Goal: Task Accomplishment & Management: Manage account settings

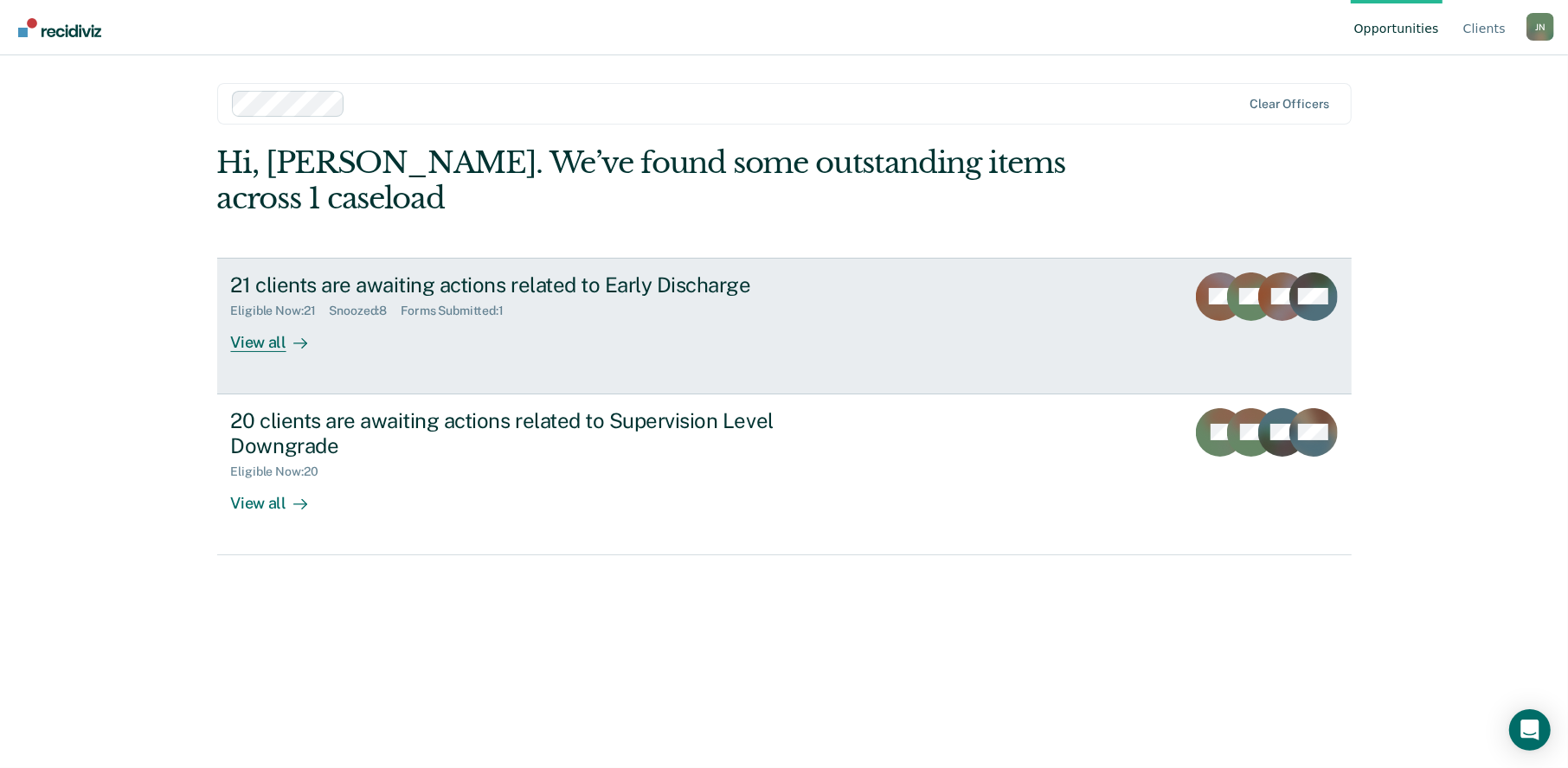
click at [257, 319] on div "View all" at bounding box center [279, 335] width 97 height 34
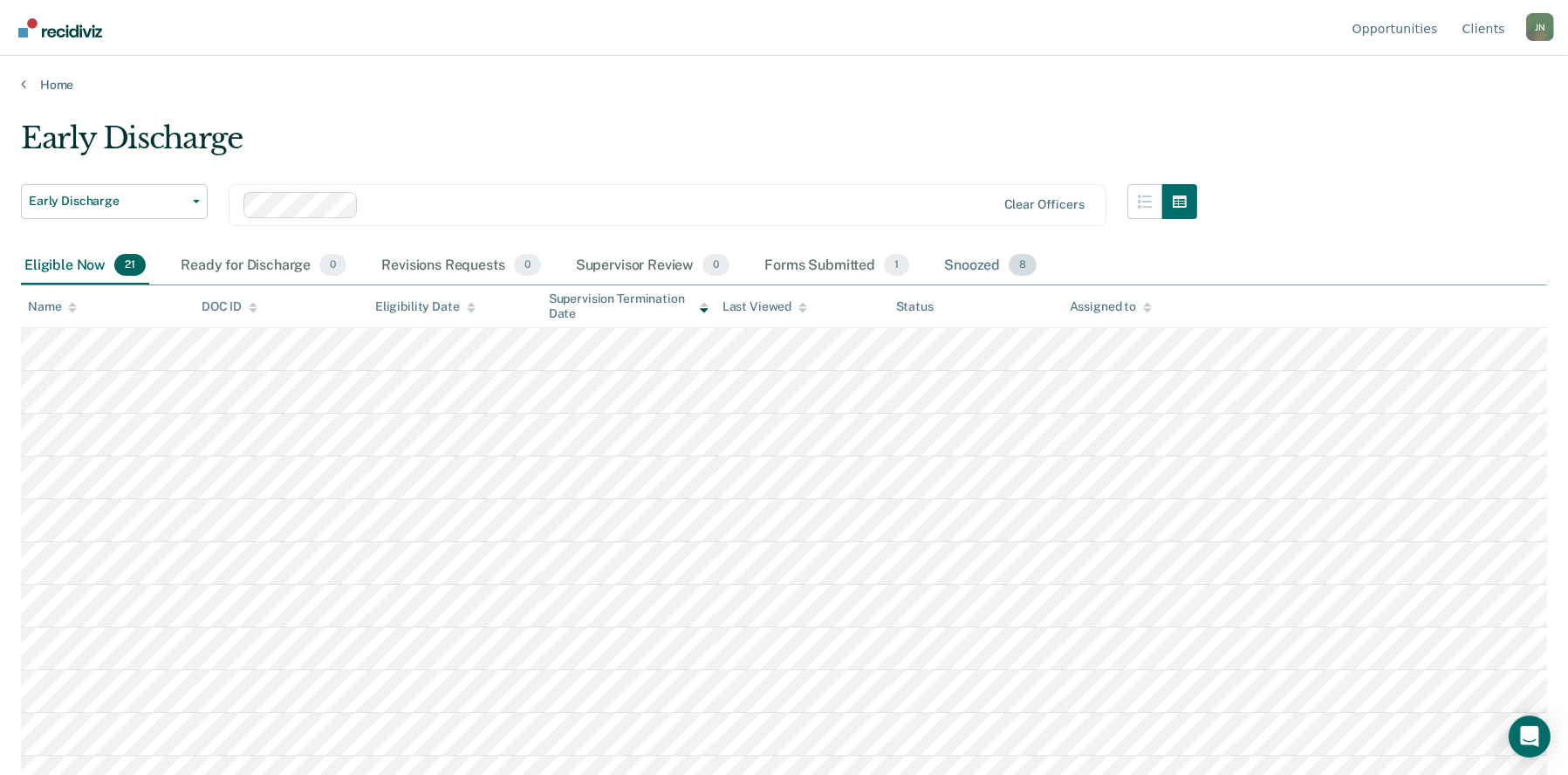
click at [964, 263] on div "Snoozed 8" at bounding box center [990, 265] width 99 height 38
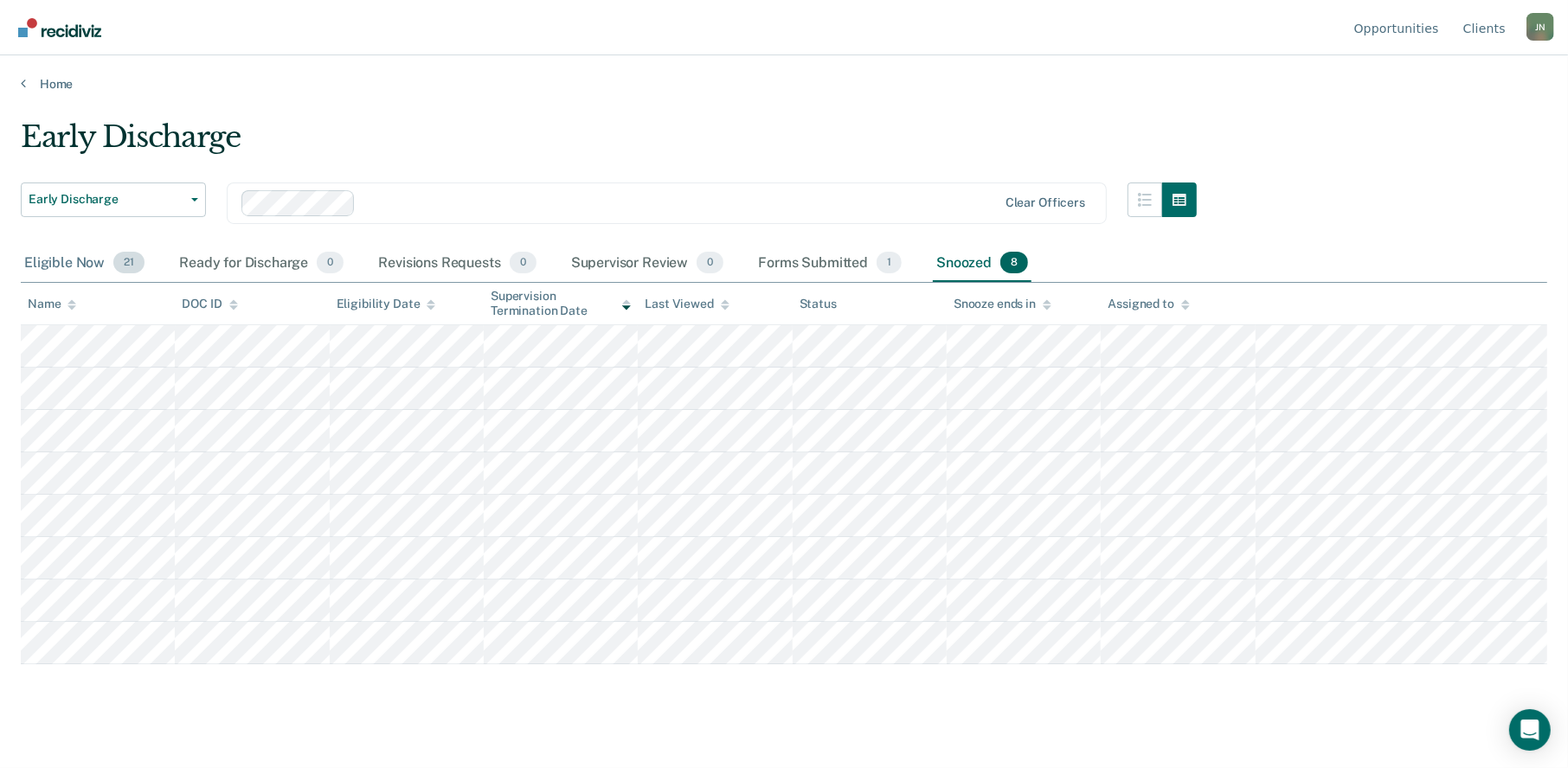
click at [45, 258] on div "Eligible Now 21" at bounding box center [84, 263] width 128 height 38
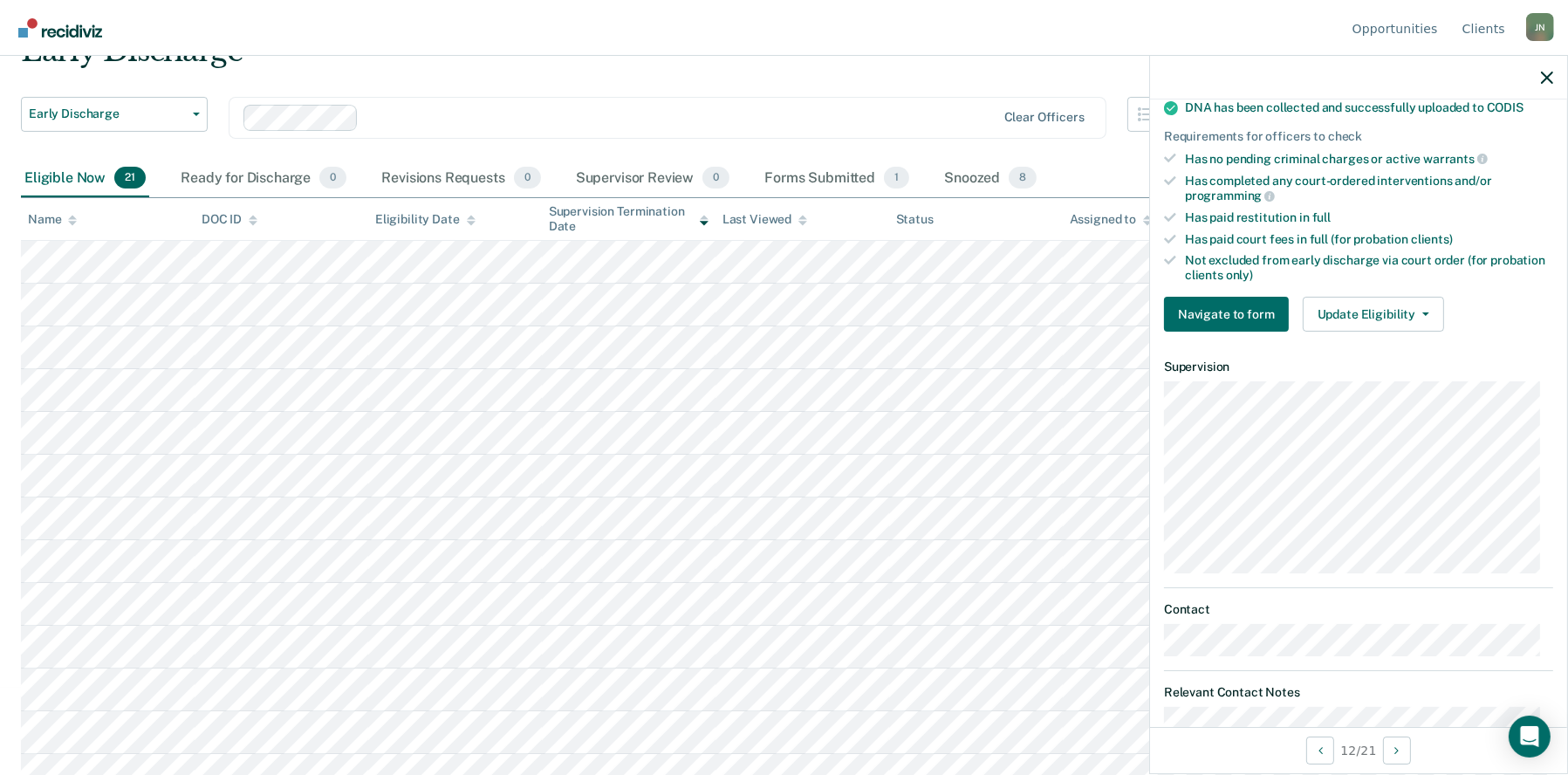
scroll to position [437, 0]
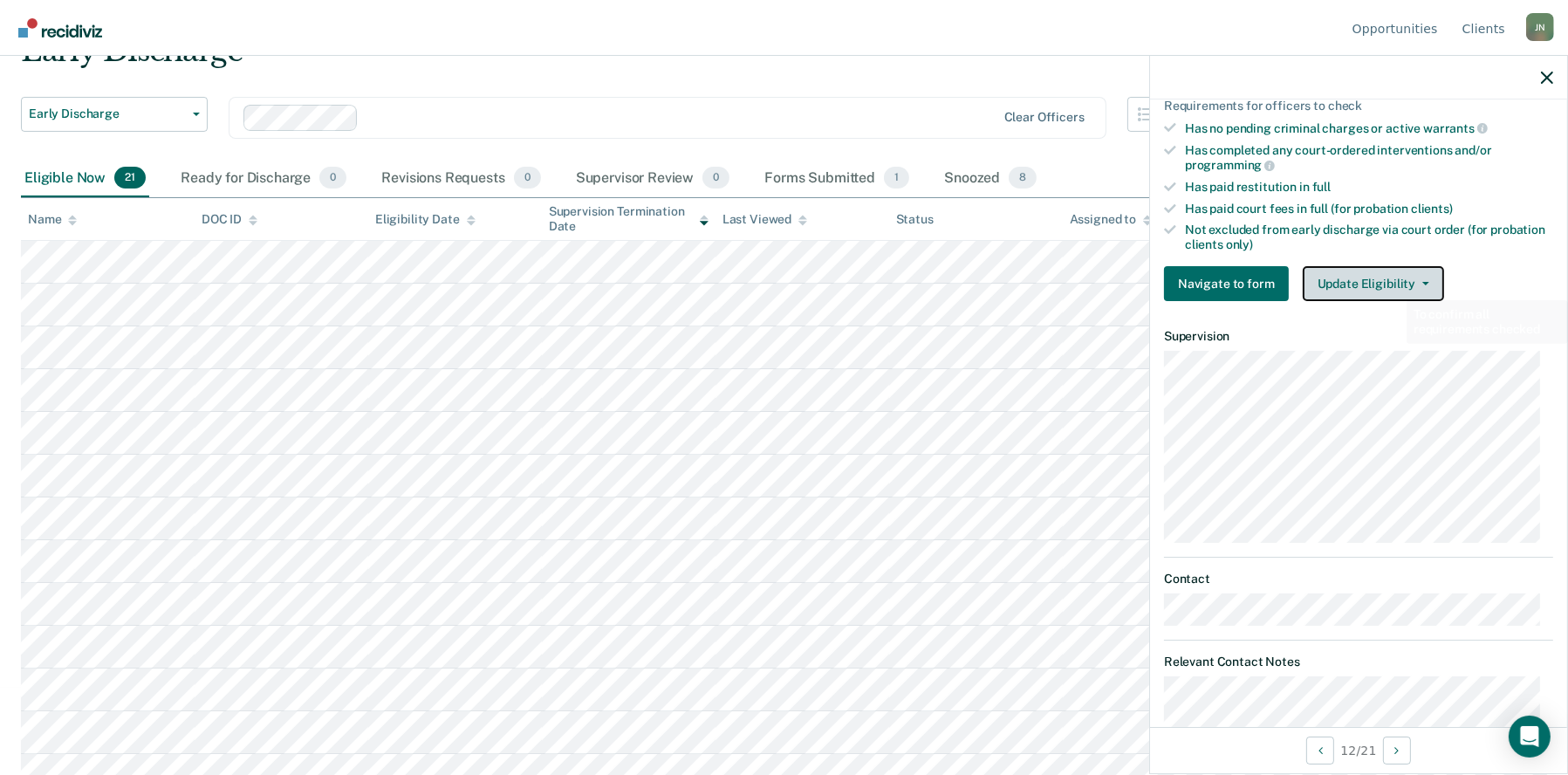
click at [1392, 279] on button "Update Eligibility" at bounding box center [1373, 284] width 141 height 35
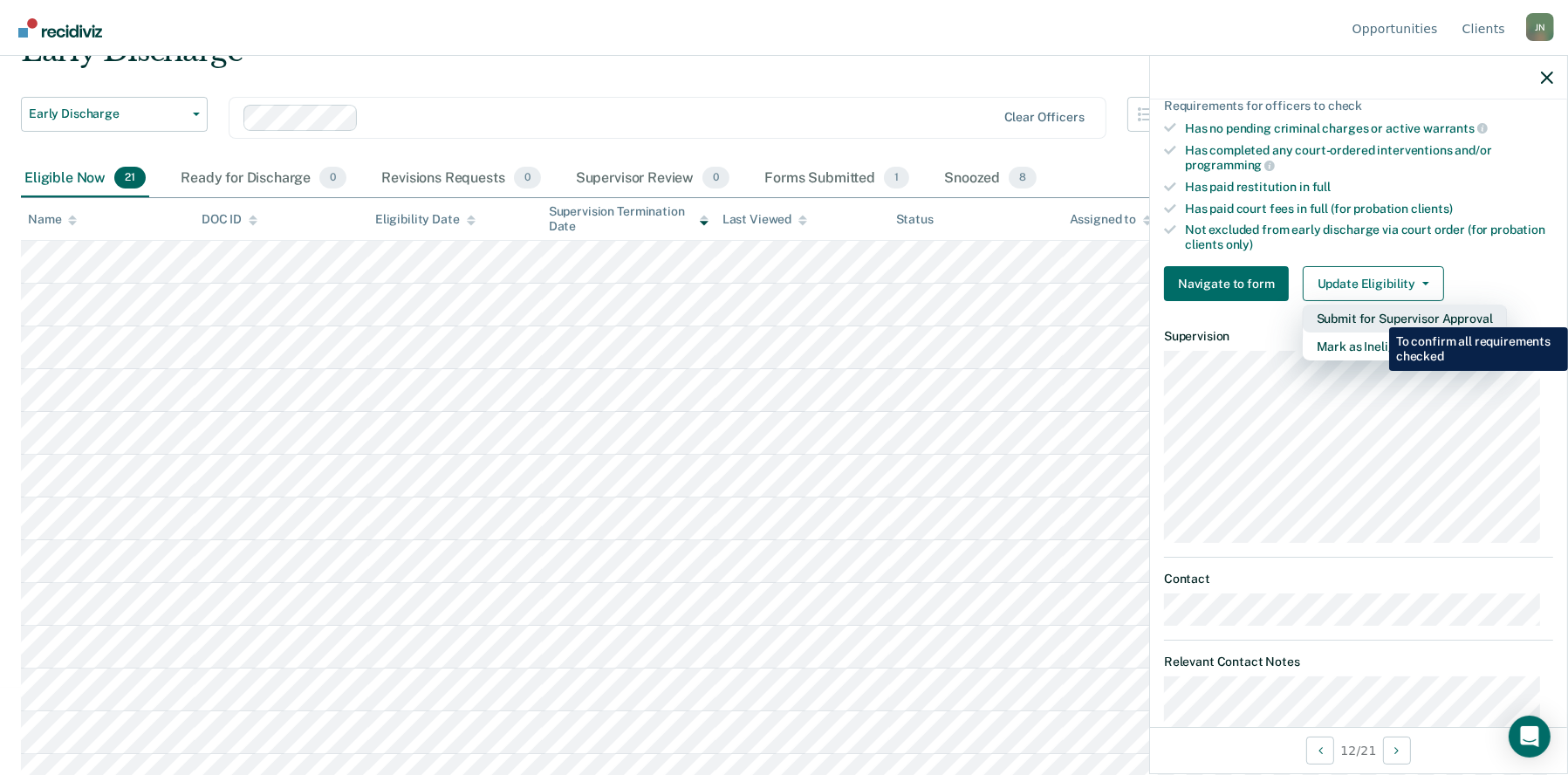
click at [1376, 314] on button "Submit for Supervisor Approval" at bounding box center [1405, 319] width 205 height 28
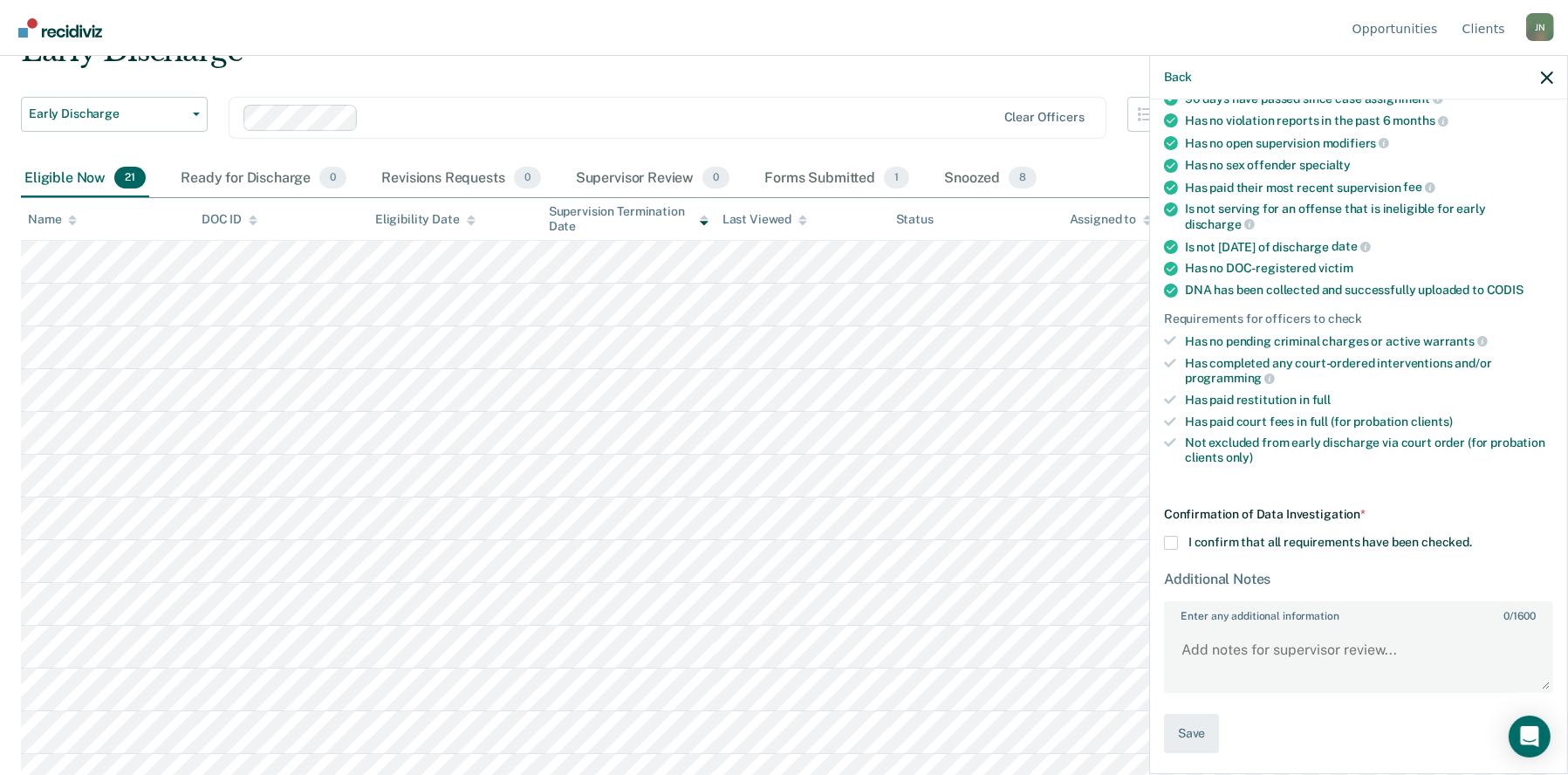
click at [1163, 534] on div "GT Early Discharge Eligible Now Requirements validated by data from ICON Has vi…" at bounding box center [1358, 435] width 417 height 672
click at [1172, 539] on span at bounding box center [1171, 543] width 14 height 14
click at [1472, 536] on input "I confirm that all requirements have been checked." at bounding box center [1472, 536] width 0 height 0
click at [1198, 738] on button "Save" at bounding box center [1192, 733] width 55 height 39
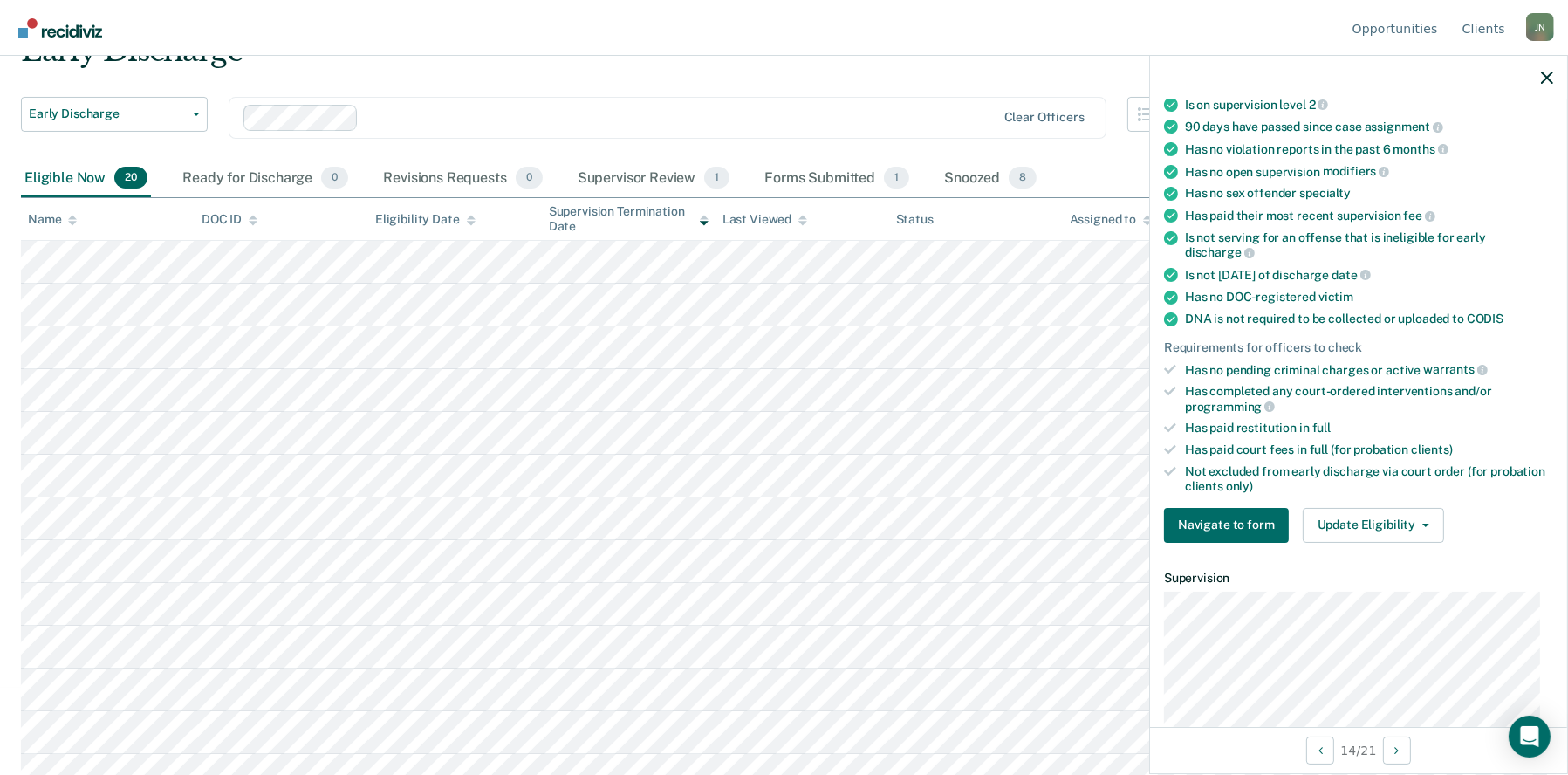
scroll to position [262, 0]
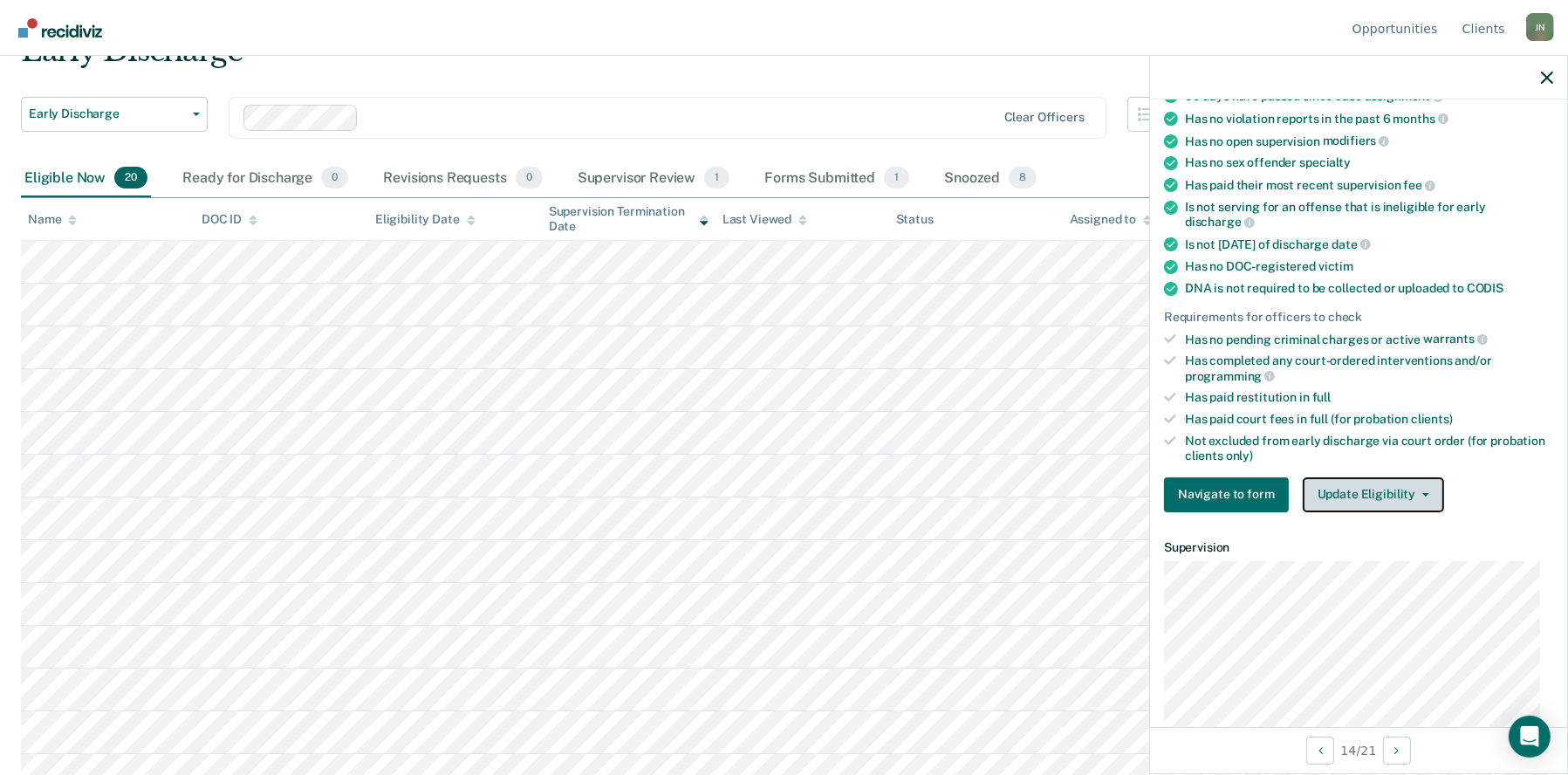
click at [1364, 496] on button "Update Eligibility" at bounding box center [1373, 495] width 141 height 35
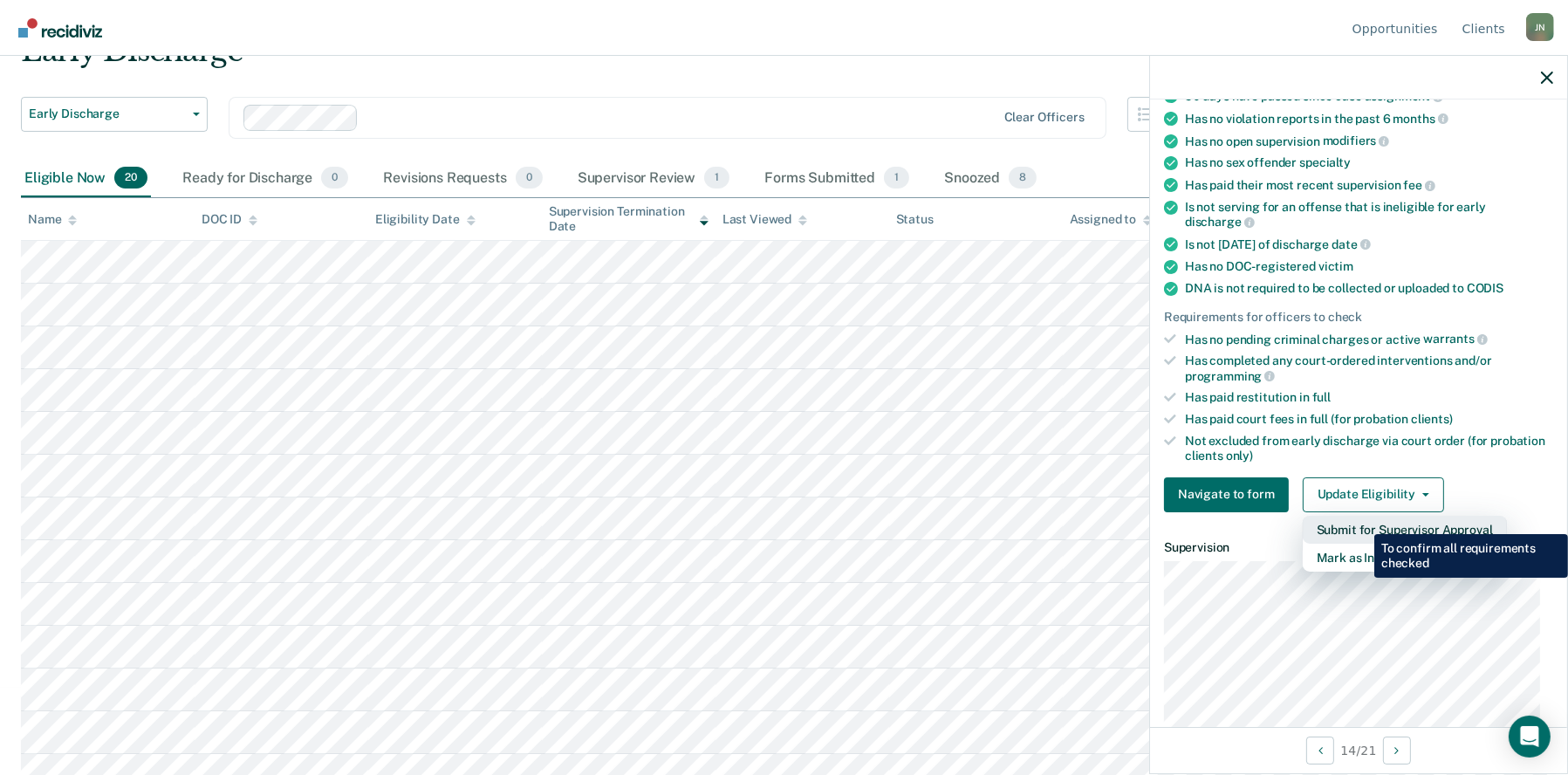
click at [1361, 521] on button "Submit for Supervisor Approval" at bounding box center [1405, 529] width 205 height 28
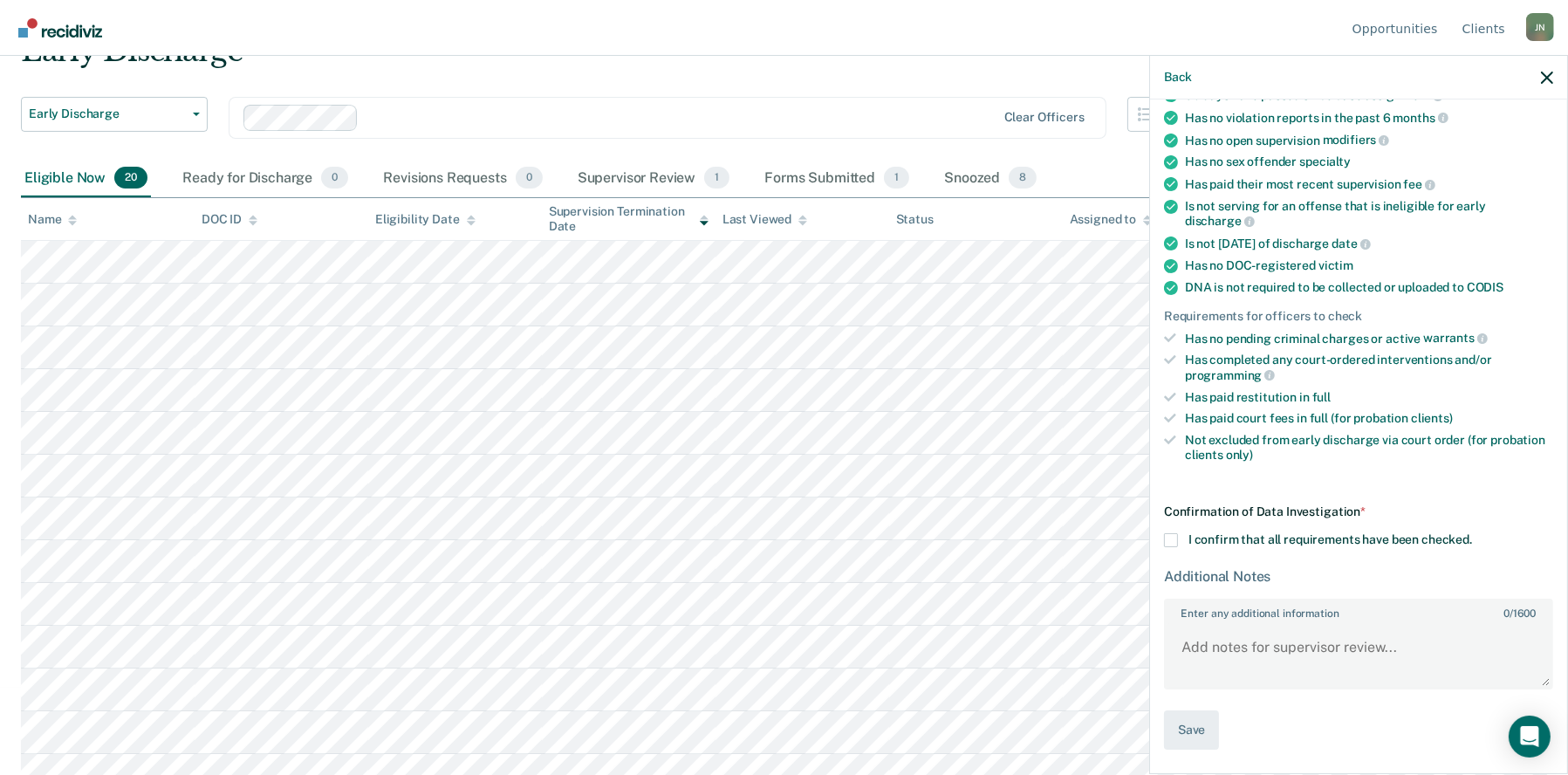
scroll to position [261, 0]
click at [1169, 536] on span at bounding box center [1171, 541] width 14 height 14
click at [1472, 534] on input "I confirm that all requirements have been checked." at bounding box center [1472, 534] width 0 height 0
click at [1195, 735] on button "Save" at bounding box center [1192, 732] width 55 height 39
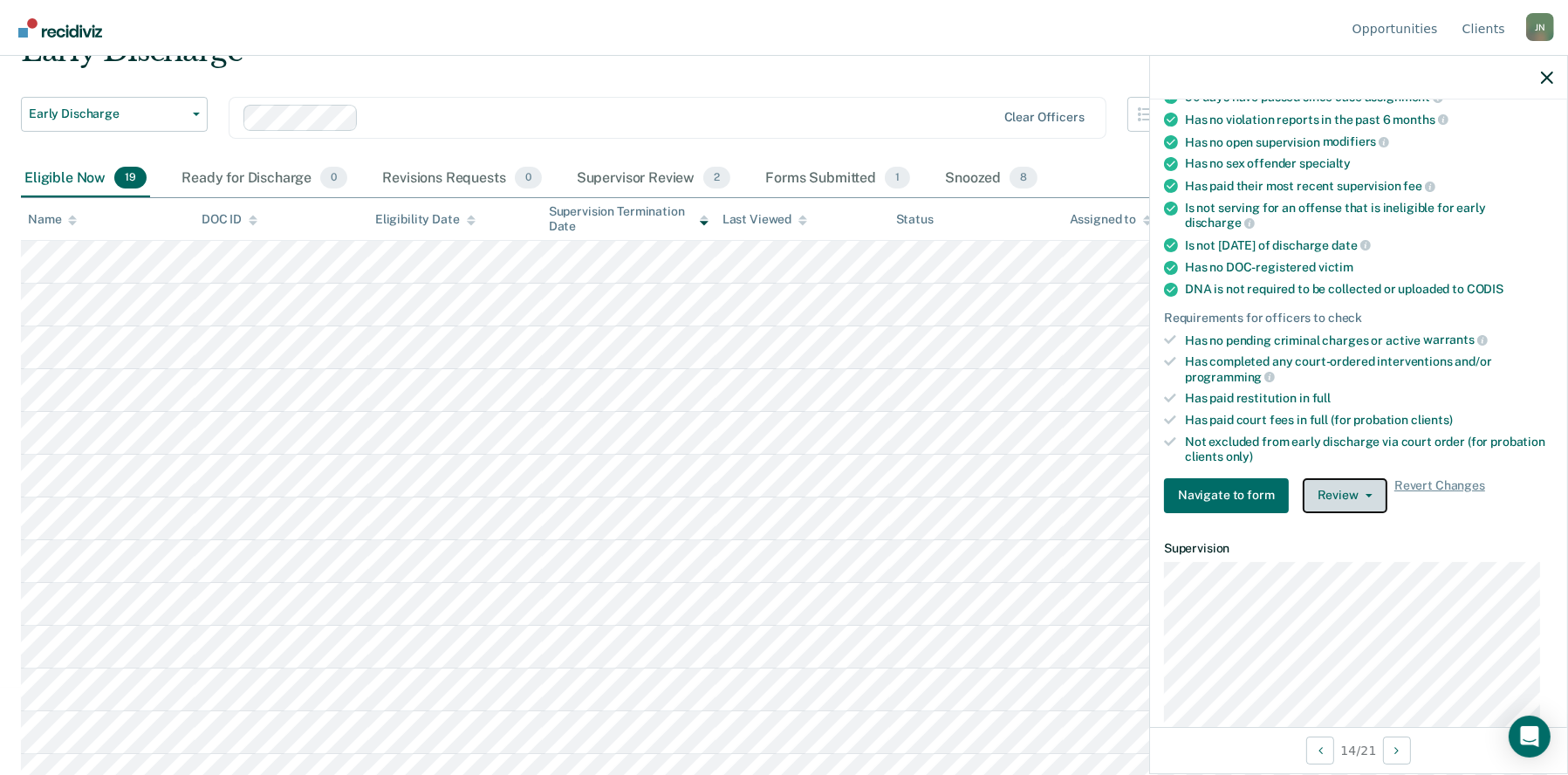
click at [1353, 494] on button "Review" at bounding box center [1345, 496] width 85 height 35
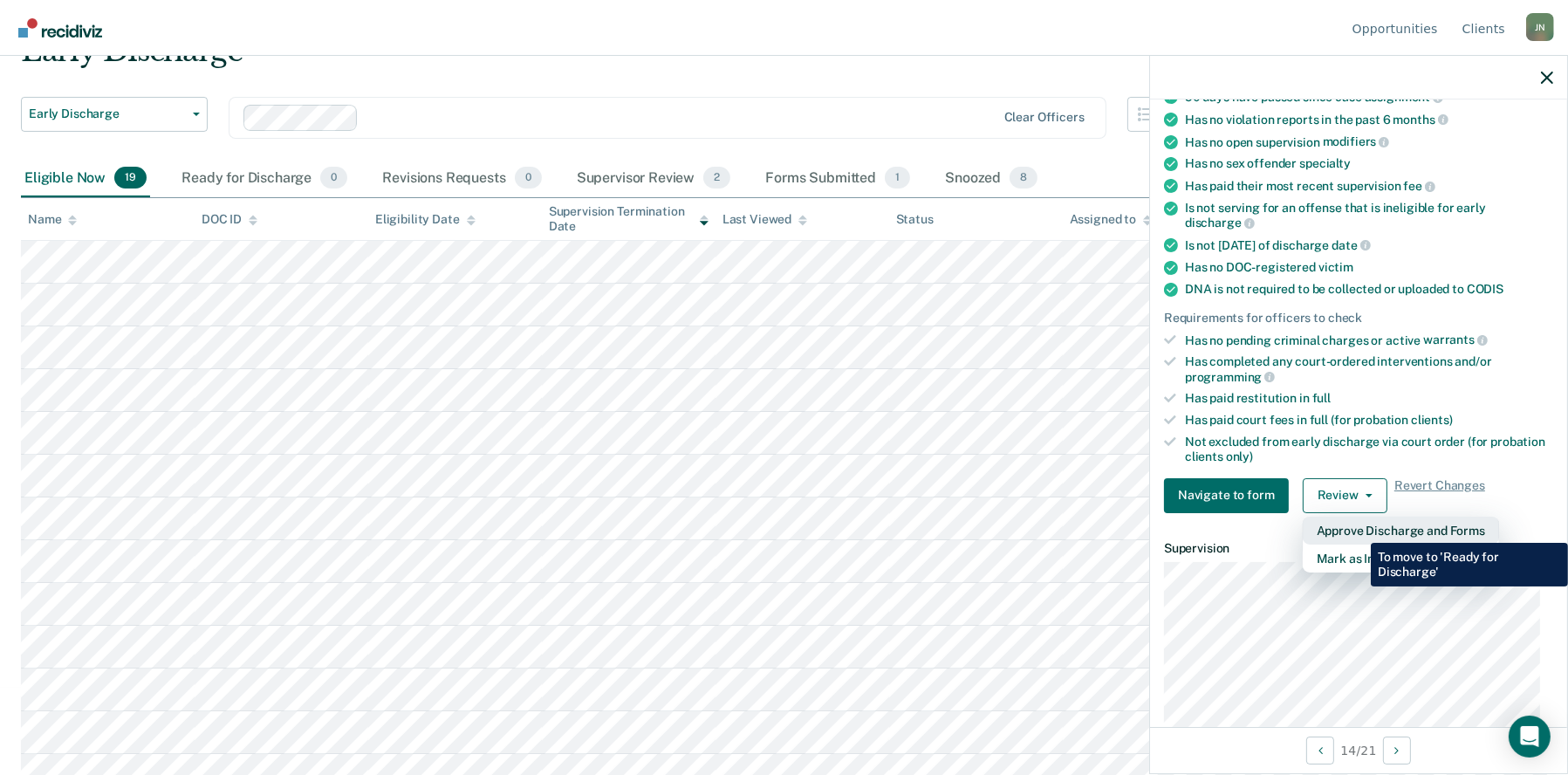
click at [1358, 530] on button "Approve Discharge and Forms" at bounding box center [1400, 530] width 196 height 28
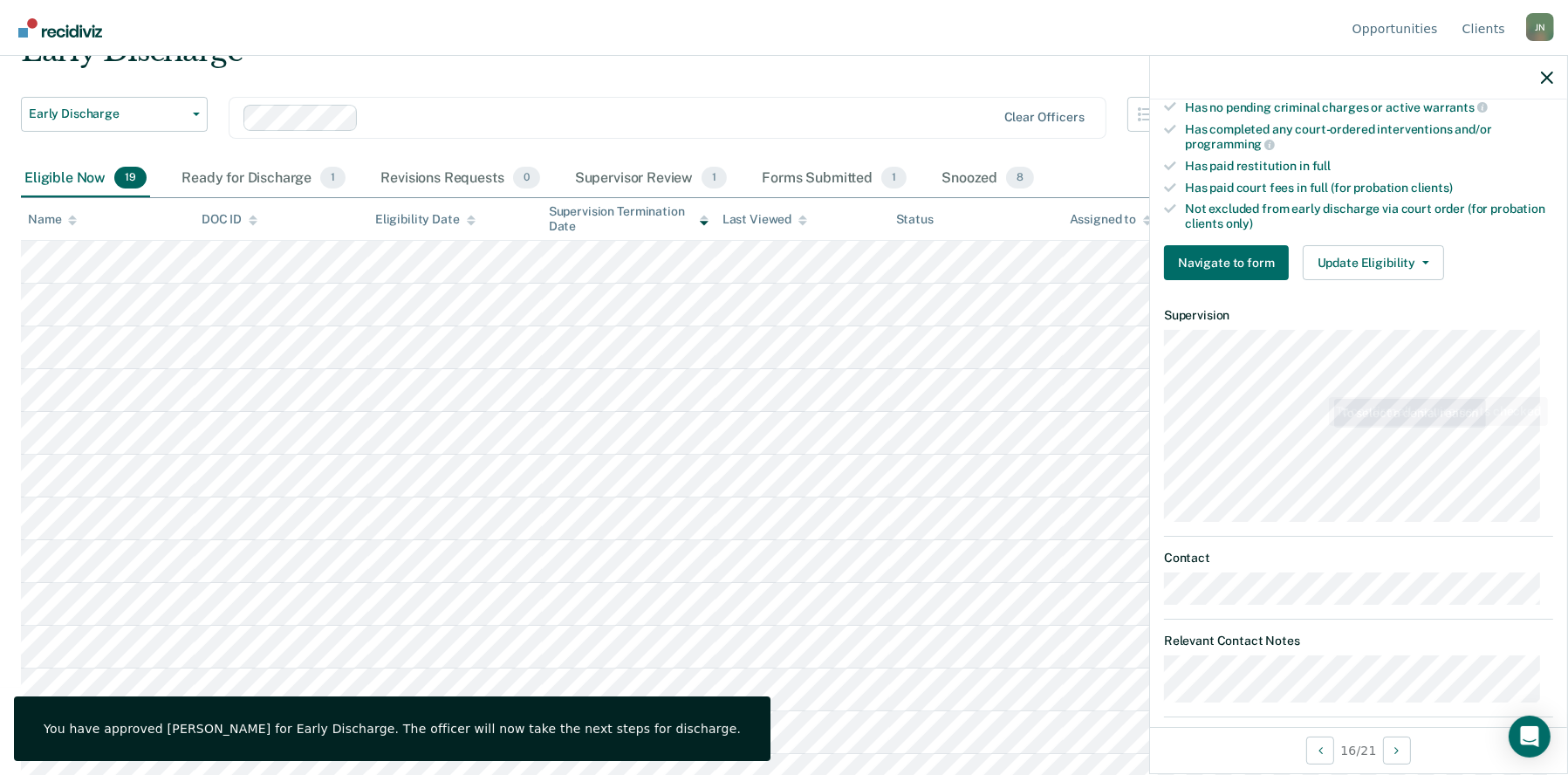
scroll to position [503, 0]
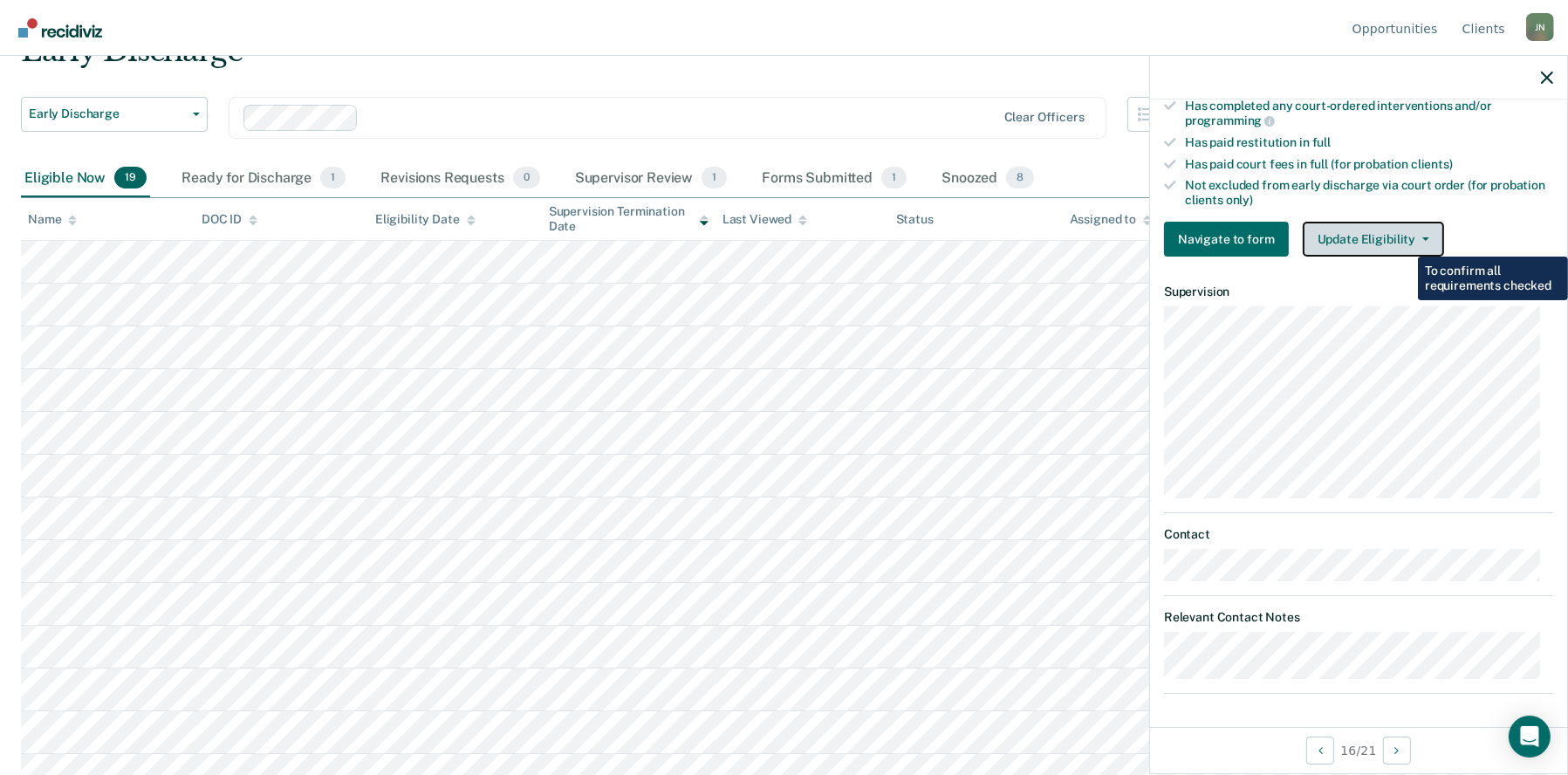
click at [1406, 239] on button "Update Eligibility" at bounding box center [1373, 239] width 141 height 35
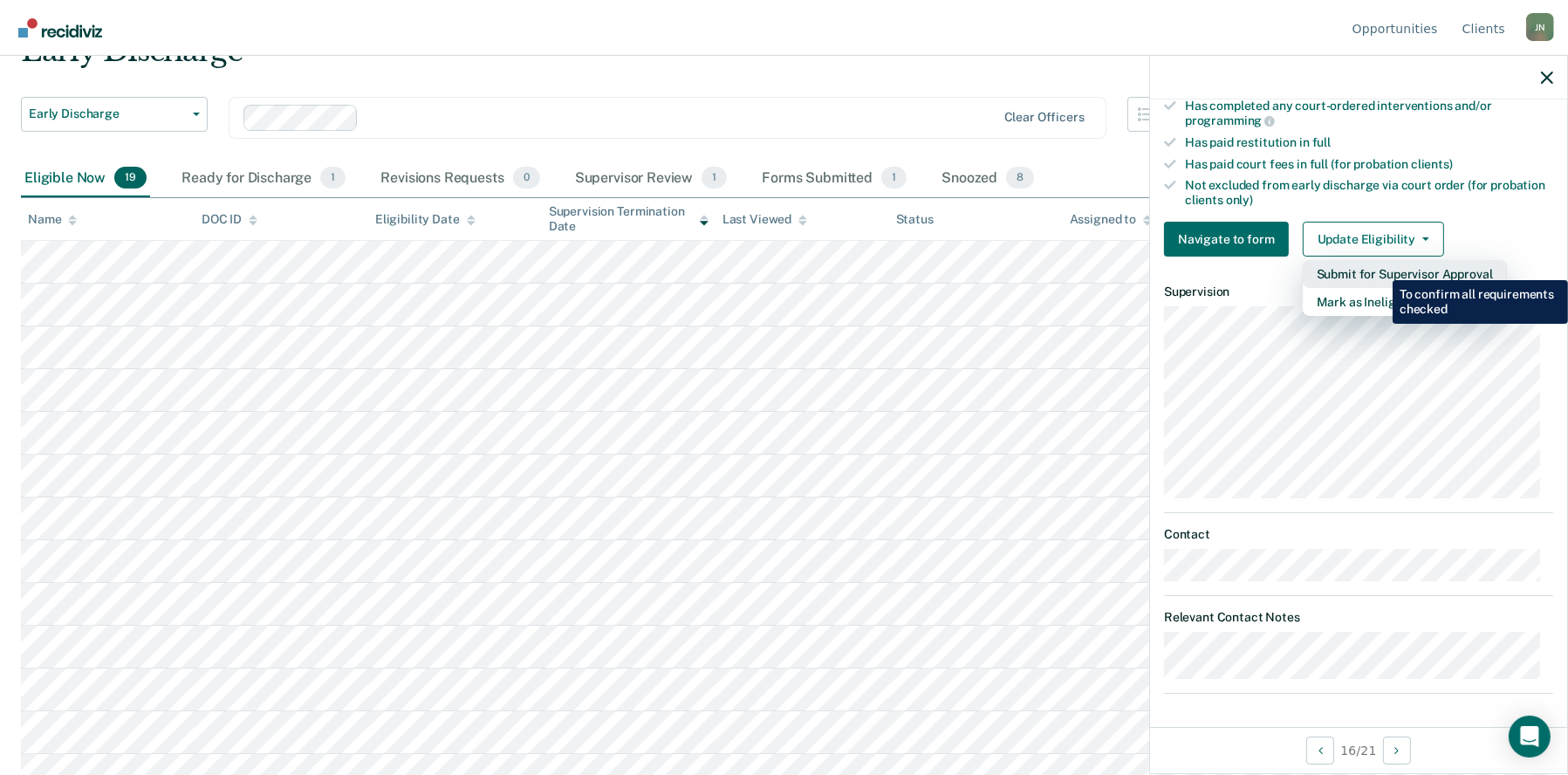
click at [1380, 267] on button "Submit for Supervisor Approval" at bounding box center [1405, 274] width 205 height 28
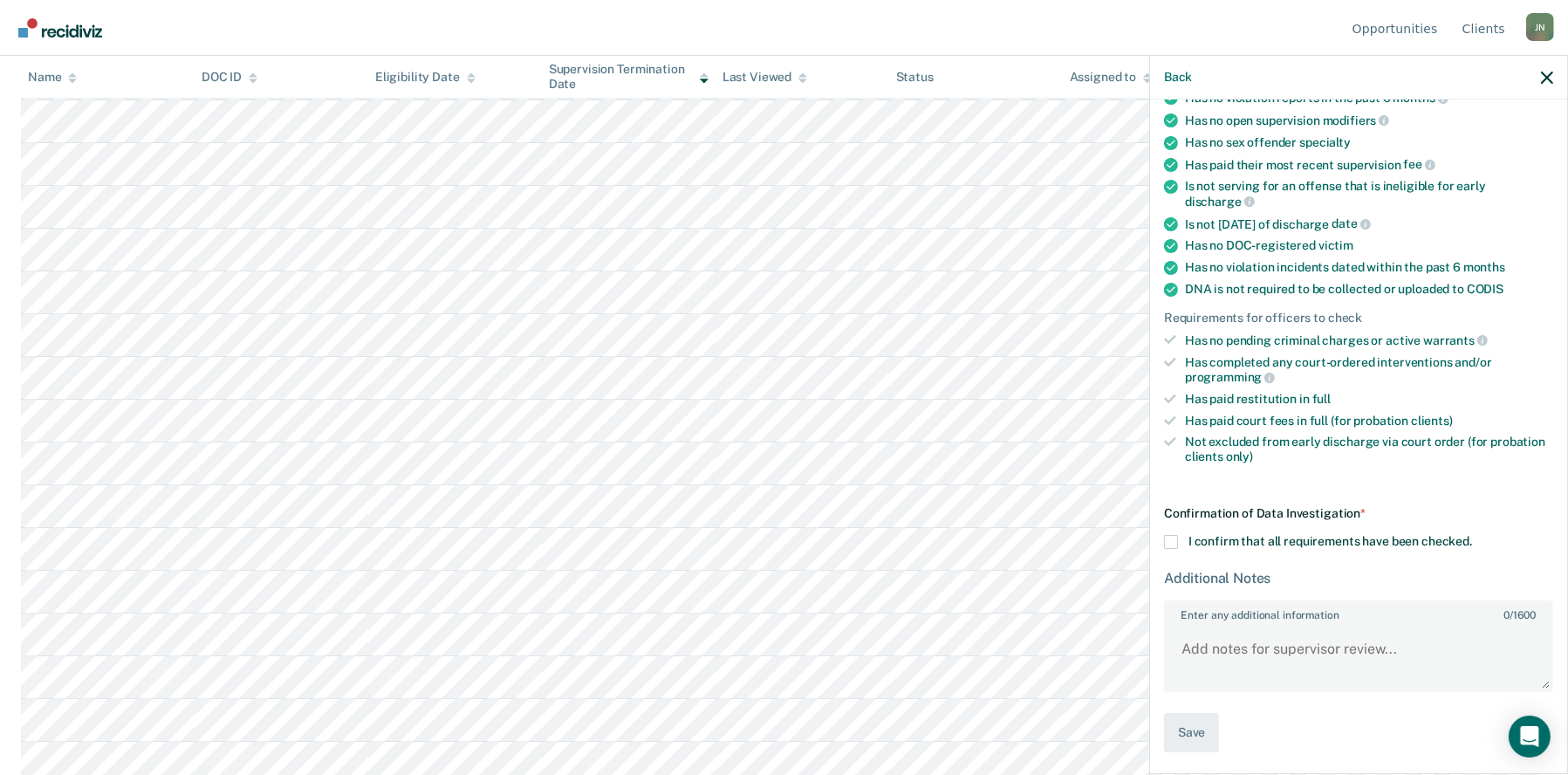
scroll to position [364, 0]
click at [1167, 540] on span at bounding box center [1171, 542] width 14 height 14
click at [1472, 535] on input "I confirm that all requirements have been checked." at bounding box center [1472, 535] width 0 height 0
click at [1198, 722] on button "Save" at bounding box center [1192, 733] width 55 height 39
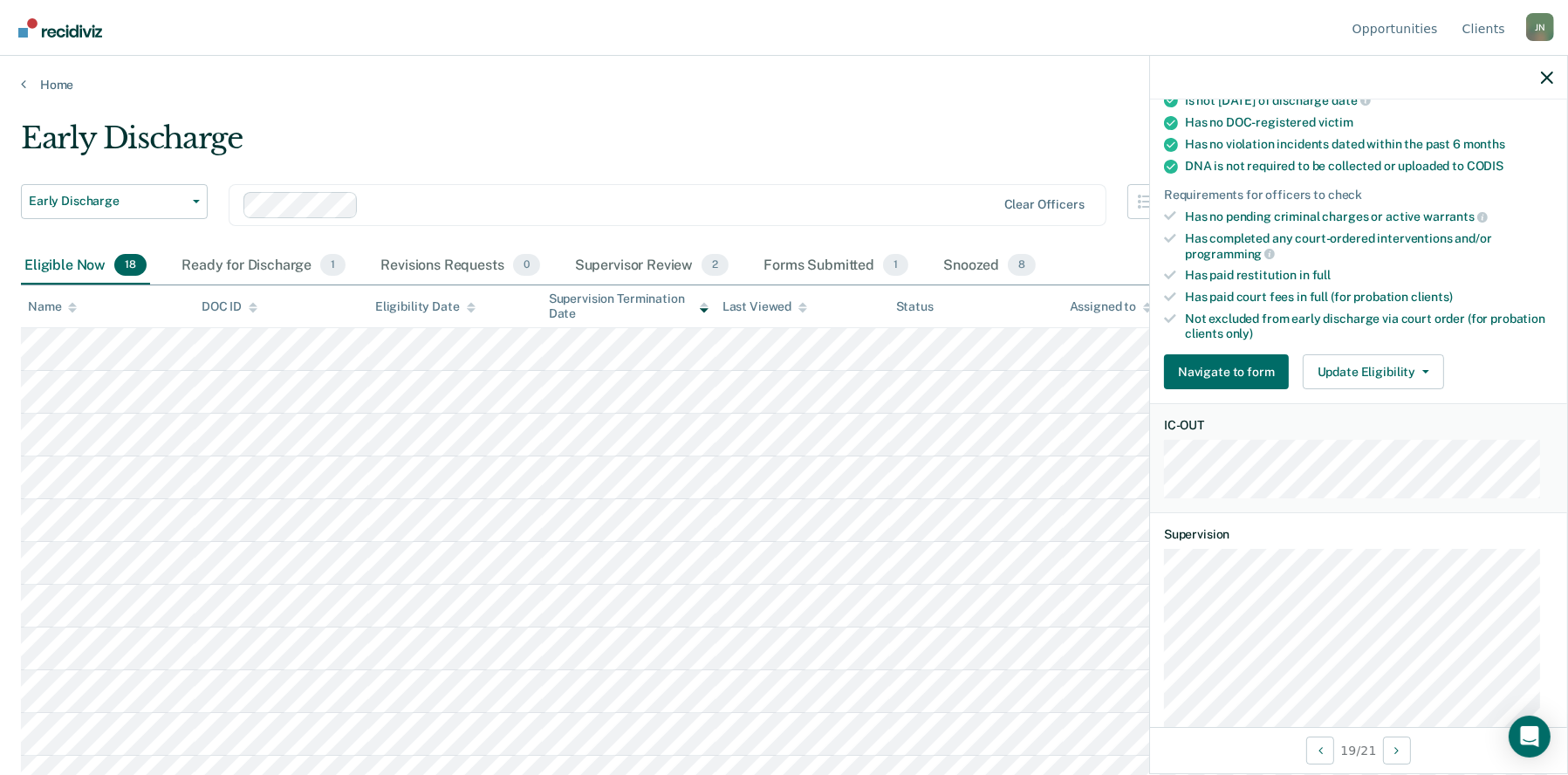
scroll to position [296, 0]
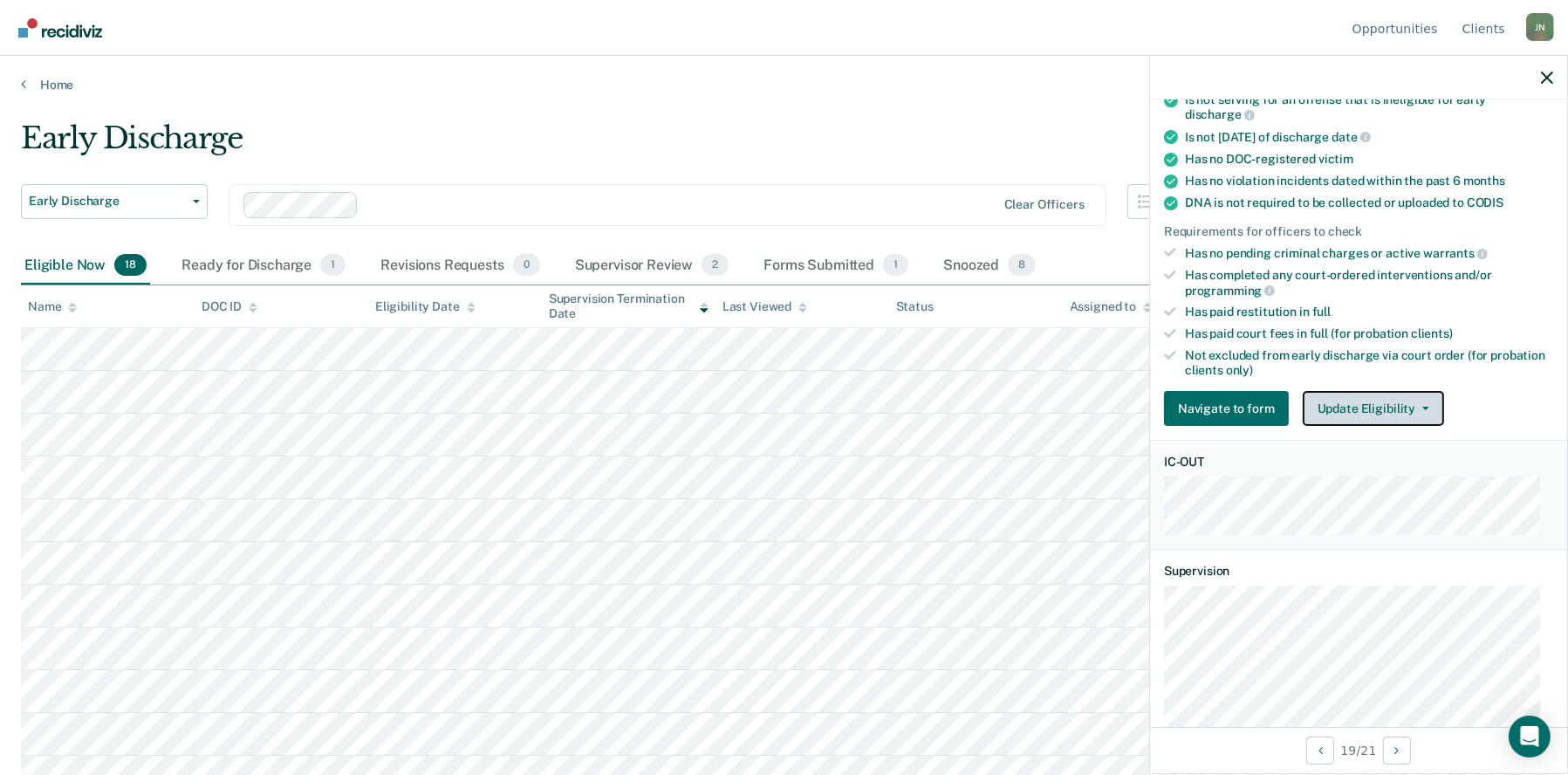
click at [1423, 407] on icon "button" at bounding box center [1426, 408] width 7 height 4
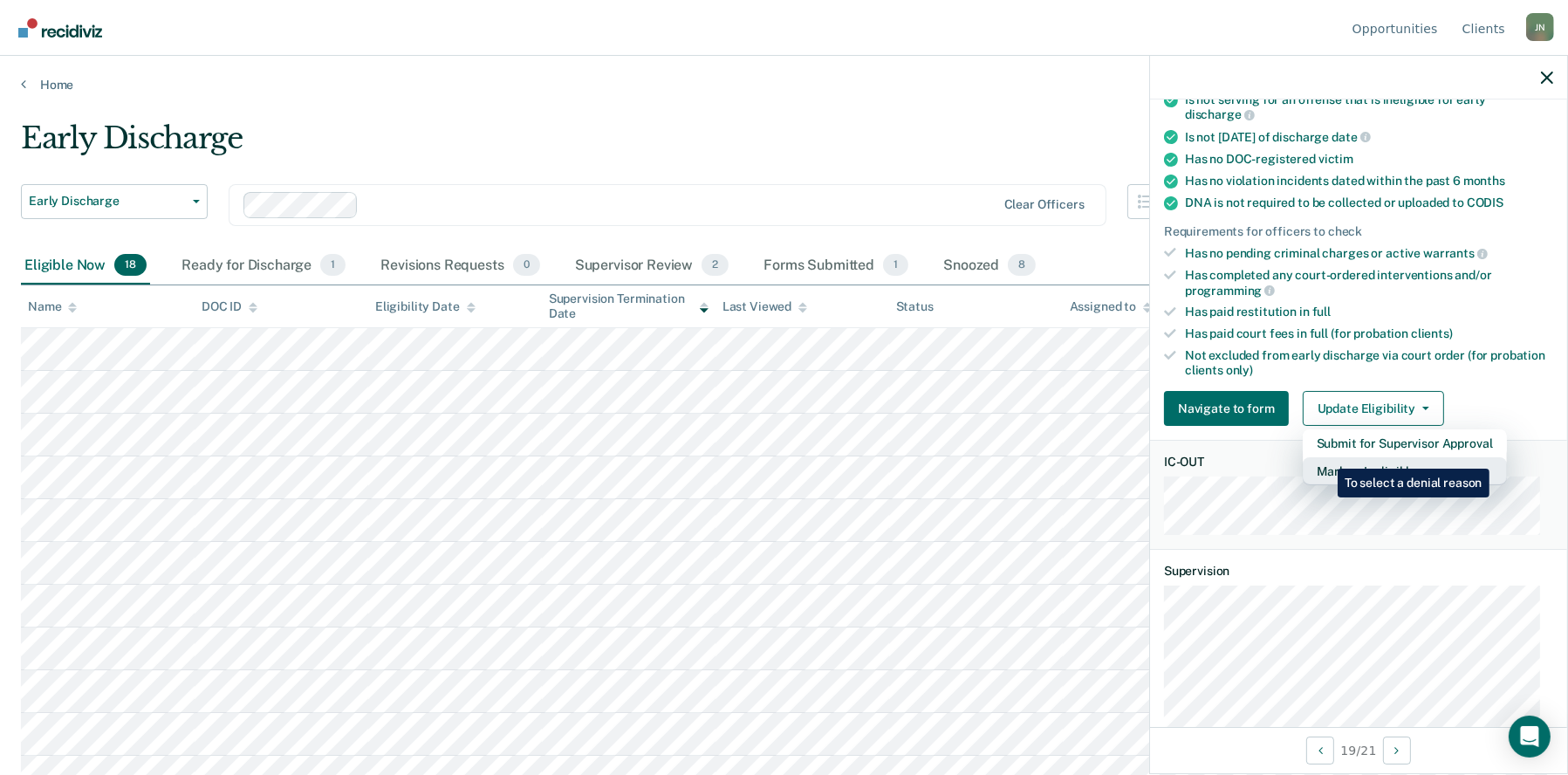
click at [1324, 457] on button "Mark as Ineligible" at bounding box center [1405, 471] width 205 height 28
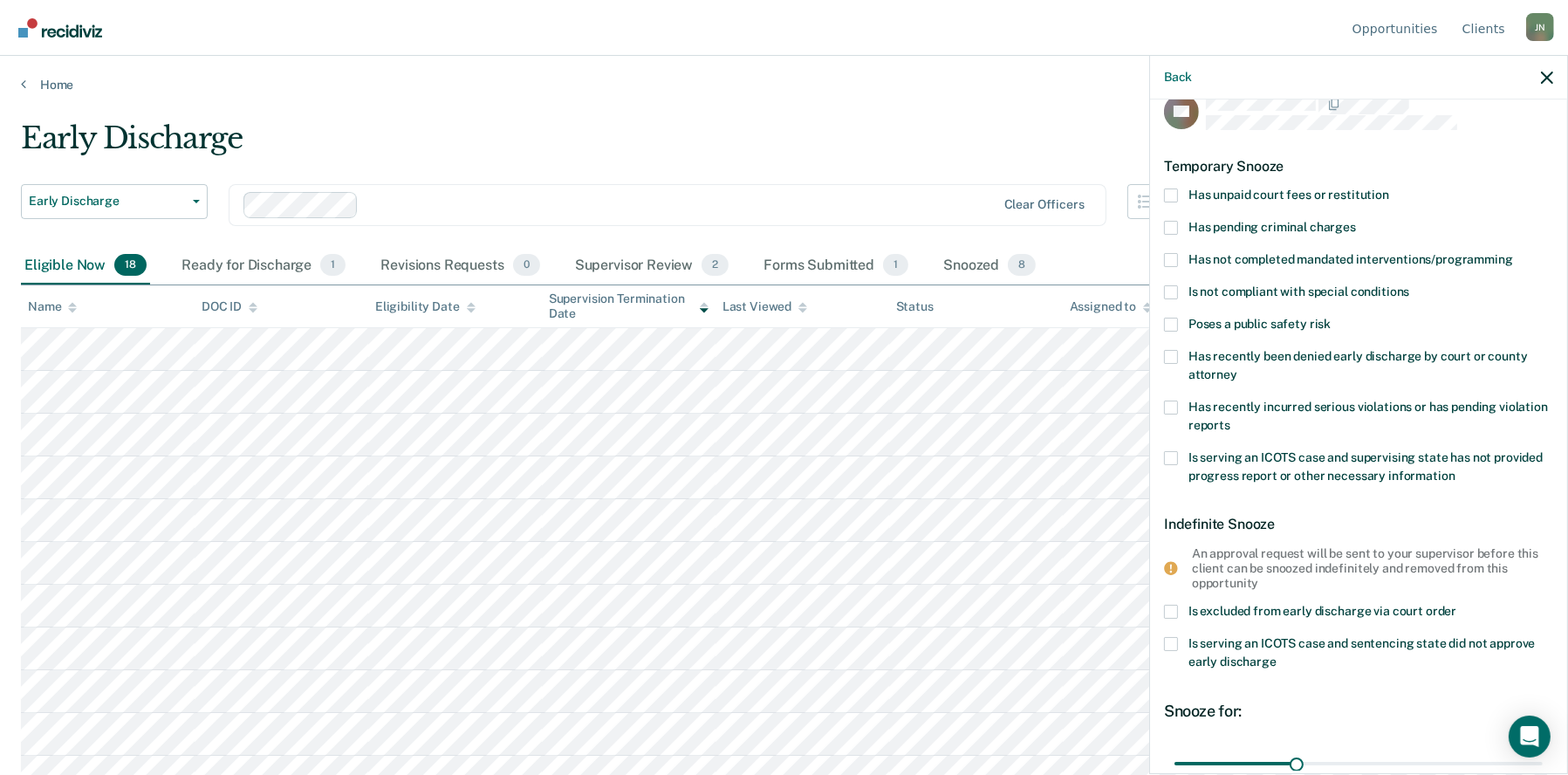
scroll to position [26, 0]
click at [1172, 454] on span at bounding box center [1171, 459] width 14 height 14
click at [1456, 471] on input "Is serving an ICOTS case and supervising state has not provided progress report…" at bounding box center [1456, 471] width 0 height 0
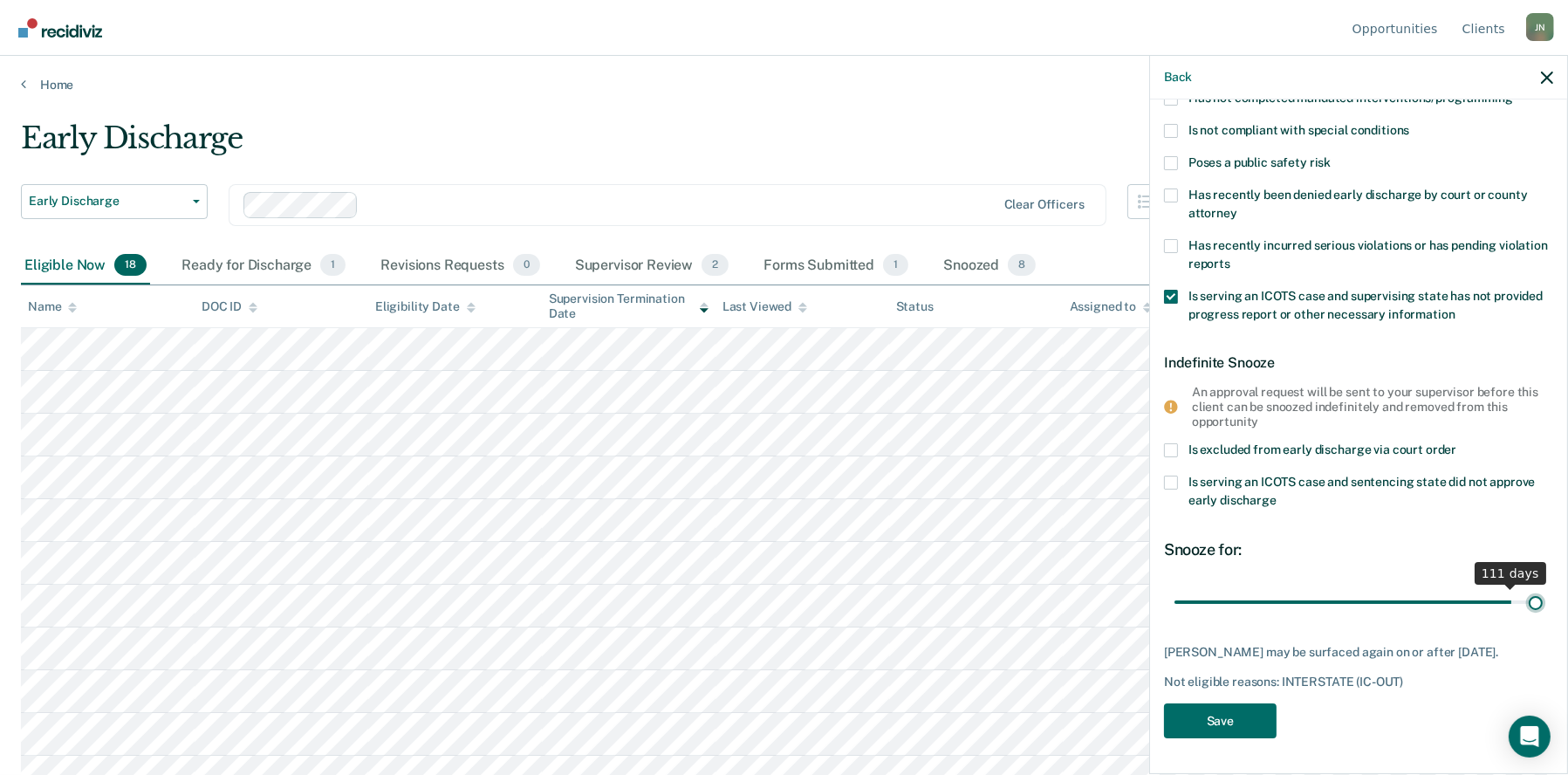
scroll to position [186, 0]
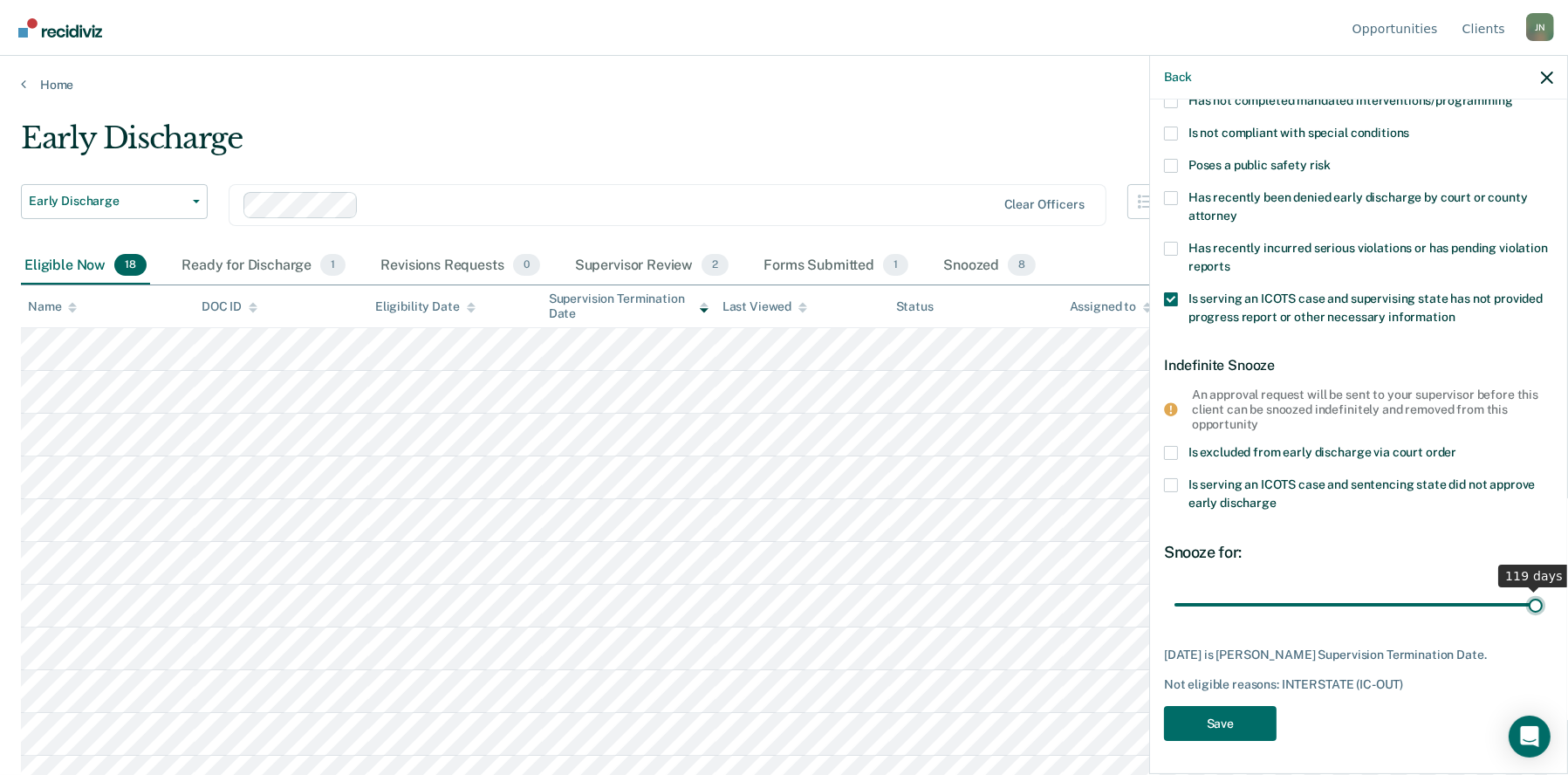
drag, startPoint x: 1264, startPoint y: 582, endPoint x: 1580, endPoint y: 582, distance: 316.0
type input "119"
click at [1543, 589] on input "range" at bounding box center [1358, 603] width 368 height 30
click at [1226, 718] on button "Save" at bounding box center [1221, 723] width 113 height 36
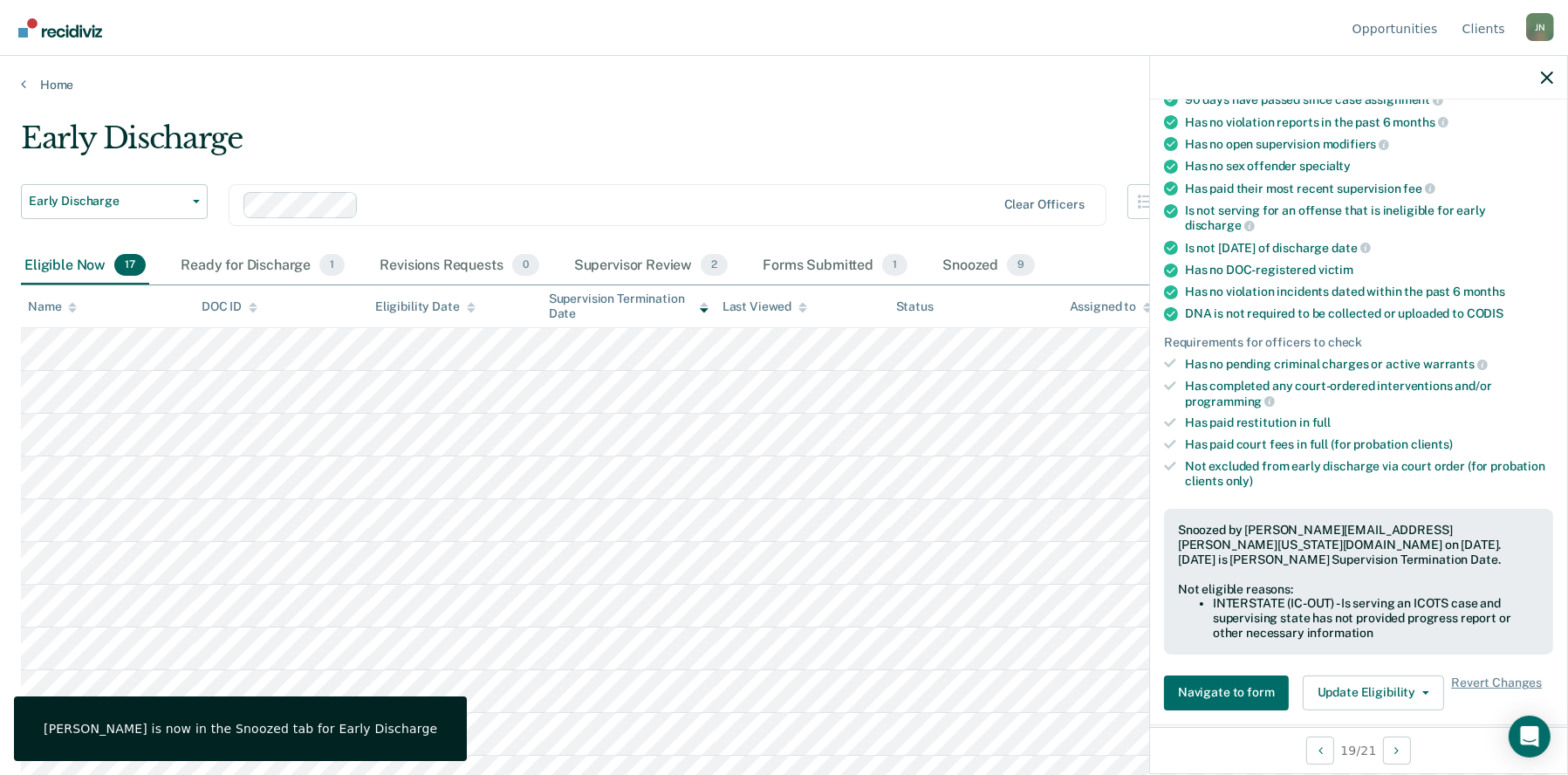
scroll to position [222, 0]
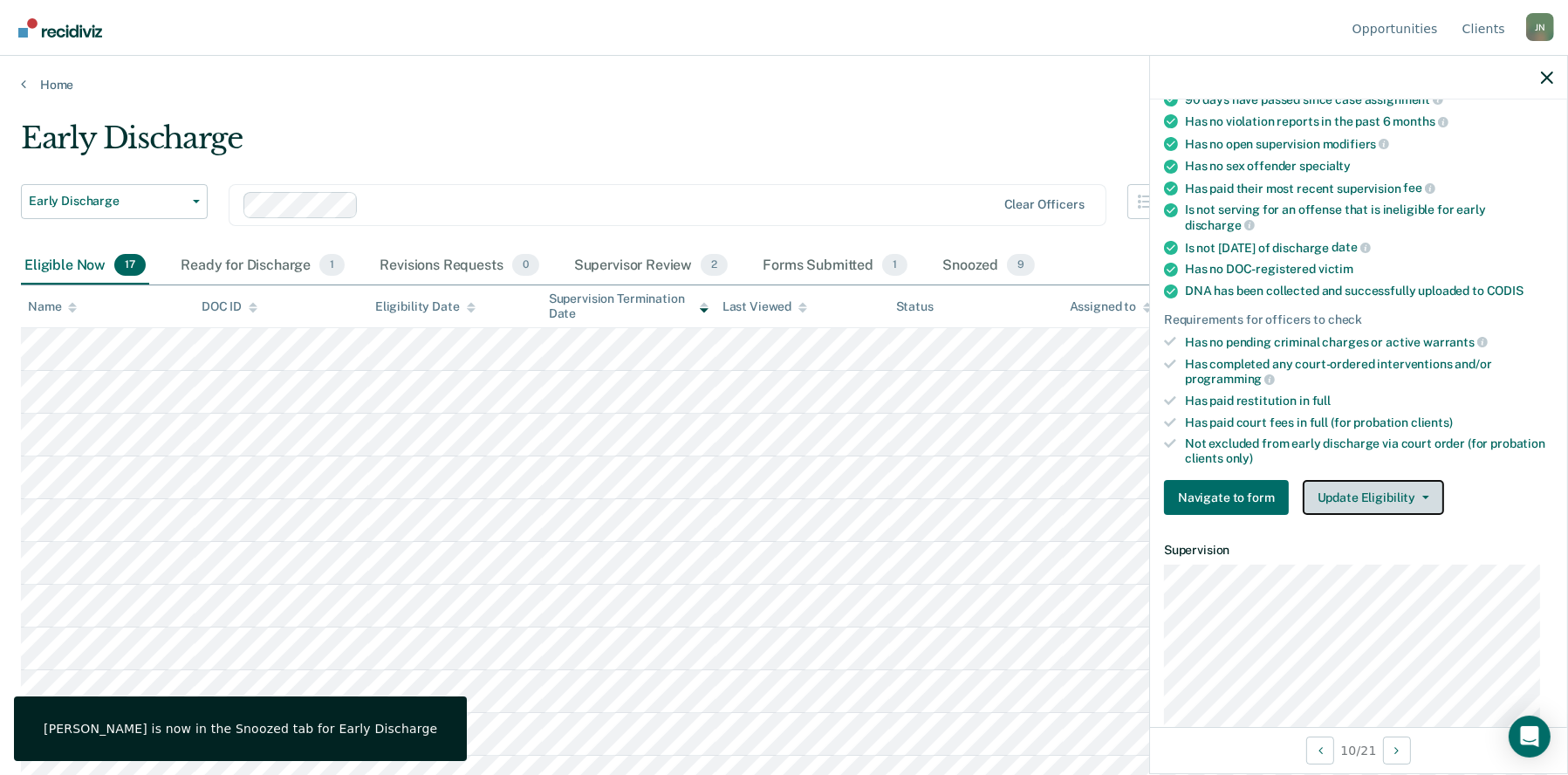
click at [1427, 493] on button "Update Eligibility" at bounding box center [1373, 497] width 141 height 35
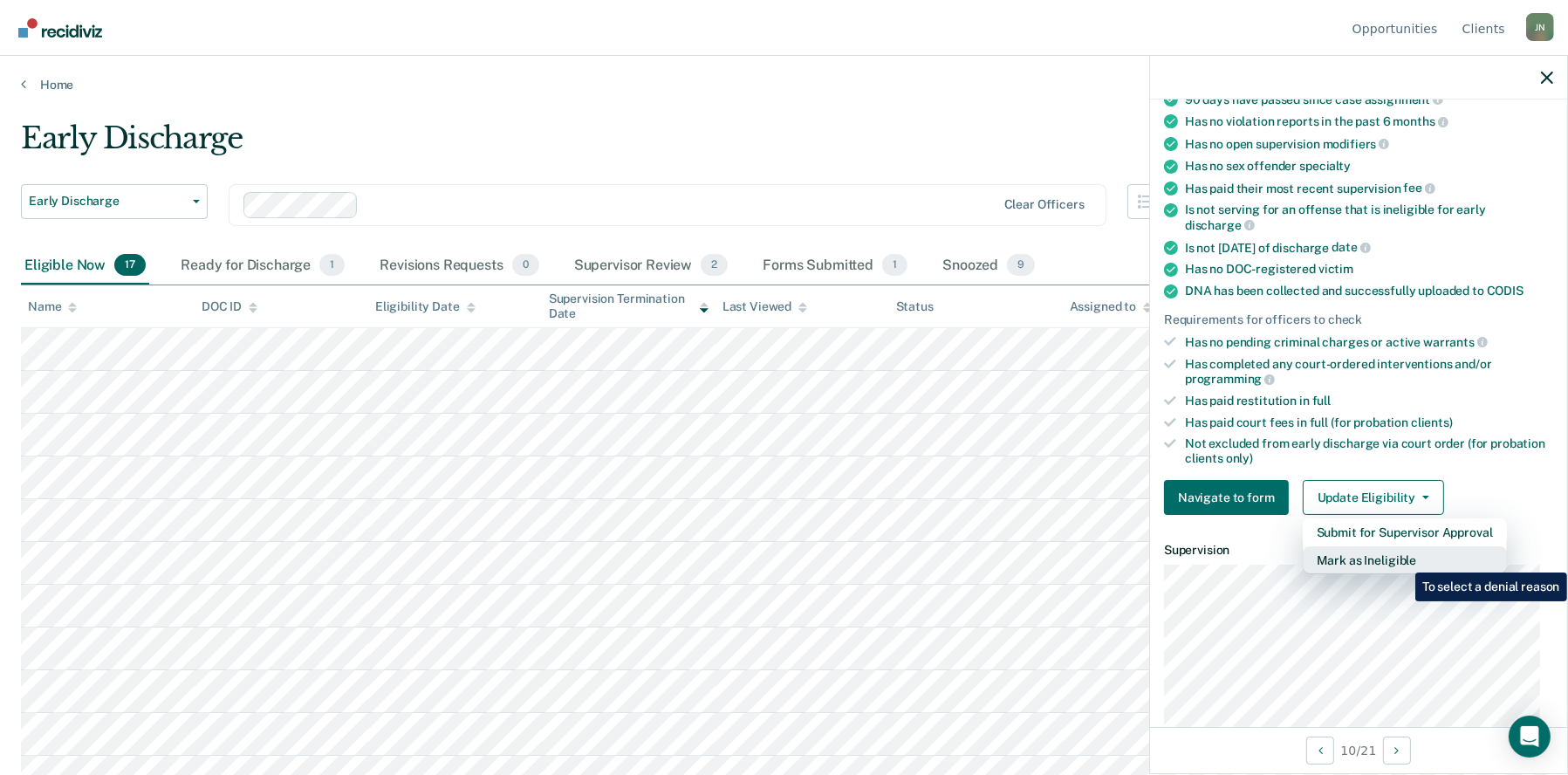
click at [1402, 561] on button "Mark as Ineligible" at bounding box center [1405, 561] width 205 height 28
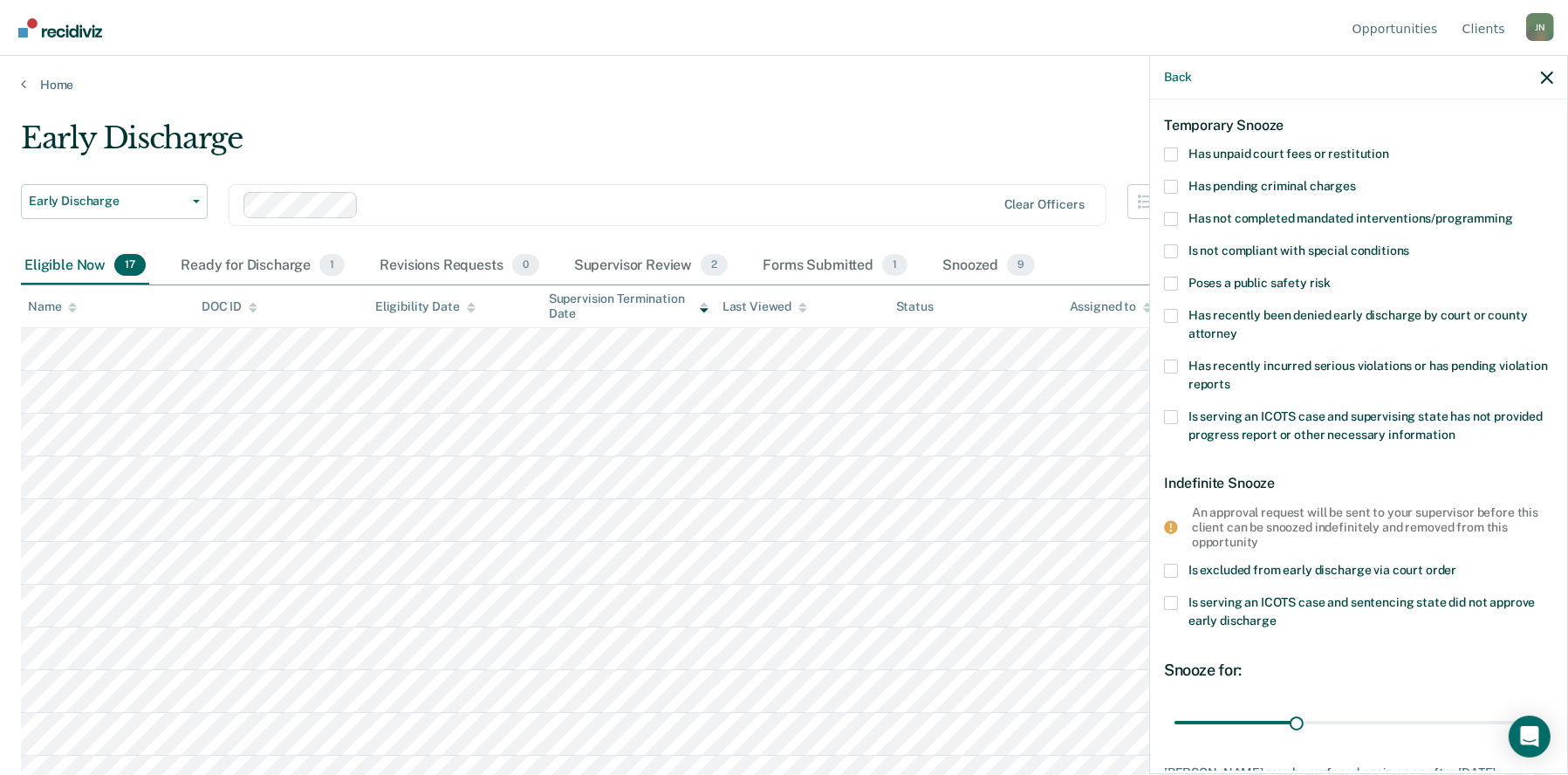
scroll to position [12, 0]
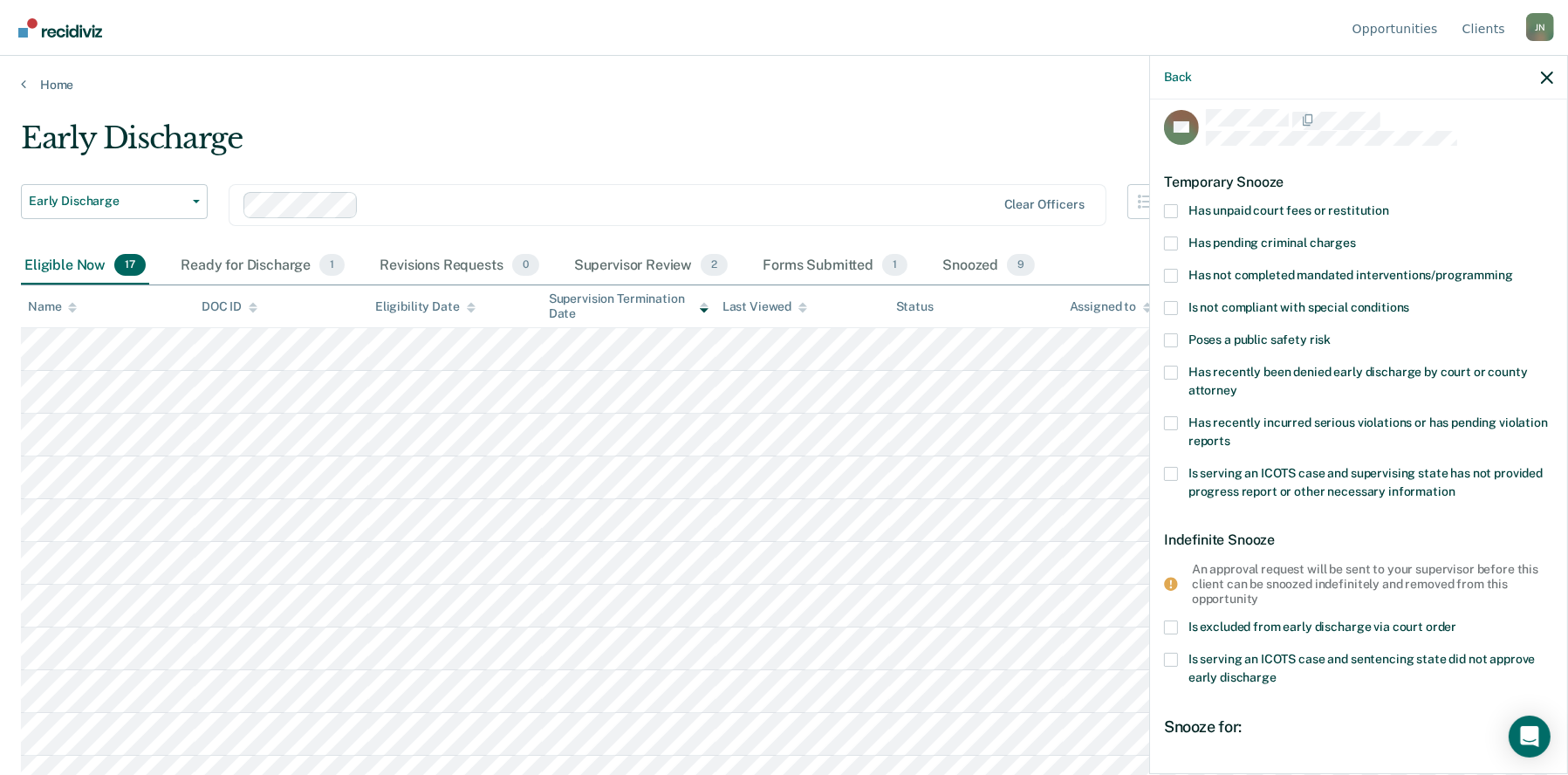
click at [1169, 276] on span at bounding box center [1171, 276] width 14 height 14
click at [1513, 269] on input "Has not completed mandated interventions/programming" at bounding box center [1513, 269] width 0 height 0
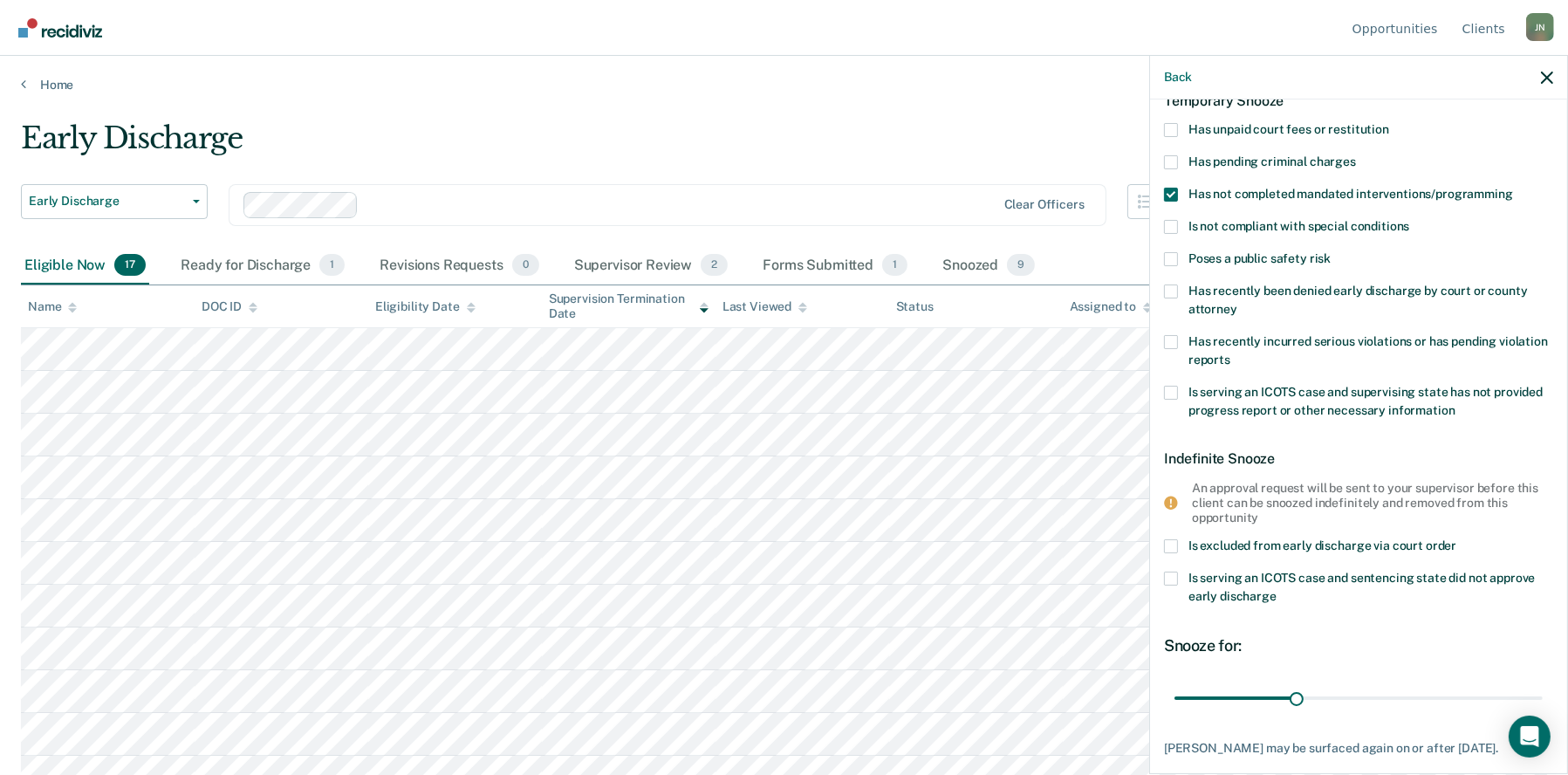
scroll to position [186, 0]
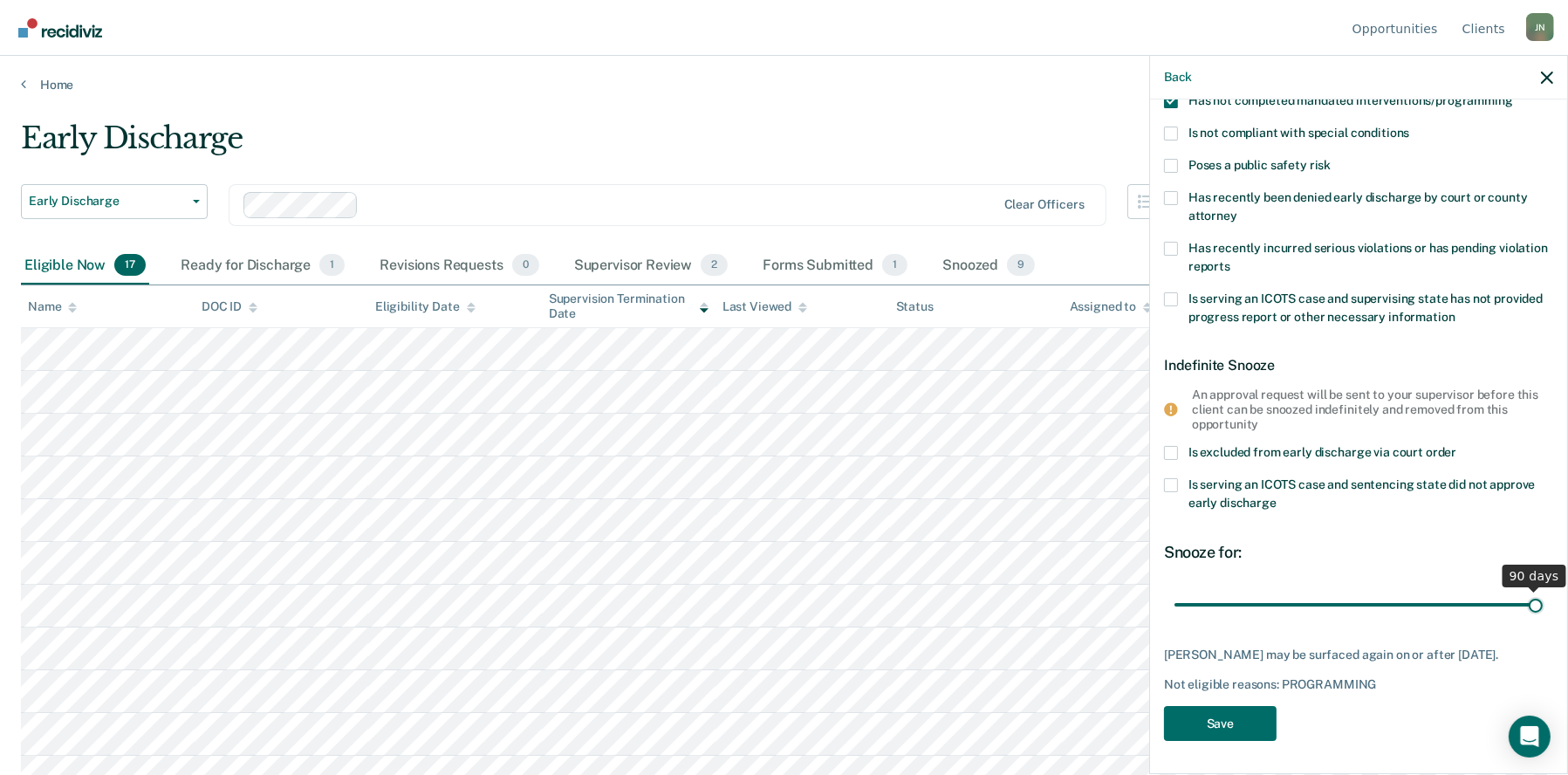
drag, startPoint x: 1293, startPoint y: 602, endPoint x: 1561, endPoint y: 593, distance: 268.2
type input "90"
click at [1543, 593] on input "range" at bounding box center [1358, 603] width 368 height 30
click at [1234, 731] on button "Save" at bounding box center [1221, 723] width 113 height 36
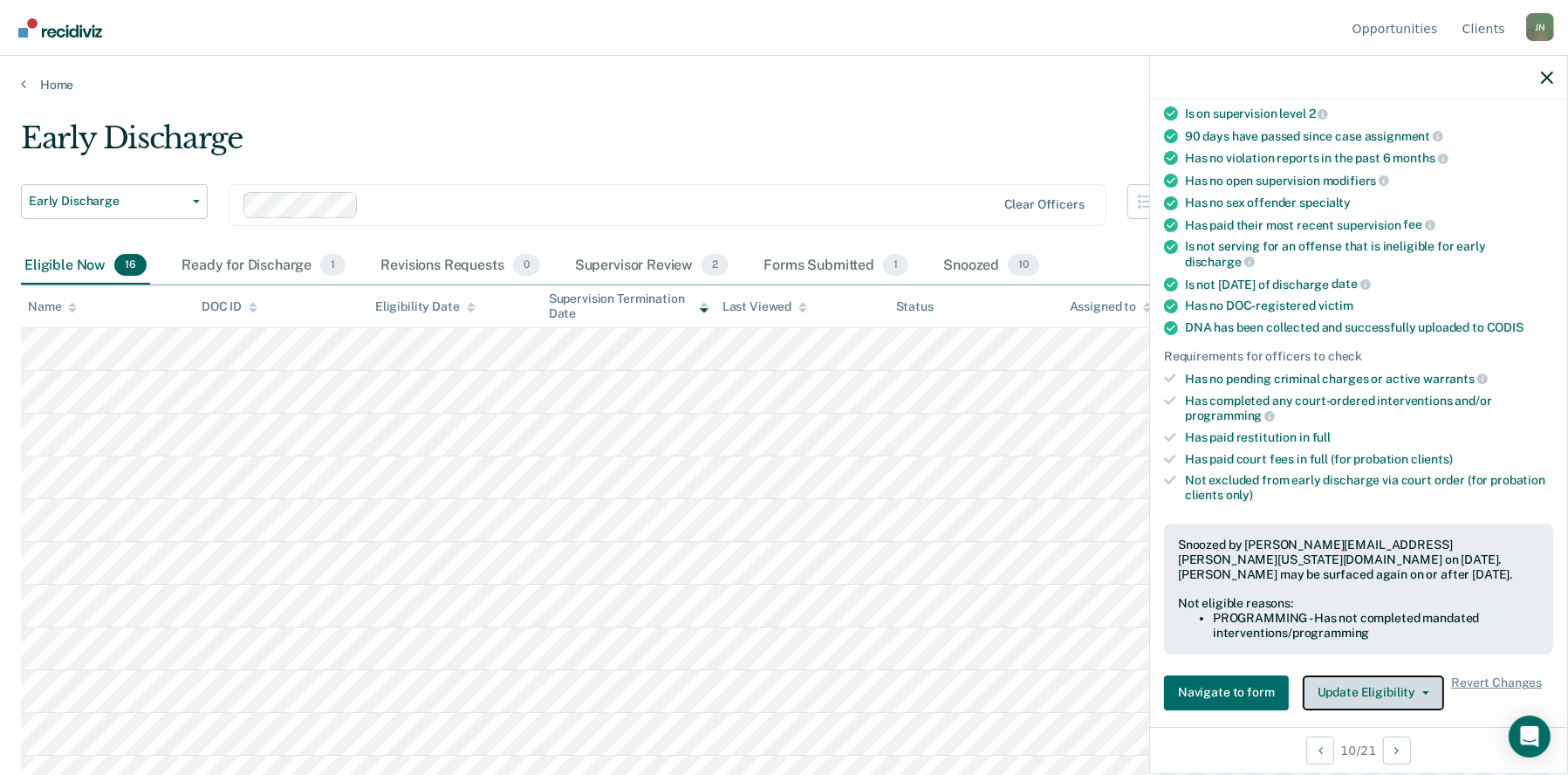
click at [1415, 678] on button "Update Eligibility" at bounding box center [1373, 693] width 141 height 35
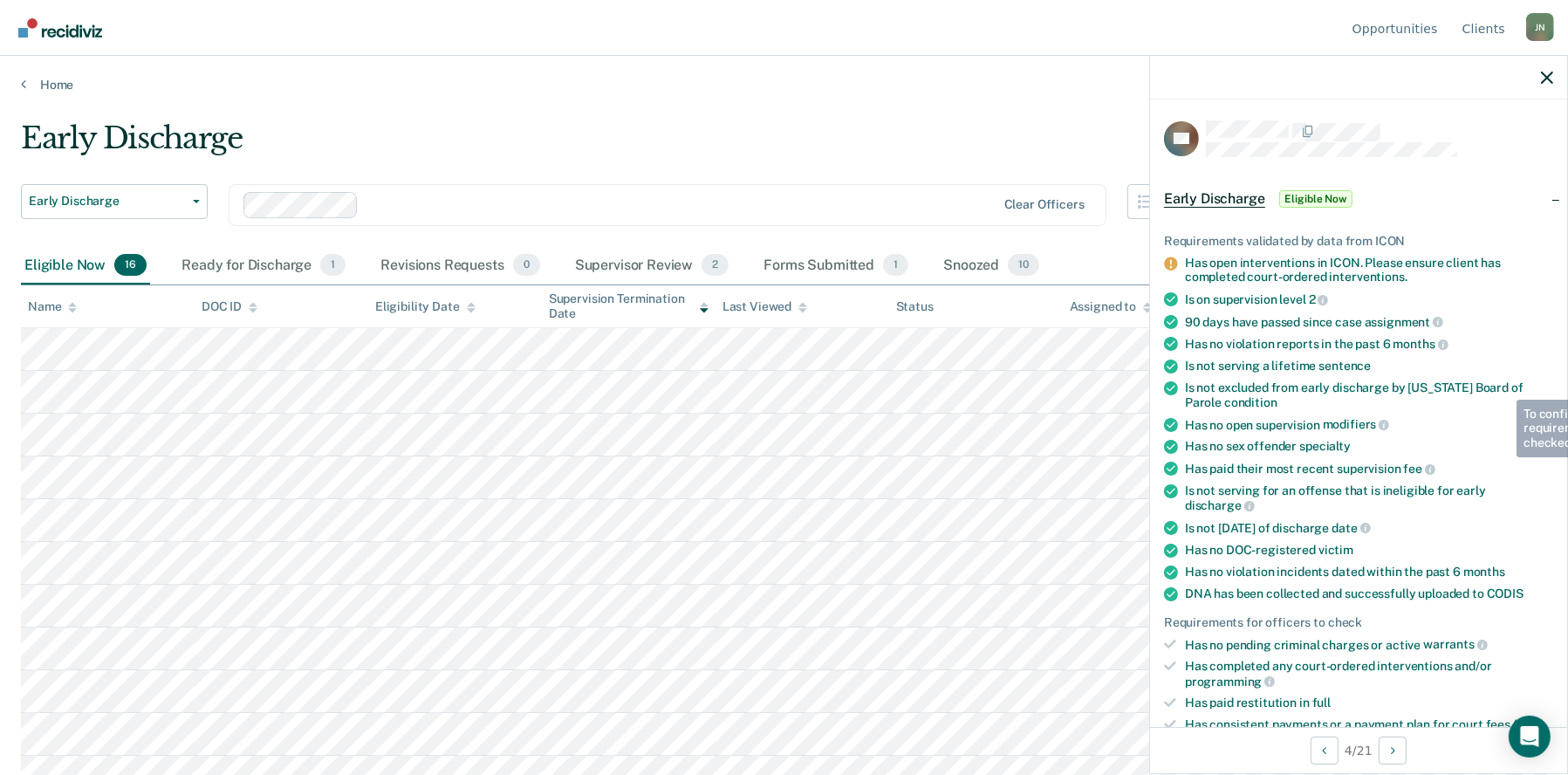
scroll to position [397, 0]
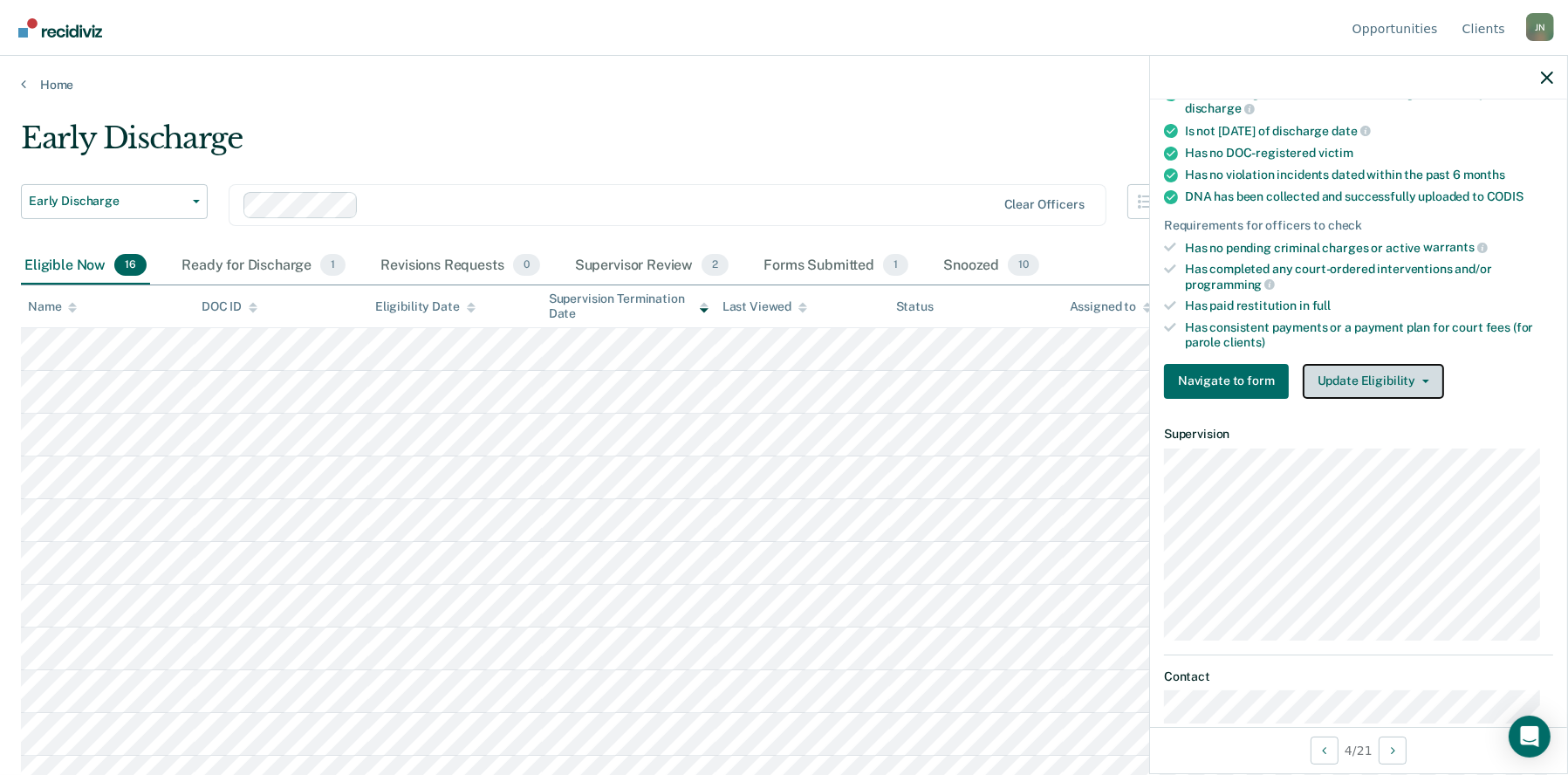
click at [1381, 376] on button "Update Eligibility" at bounding box center [1373, 381] width 141 height 35
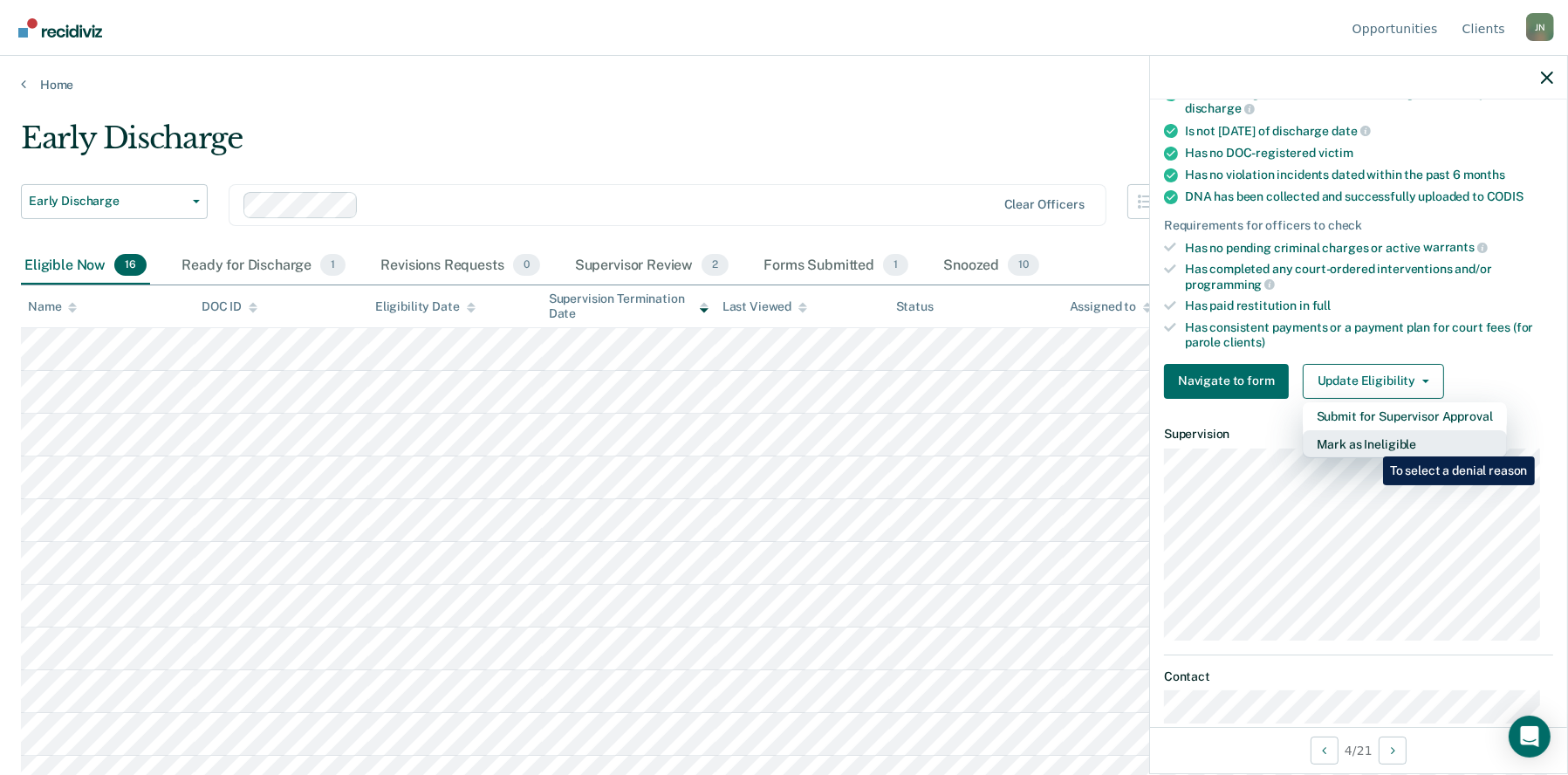
click at [1370, 444] on button "Mark as Ineligible" at bounding box center [1405, 444] width 205 height 28
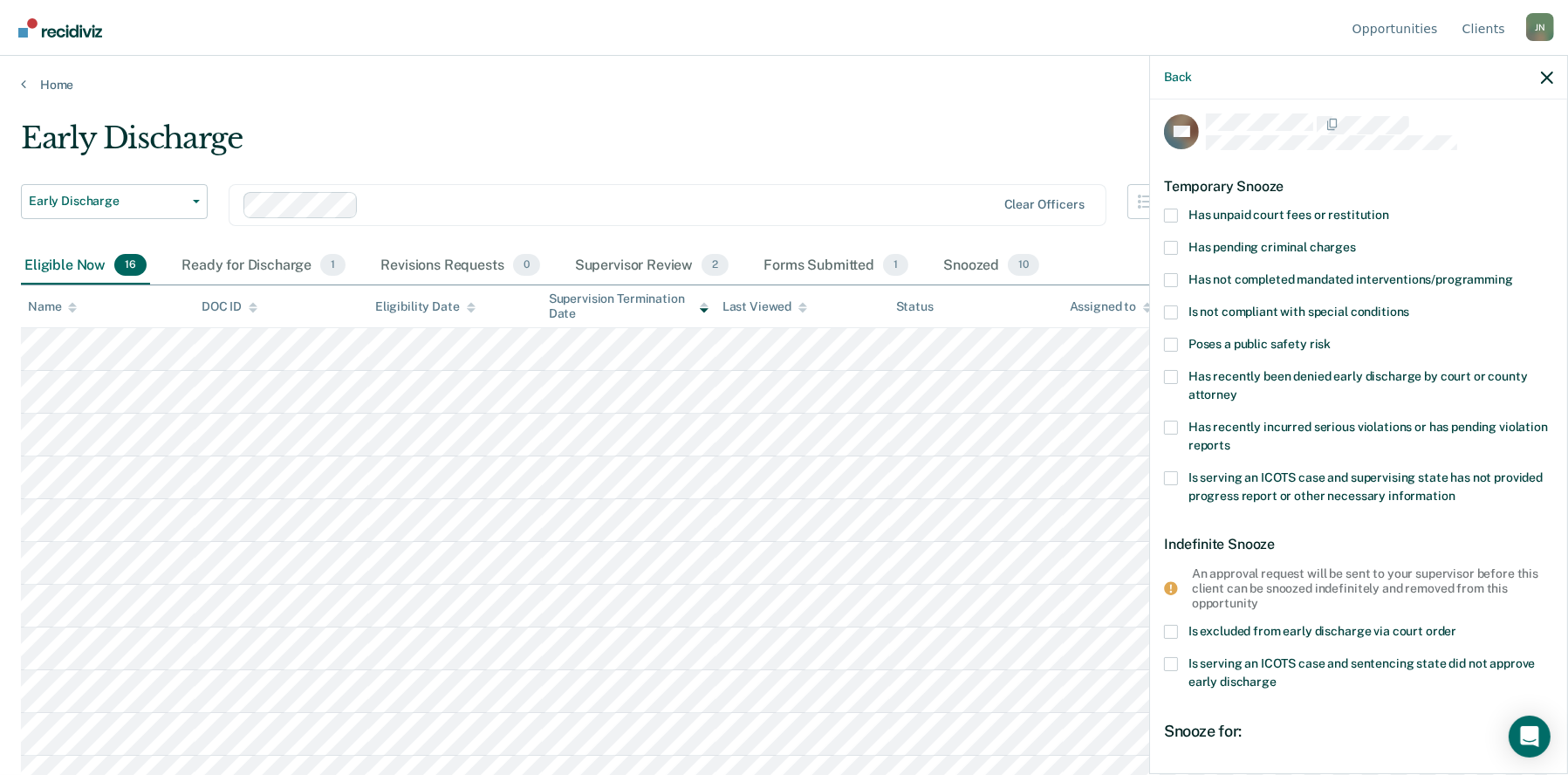
scroll to position [0, 0]
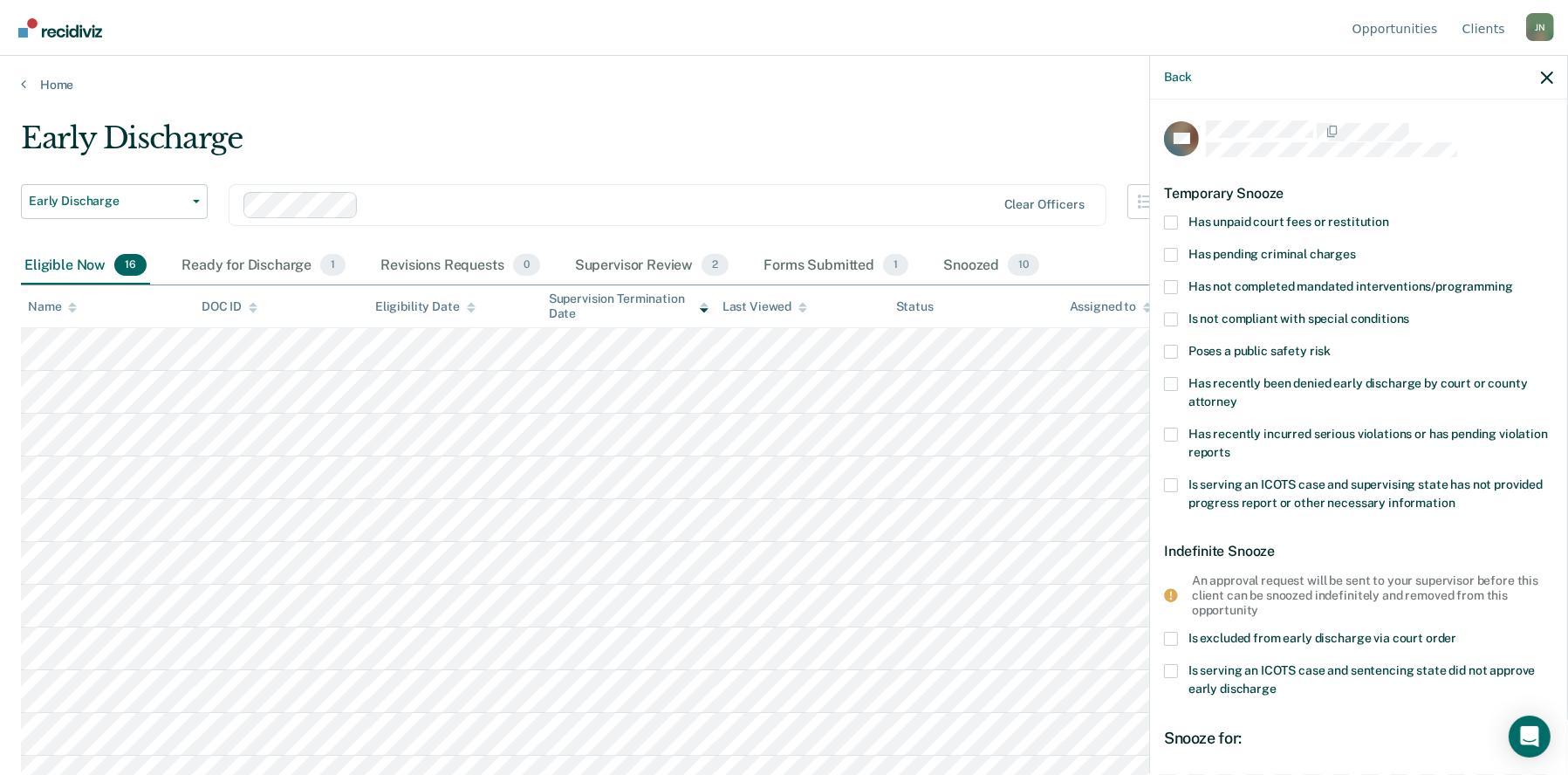
click at [1172, 221] on span at bounding box center [1171, 222] width 14 height 14
click at [1390, 215] on input "Has unpaid court fees or restitution" at bounding box center [1390, 215] width 0 height 0
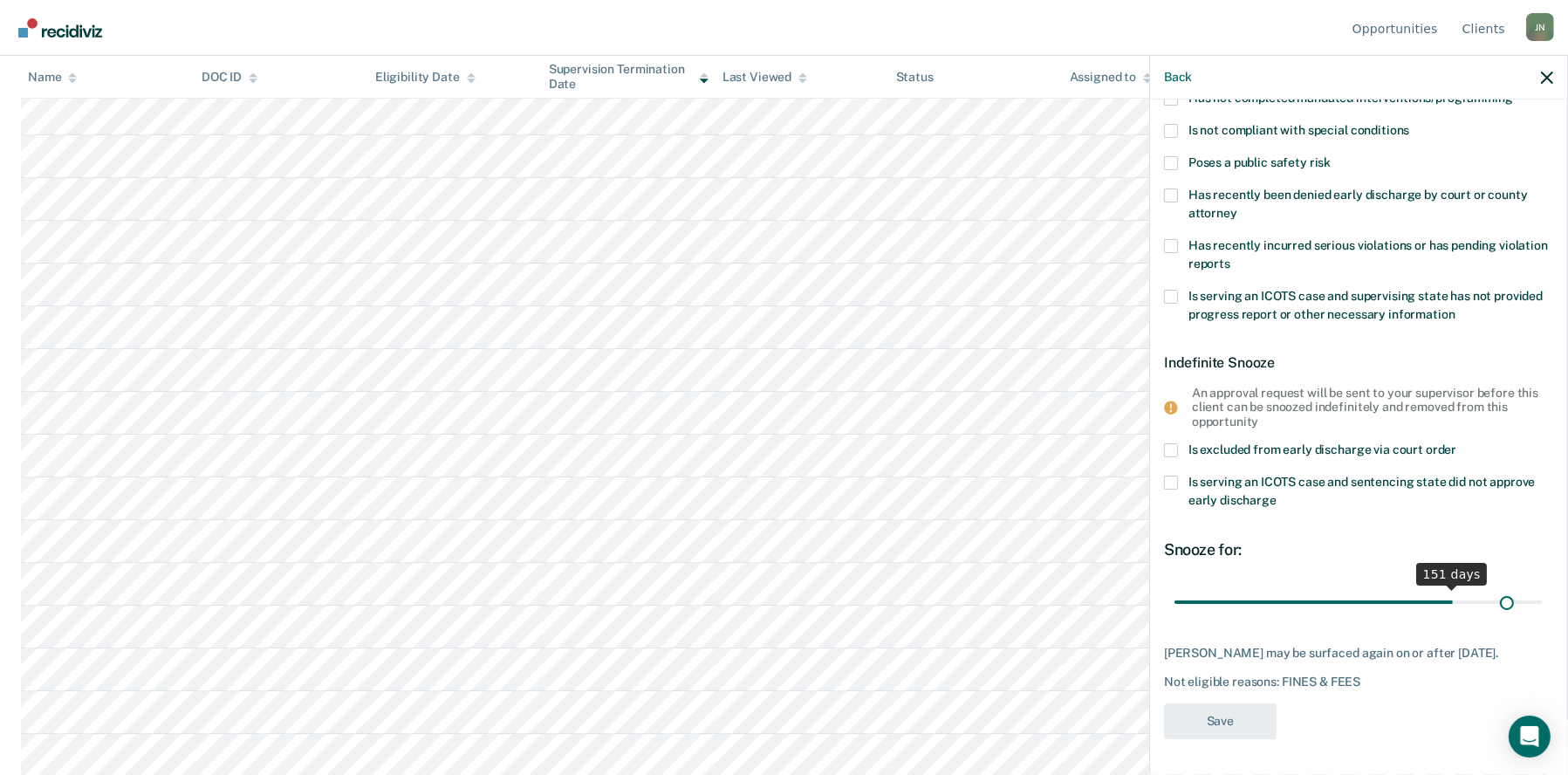
scroll to position [245, 0]
drag, startPoint x: 1235, startPoint y: 586, endPoint x: 1580, endPoint y: 569, distance: 345.4
click at [1543, 589] on input "range" at bounding box center [1358, 603] width 368 height 30
drag, startPoint x: 1522, startPoint y: 598, endPoint x: 1490, endPoint y: 601, distance: 32.1
click at [1490, 601] on input "range" at bounding box center [1358, 603] width 368 height 30
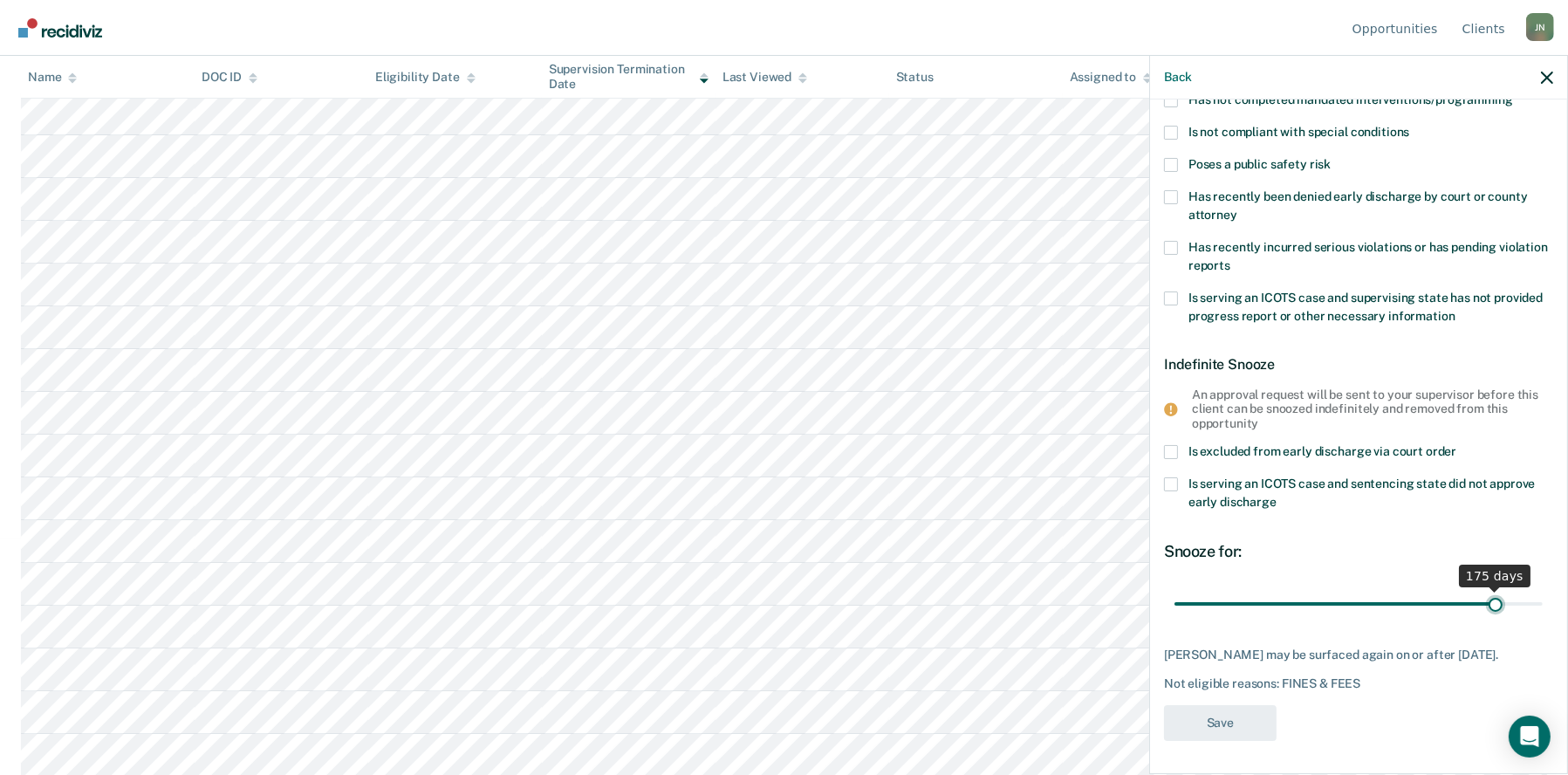
drag, startPoint x: 1490, startPoint y: 601, endPoint x: 1483, endPoint y: 609, distance: 10.6
type input "175"
click at [1483, 609] on input "range" at bounding box center [1358, 603] width 368 height 30
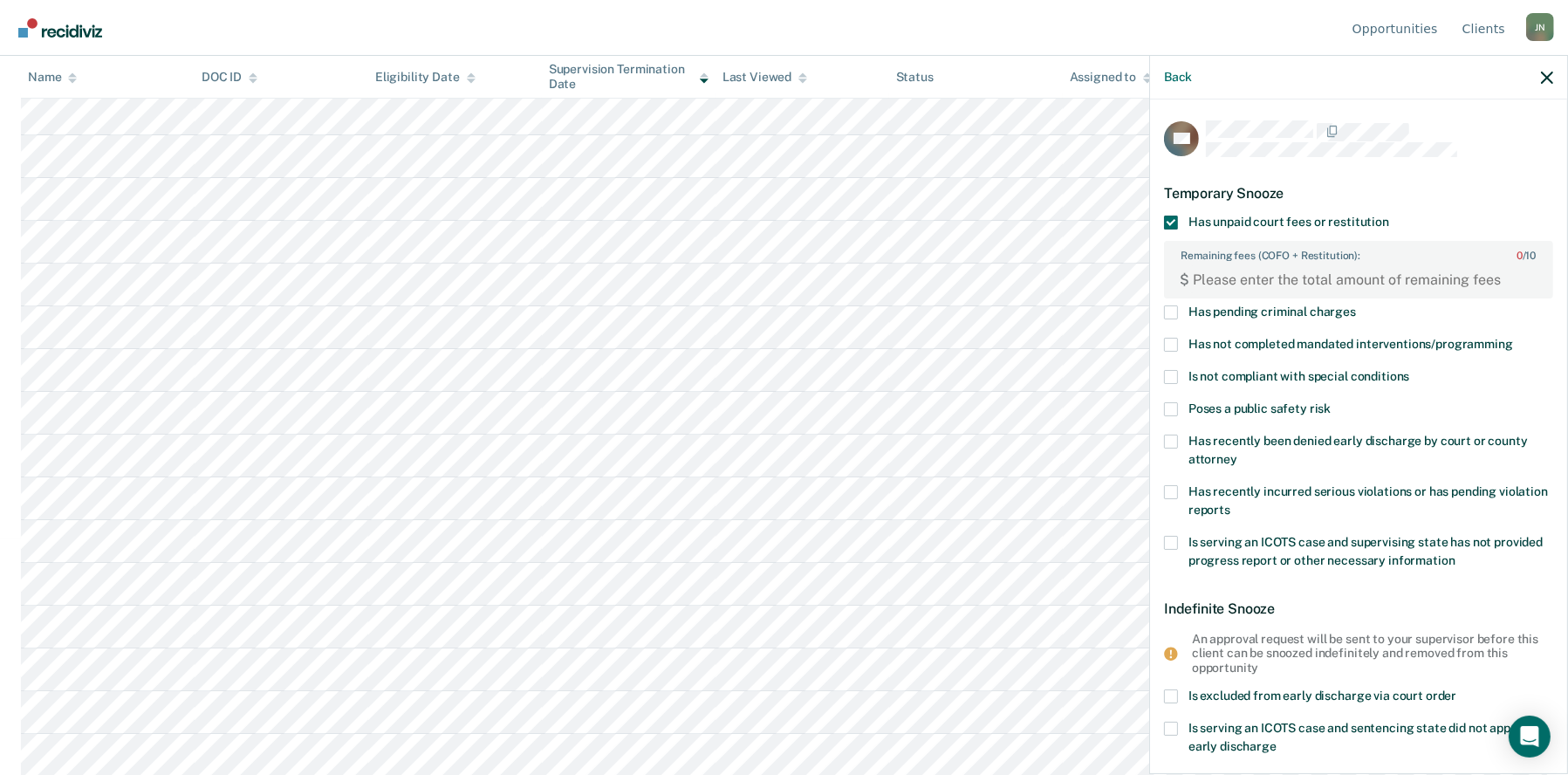
scroll to position [148, 0]
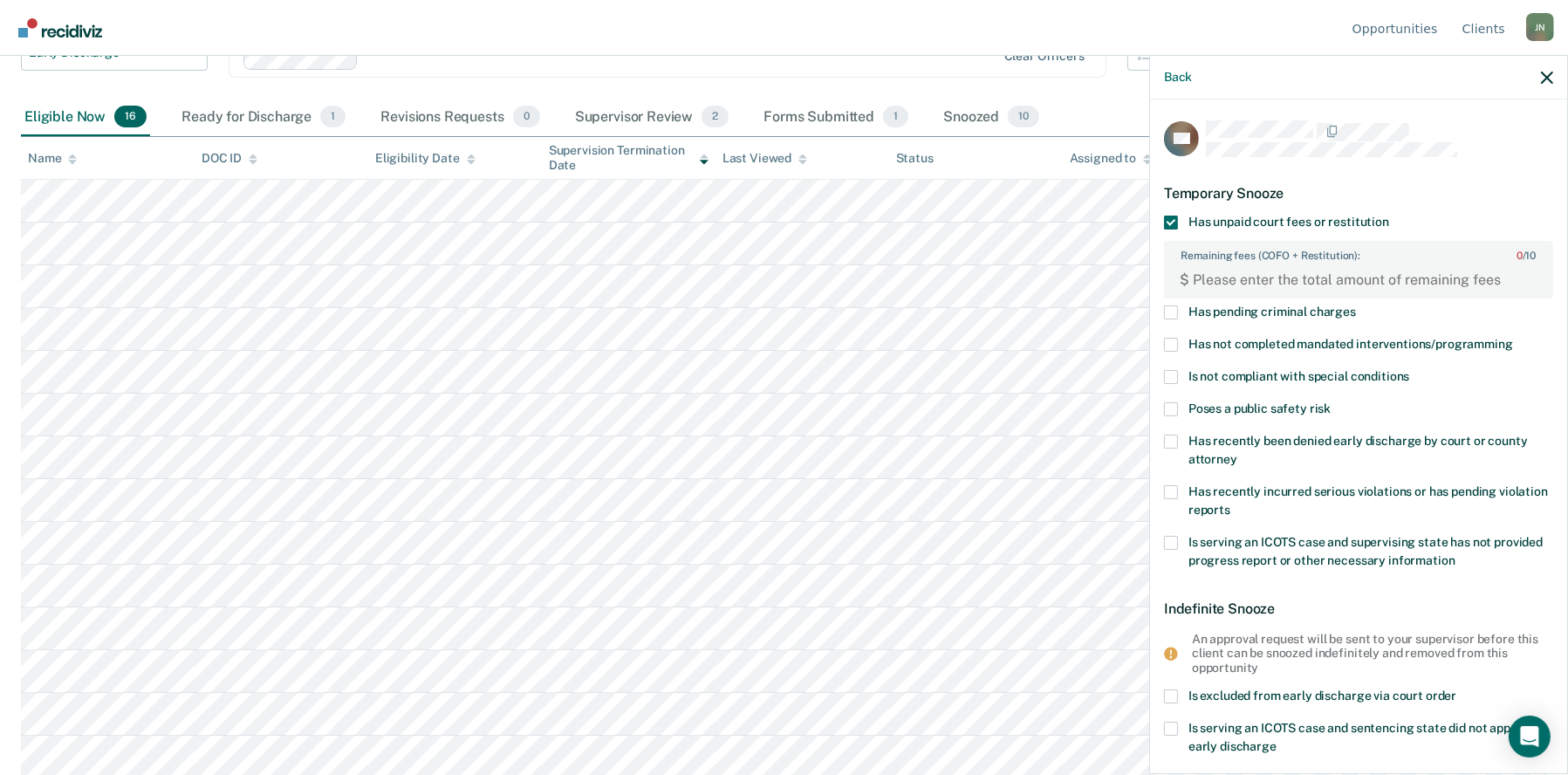
click at [1419, 262] on div "$" at bounding box center [1358, 280] width 386 height 35
click at [1358, 275] on FEESReasonInput "Remaining fees (COFO + Restitution): 0 / 10" at bounding box center [1361, 279] width 345 height 28
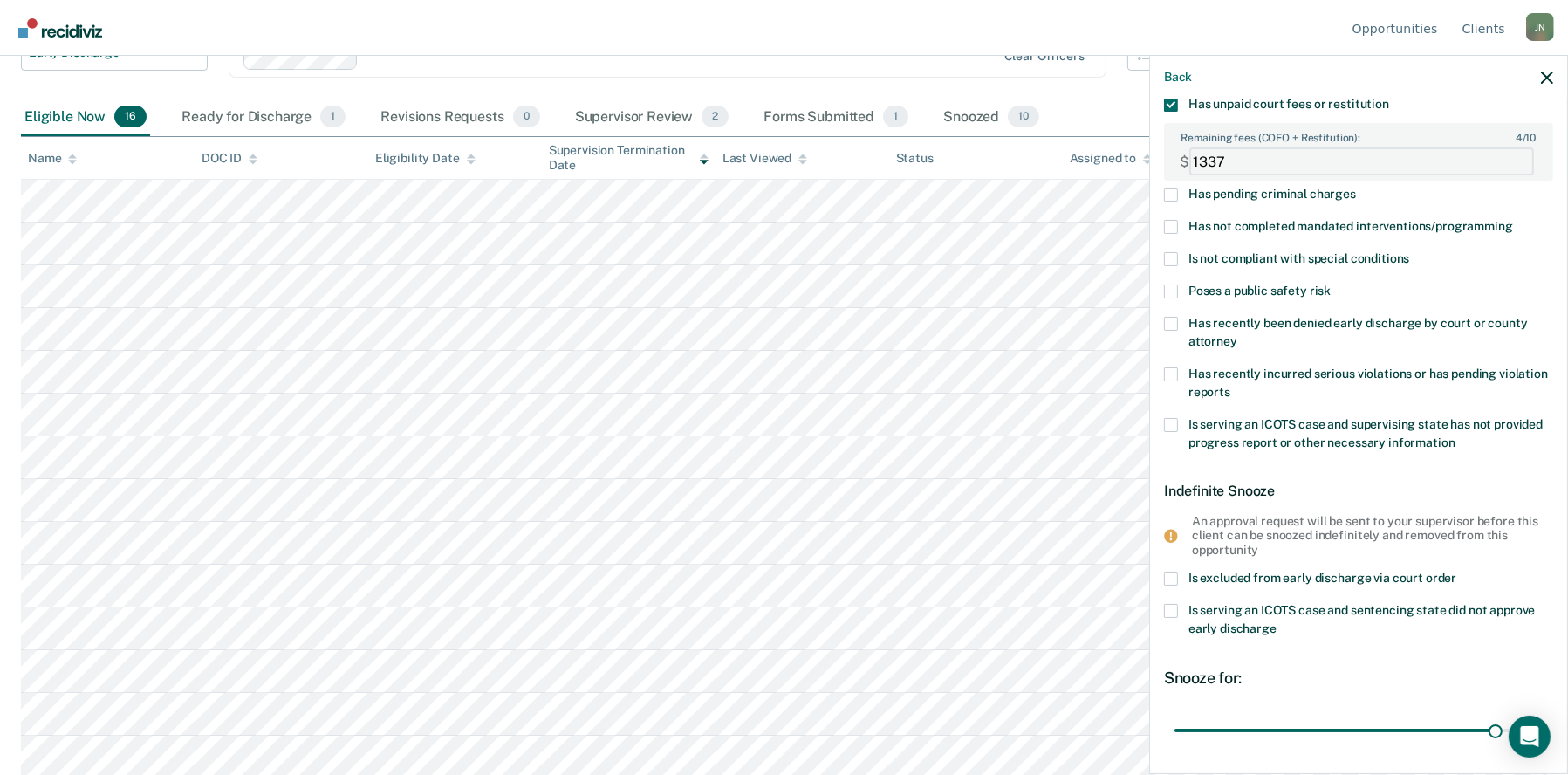
scroll to position [245, 0]
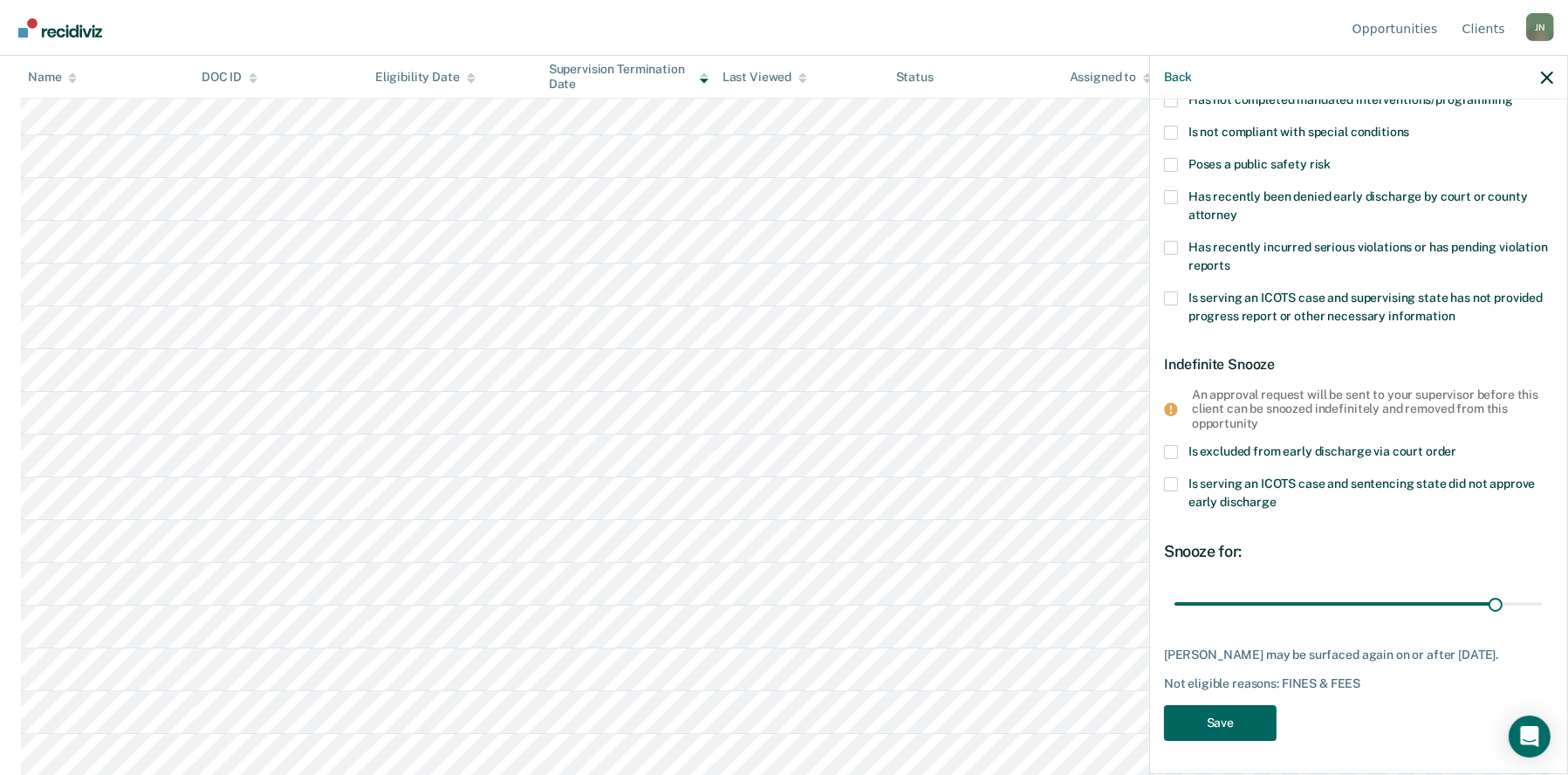
type FEESReasonInput "1337"
click at [1217, 728] on button "Save" at bounding box center [1221, 723] width 113 height 36
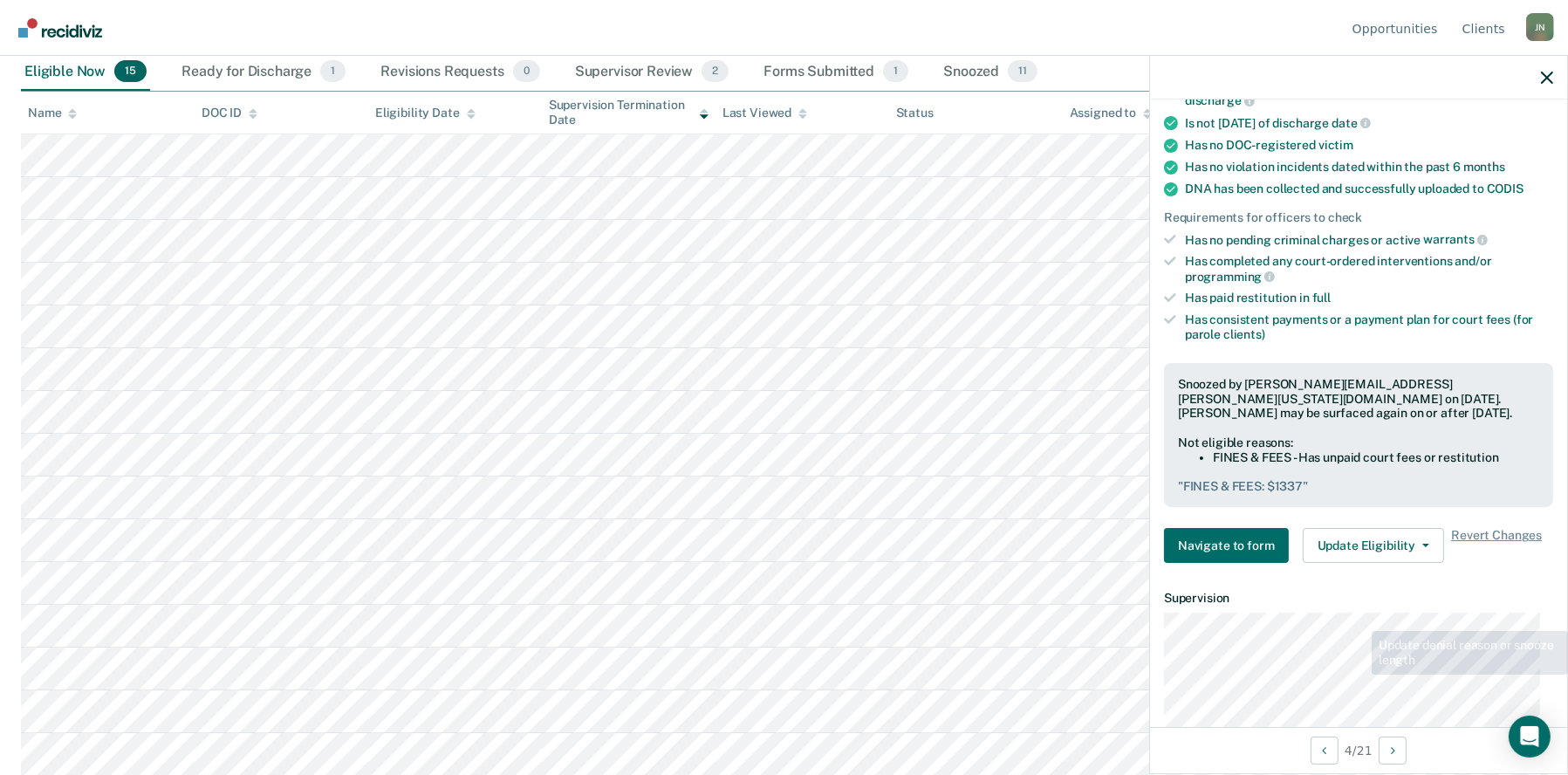
scroll to position [419, 0]
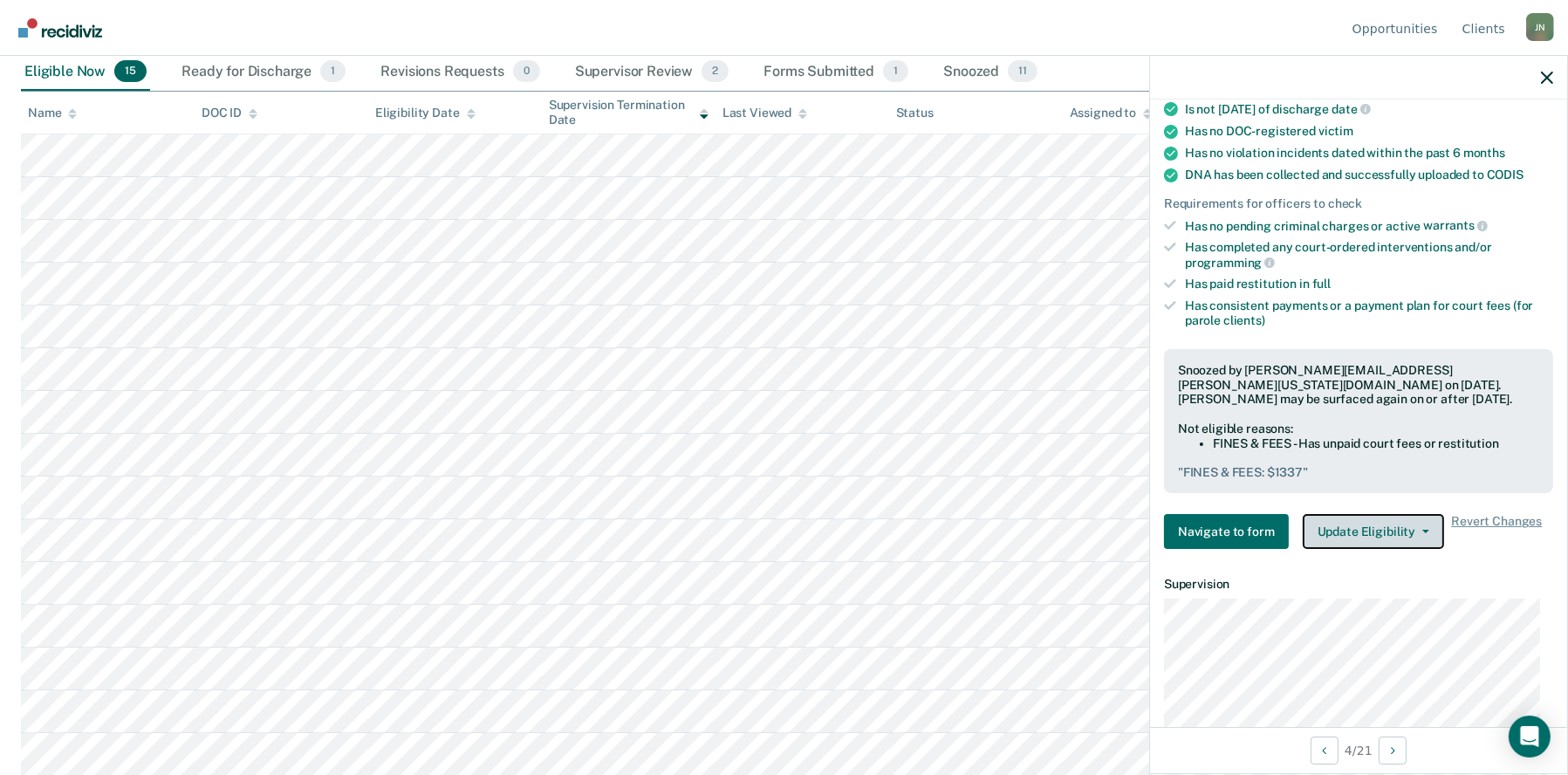
click at [1373, 534] on button "Update Eligibility" at bounding box center [1373, 531] width 141 height 35
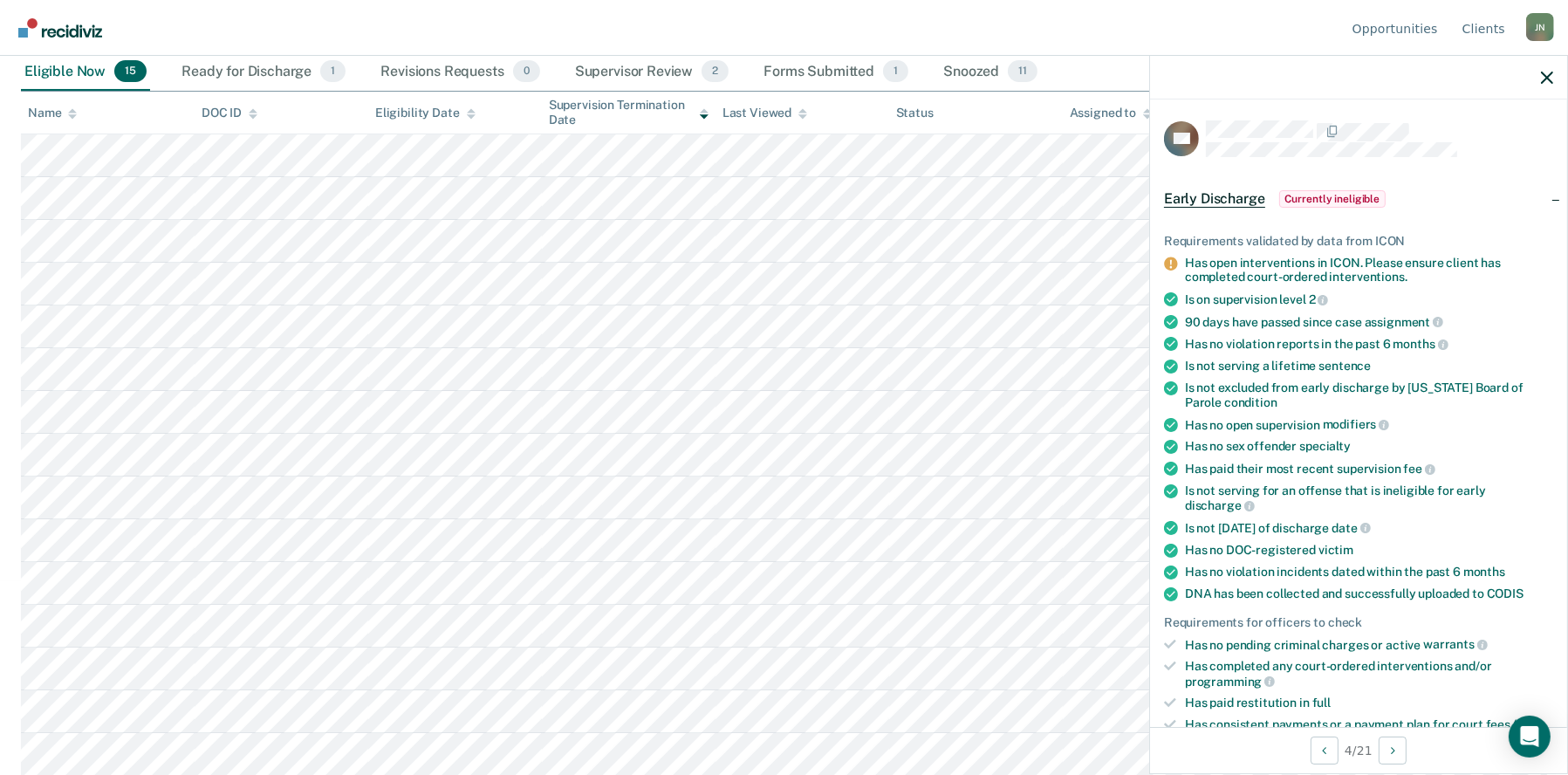
scroll to position [362, 0]
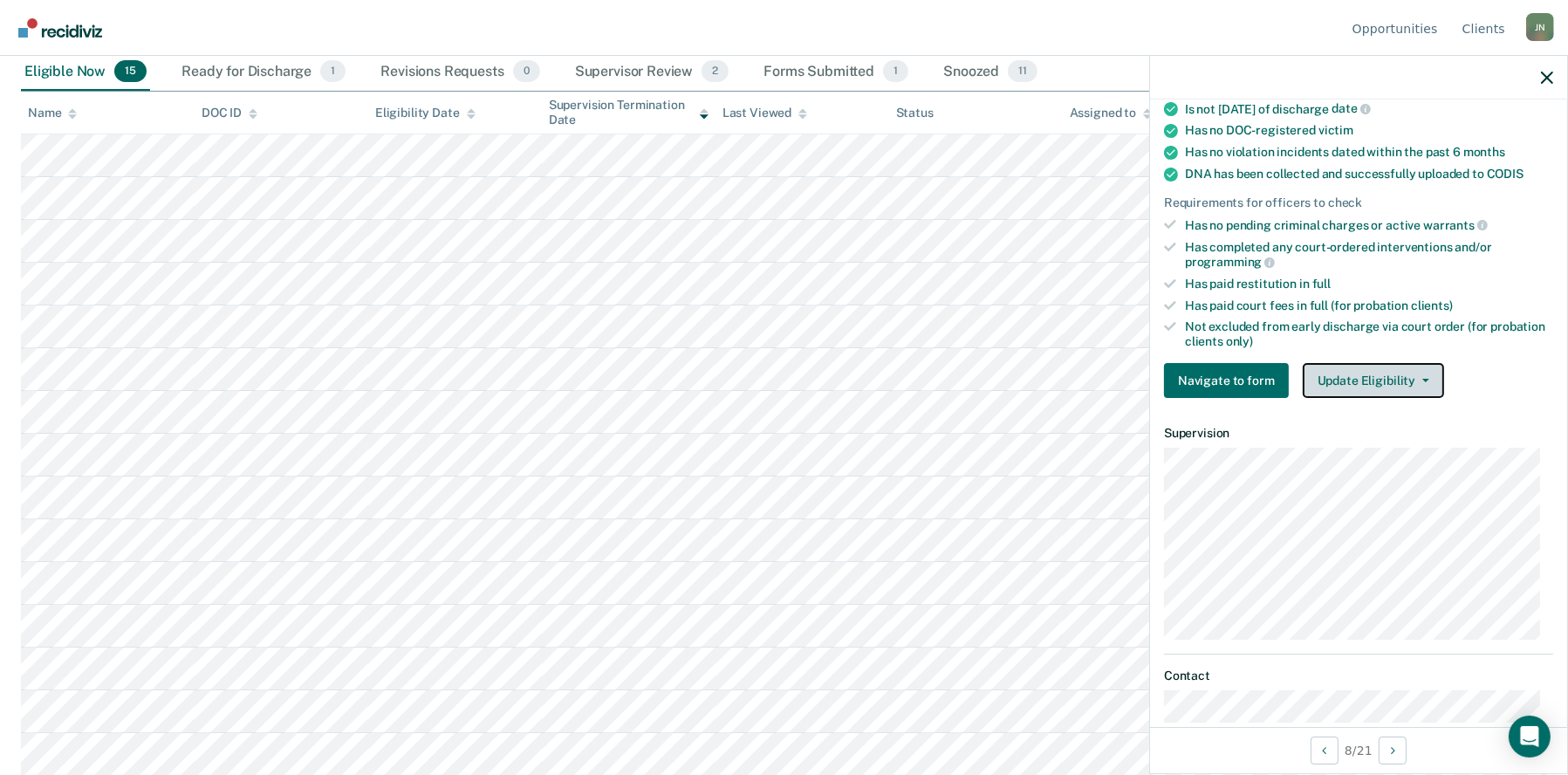
click at [1396, 376] on button "Update Eligibility" at bounding box center [1373, 381] width 141 height 35
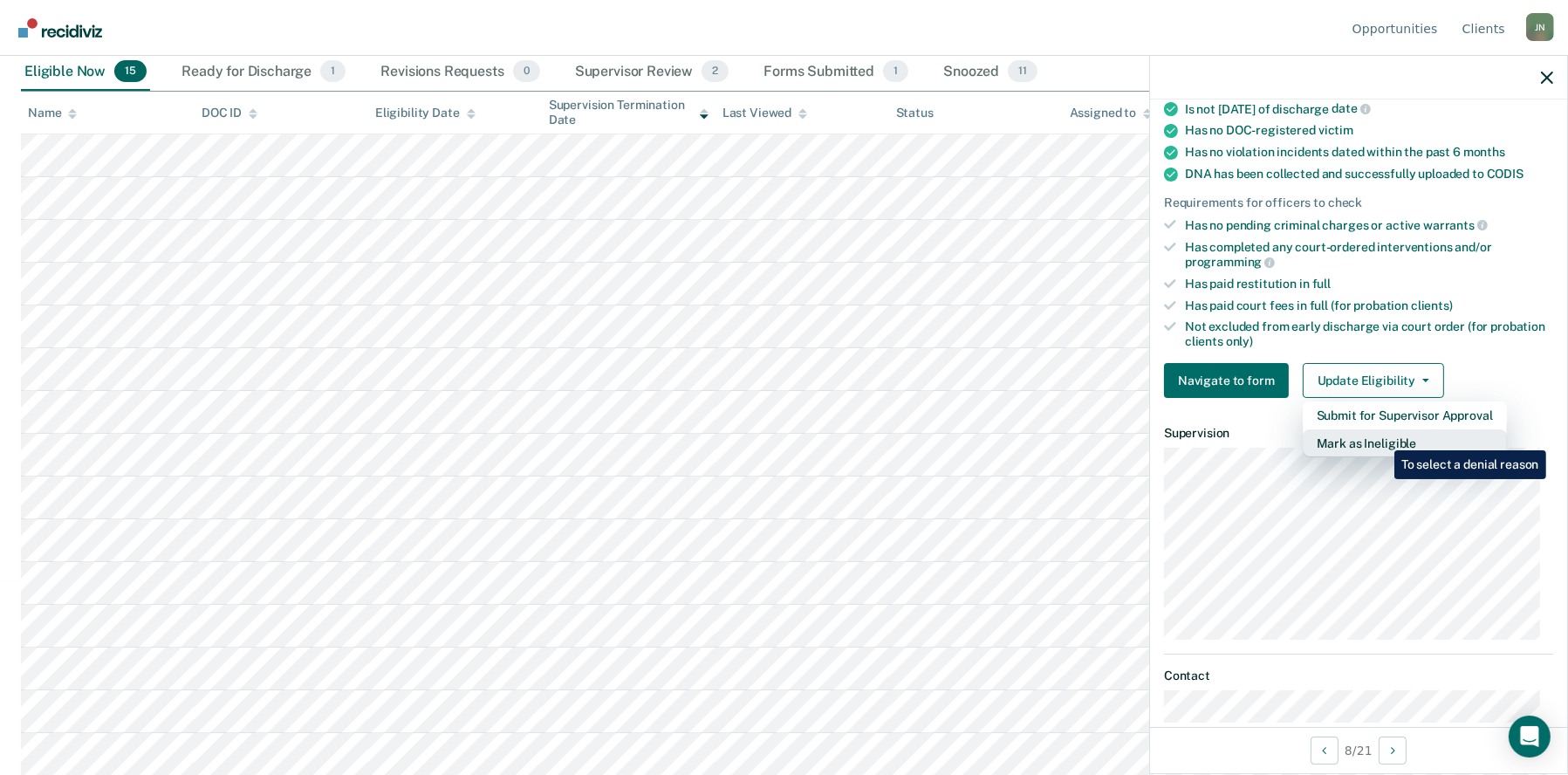
click at [1380, 439] on button "Mark as Ineligible" at bounding box center [1405, 444] width 205 height 28
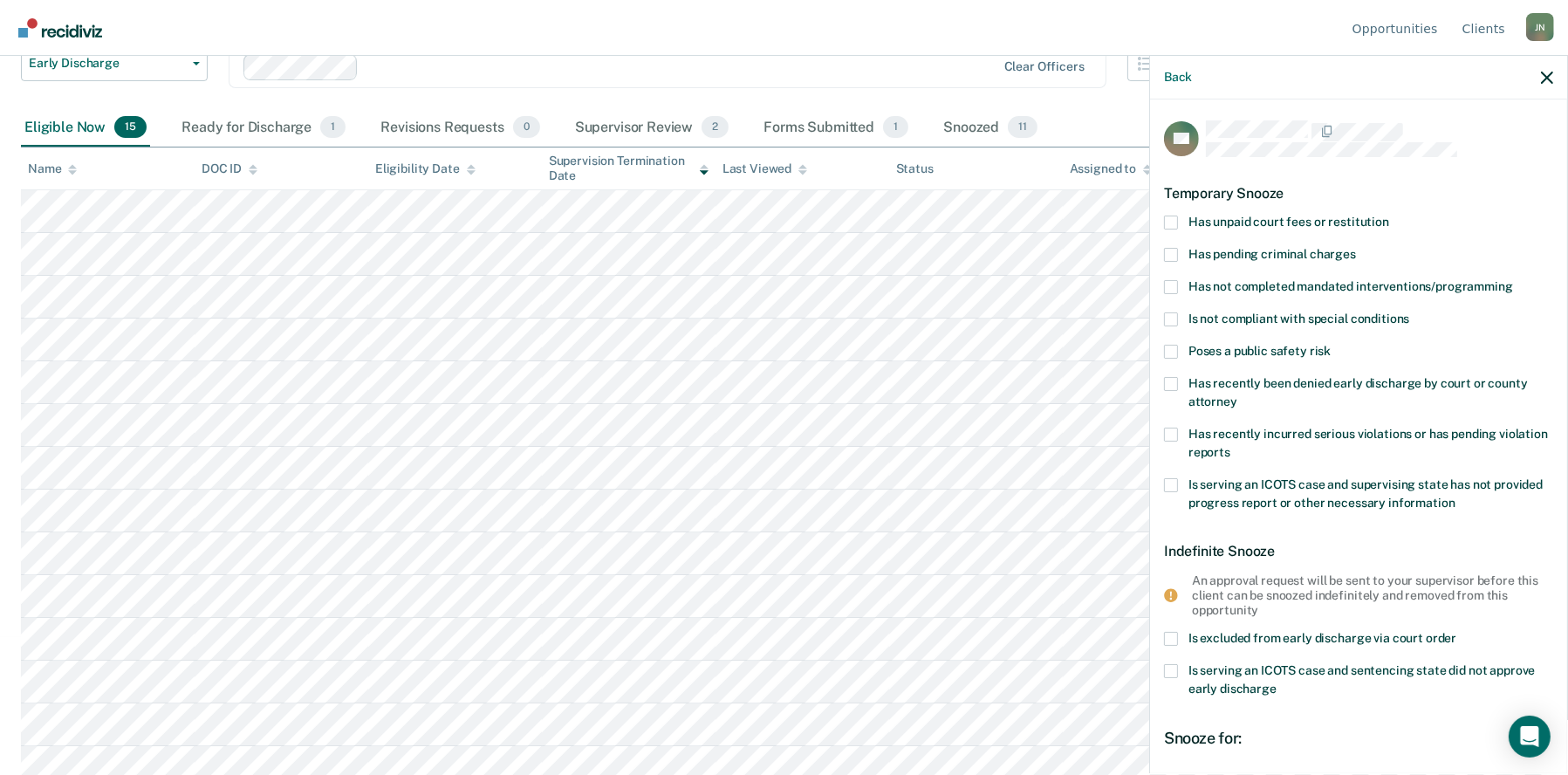
scroll to position [106, 0]
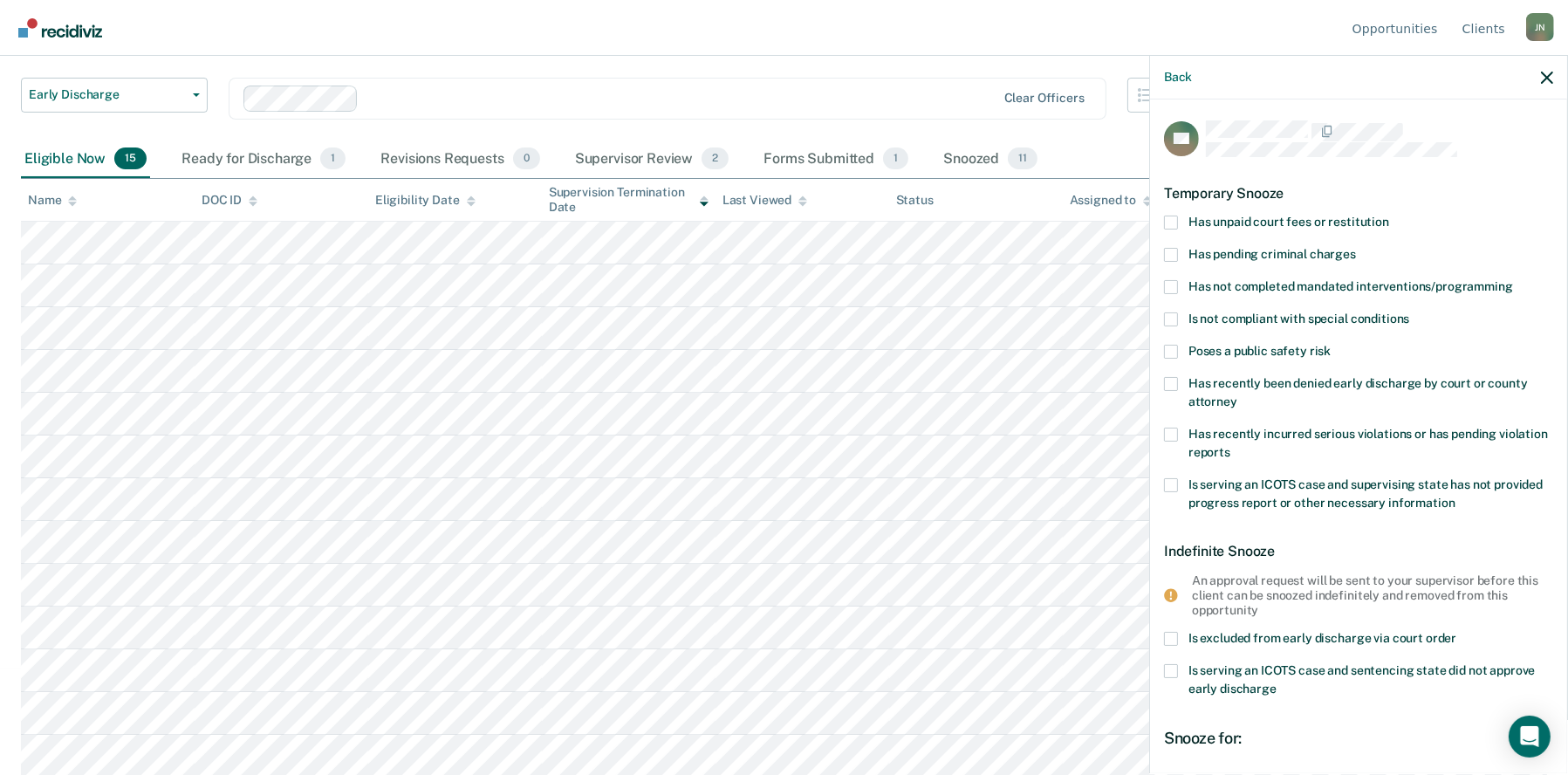
click at [1167, 215] on span at bounding box center [1171, 222] width 14 height 14
click at [1390, 215] on input "Has unpaid court fees or restitution" at bounding box center [1390, 215] width 0 height 0
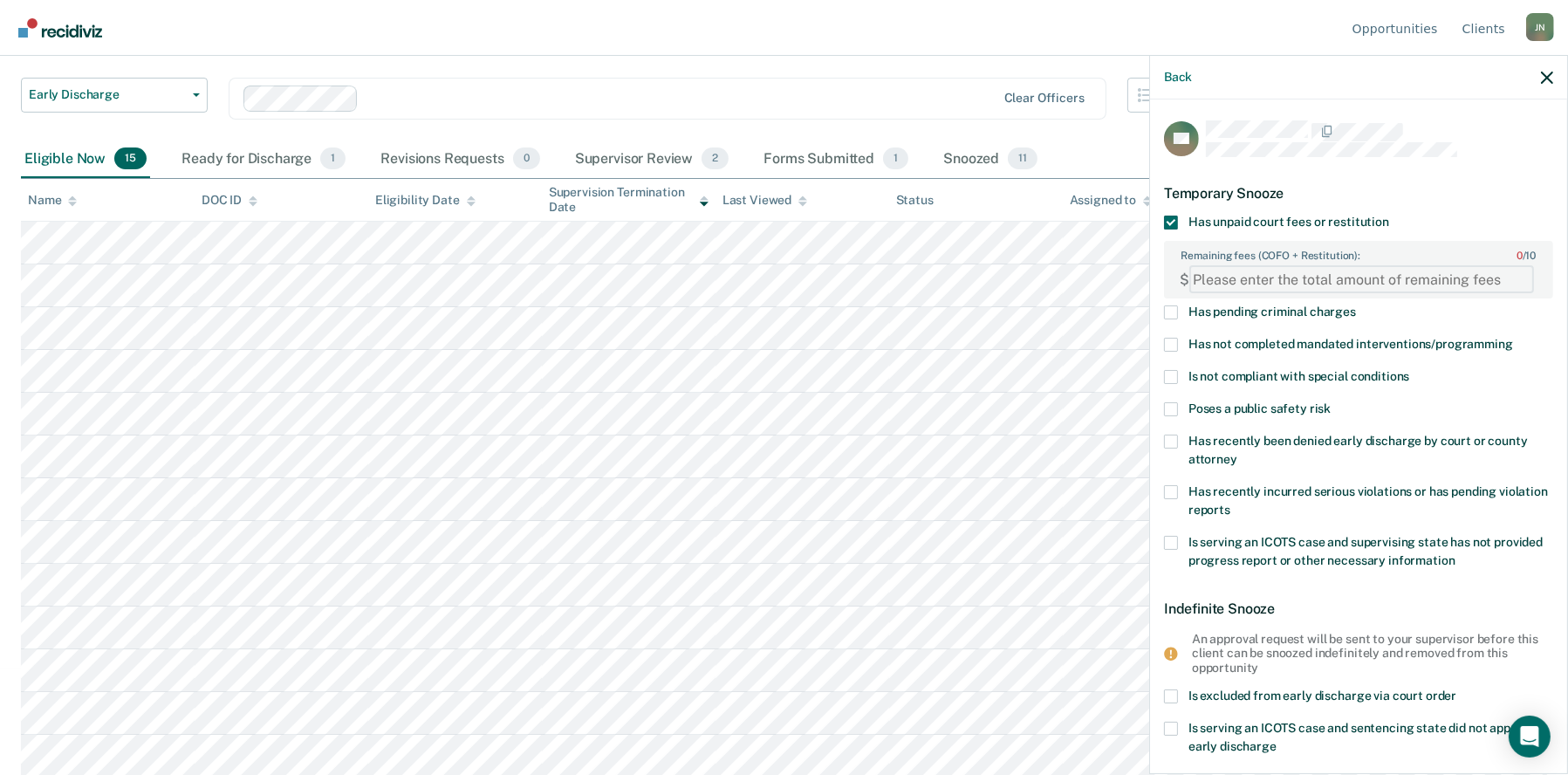
click at [1282, 271] on FEESReasonInput "Remaining fees (COFO + Restitution): 0 / 10" at bounding box center [1361, 279] width 345 height 28
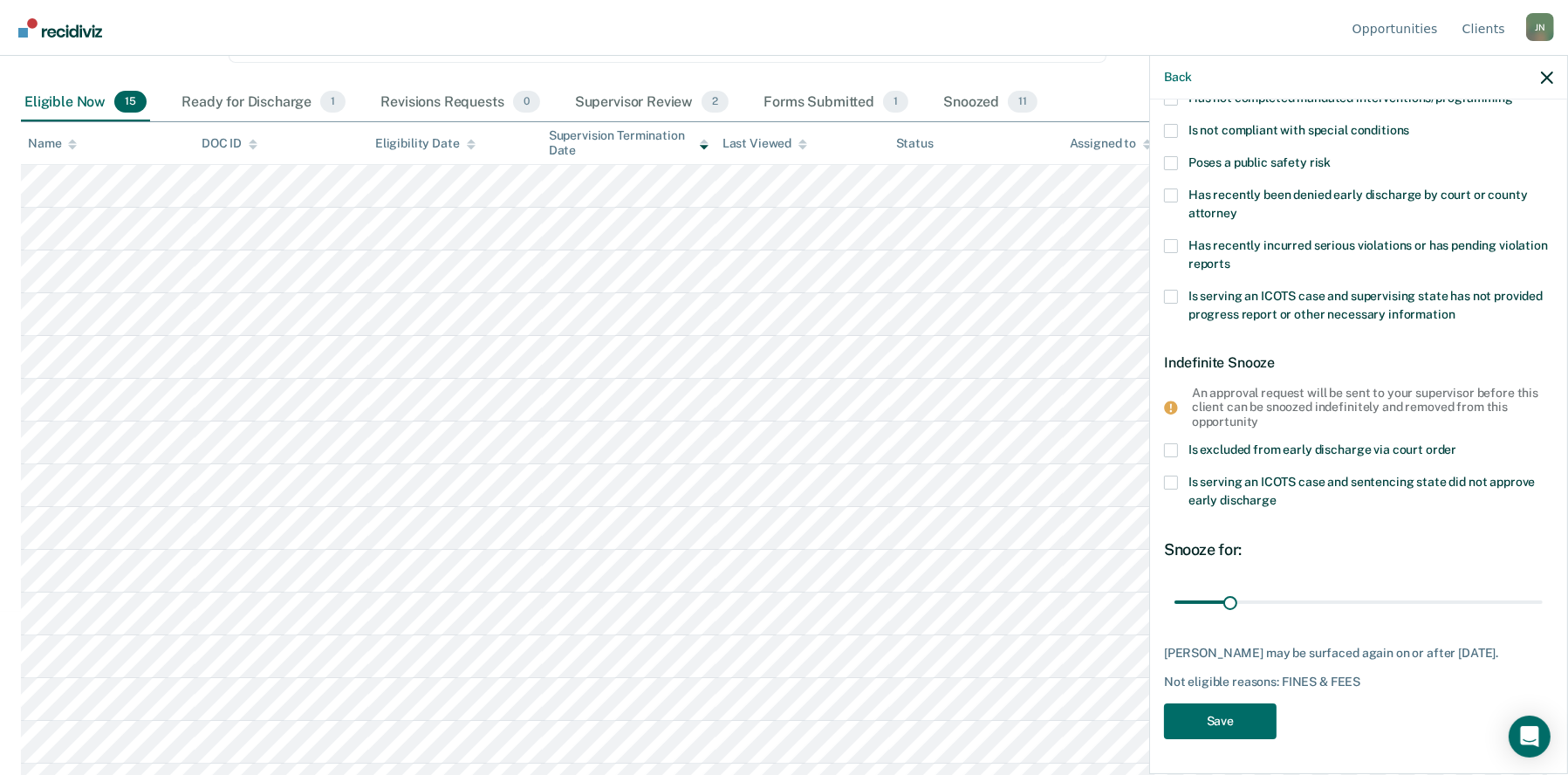
scroll to position [194, 0]
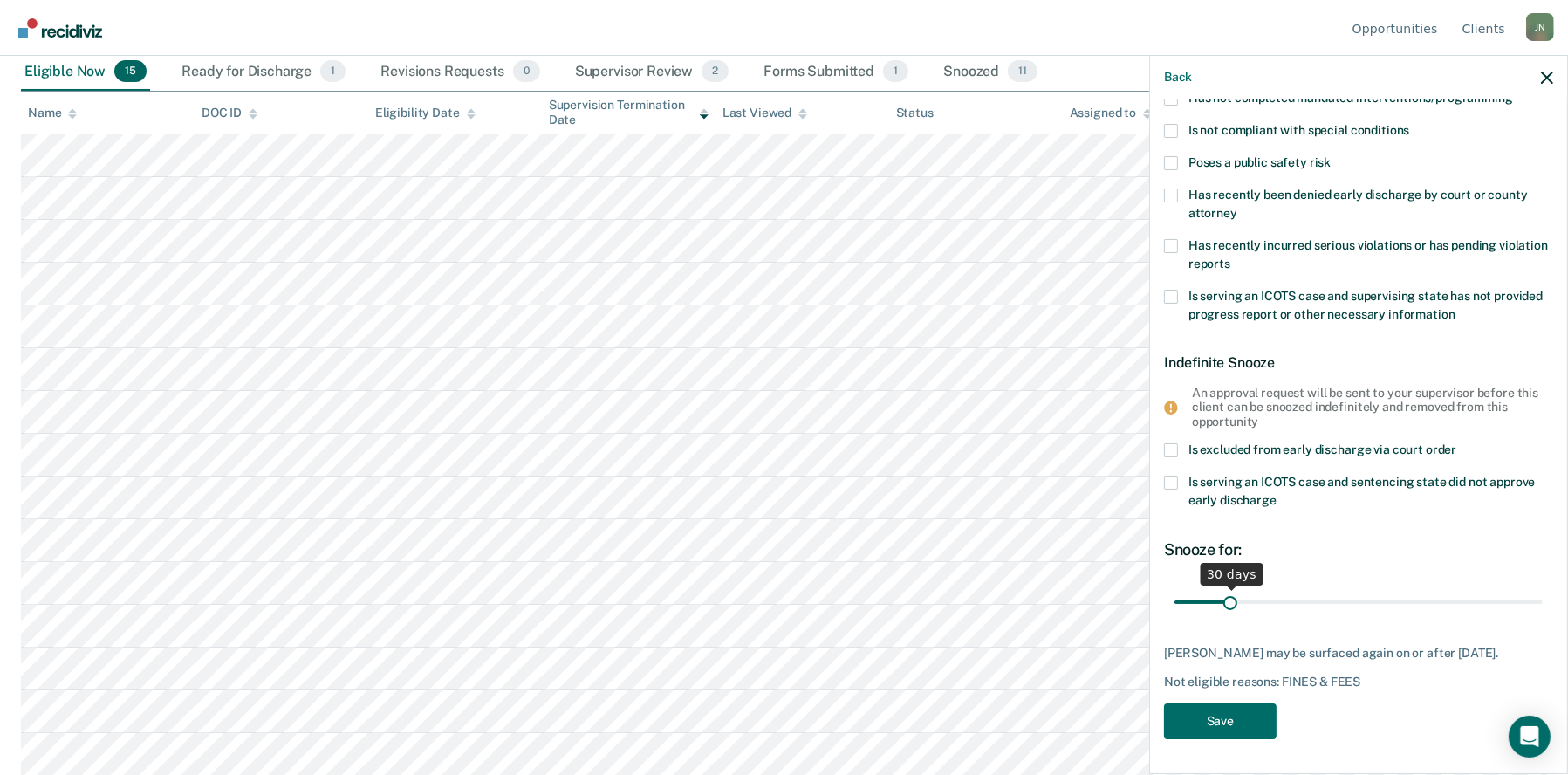
type FEESReasonInput "3247"
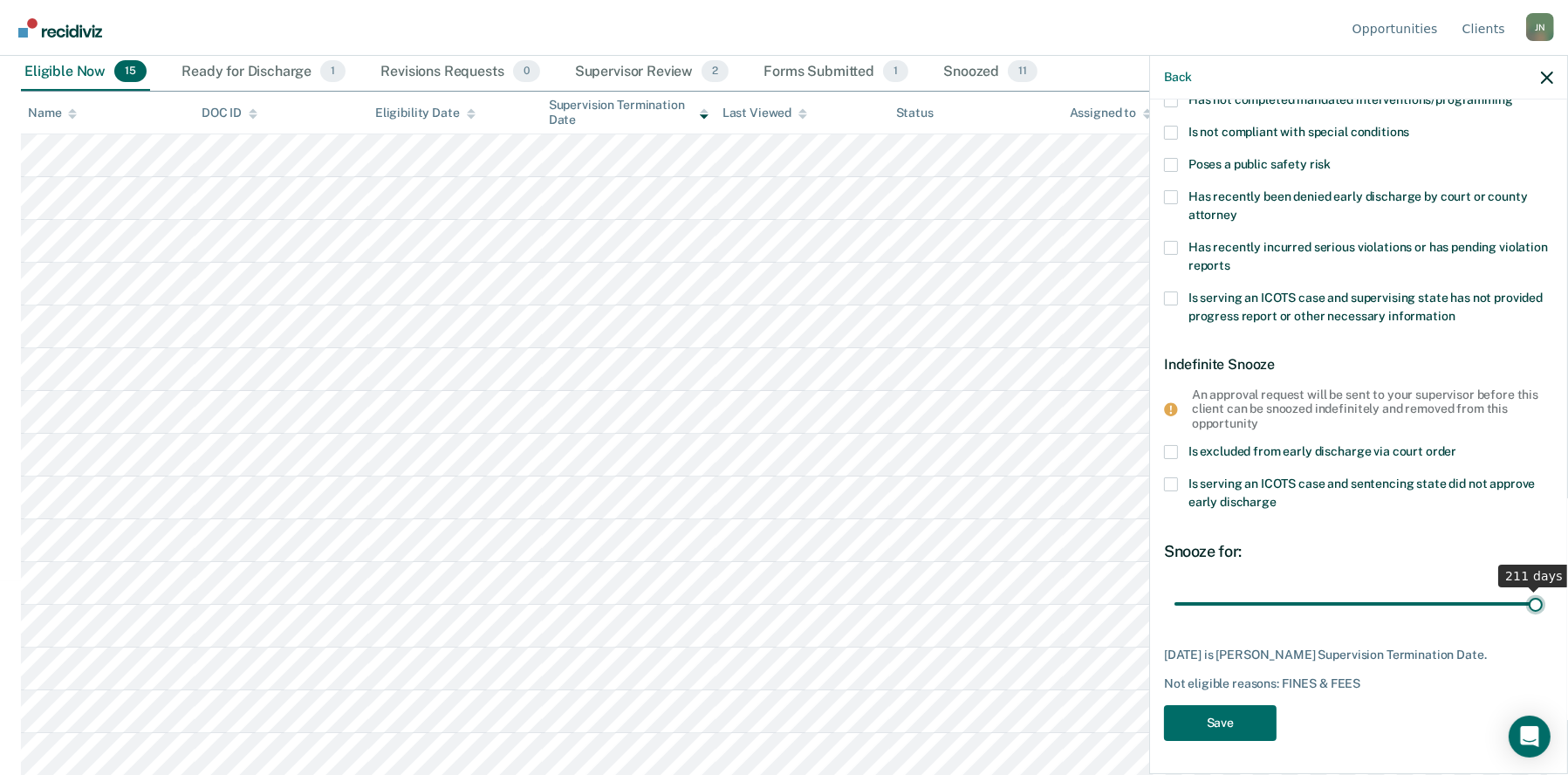
drag, startPoint x: 1231, startPoint y: 590, endPoint x: 1580, endPoint y: 548, distance: 351.5
type input "211"
click at [1543, 589] on input "range" at bounding box center [1358, 603] width 368 height 30
click at [1204, 718] on button "Save" at bounding box center [1221, 723] width 113 height 36
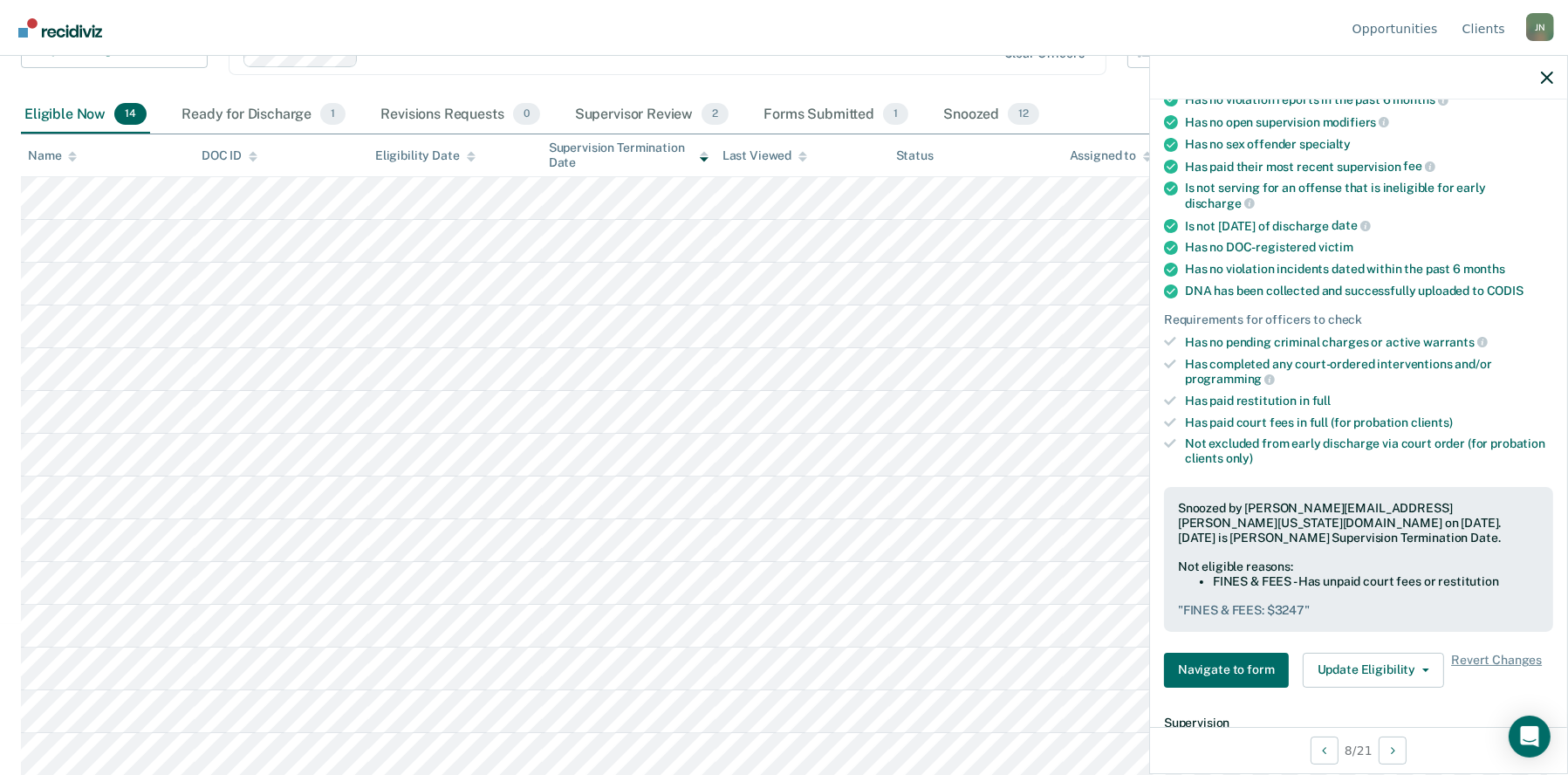
scroll to position [208, 0]
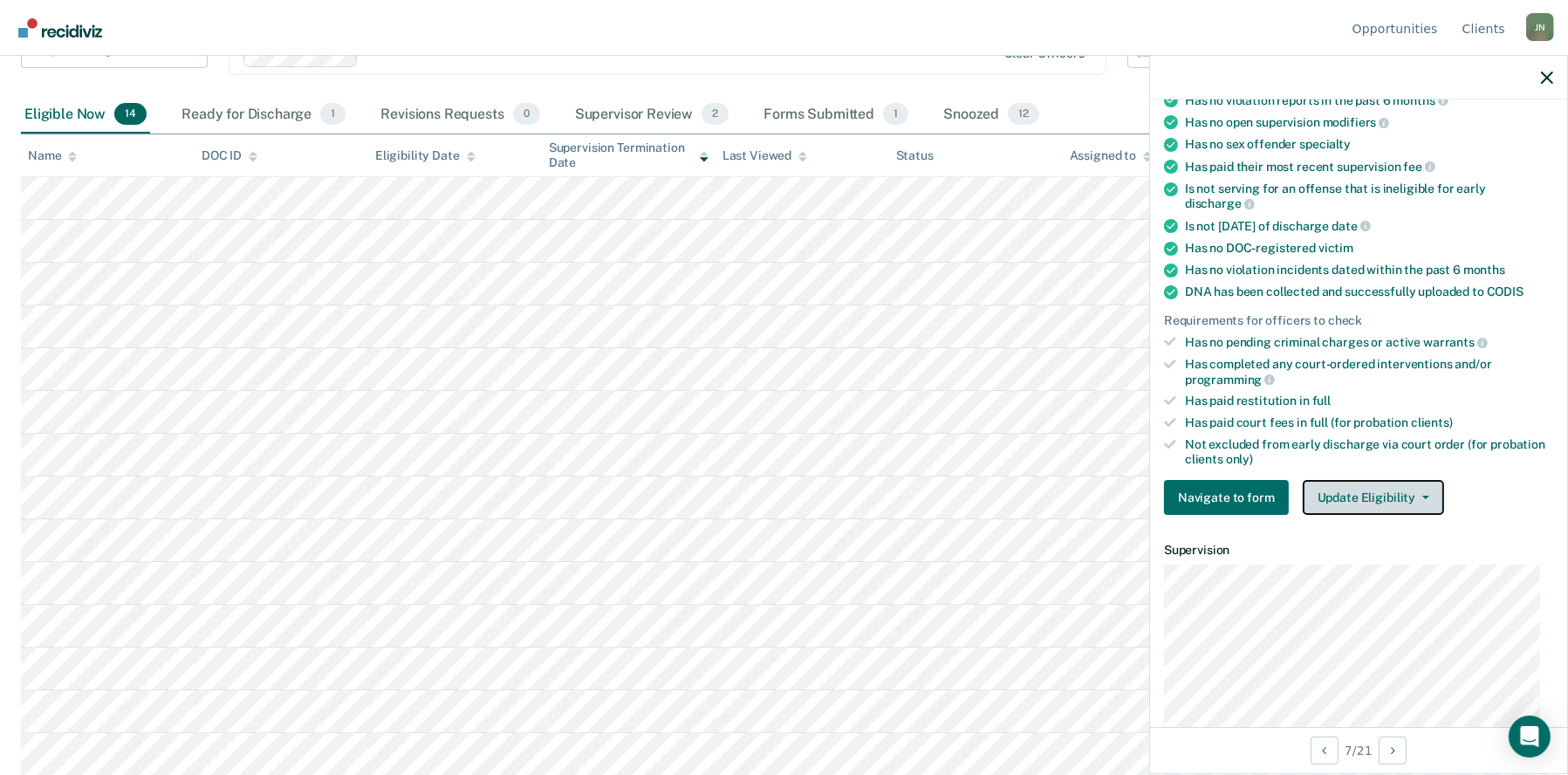
click at [1428, 492] on button "Update Eligibility" at bounding box center [1373, 497] width 141 height 35
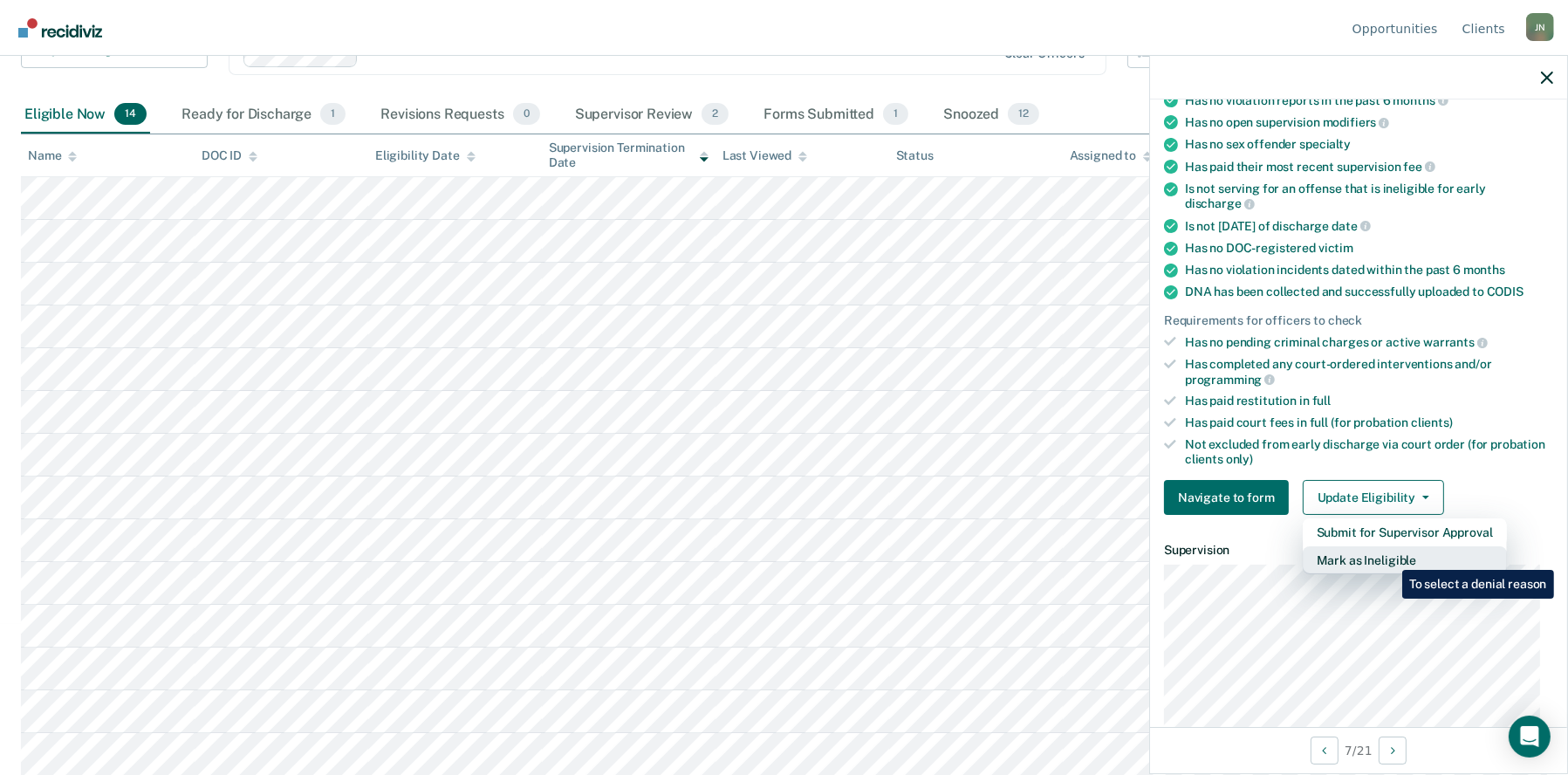
click at [1390, 557] on button "Mark as Ineligible" at bounding box center [1405, 561] width 205 height 28
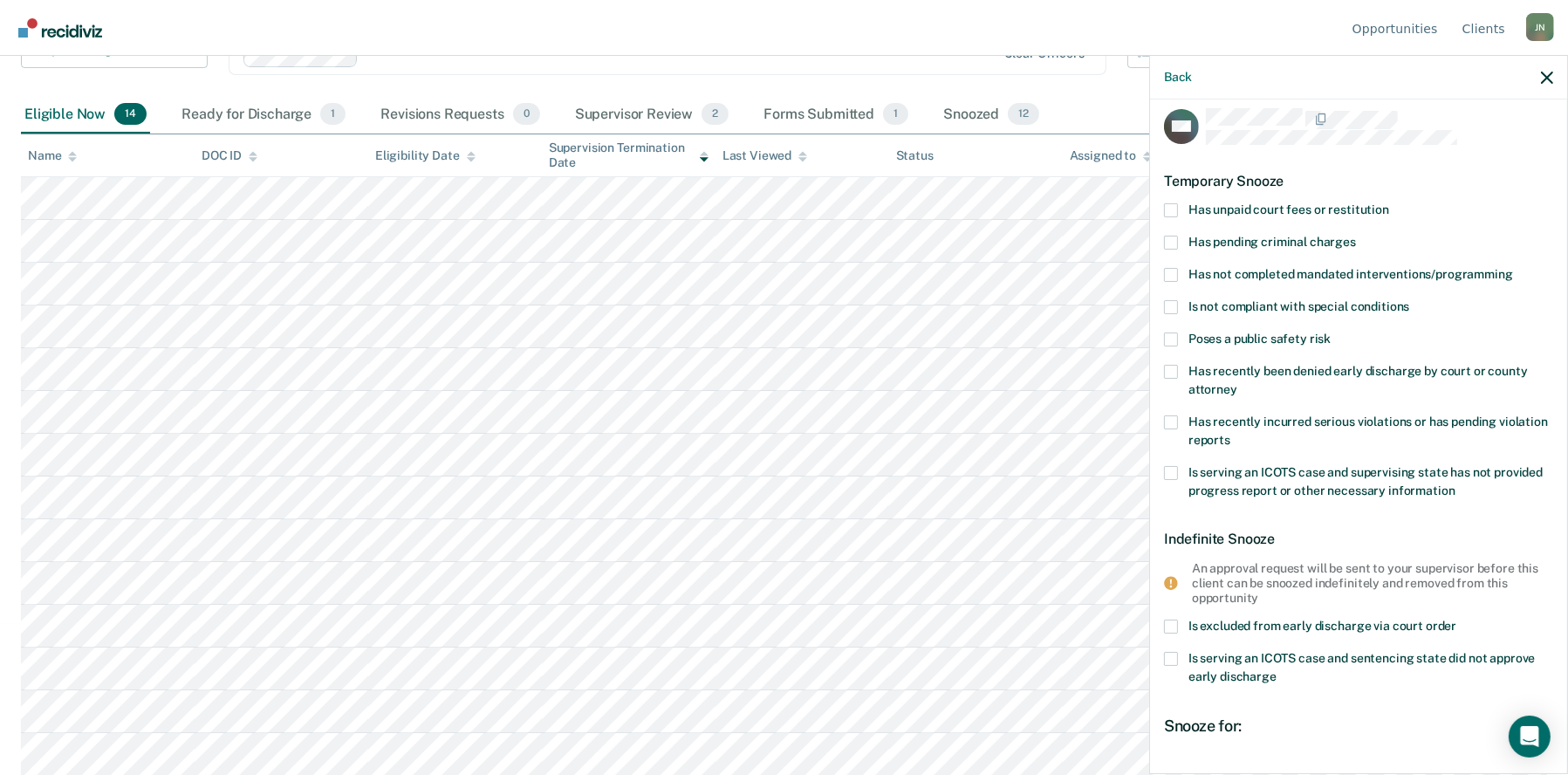
scroll to position [0, 0]
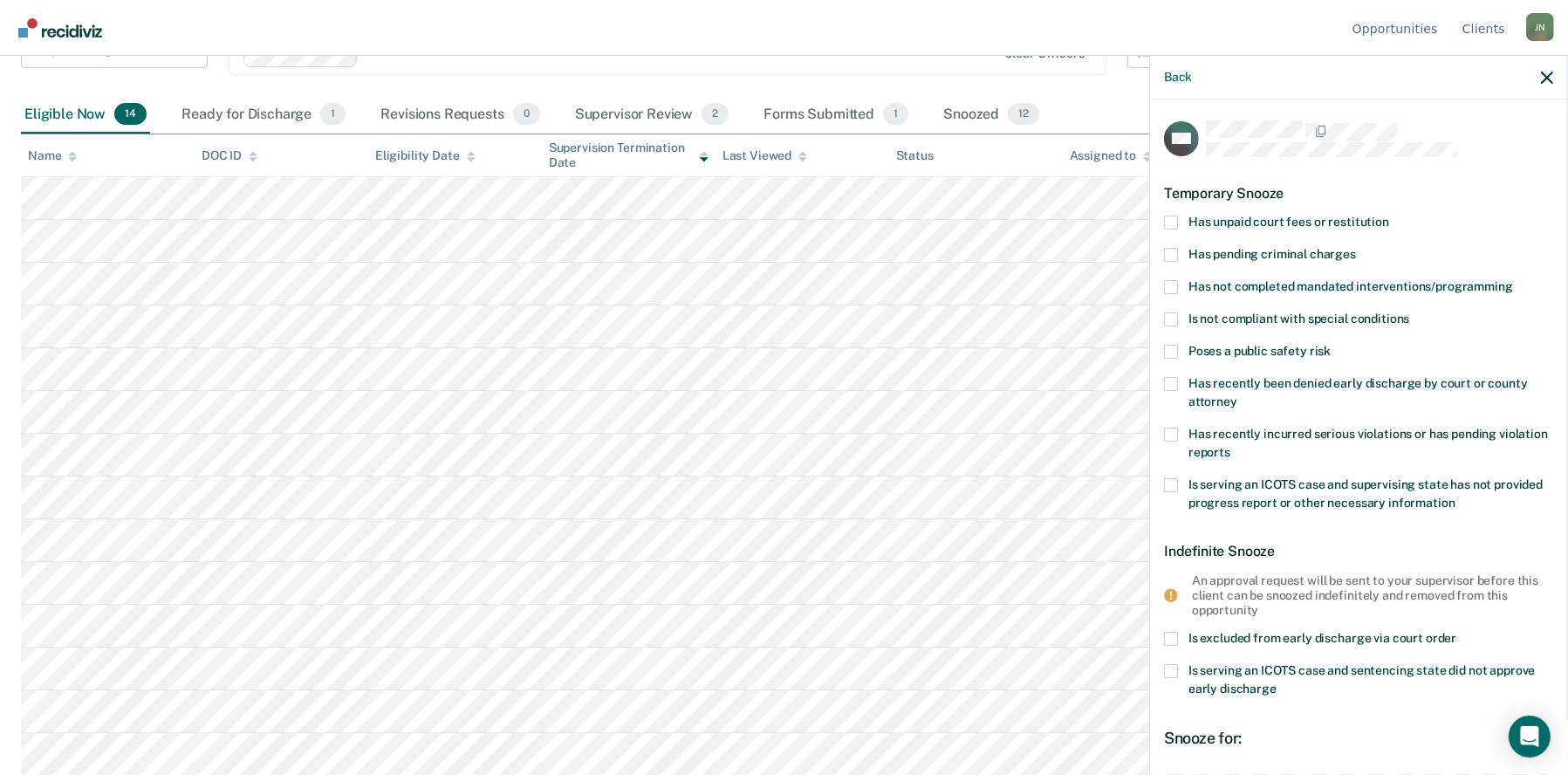
click at [1176, 228] on label "Has unpaid court fees or restitution" at bounding box center [1358, 224] width 389 height 19
click at [1390, 215] on input "Has unpaid court fees or restitution" at bounding box center [1390, 215] width 0 height 0
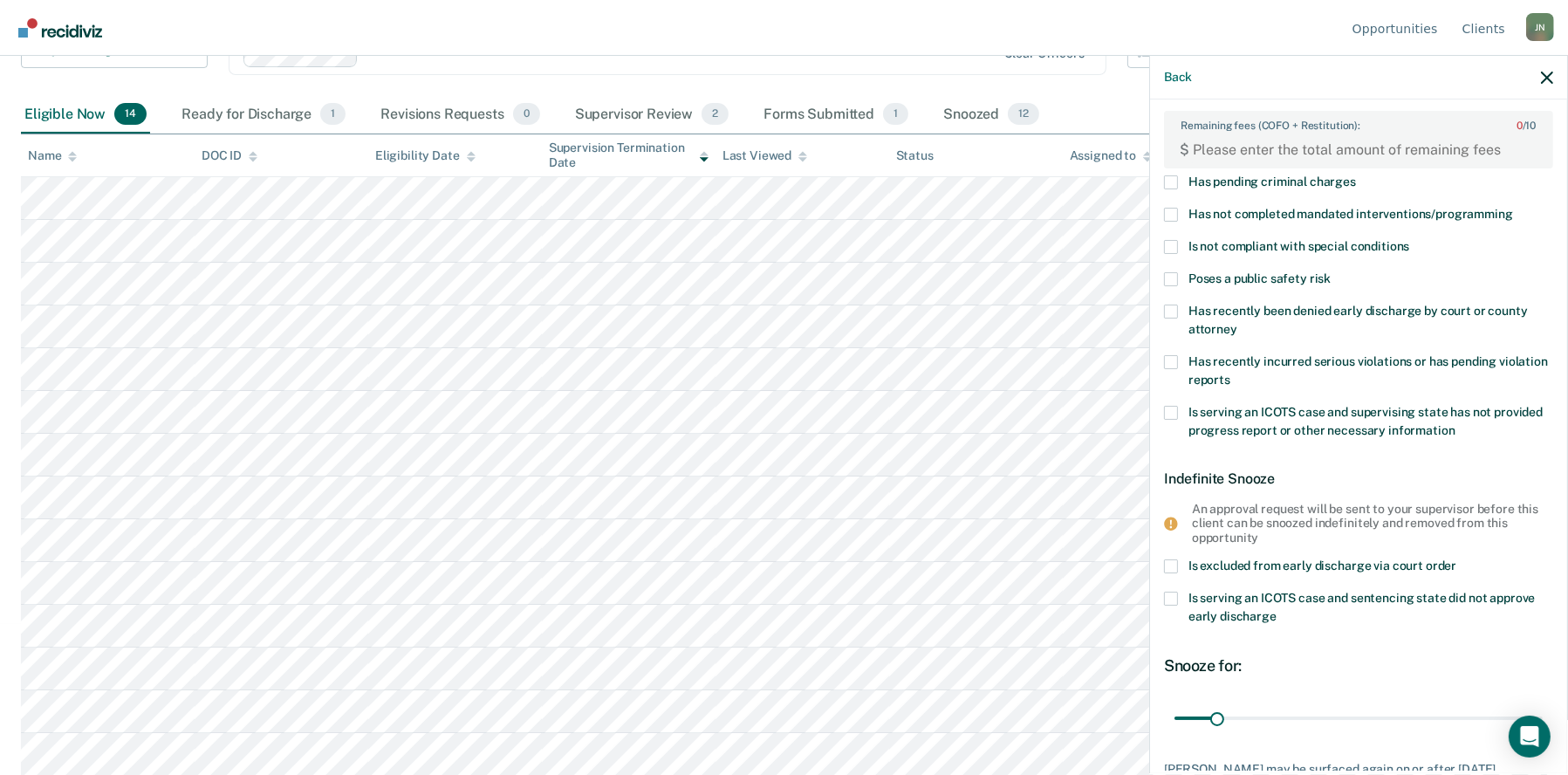
scroll to position [245, 0]
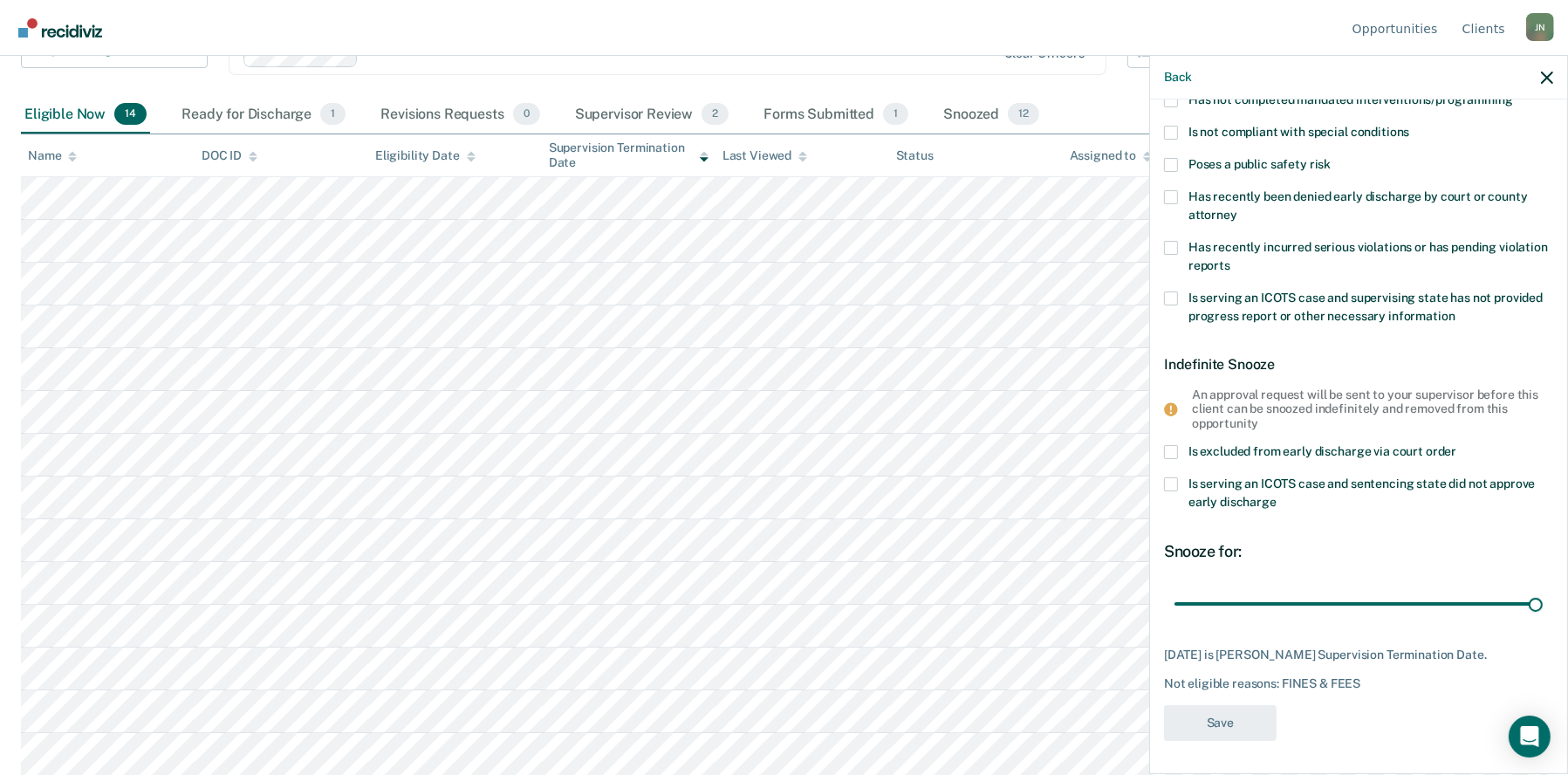
drag, startPoint x: 1214, startPoint y: 596, endPoint x: 1409, endPoint y: 507, distance: 214.4
type input "287"
click at [1543, 595] on input "range" at bounding box center [1358, 603] width 368 height 30
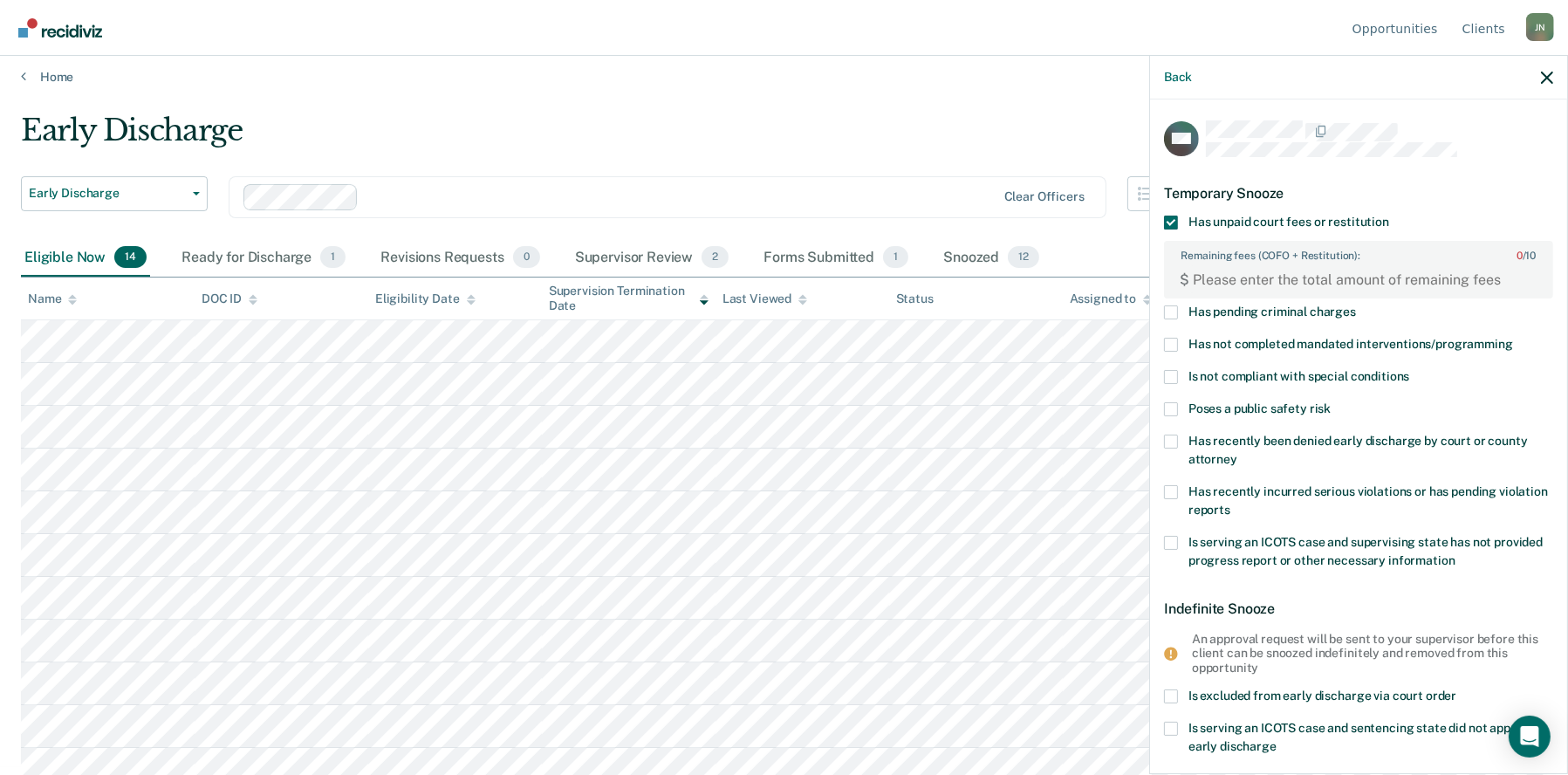
scroll to position [0, 0]
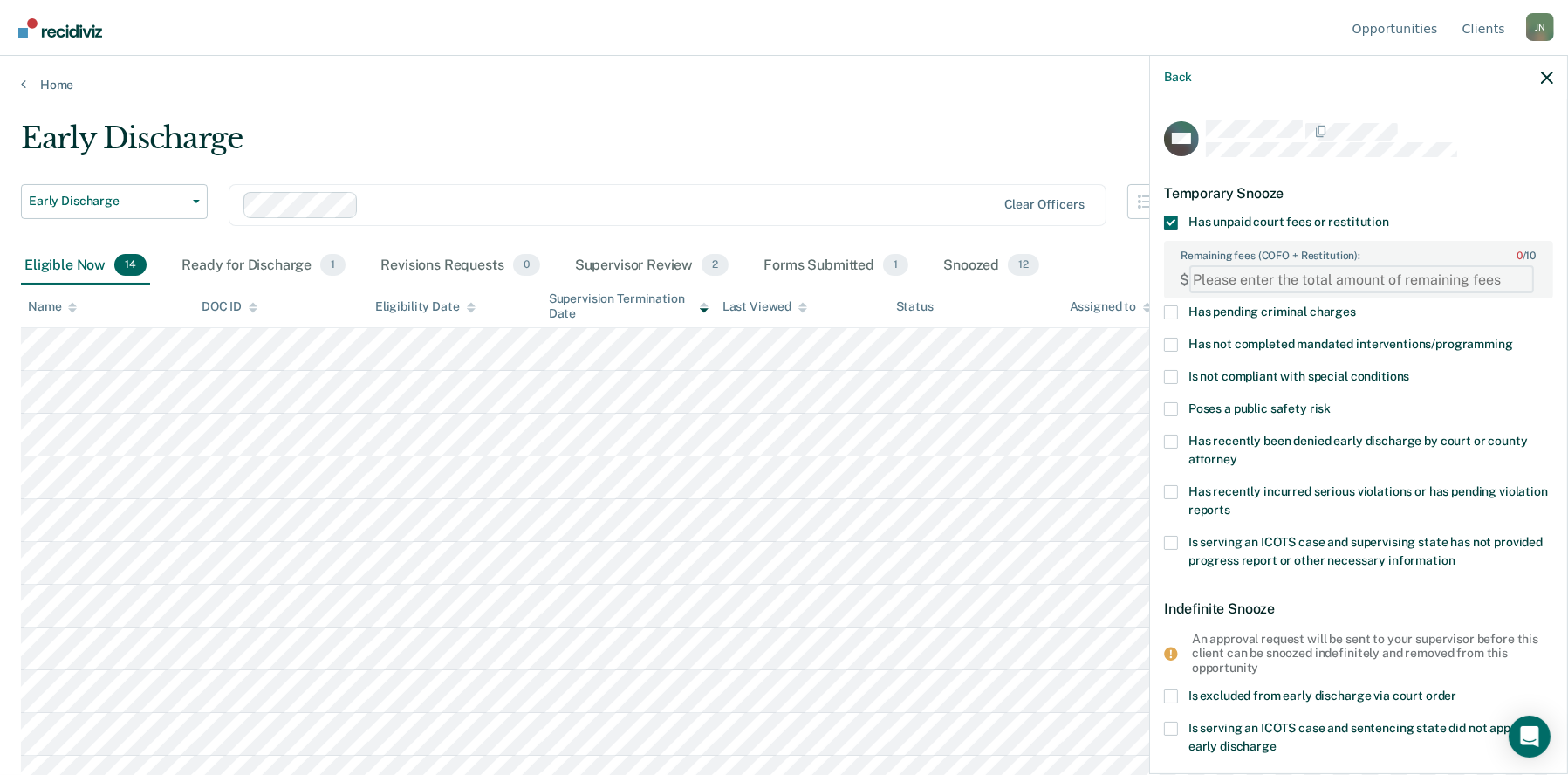
click at [1215, 279] on FEESReasonInput "Remaining fees (COFO + Restitution): 0 / 10" at bounding box center [1361, 279] width 345 height 28
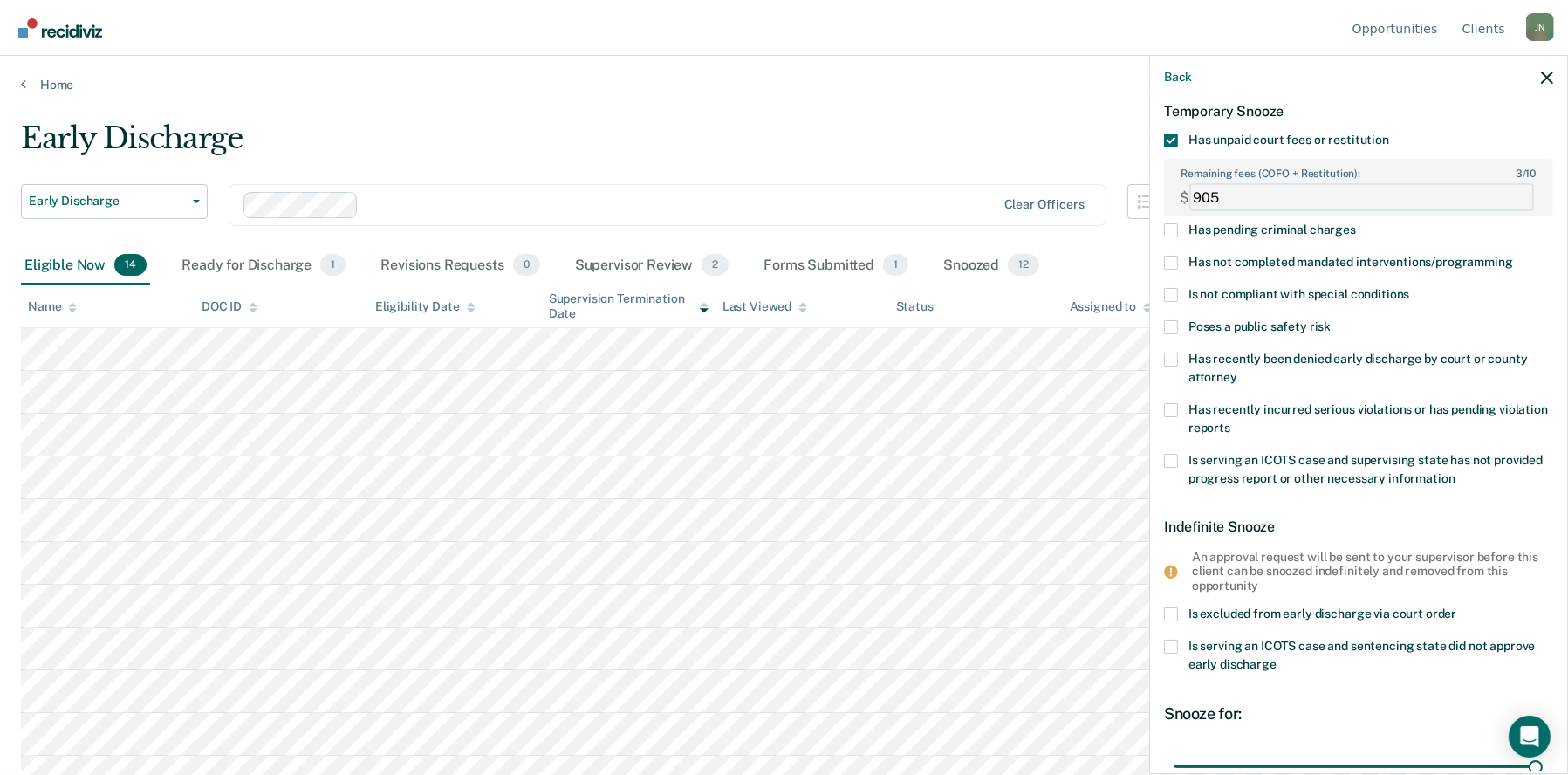
scroll to position [245, 0]
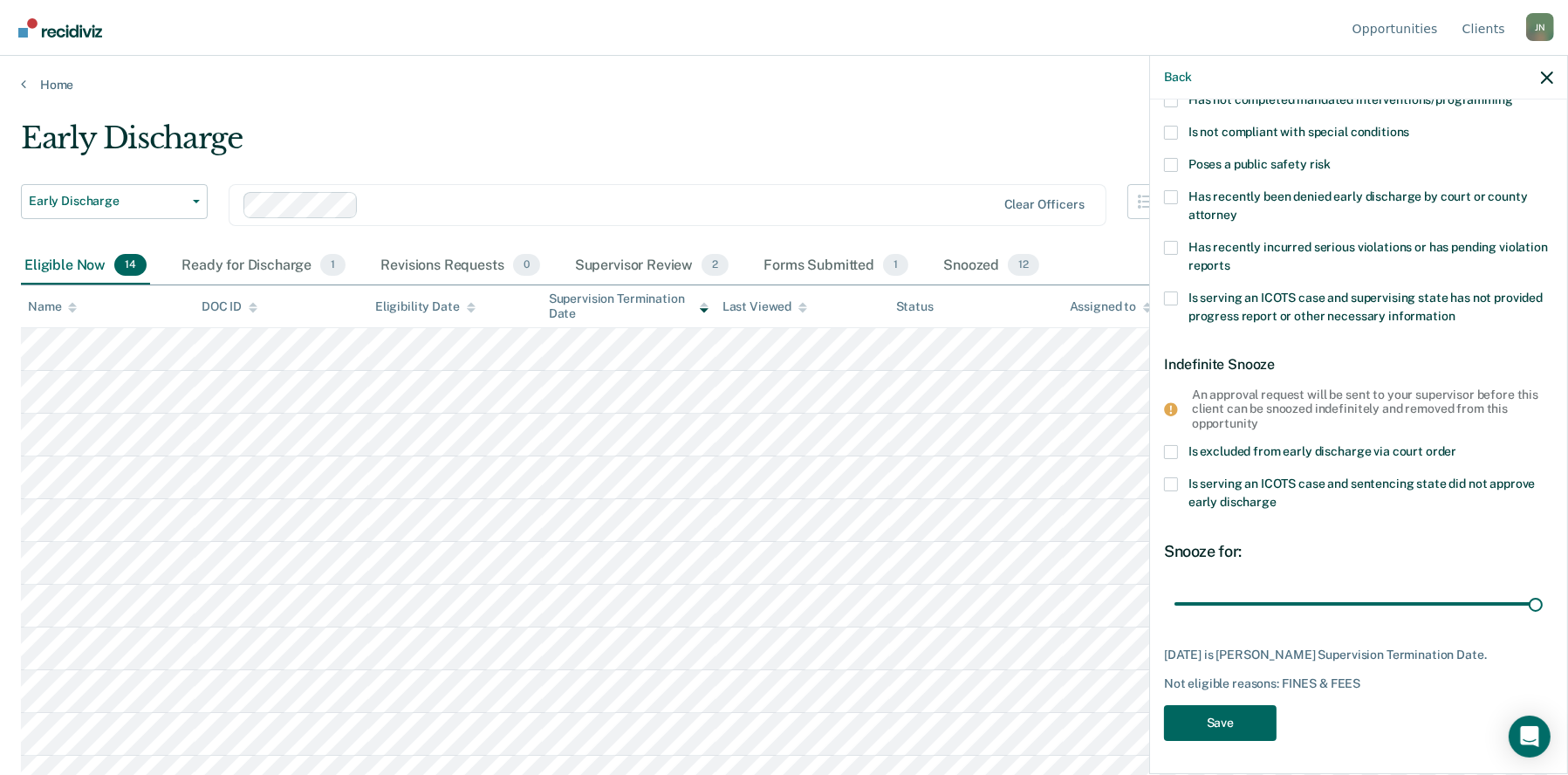
type FEESReasonInput "905"
click at [1205, 714] on button "Save" at bounding box center [1221, 723] width 113 height 36
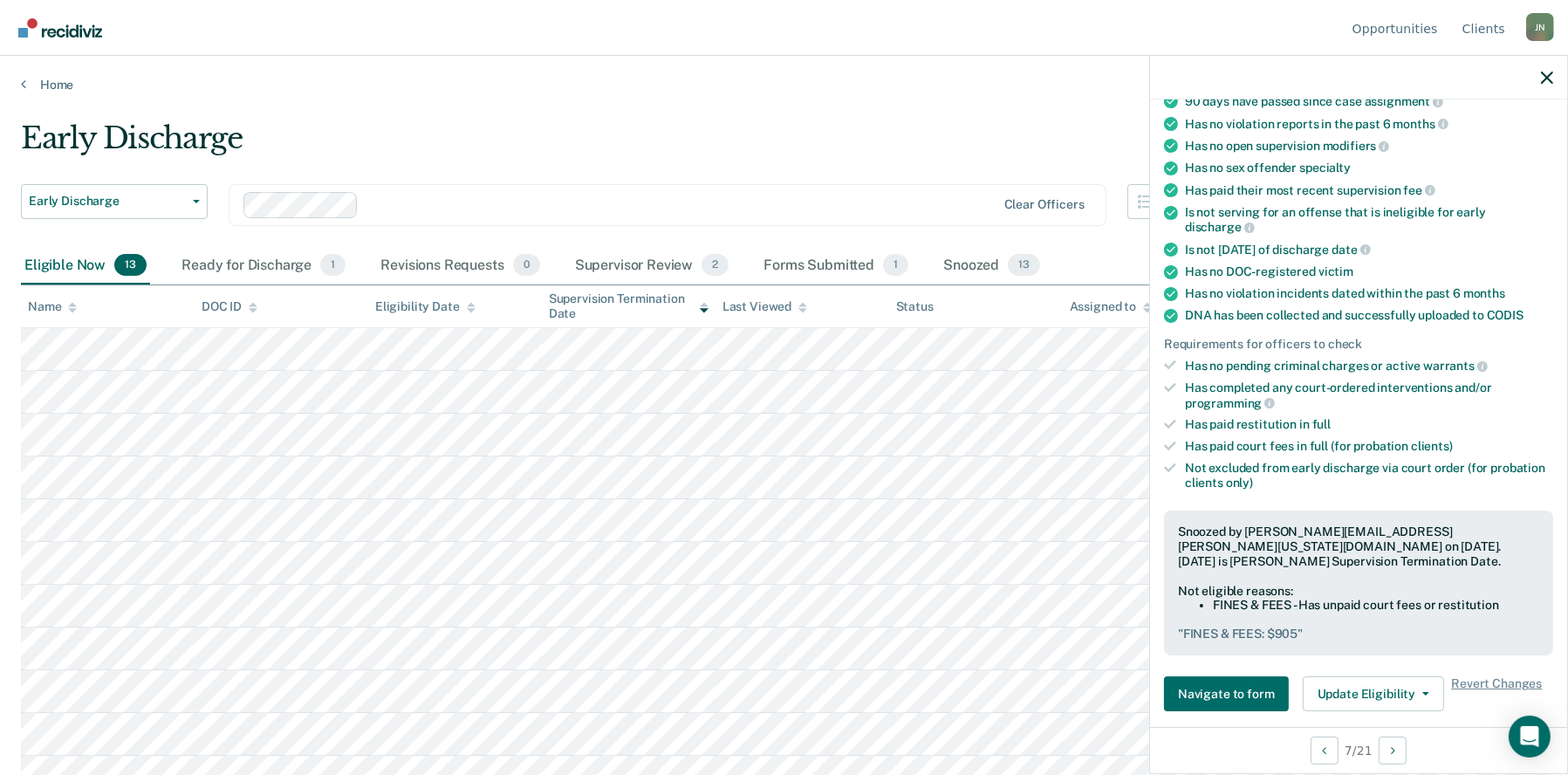
scroll to position [157, 0]
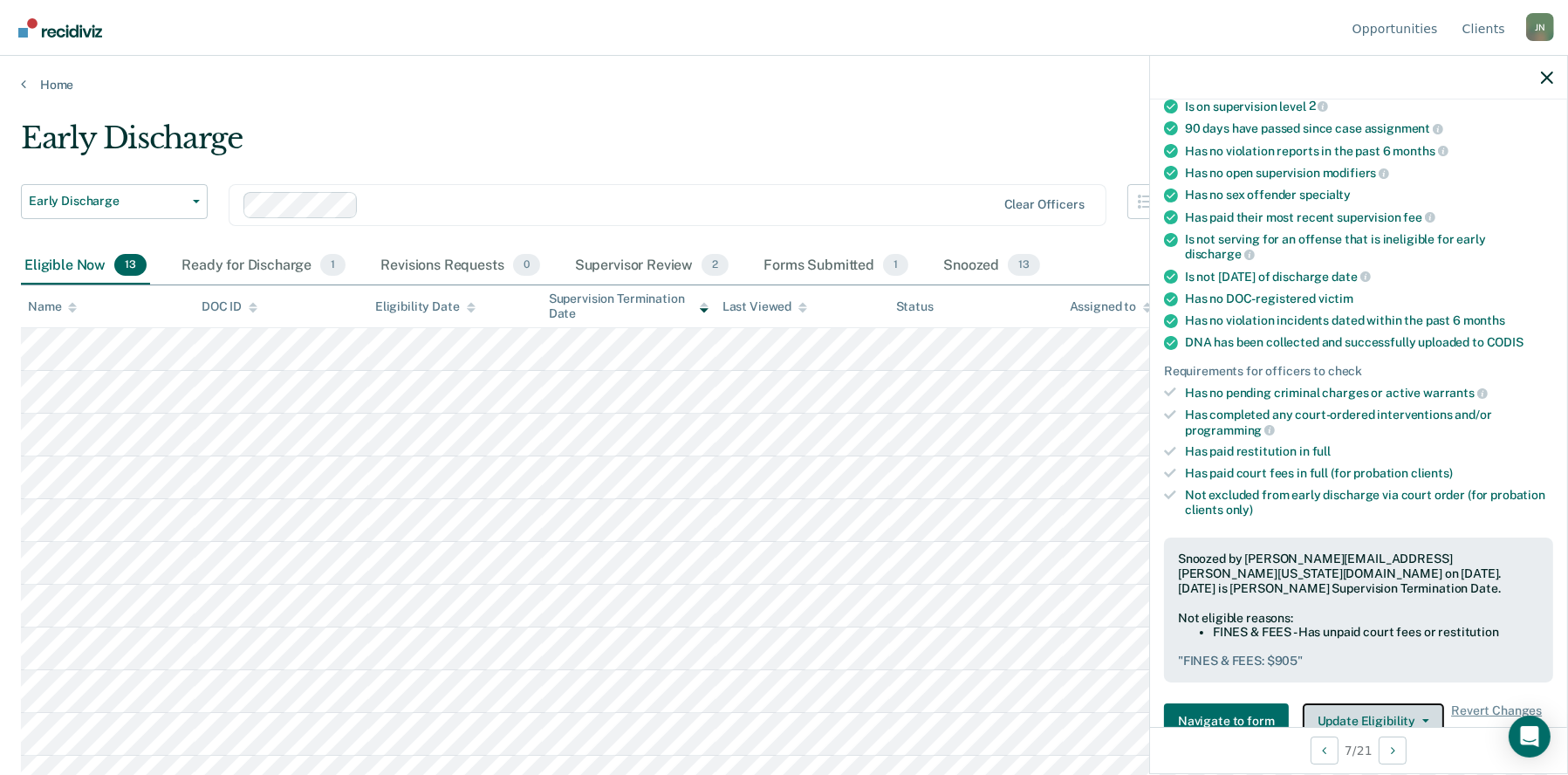
click at [1401, 704] on button "Update Eligibility" at bounding box center [1373, 721] width 141 height 35
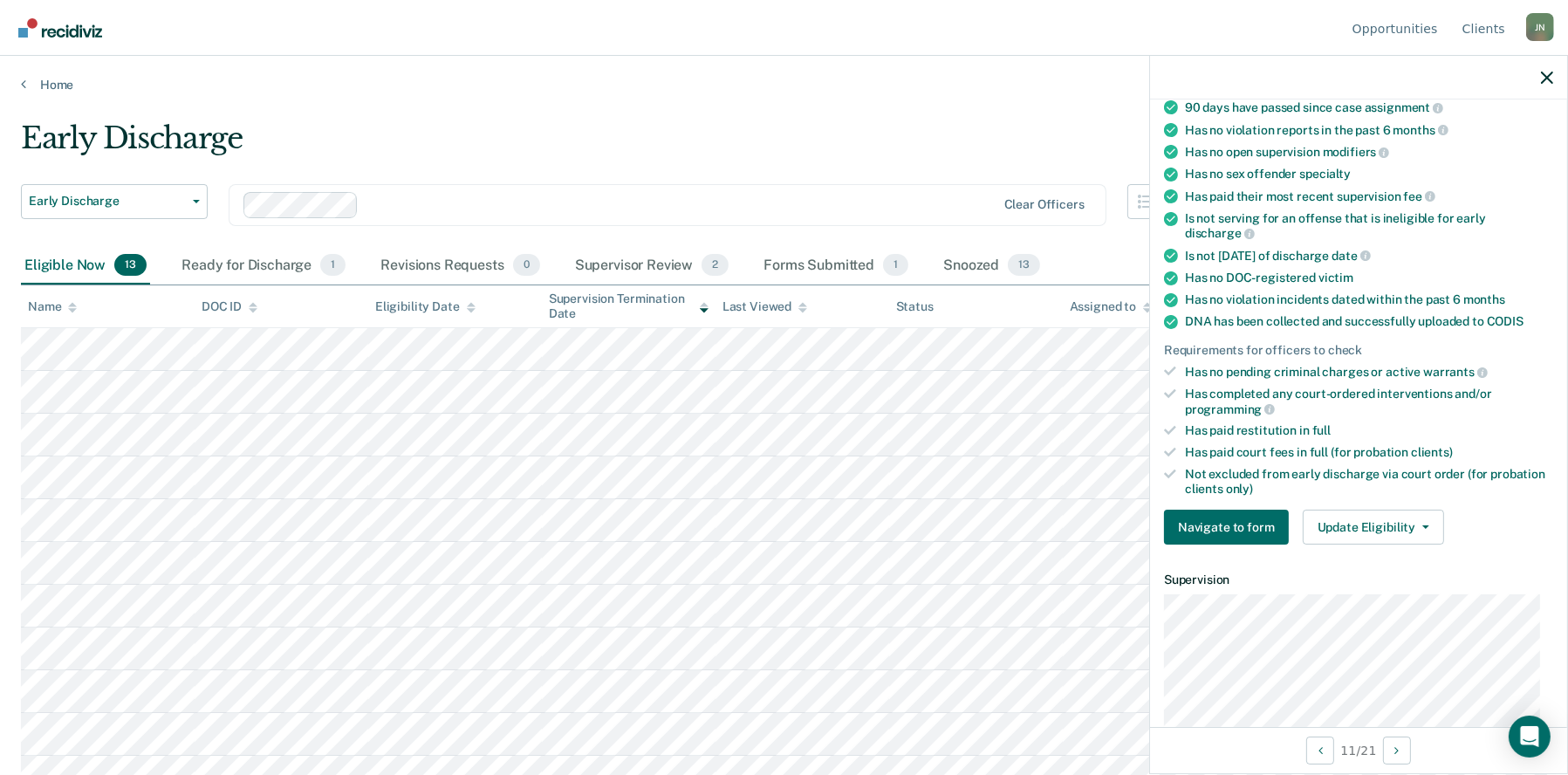
scroll to position [434, 0]
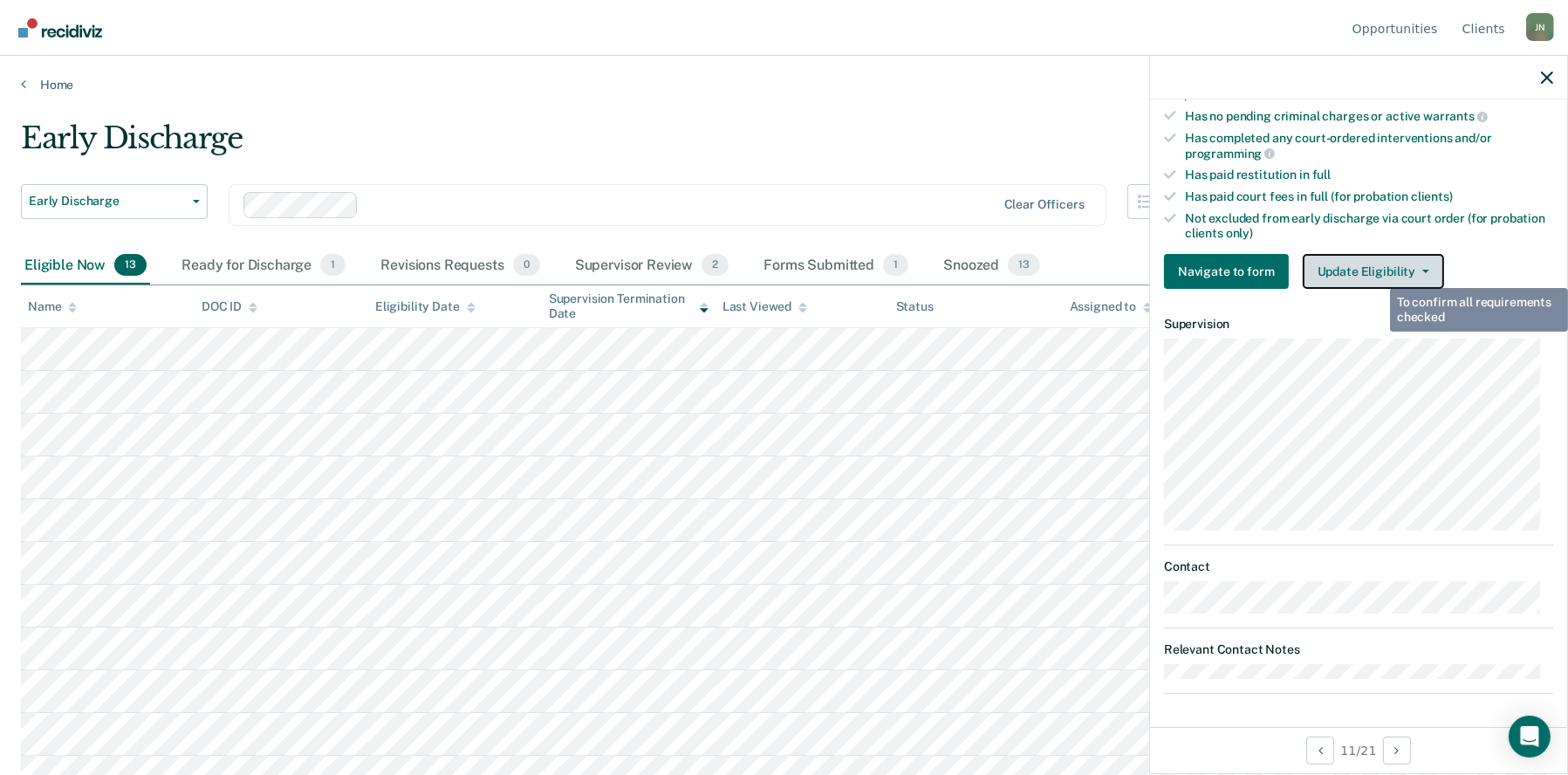
click at [1381, 264] on button "Update Eligibility" at bounding box center [1373, 272] width 141 height 35
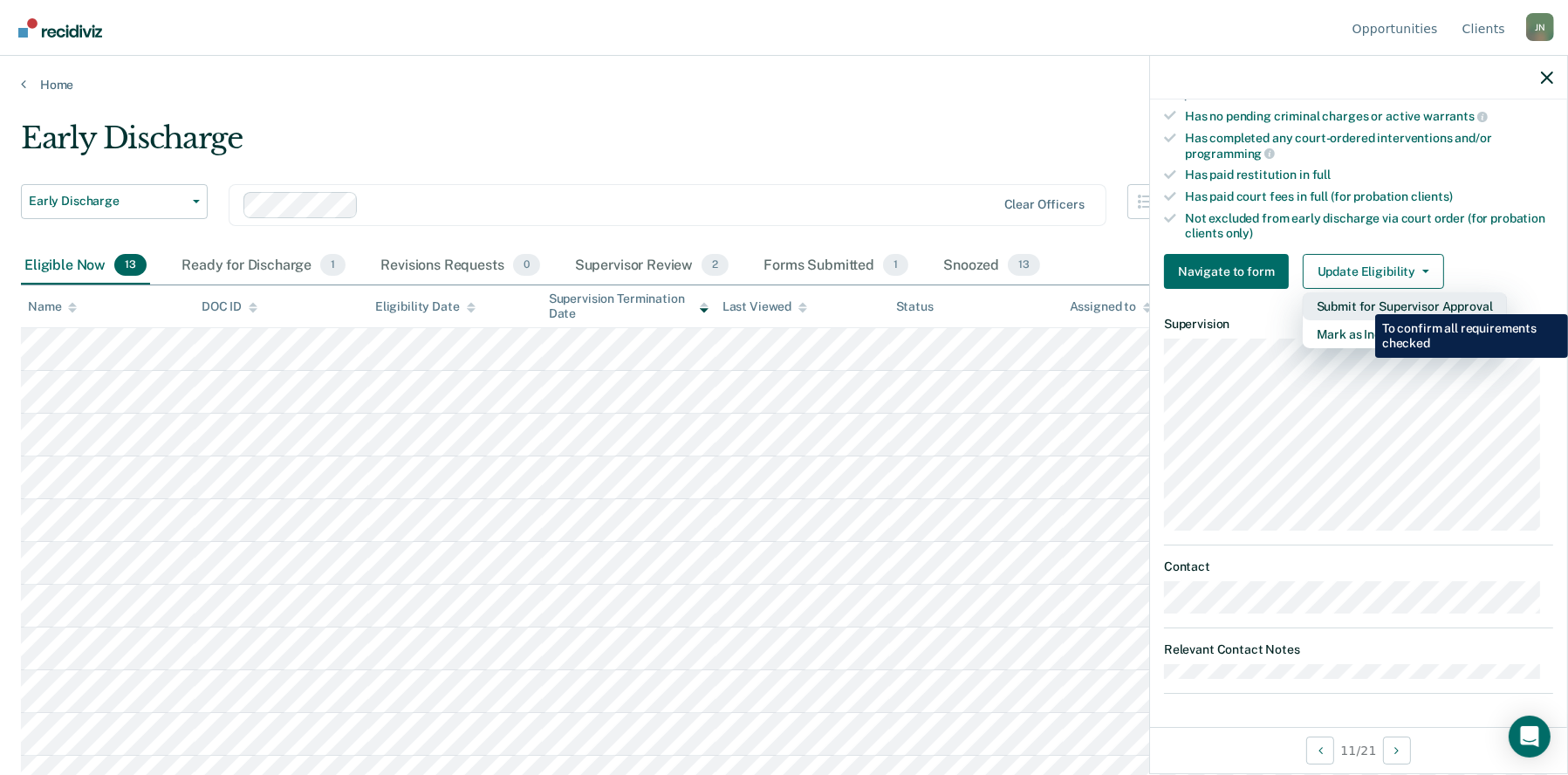
click at [1362, 301] on button "Submit for Supervisor Approval" at bounding box center [1405, 306] width 205 height 28
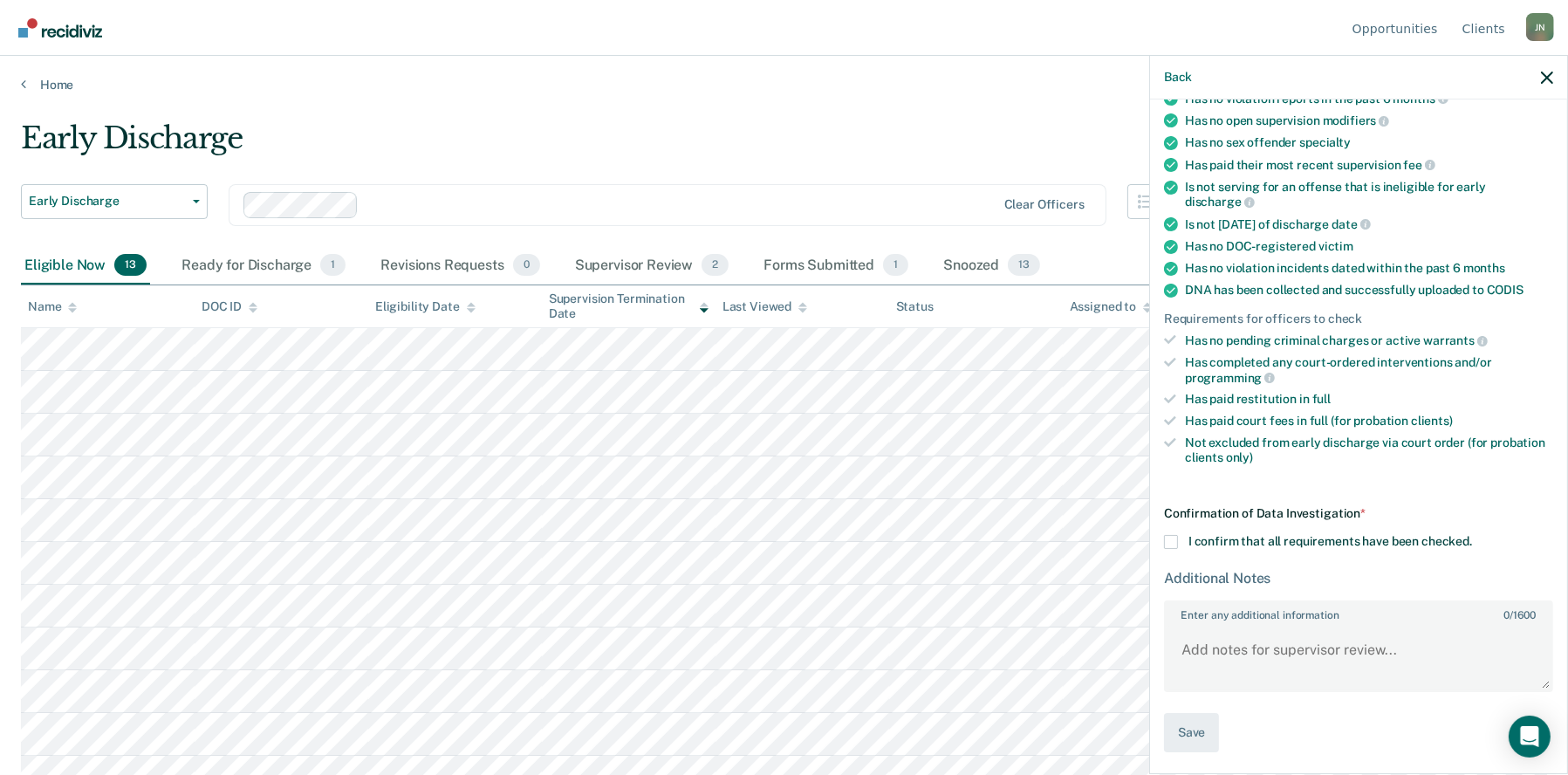
click at [1177, 535] on label "I confirm that all requirements have been checked." at bounding box center [1358, 542] width 389 height 14
click at [1472, 535] on input "I confirm that all requirements have been checked." at bounding box center [1472, 535] width 0 height 0
click at [1190, 733] on button "Save" at bounding box center [1192, 733] width 55 height 39
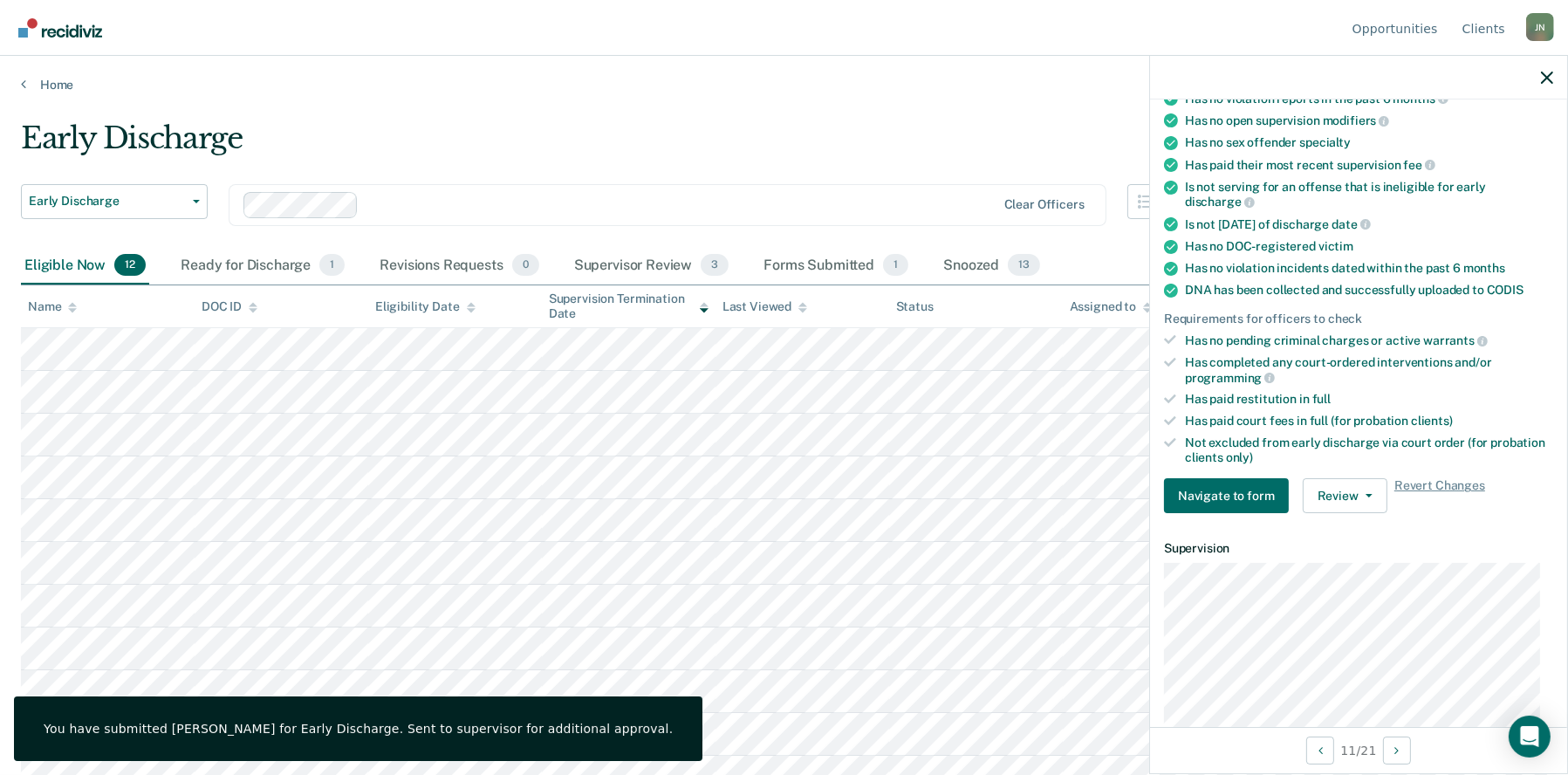
scroll to position [282, 0]
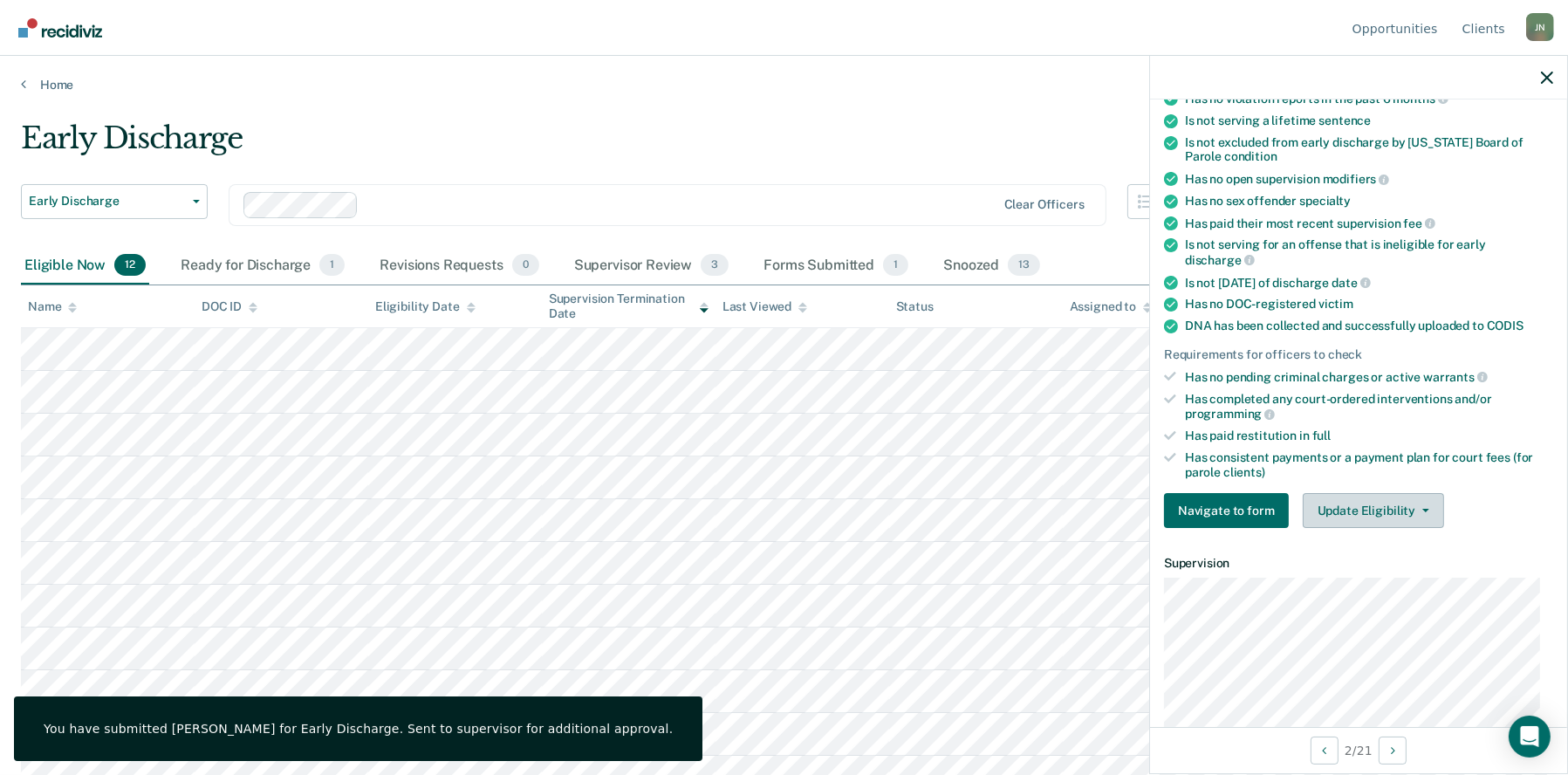
drag, startPoint x: 1393, startPoint y: 489, endPoint x: 1390, endPoint y: 500, distance: 11.4
click at [1393, 491] on div "Requirements validated by data from ICON Has violation incidents dated within t…" at bounding box center [1358, 233] width 417 height 619
click at [1390, 500] on button "Update Eligibility" at bounding box center [1373, 511] width 141 height 35
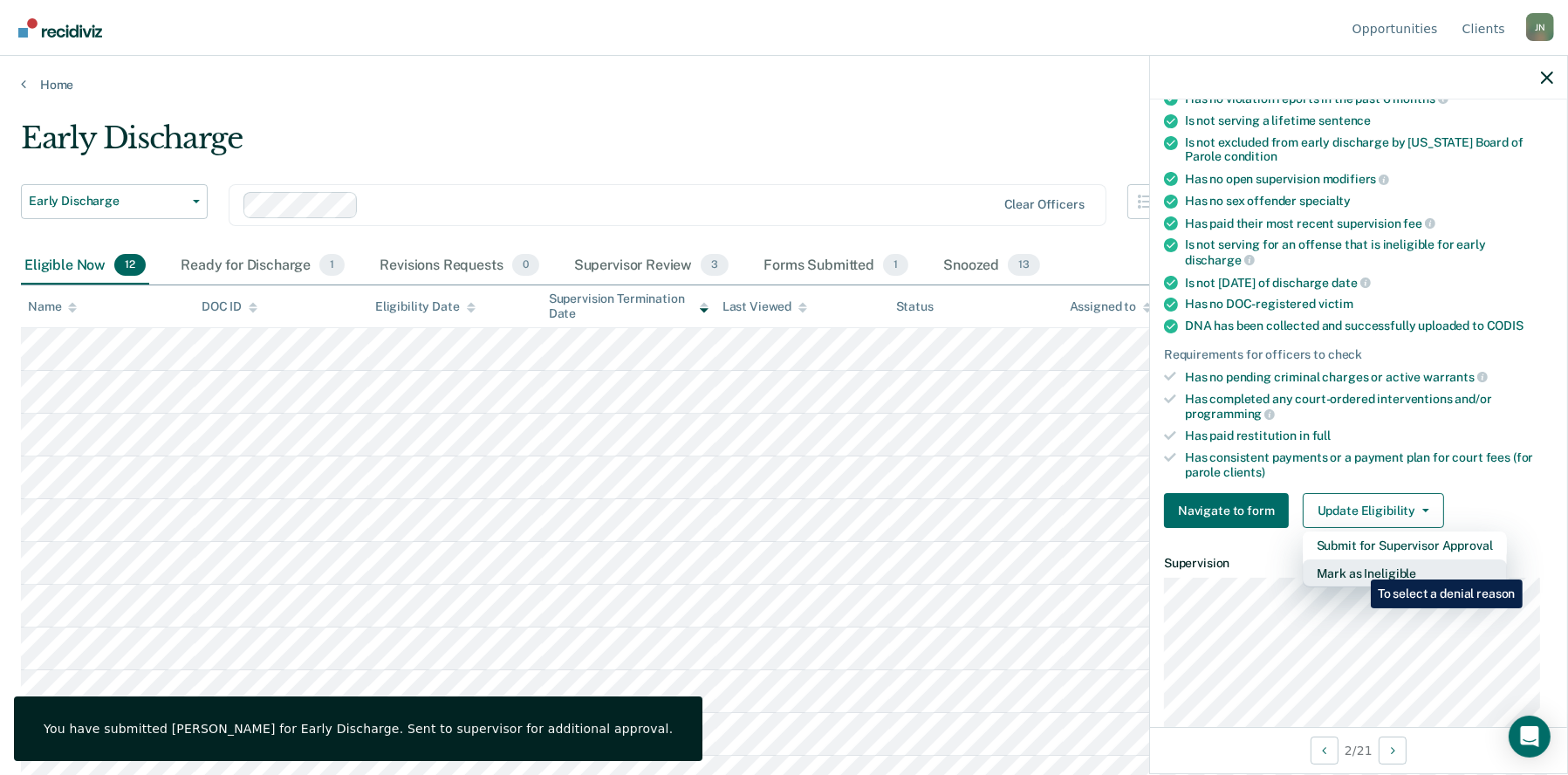
click at [1358, 566] on button "Mark as Ineligible" at bounding box center [1405, 573] width 205 height 28
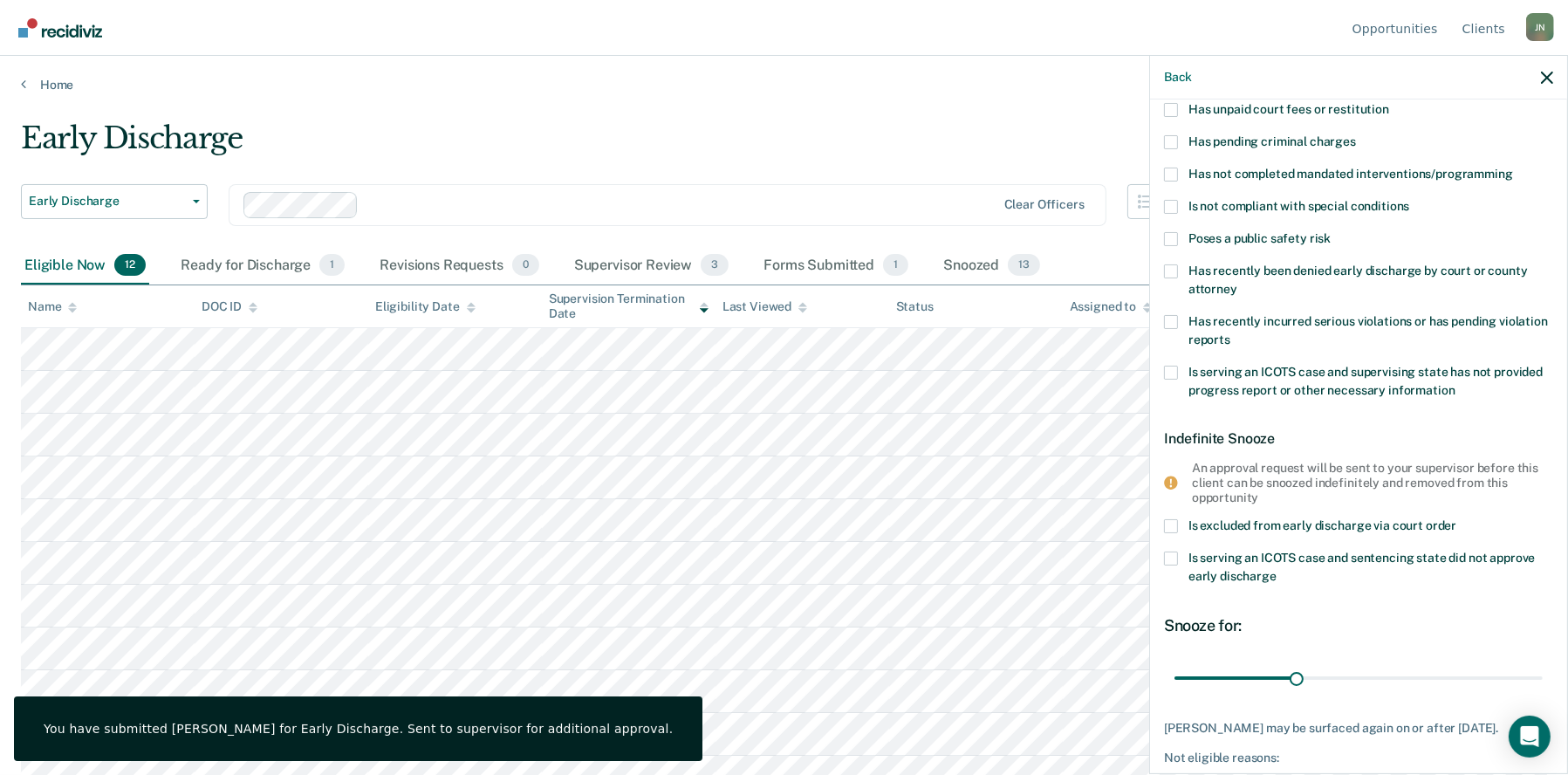
scroll to position [0, 0]
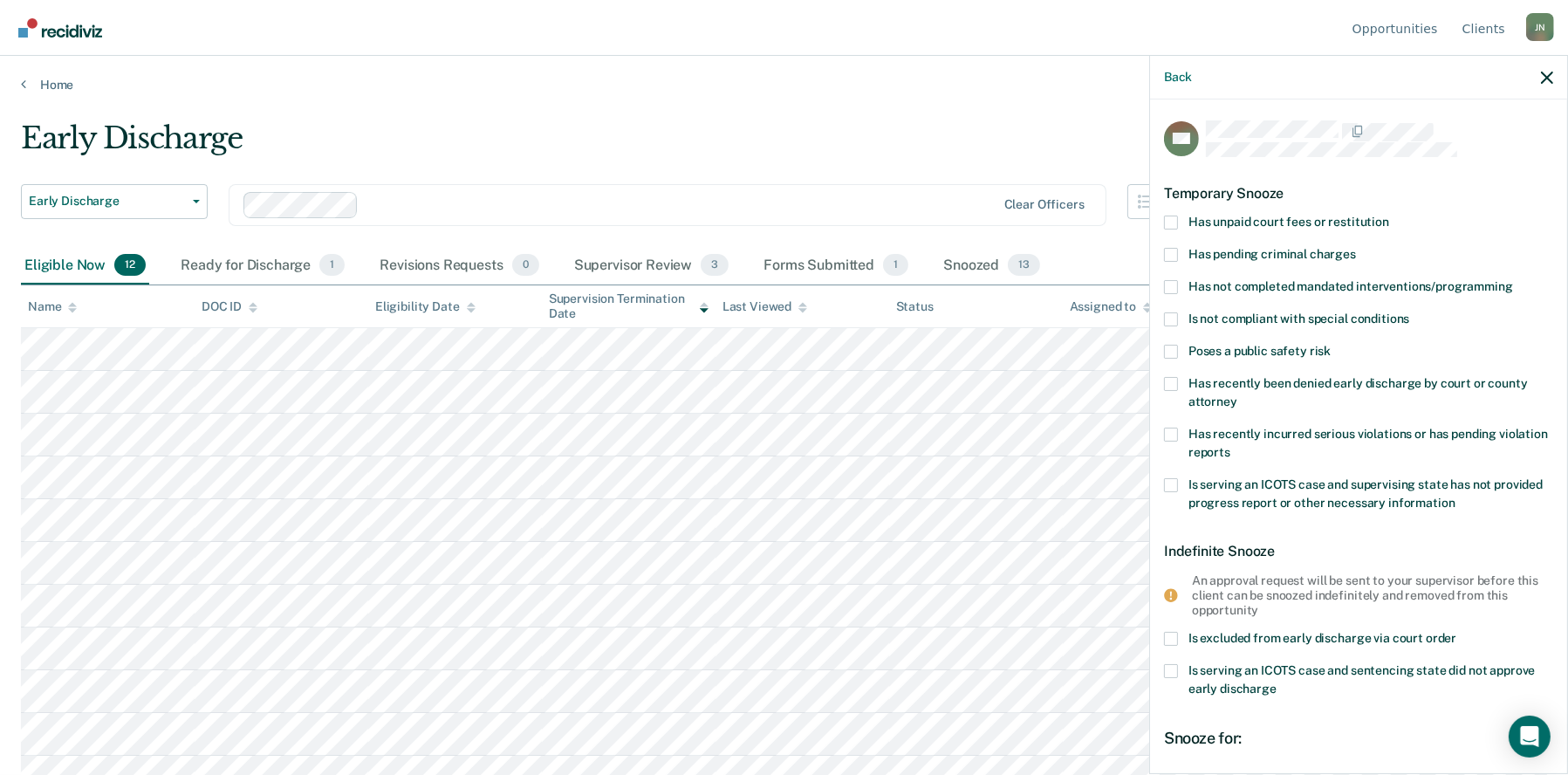
click at [1166, 282] on span at bounding box center [1171, 287] width 14 height 14
click at [1513, 280] on input "Has not completed mandated interventions/programming" at bounding box center [1513, 280] width 0 height 0
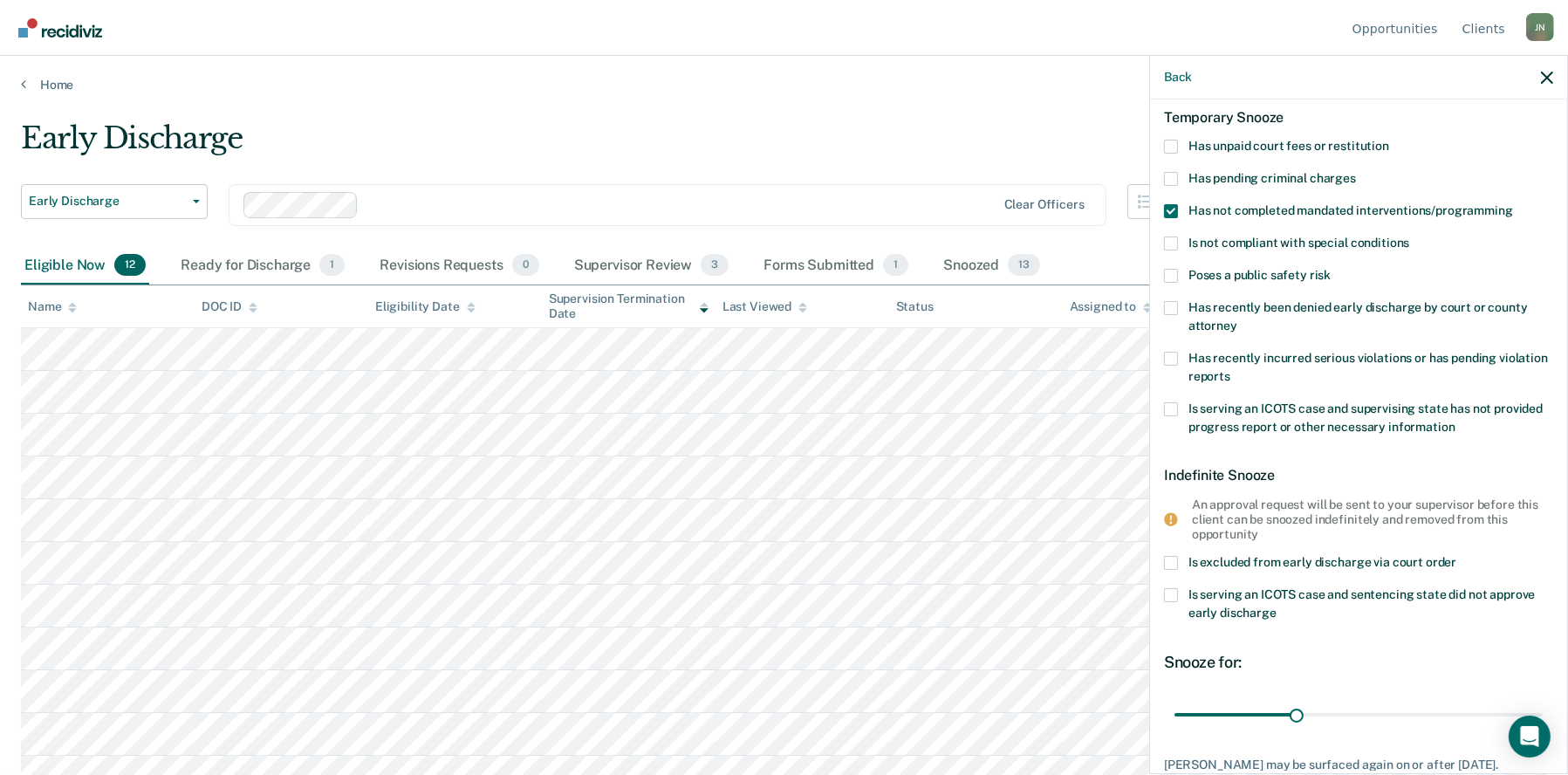
scroll to position [201, 0]
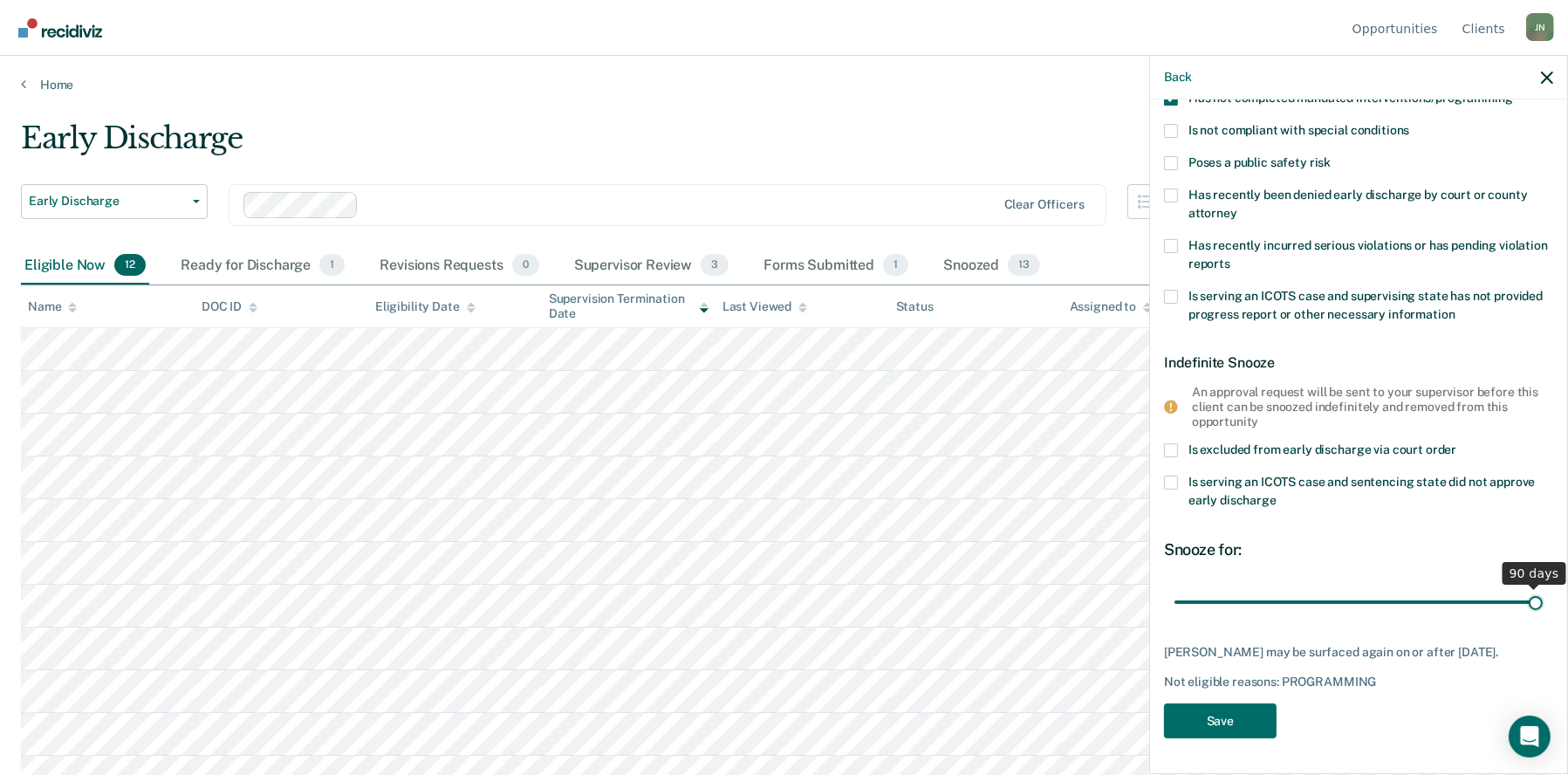
drag, startPoint x: 1289, startPoint y: 589, endPoint x: 1580, endPoint y: 614, distance: 292.1
type input "90"
click at [1543, 614] on input "range" at bounding box center [1358, 601] width 368 height 30
click at [1233, 721] on button "Save" at bounding box center [1221, 721] width 113 height 36
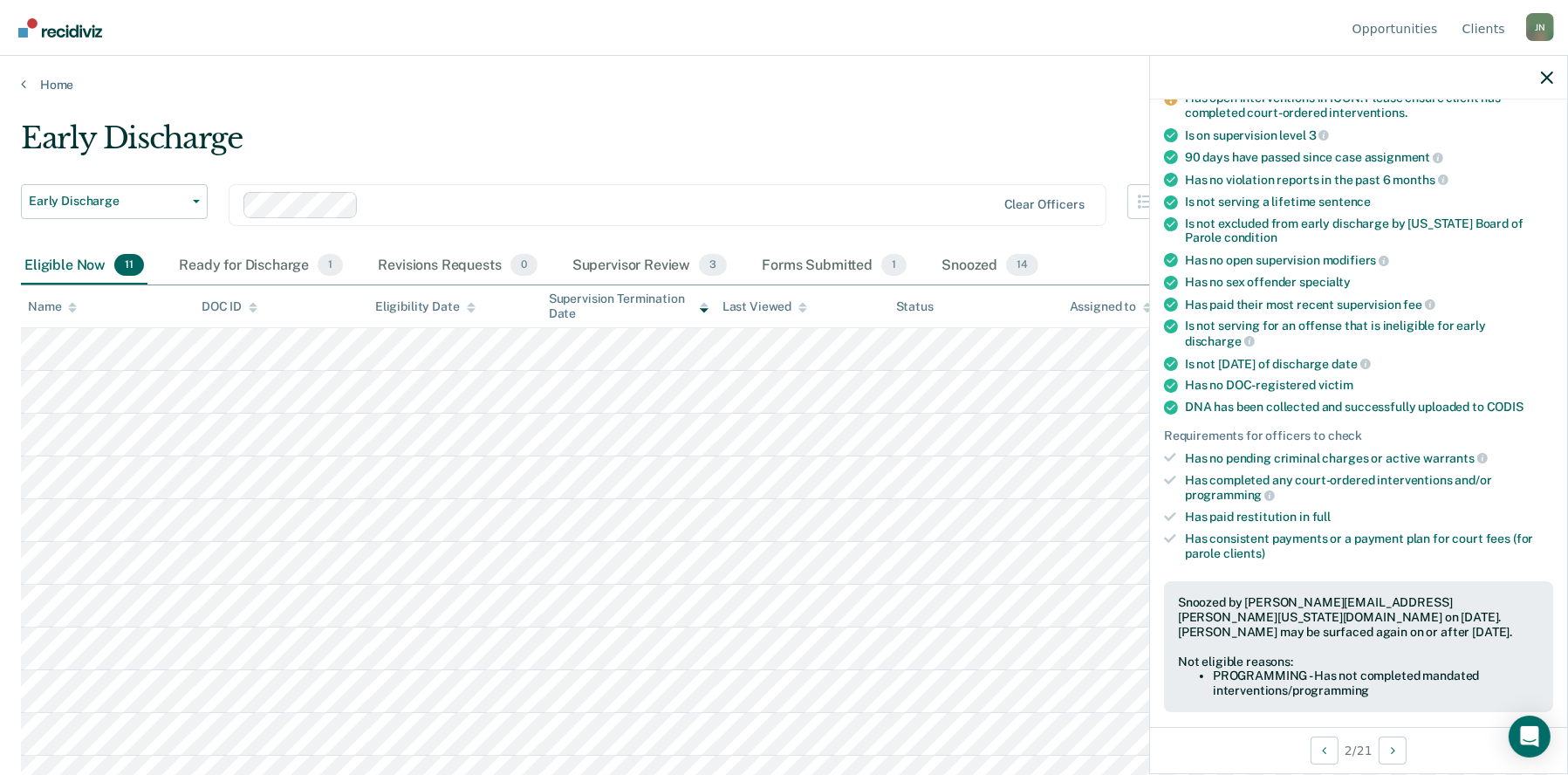
scroll to position [163, 0]
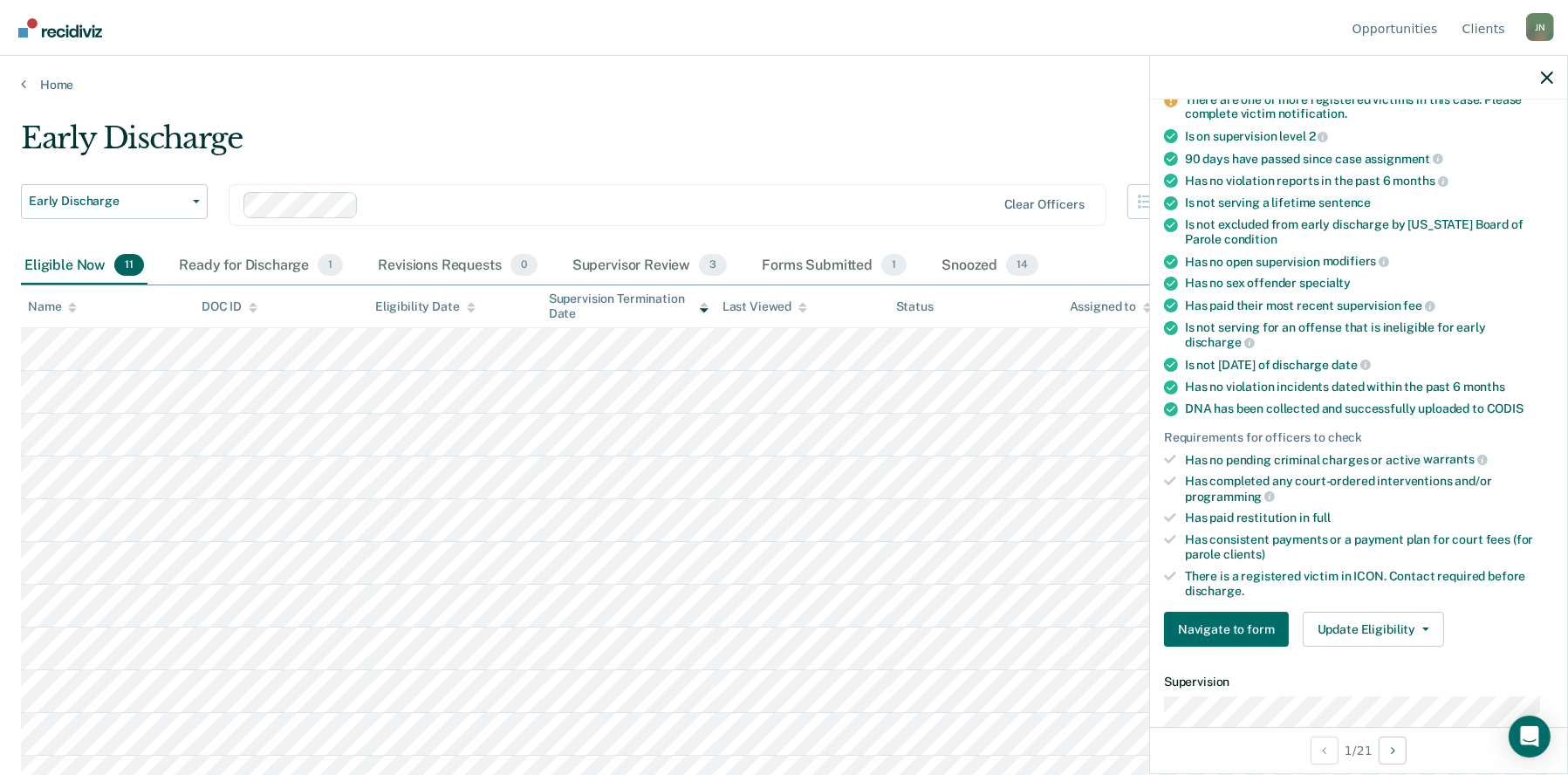
click at [1439, 622] on div "Navigate to form Update Eligibility Submit for Supervisor Approval Mark as Inel…" at bounding box center [1358, 630] width 389 height 35
click at [1368, 625] on button "Update Eligibility" at bounding box center [1373, 630] width 141 height 35
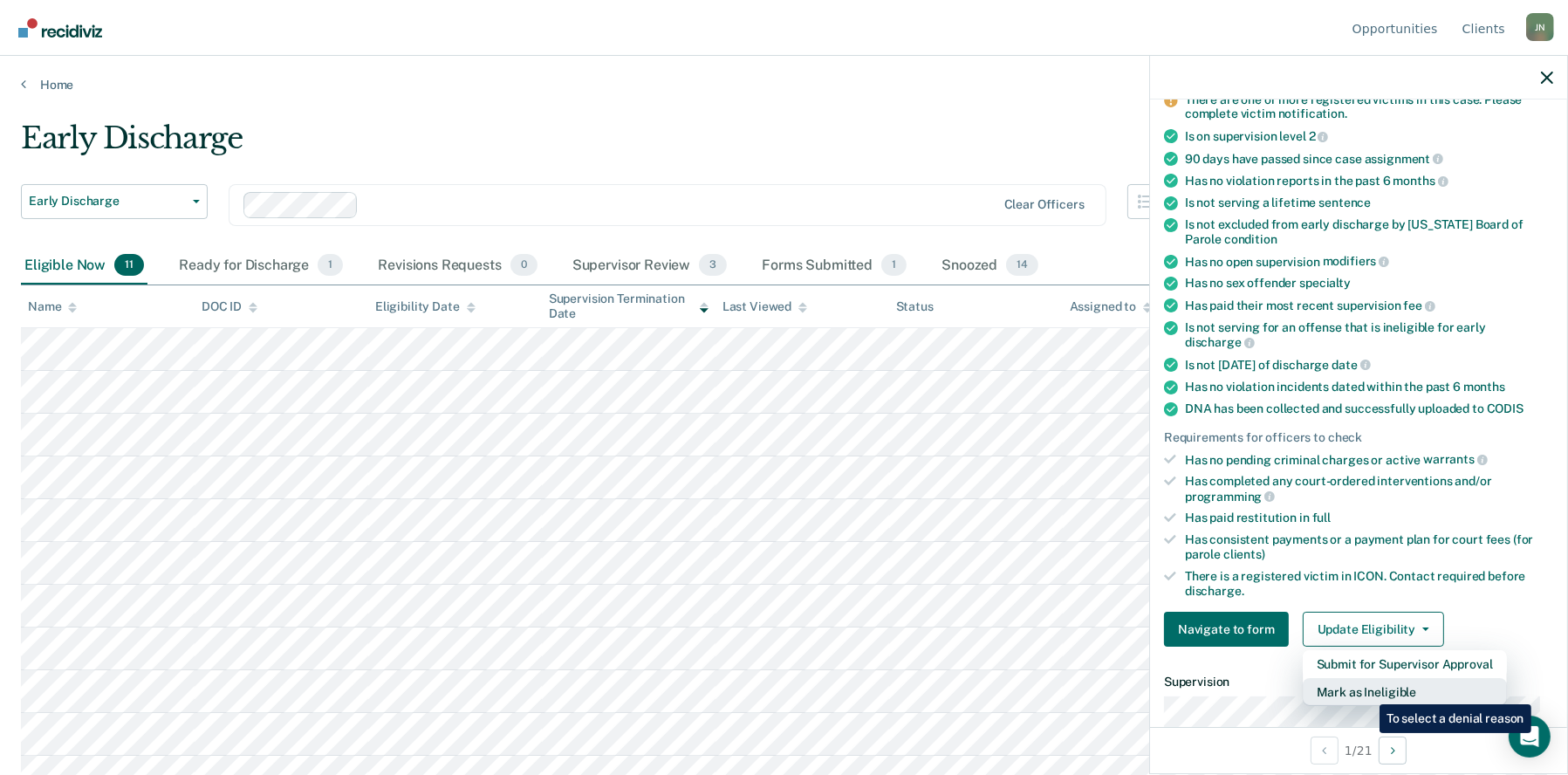
click at [1366, 691] on button "Mark as Ineligible" at bounding box center [1405, 692] width 205 height 28
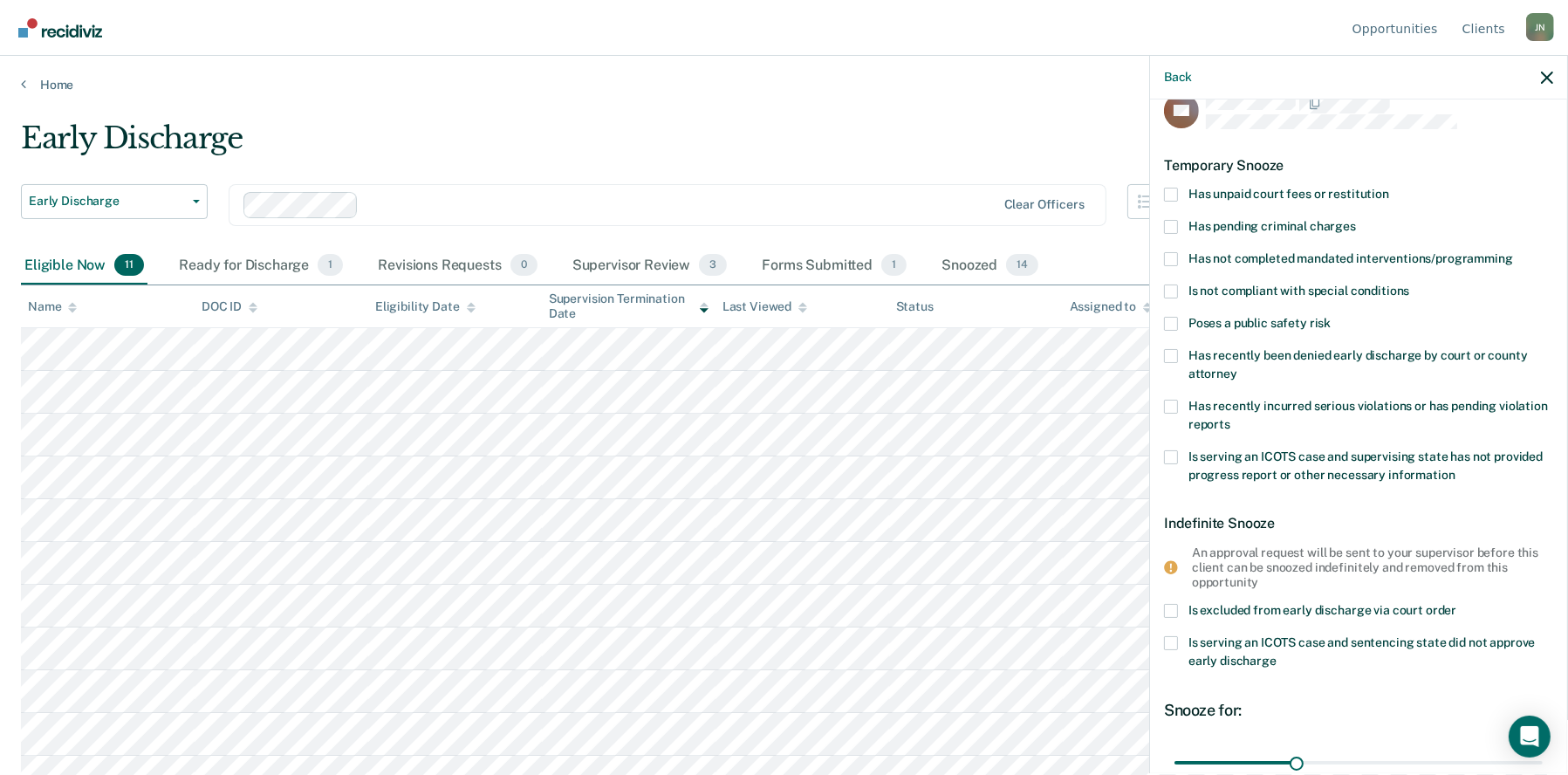
scroll to position [0, 0]
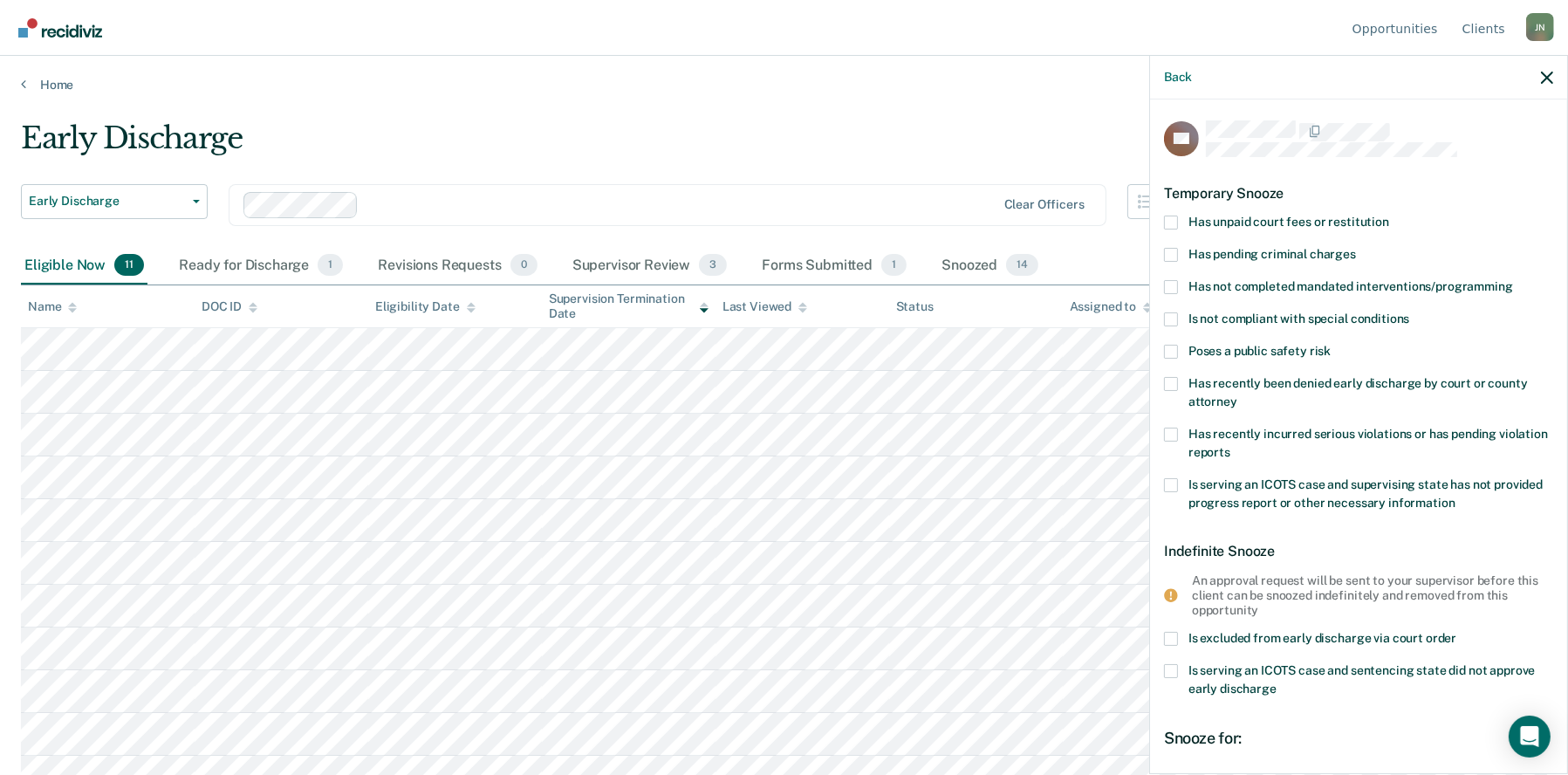
click at [1172, 221] on span at bounding box center [1171, 222] width 14 height 14
click at [1390, 215] on input "Has unpaid court fees or restitution" at bounding box center [1390, 215] width 0 height 0
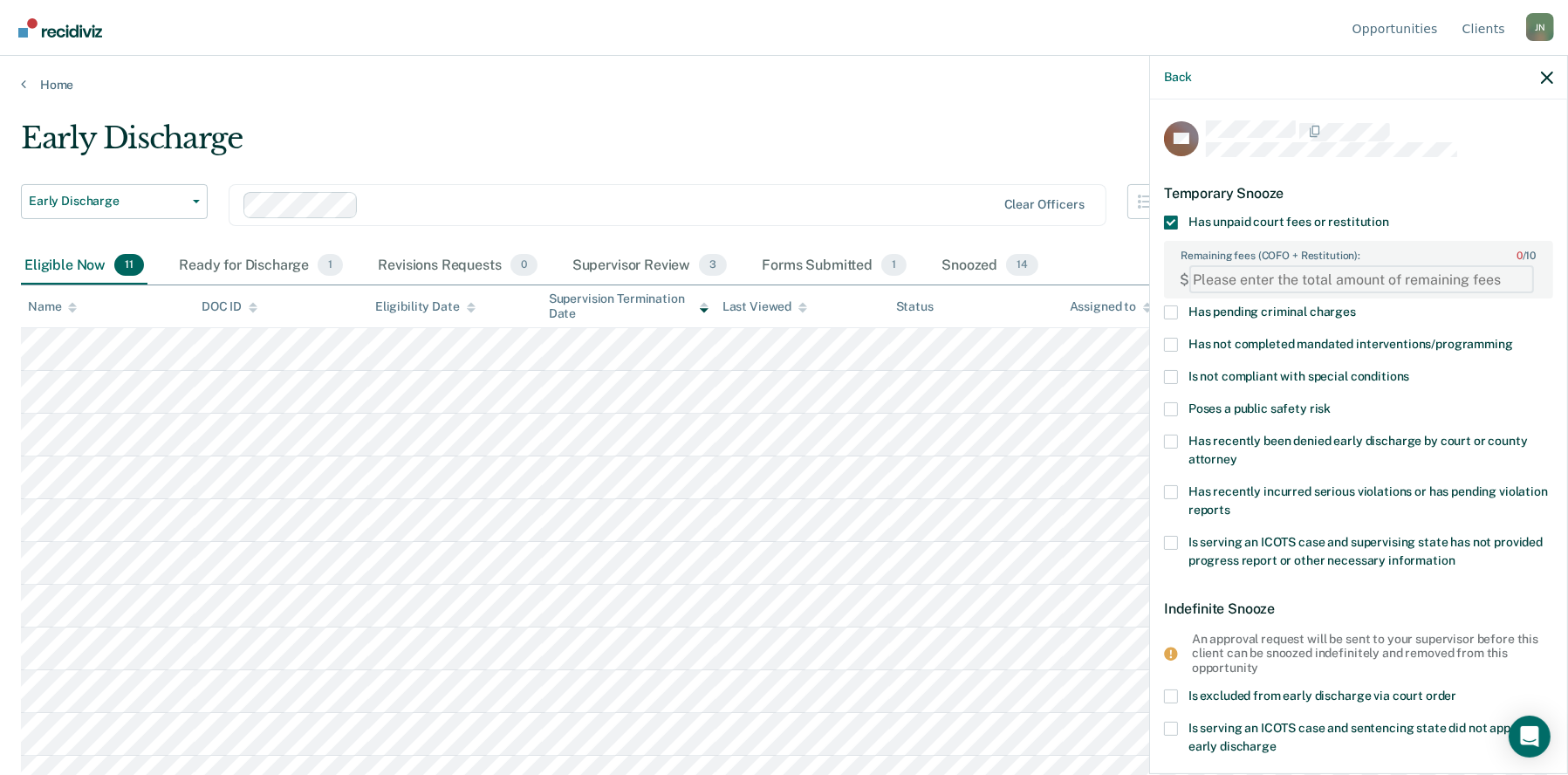
click at [1364, 274] on FEESReasonInput "Remaining fees (COFO + Restitution): 0 / 10" at bounding box center [1361, 279] width 345 height 28
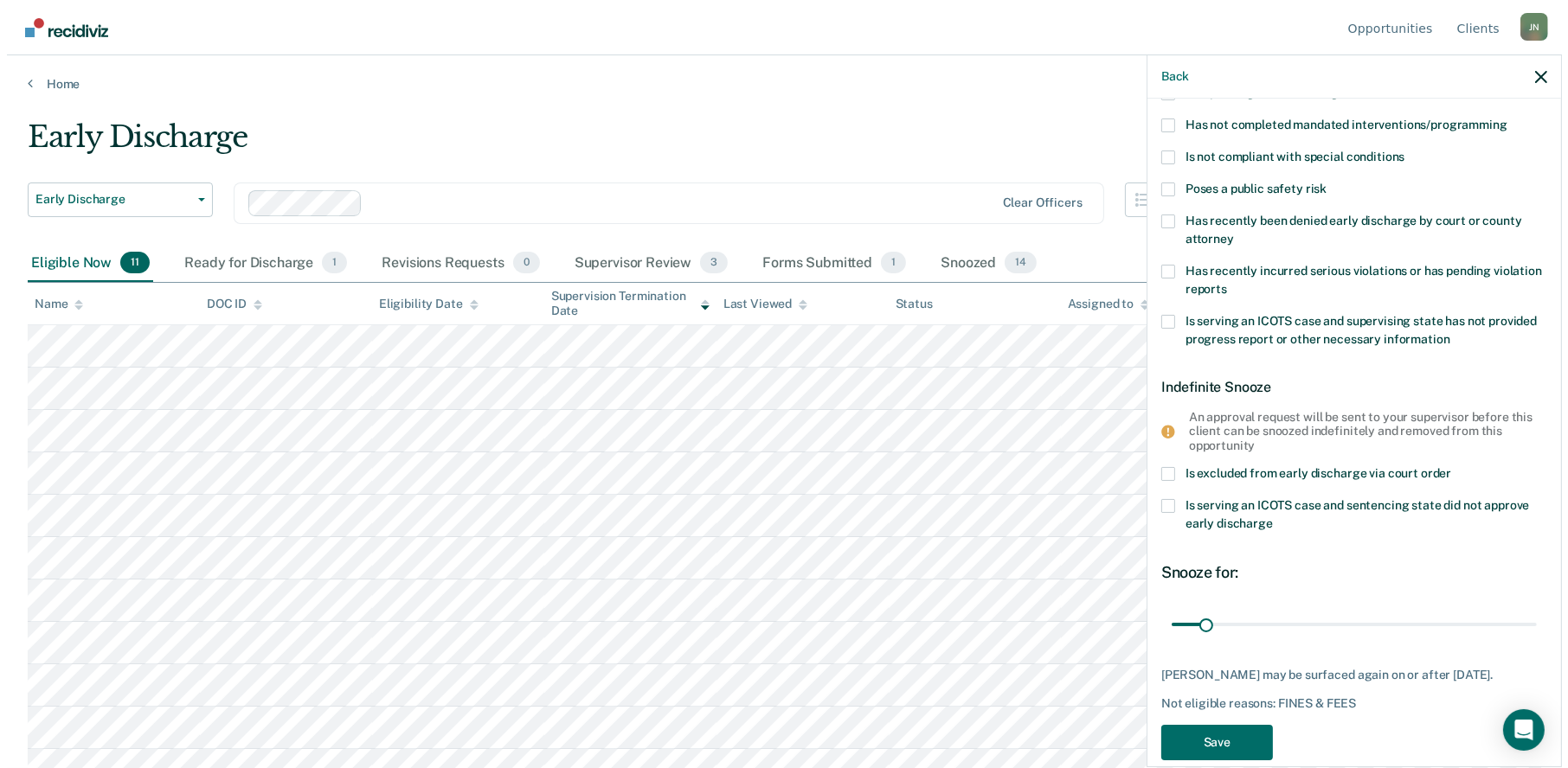
scroll to position [242, 0]
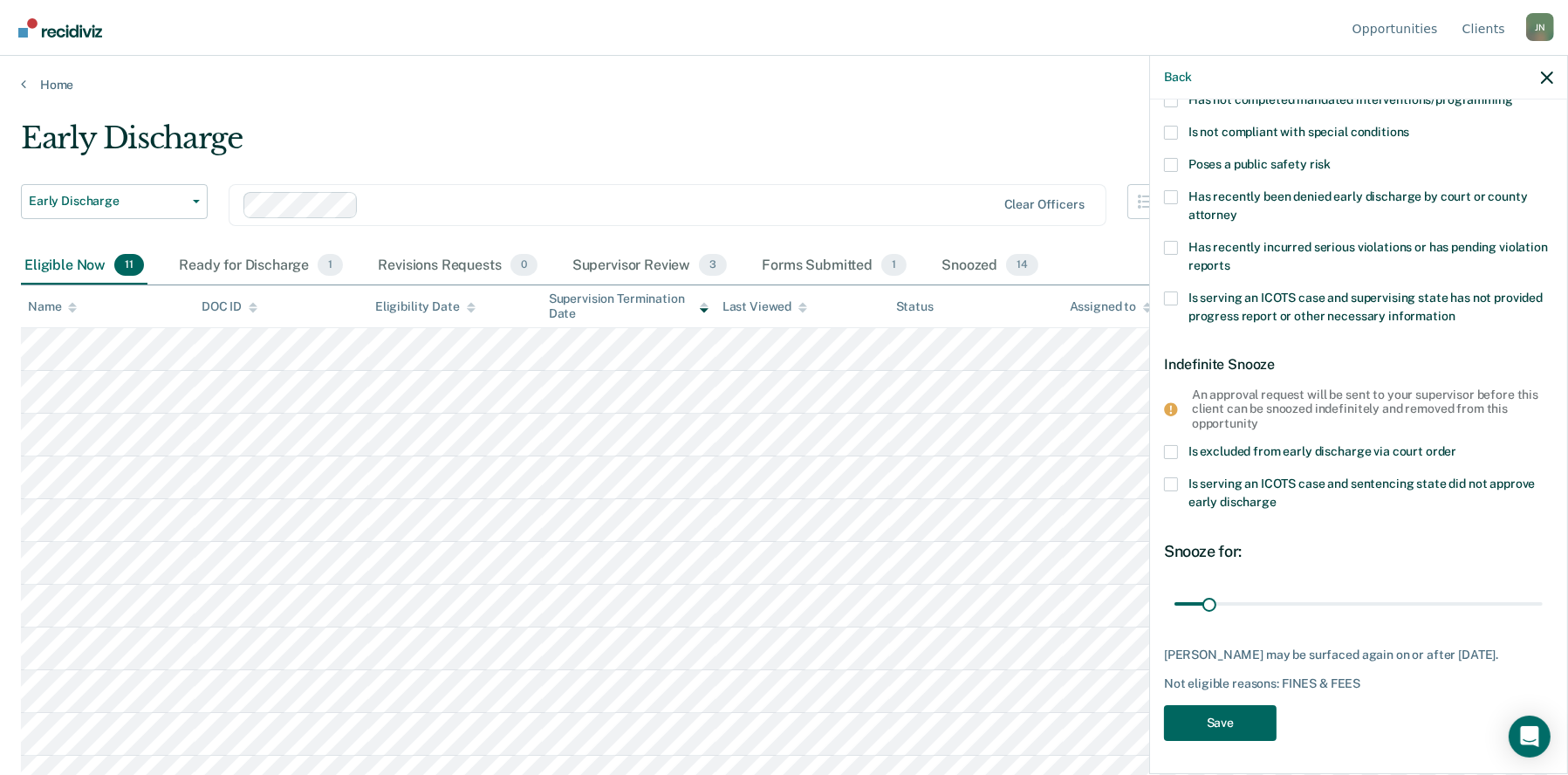
type FEESReasonInput "120000"
click at [1231, 732] on button "Save" at bounding box center [1221, 723] width 113 height 36
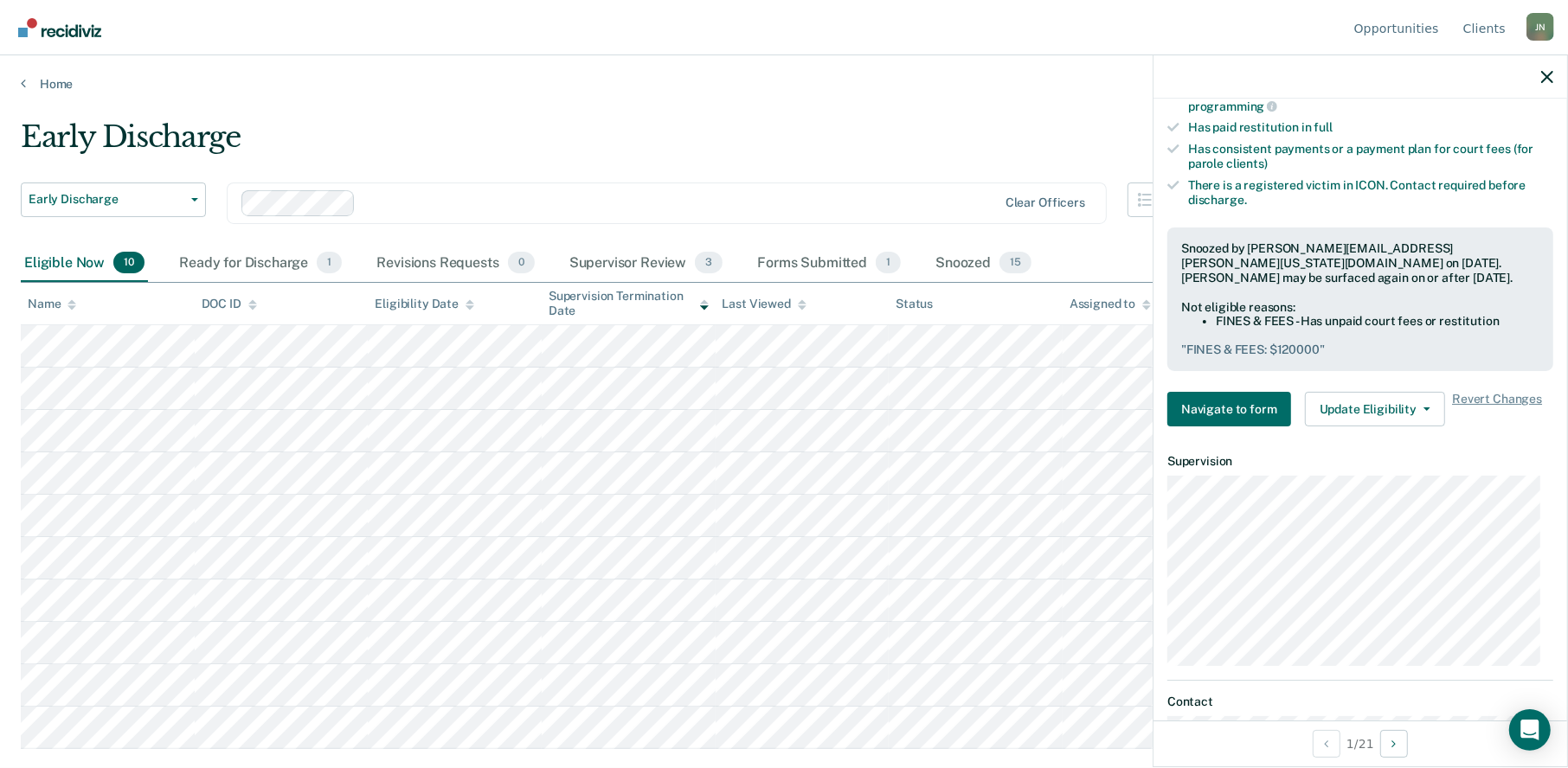
scroll to position [519, 0]
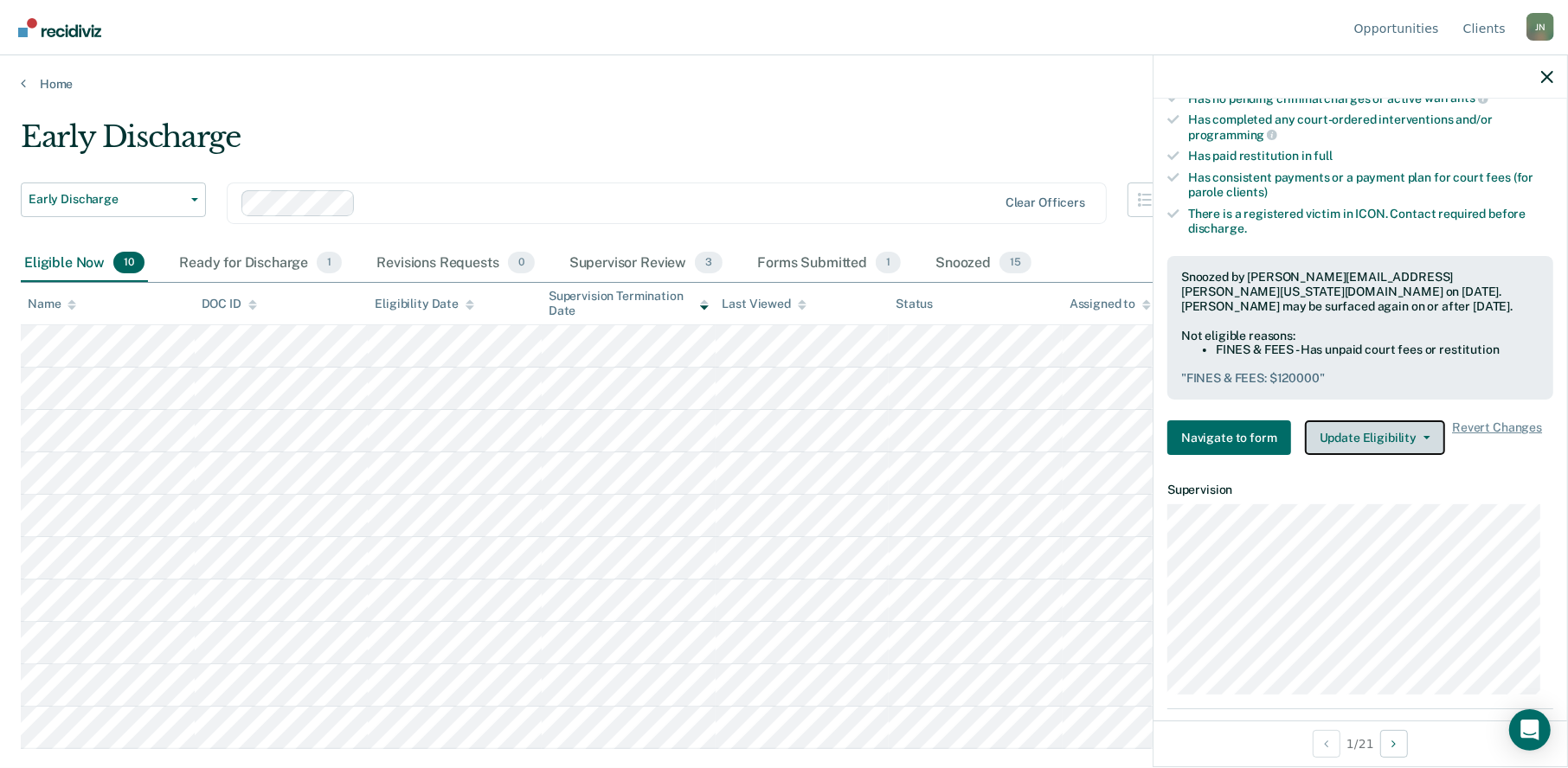
click at [1386, 420] on button "Update Eligibility" at bounding box center [1374, 438] width 140 height 35
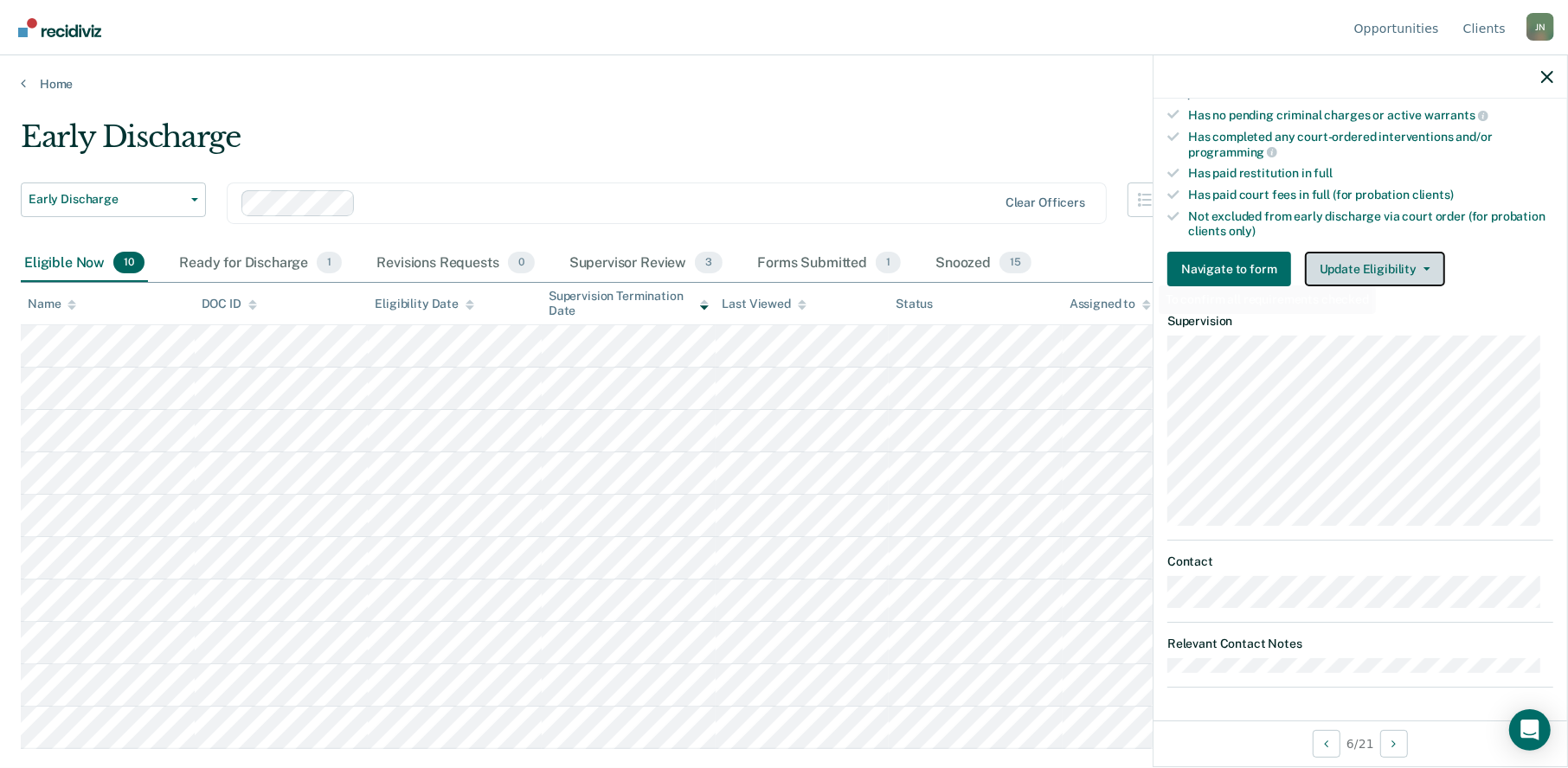
click at [1380, 270] on button "Update Eligibility" at bounding box center [1374, 270] width 140 height 35
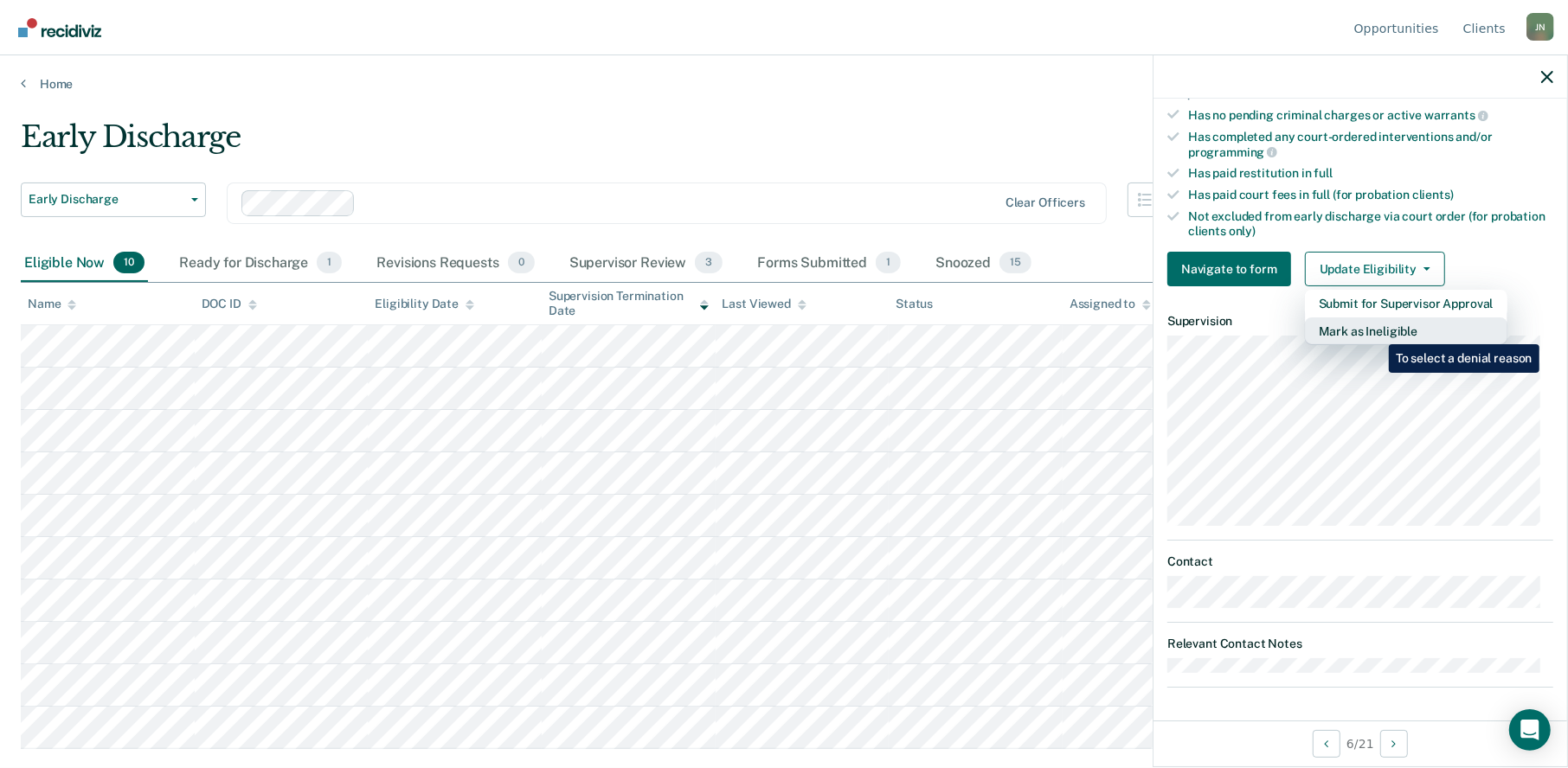
click at [1376, 331] on button "Mark as Ineligible" at bounding box center [1406, 331] width 203 height 28
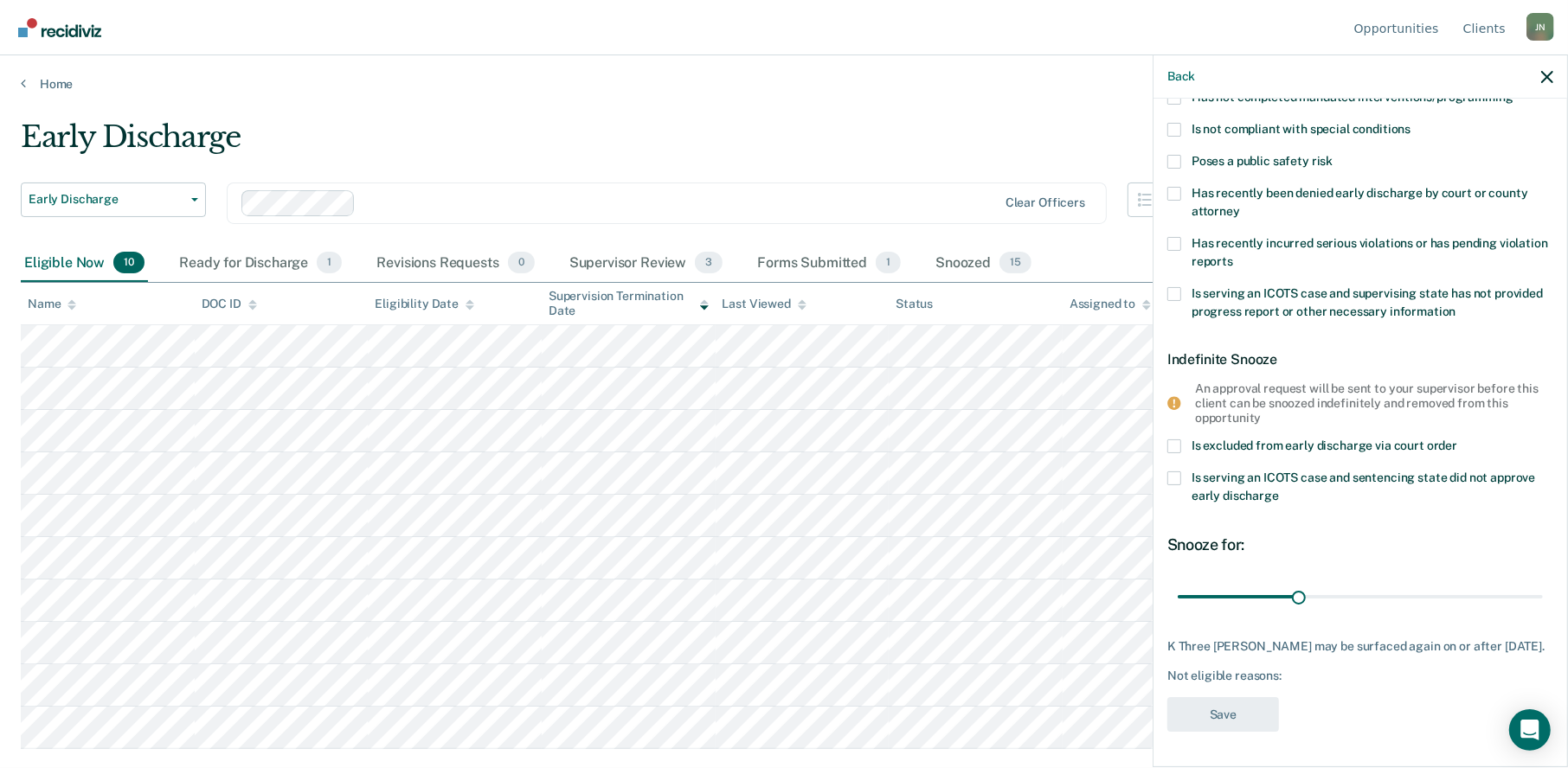
scroll to position [0, 0]
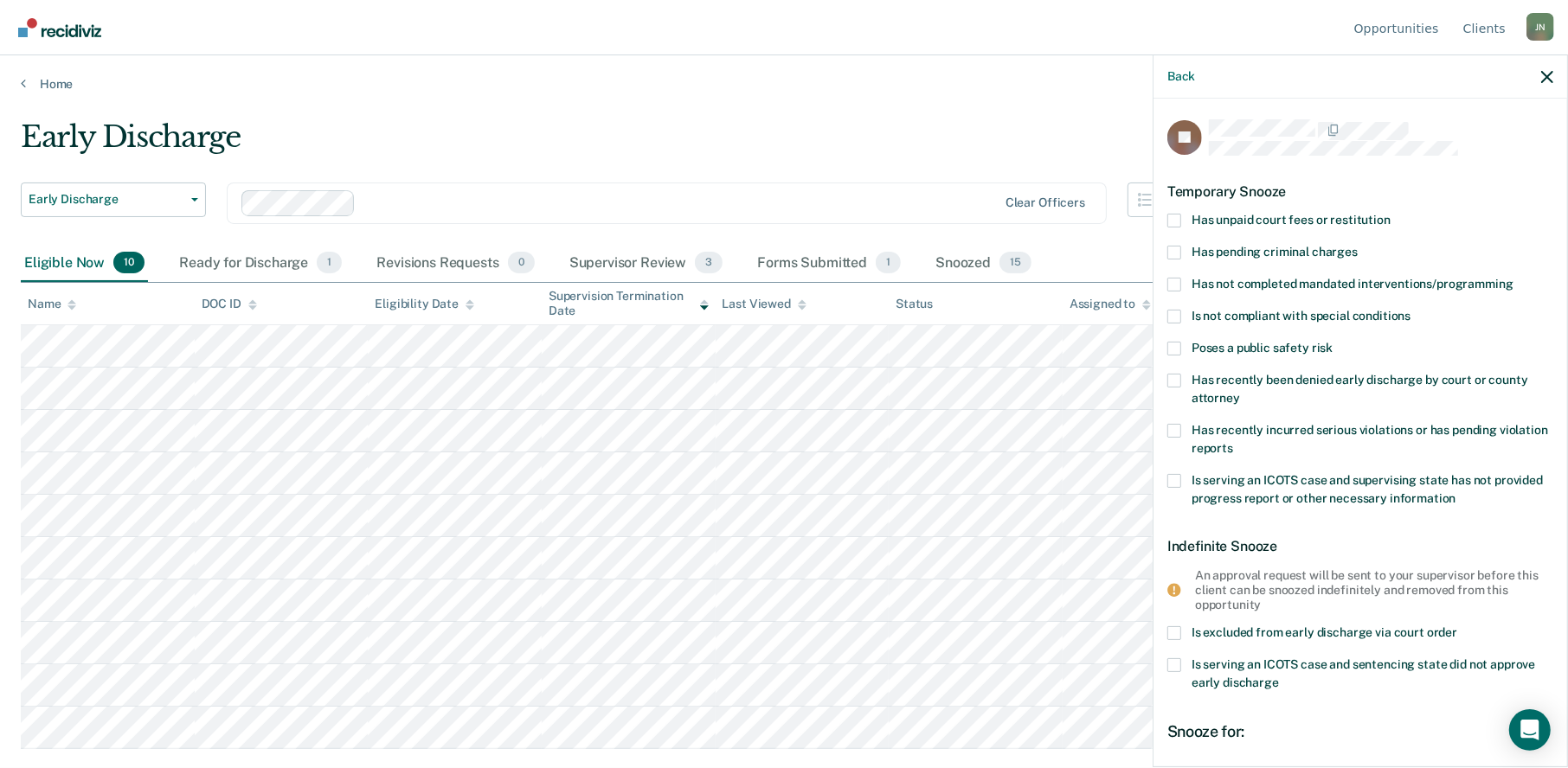
click at [1178, 277] on span at bounding box center [1174, 284] width 14 height 14
click at [1513, 277] on input "Has not completed mandated interventions/programming" at bounding box center [1513, 277] width 0 height 0
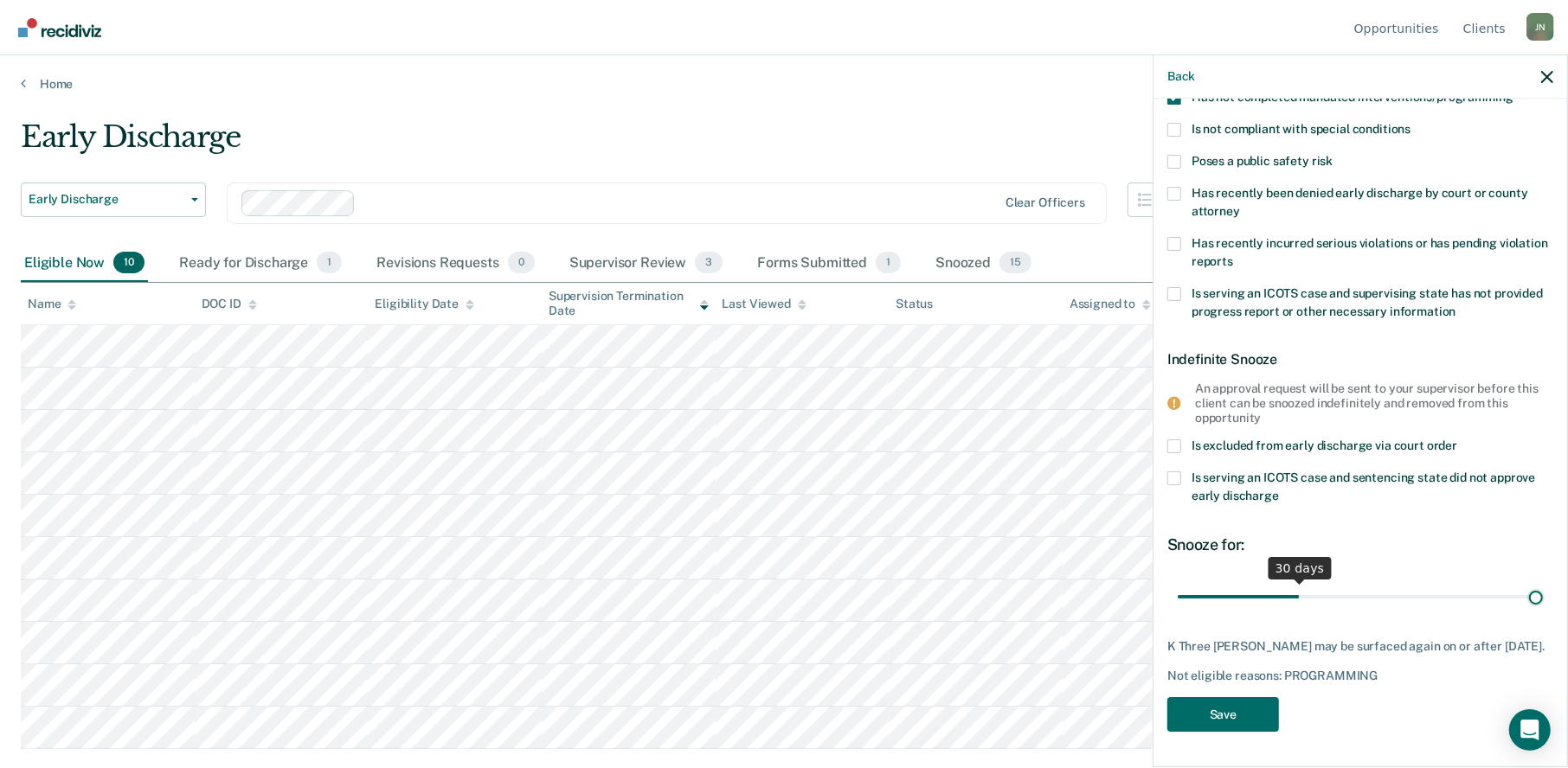
scroll to position [185, 0]
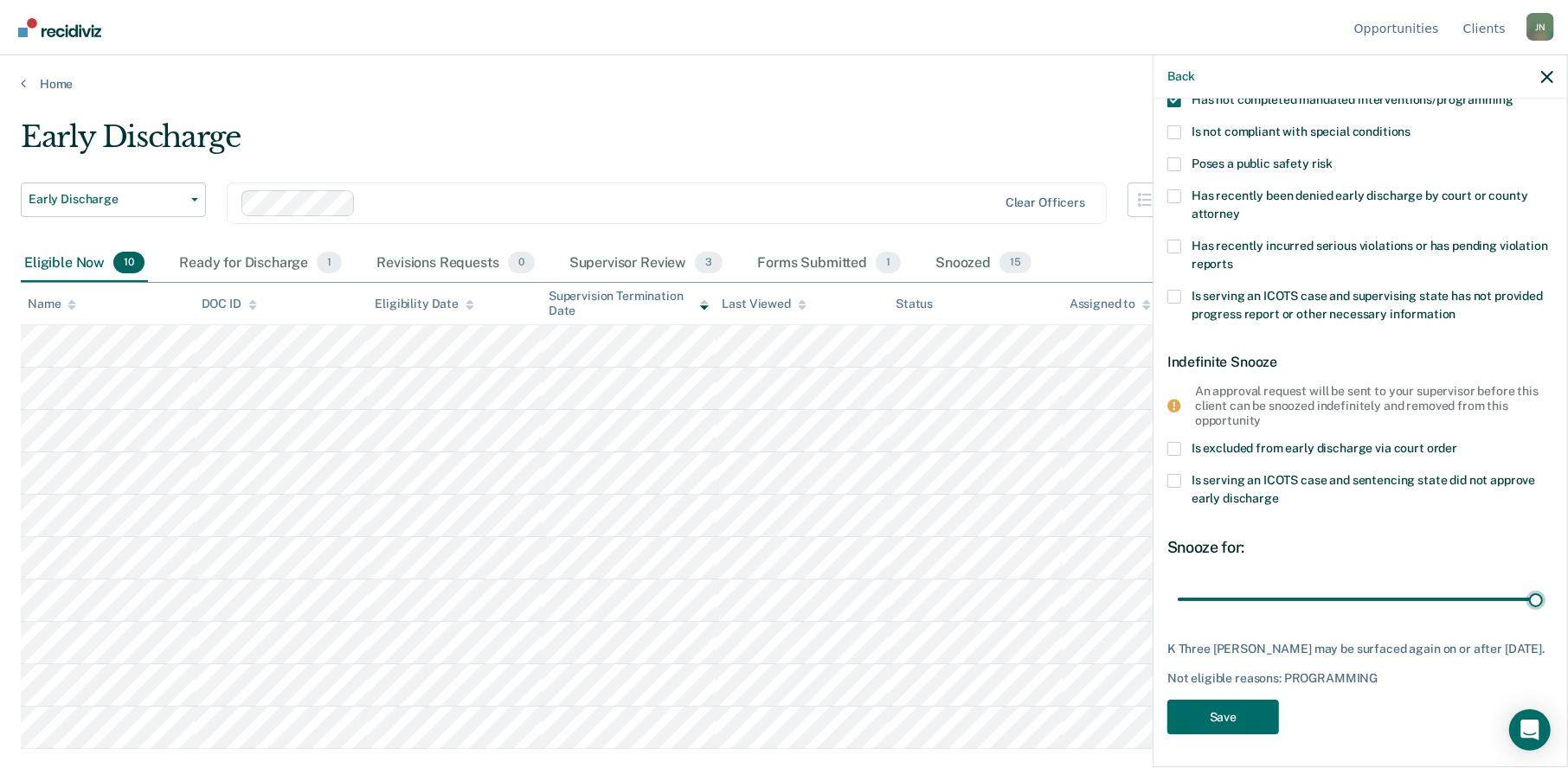
drag, startPoint x: 1293, startPoint y: 585, endPoint x: 1566, endPoint y: 592, distance: 273.1
type input "90"
click at [1543, 592] on input "range" at bounding box center [1360, 598] width 365 height 30
click at [1226, 711] on button "Save" at bounding box center [1223, 717] width 112 height 36
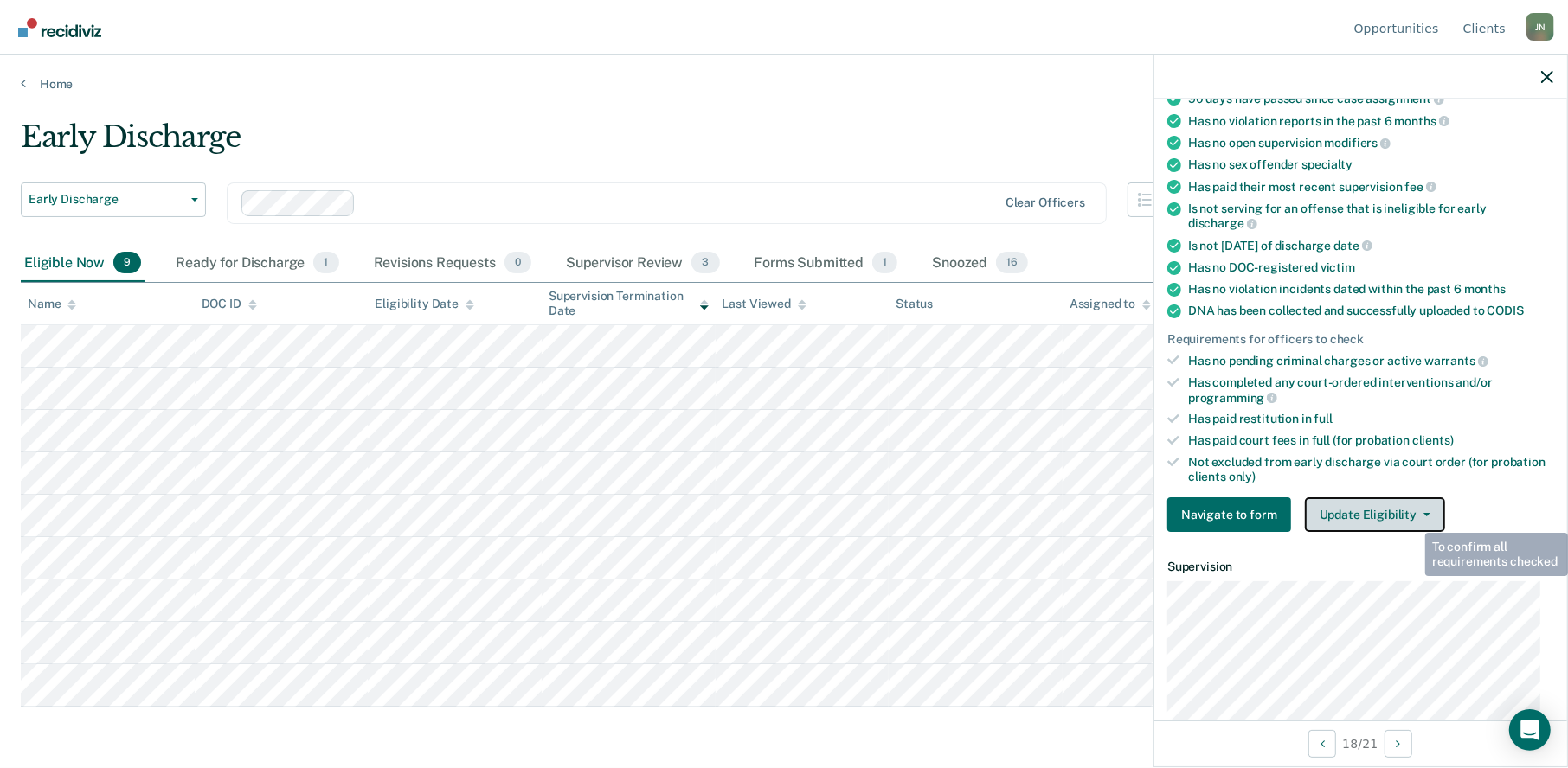
click at [1416, 513] on span "button" at bounding box center [1423, 515] width 14 height 4
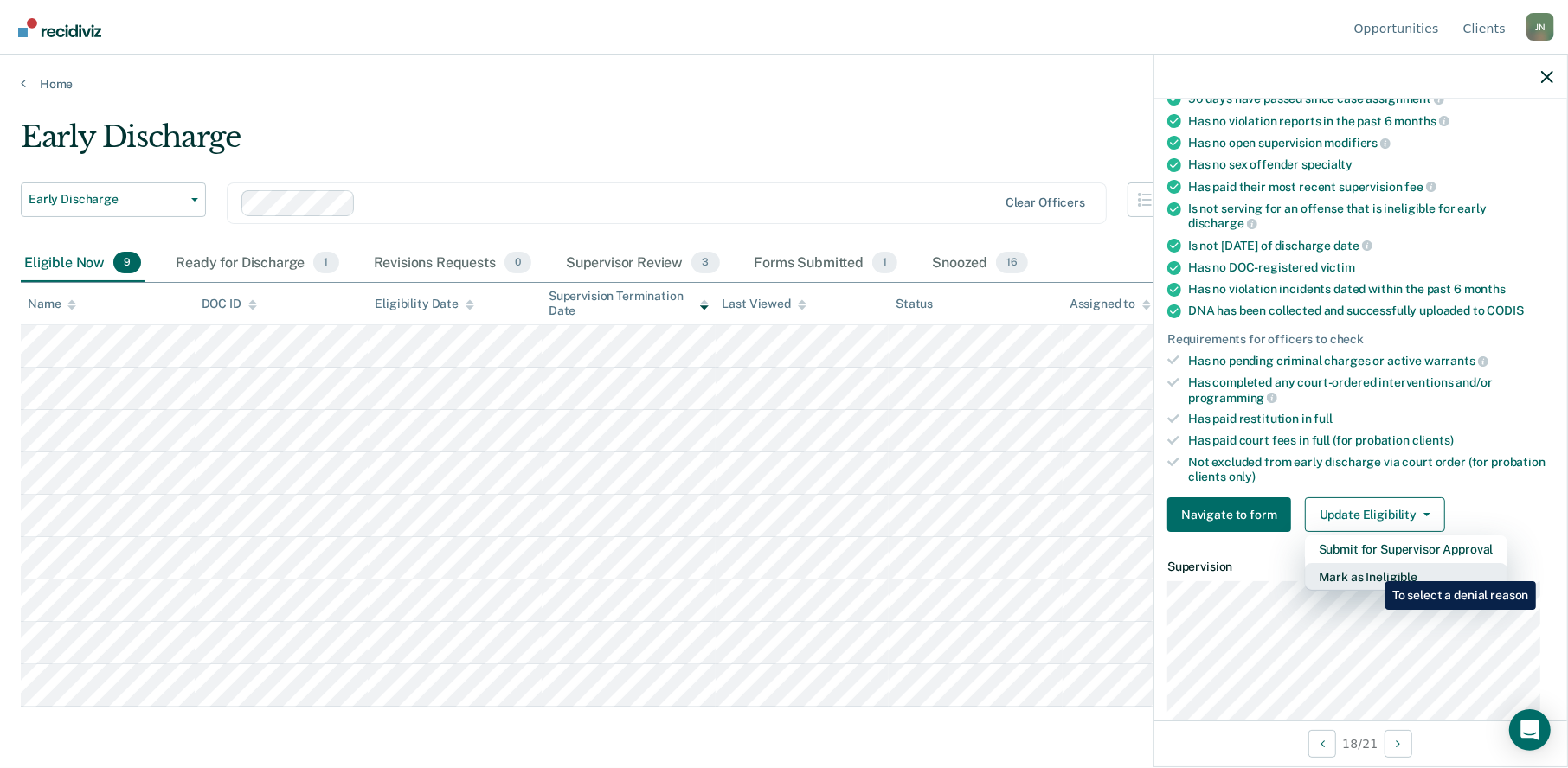
click at [1372, 568] on button "Mark as Ineligible" at bounding box center [1406, 577] width 203 height 28
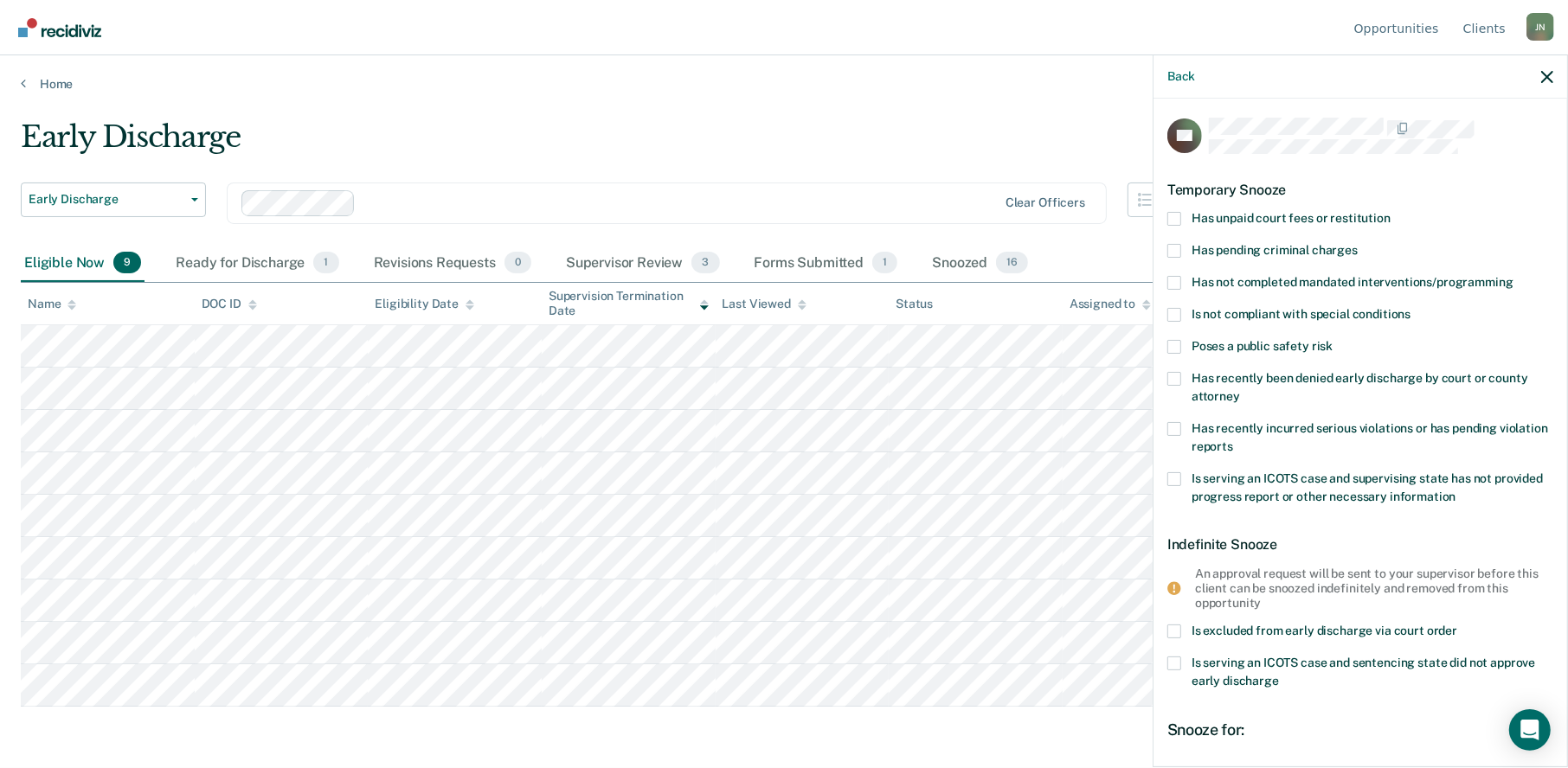
scroll to position [0, 0]
click at [1179, 74] on button "Back" at bounding box center [1181, 76] width 28 height 14
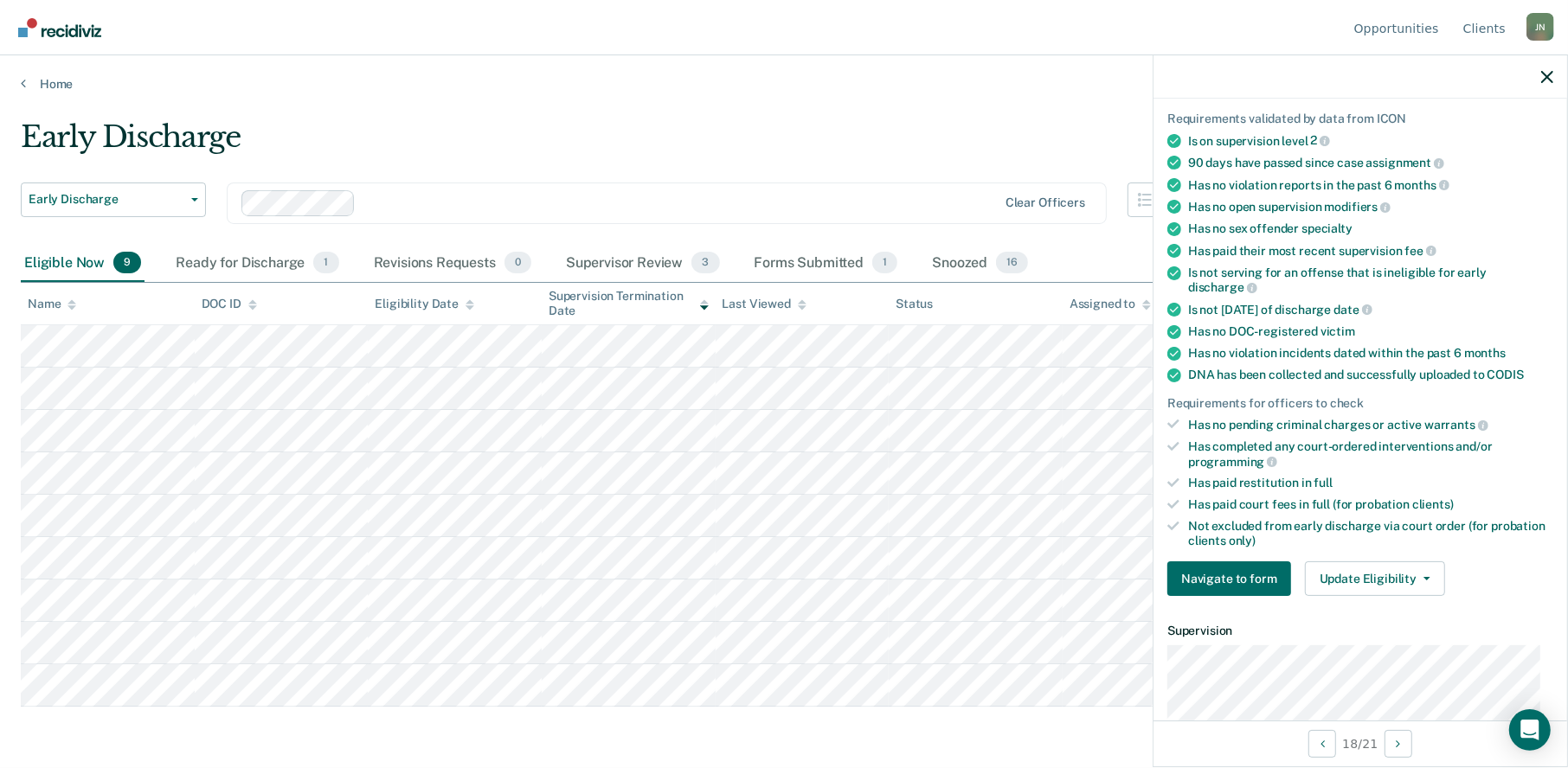
scroll to position [430, 0]
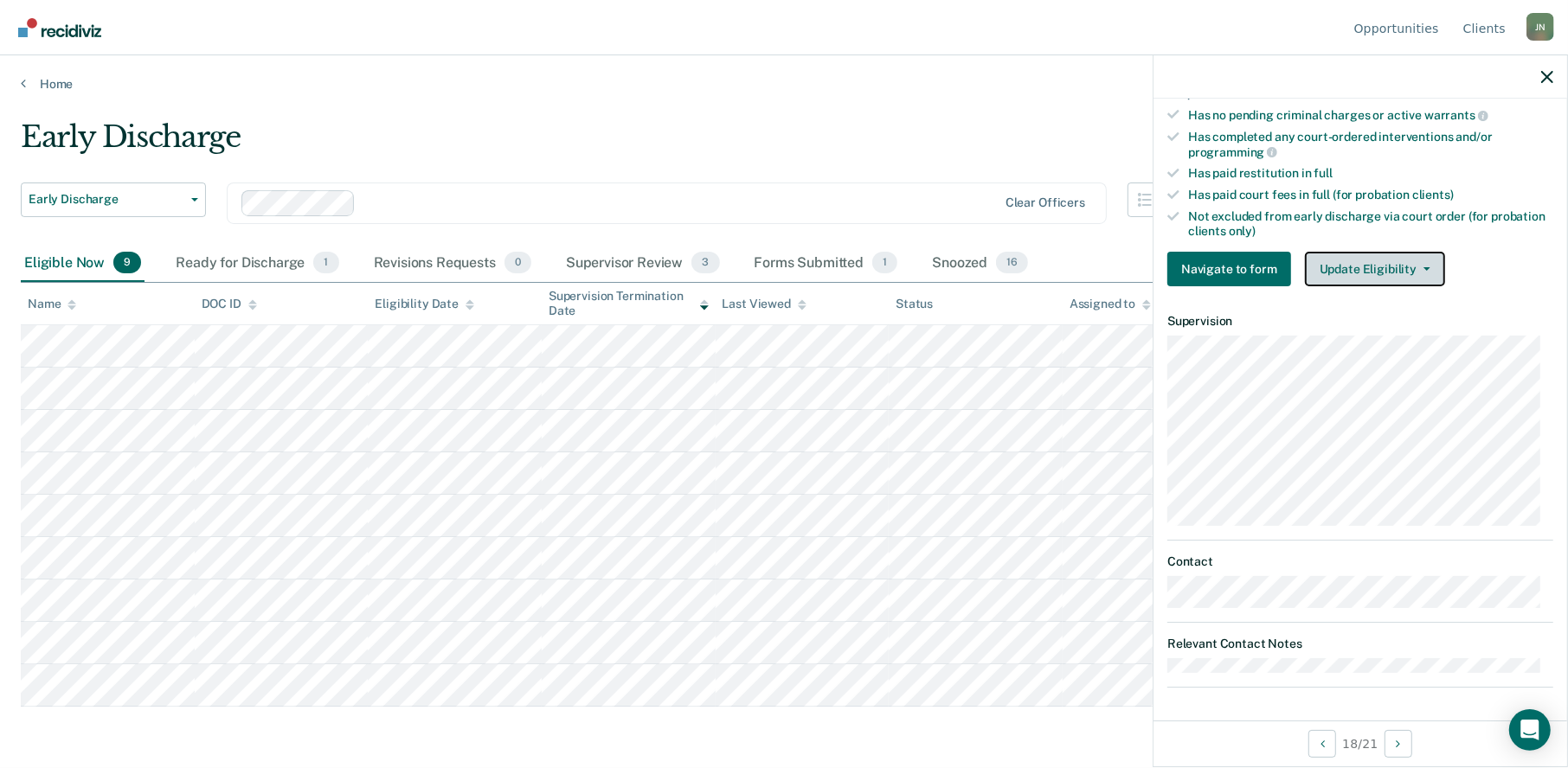
click at [1388, 270] on button "Update Eligibility" at bounding box center [1374, 270] width 140 height 35
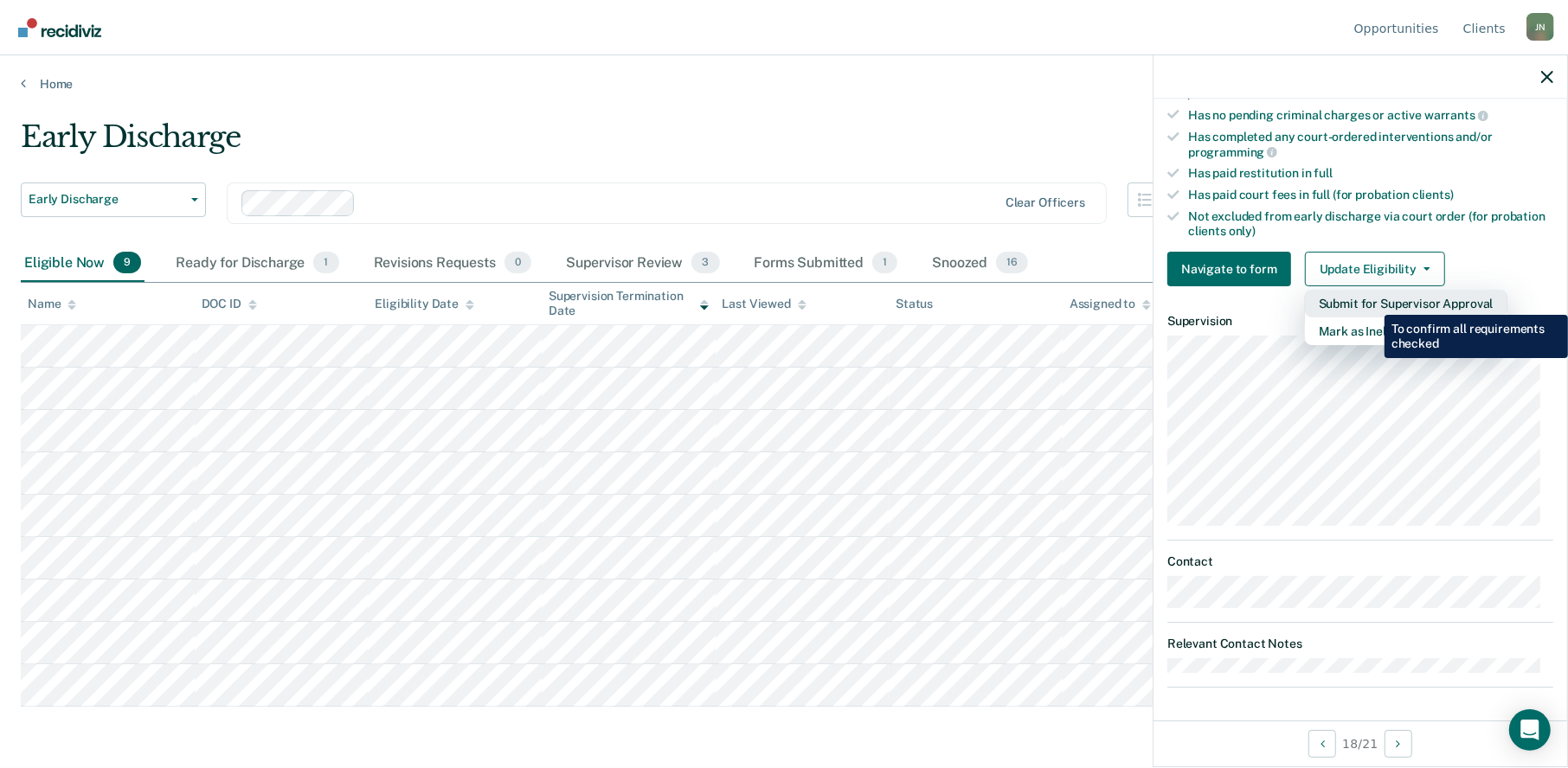
click at [1371, 302] on button "Submit for Supervisor Approval" at bounding box center [1406, 303] width 203 height 28
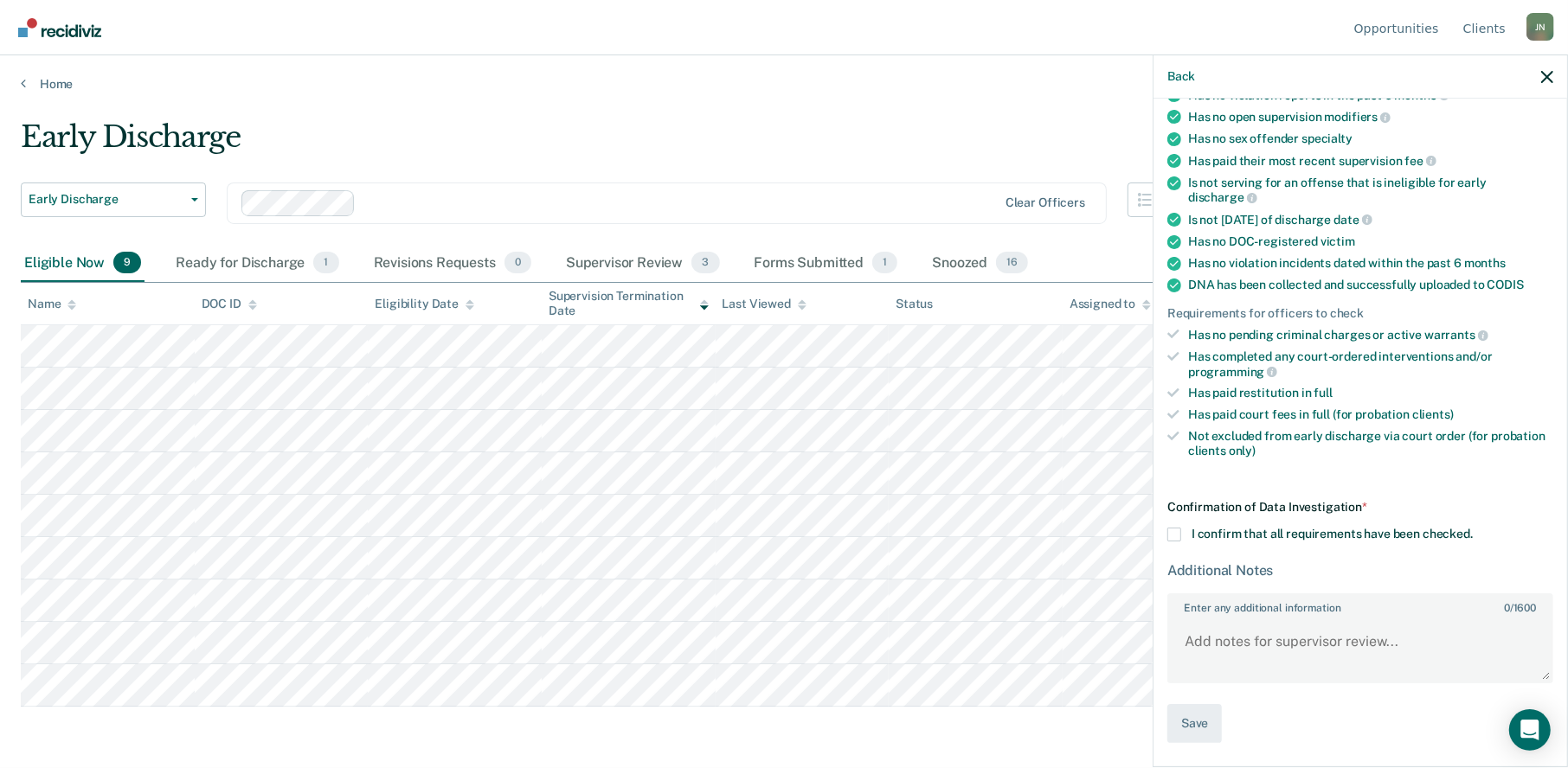
scroll to position [208, 0]
click at [1174, 530] on span at bounding box center [1174, 537] width 14 height 14
click at [1472, 530] on input "I confirm that all requirements have been checked." at bounding box center [1472, 530] width 0 height 0
click at [1209, 725] on button "Save" at bounding box center [1194, 726] width 54 height 39
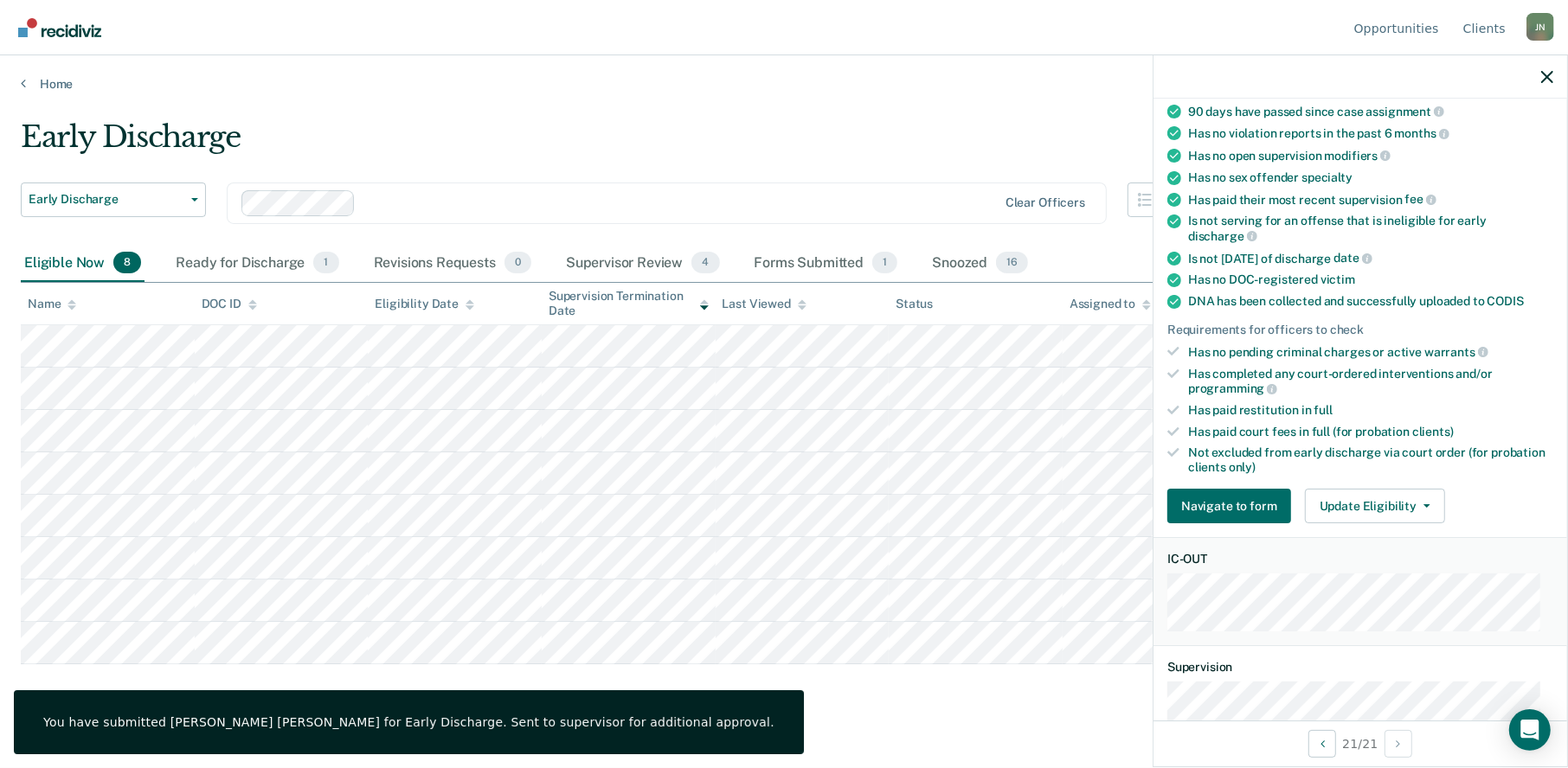
scroll to position [244, 0]
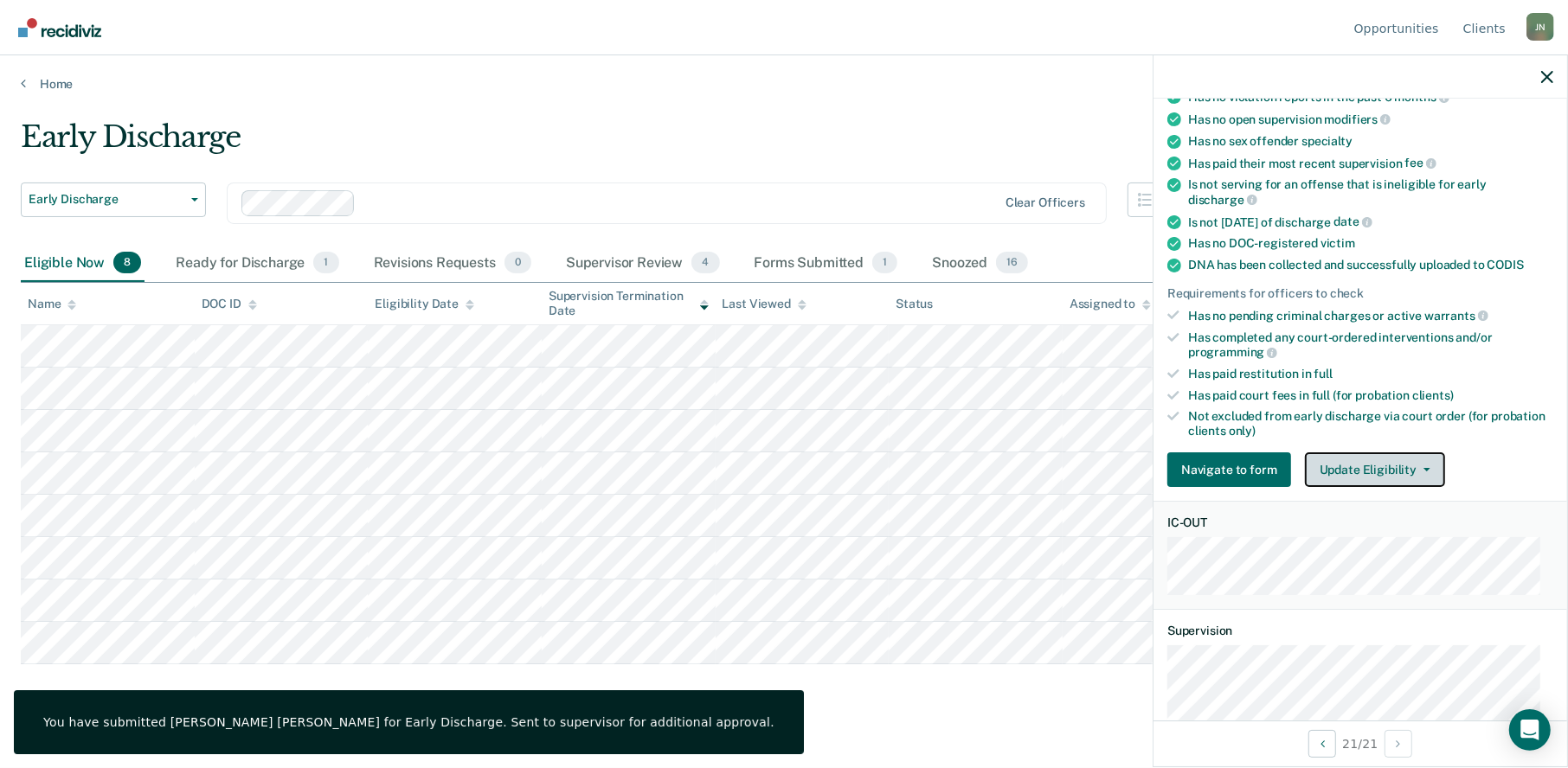
click at [1349, 468] on button "Update Eligibility" at bounding box center [1374, 469] width 140 height 35
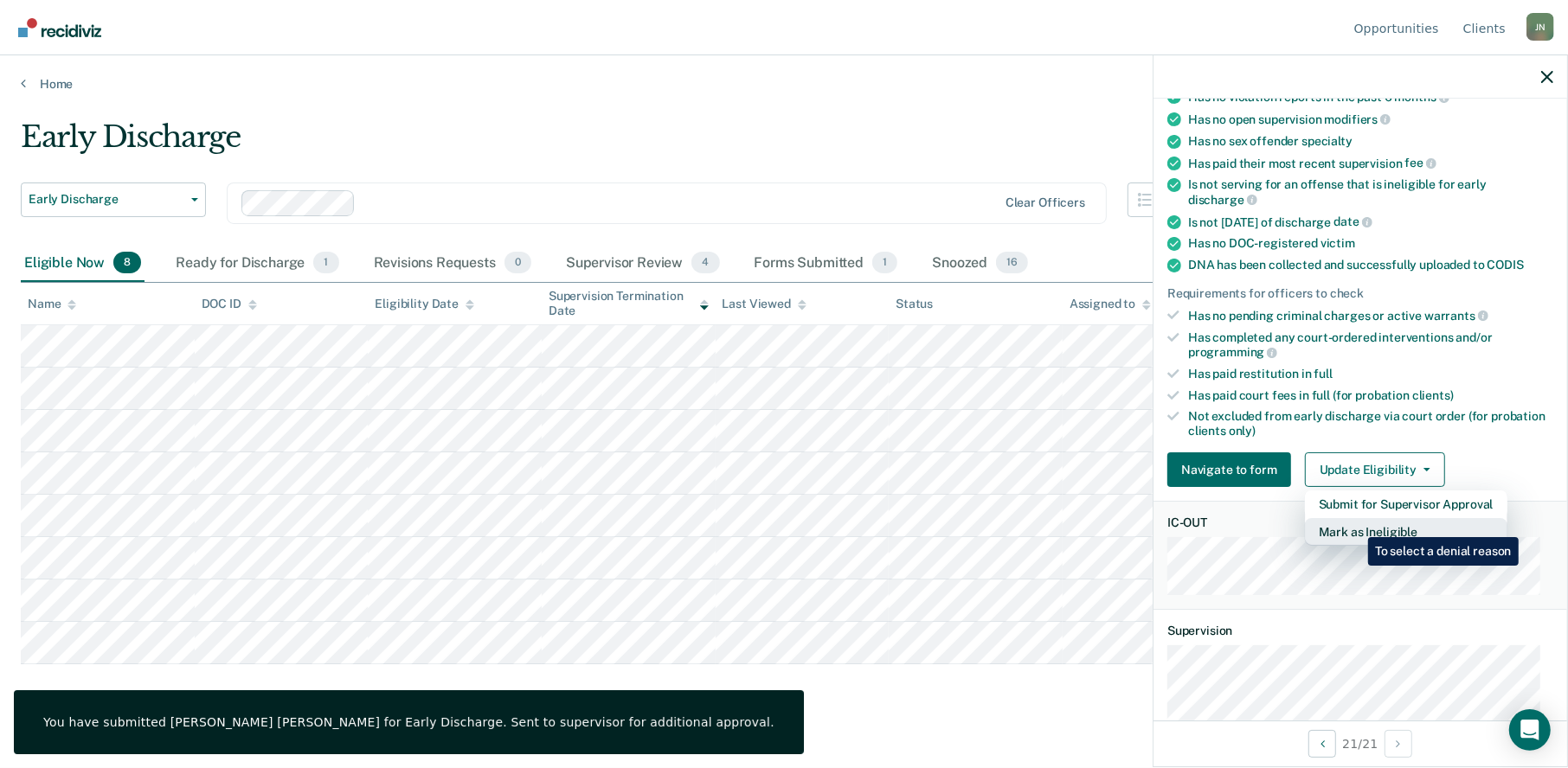
click at [1354, 522] on button "Mark as Ineligible" at bounding box center [1406, 531] width 203 height 28
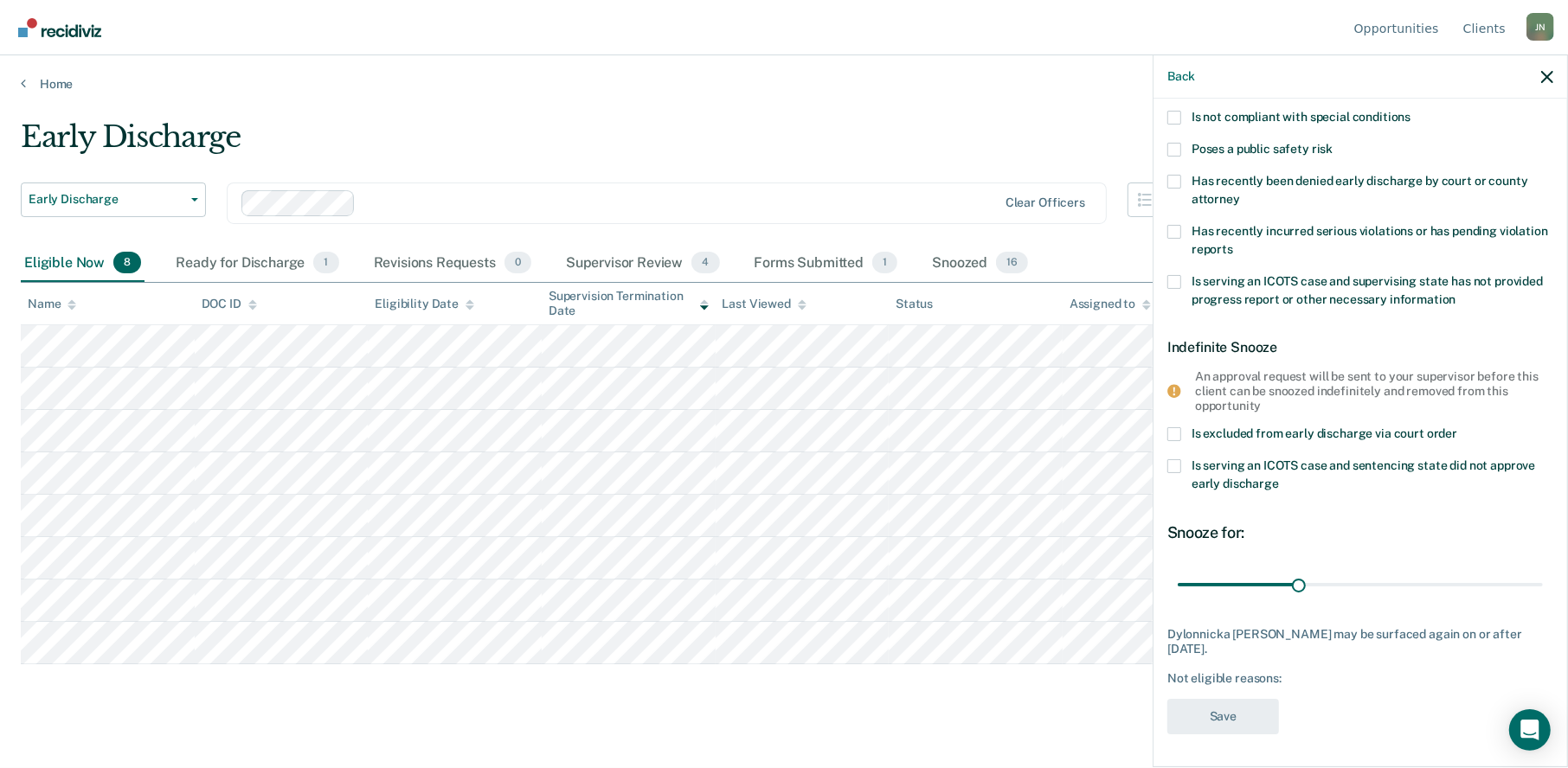
click at [1168, 270] on div "Has recently incurred serious violations or has pending violation reports" at bounding box center [1359, 250] width 385 height 50
drag, startPoint x: 1178, startPoint y: 279, endPoint x: 1243, endPoint y: 401, distance: 138.2
click at [1177, 280] on span at bounding box center [1174, 282] width 14 height 14
click at [1456, 294] on input "Is serving an ICOTS case and supervising state has not provided progress report…" at bounding box center [1456, 294] width 0 height 0
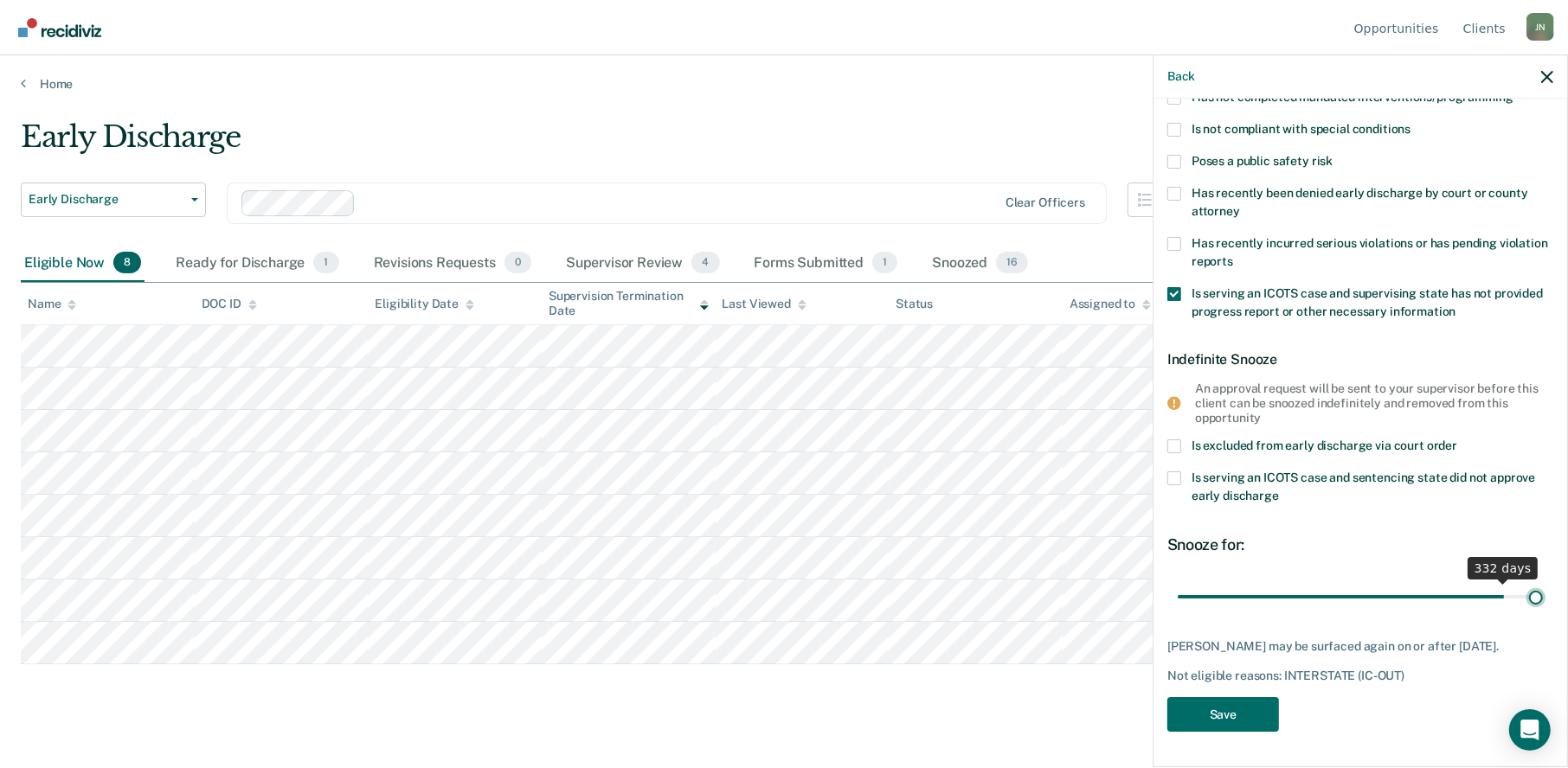
drag, startPoint x: 1207, startPoint y: 576, endPoint x: 1566, endPoint y: 625, distance: 362.3
type input "365"
click at [1543, 612] on input "range" at bounding box center [1360, 596] width 365 height 30
click at [1219, 703] on button "Save" at bounding box center [1223, 715] width 112 height 36
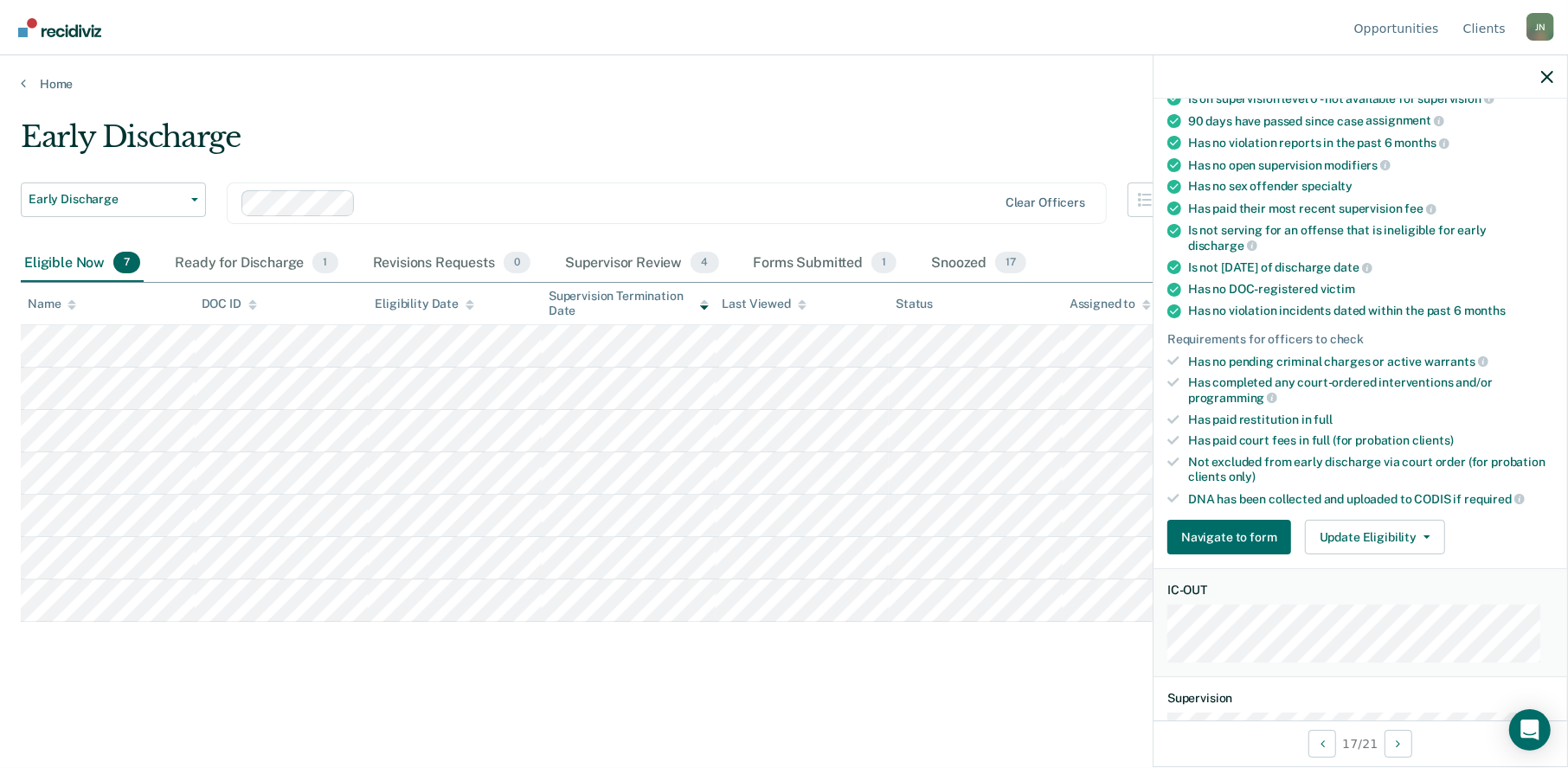
scroll to position [200, 0]
click at [1423, 534] on icon "button" at bounding box center [1426, 536] width 7 height 4
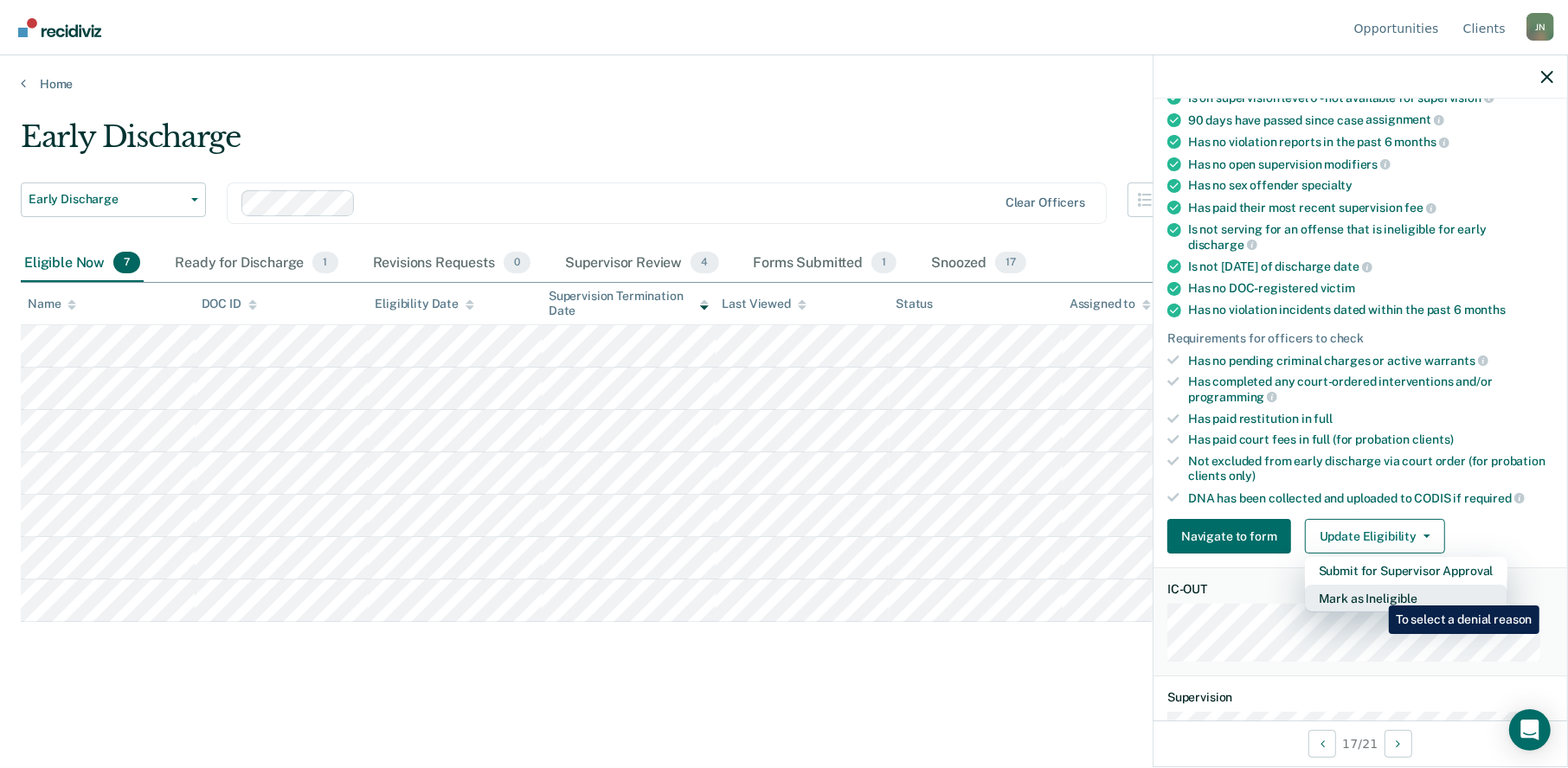
click at [1375, 593] on button "Mark as Ineligible" at bounding box center [1406, 598] width 203 height 28
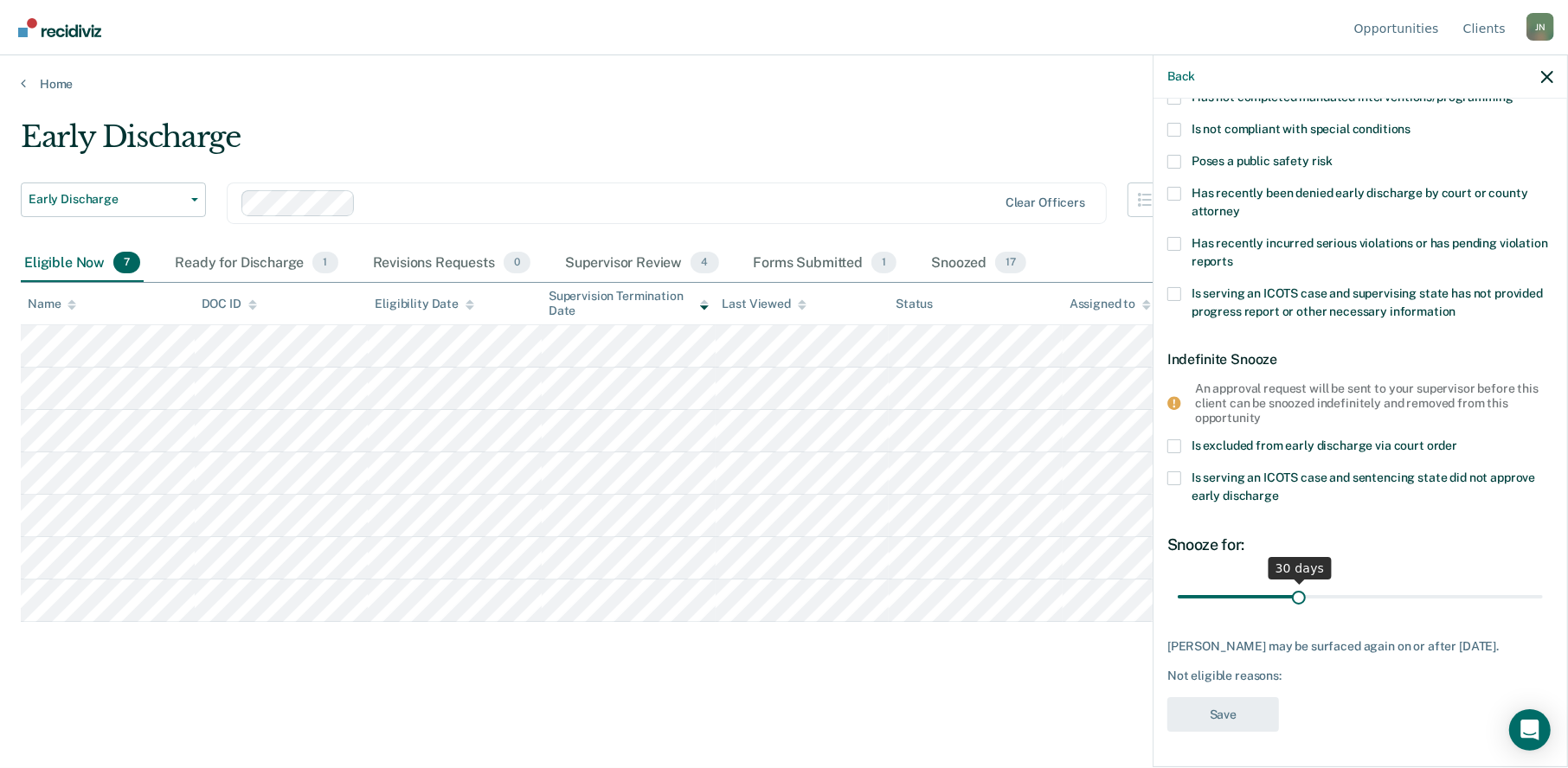
scroll to position [185, 0]
click at [1171, 293] on span at bounding box center [1174, 297] width 14 height 14
click at [1456, 308] on input "Is serving an ICOTS case and supervising state has not provided progress report…" at bounding box center [1456, 308] width 0 height 0
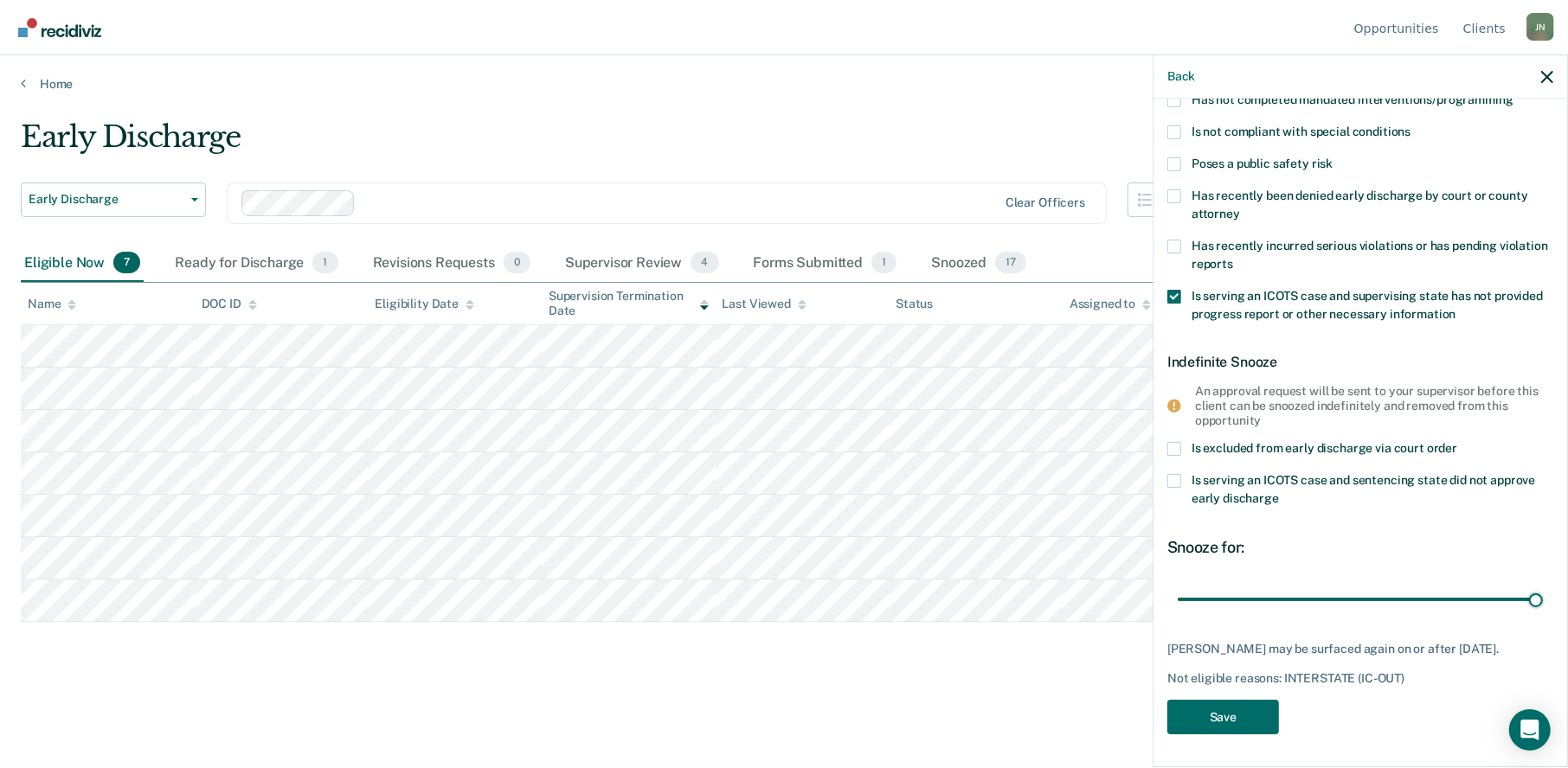
drag, startPoint x: 1212, startPoint y: 595, endPoint x: 1540, endPoint y: 598, distance: 328.0
type input "365"
click at [1540, 598] on input "range" at bounding box center [1360, 598] width 365 height 30
click at [1223, 713] on button "Save" at bounding box center [1223, 717] width 112 height 36
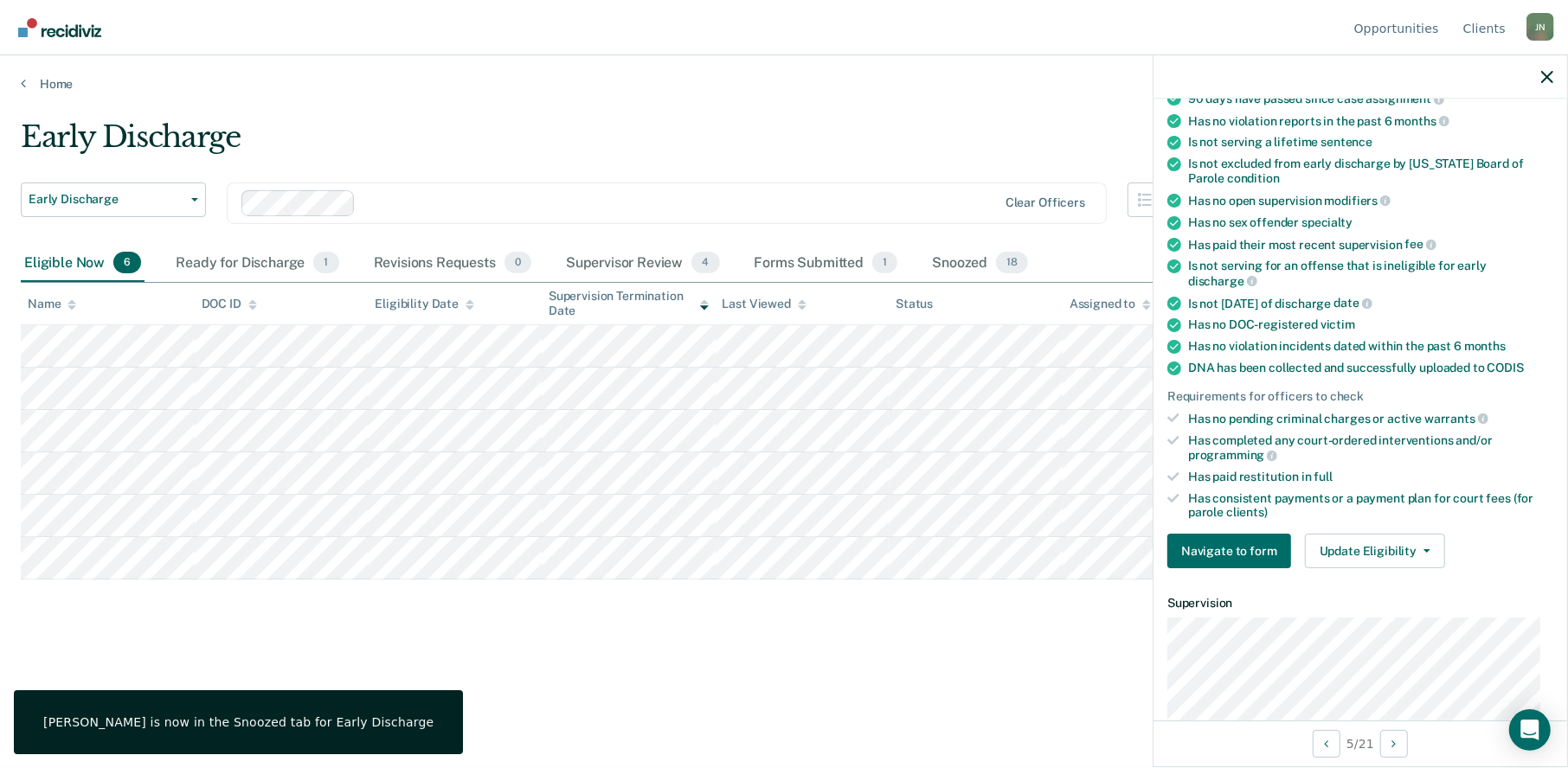
scroll to position [147, 0]
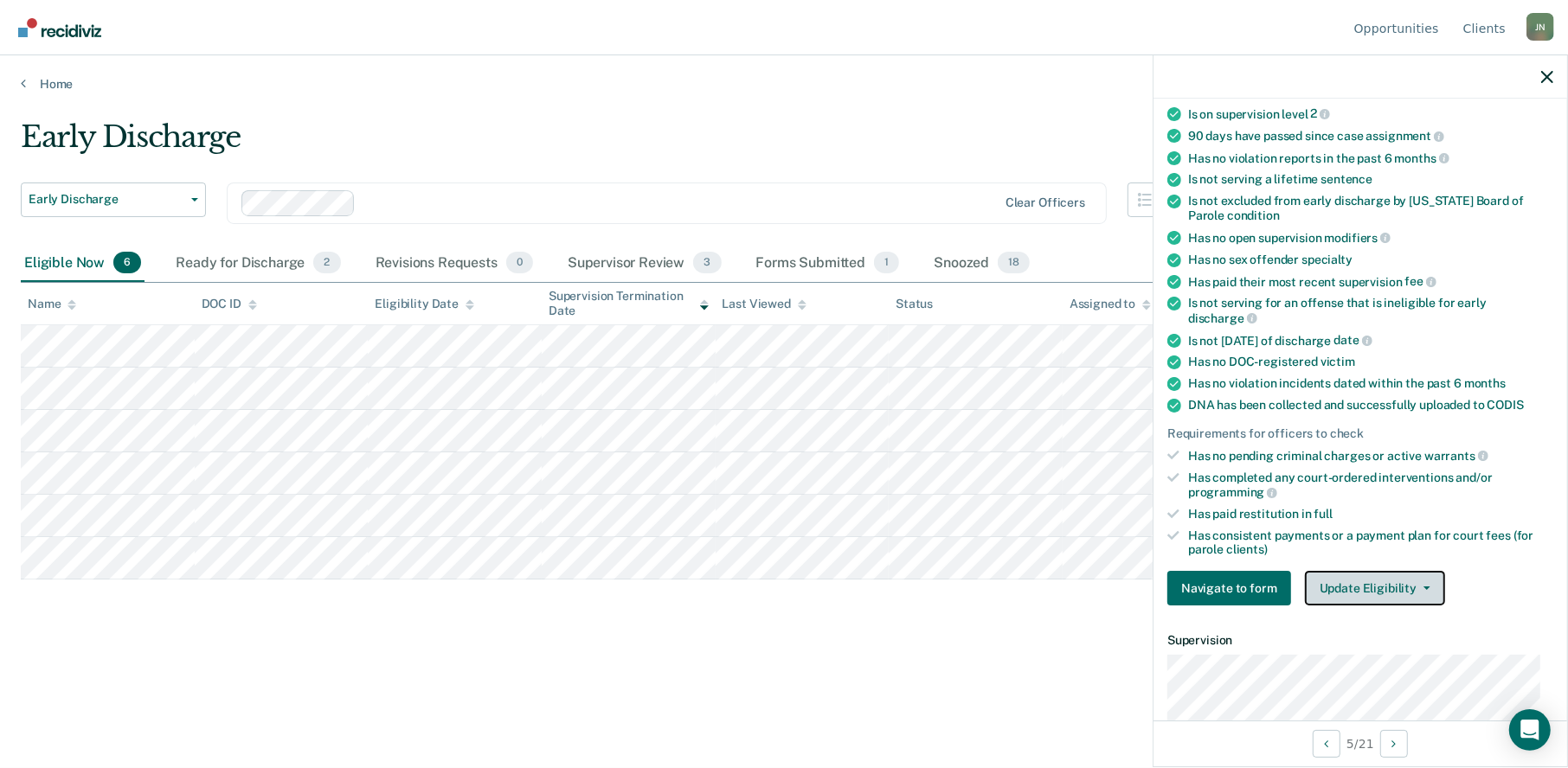
click at [1427, 583] on button "Update Eligibility" at bounding box center [1374, 588] width 140 height 35
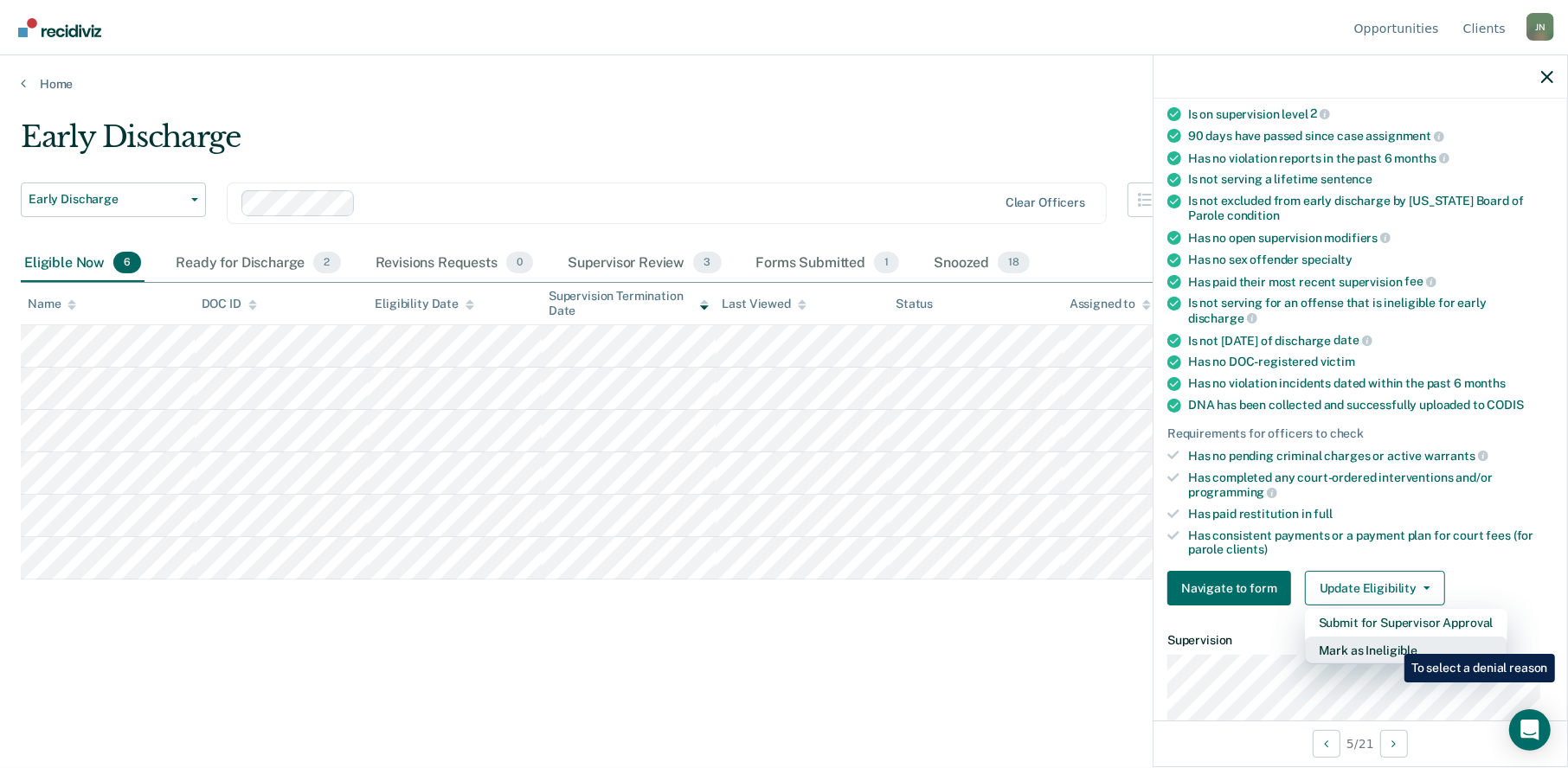
click at [1391, 641] on button "Mark as Ineligible" at bounding box center [1406, 650] width 203 height 28
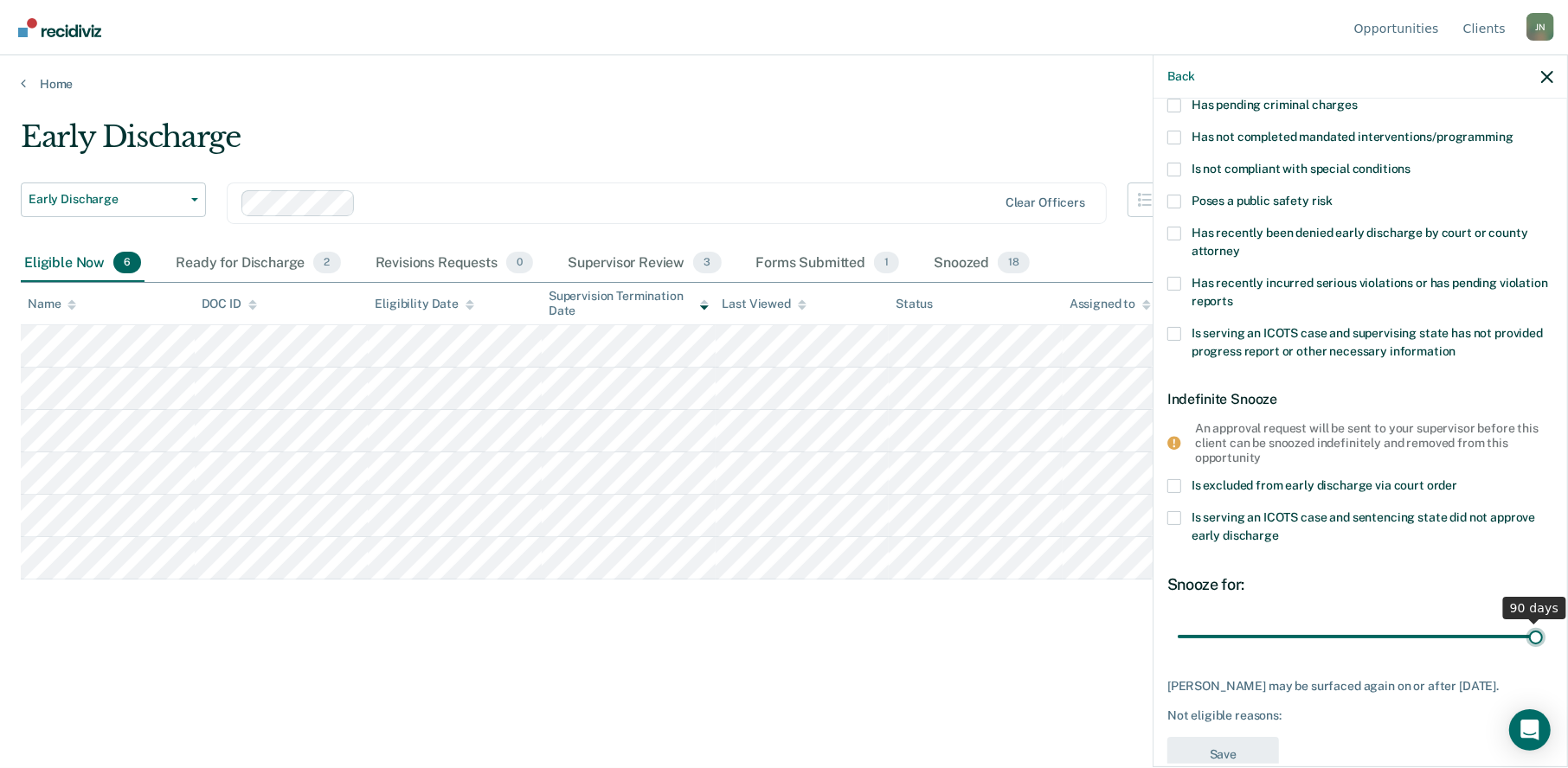
drag, startPoint x: 1297, startPoint y: 632, endPoint x: 1527, endPoint y: 637, distance: 230.1
type input "90"
click at [1527, 637] on input "range" at bounding box center [1360, 636] width 365 height 30
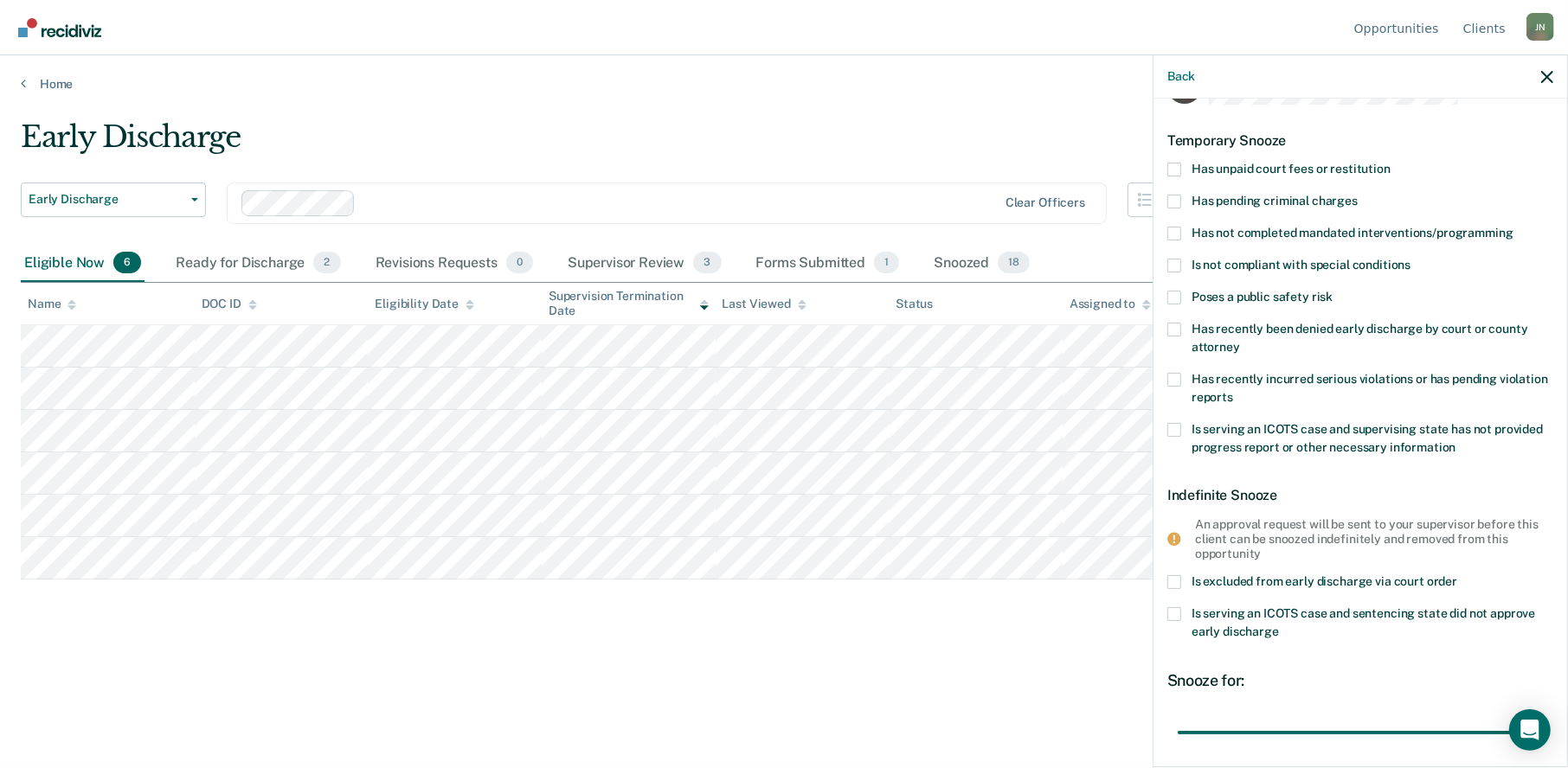
scroll to position [0, 0]
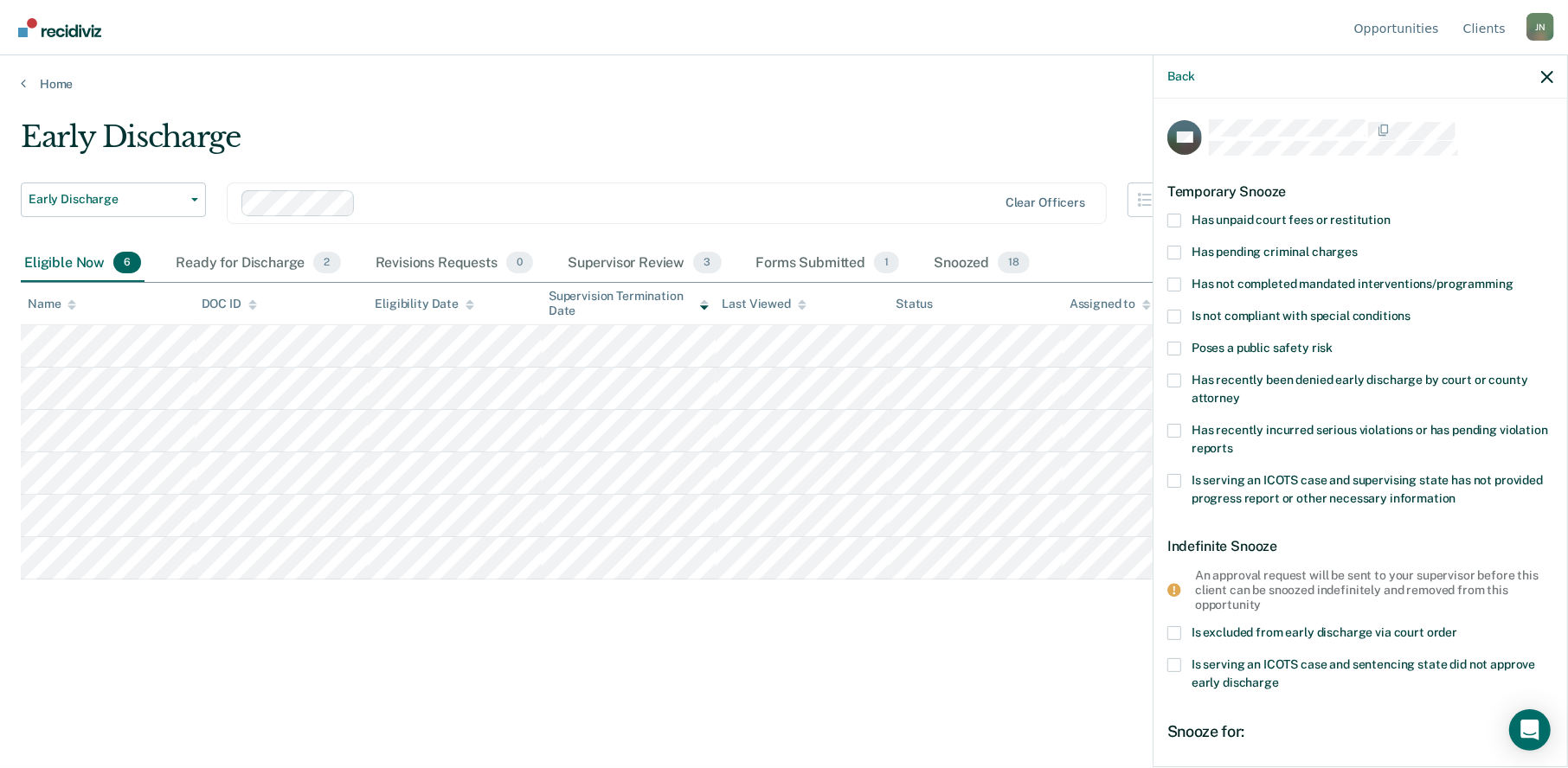
click at [1169, 316] on span at bounding box center [1174, 317] width 14 height 14
click at [1411, 310] on input "Is not compliant with special conditions" at bounding box center [1411, 310] width 0 height 0
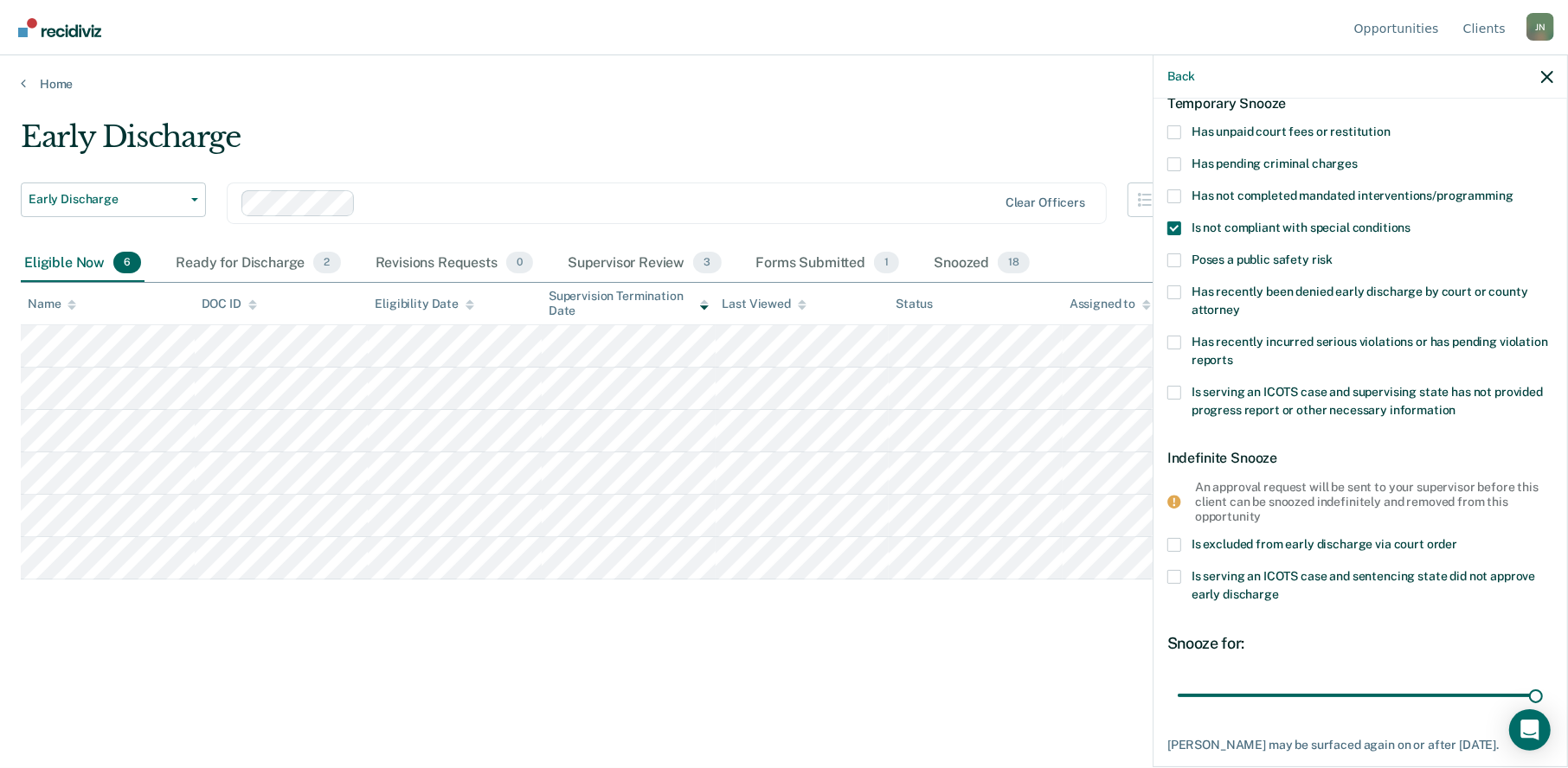
scroll to position [199, 0]
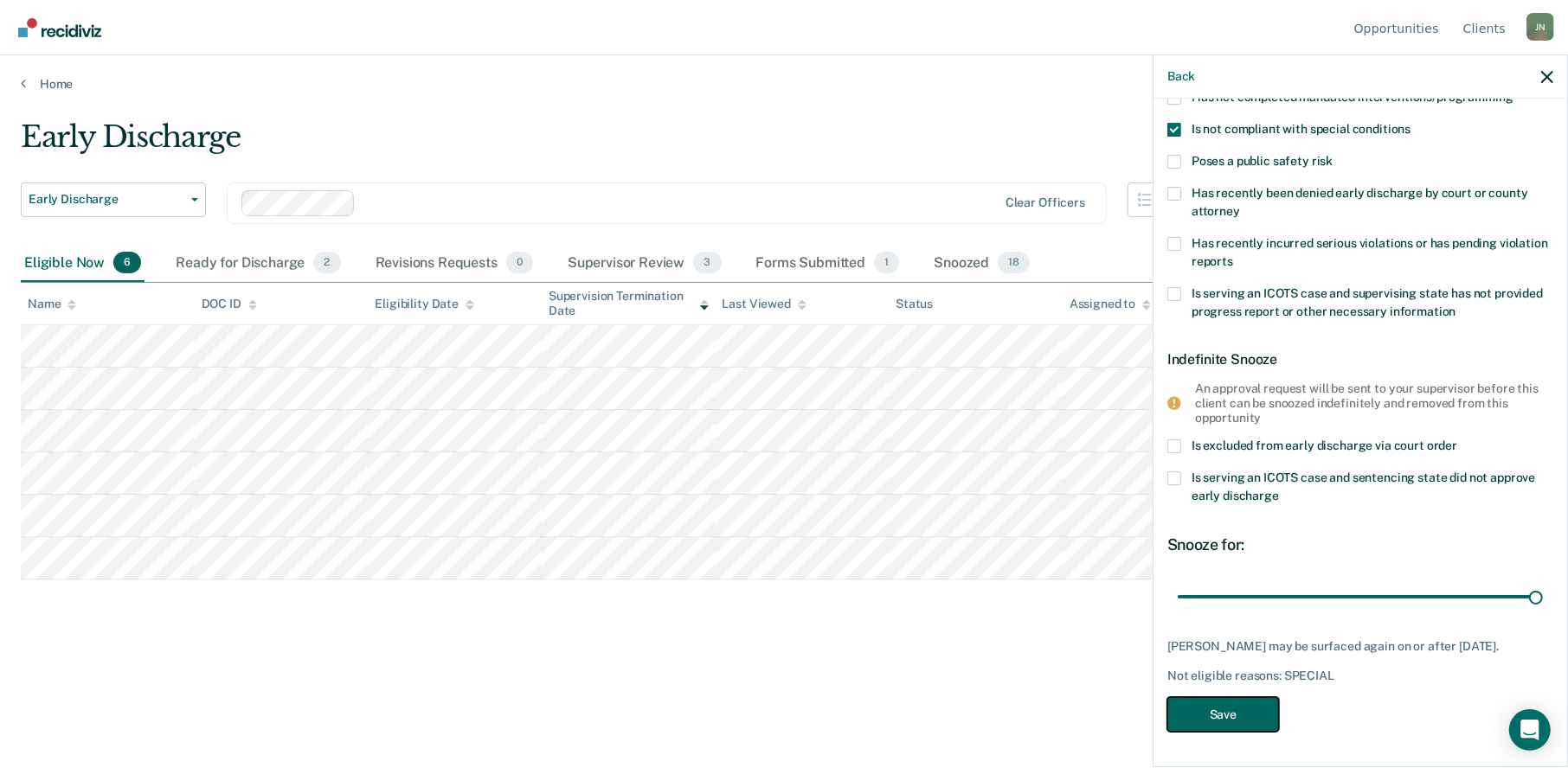
click at [1237, 725] on button "Save" at bounding box center [1223, 715] width 112 height 36
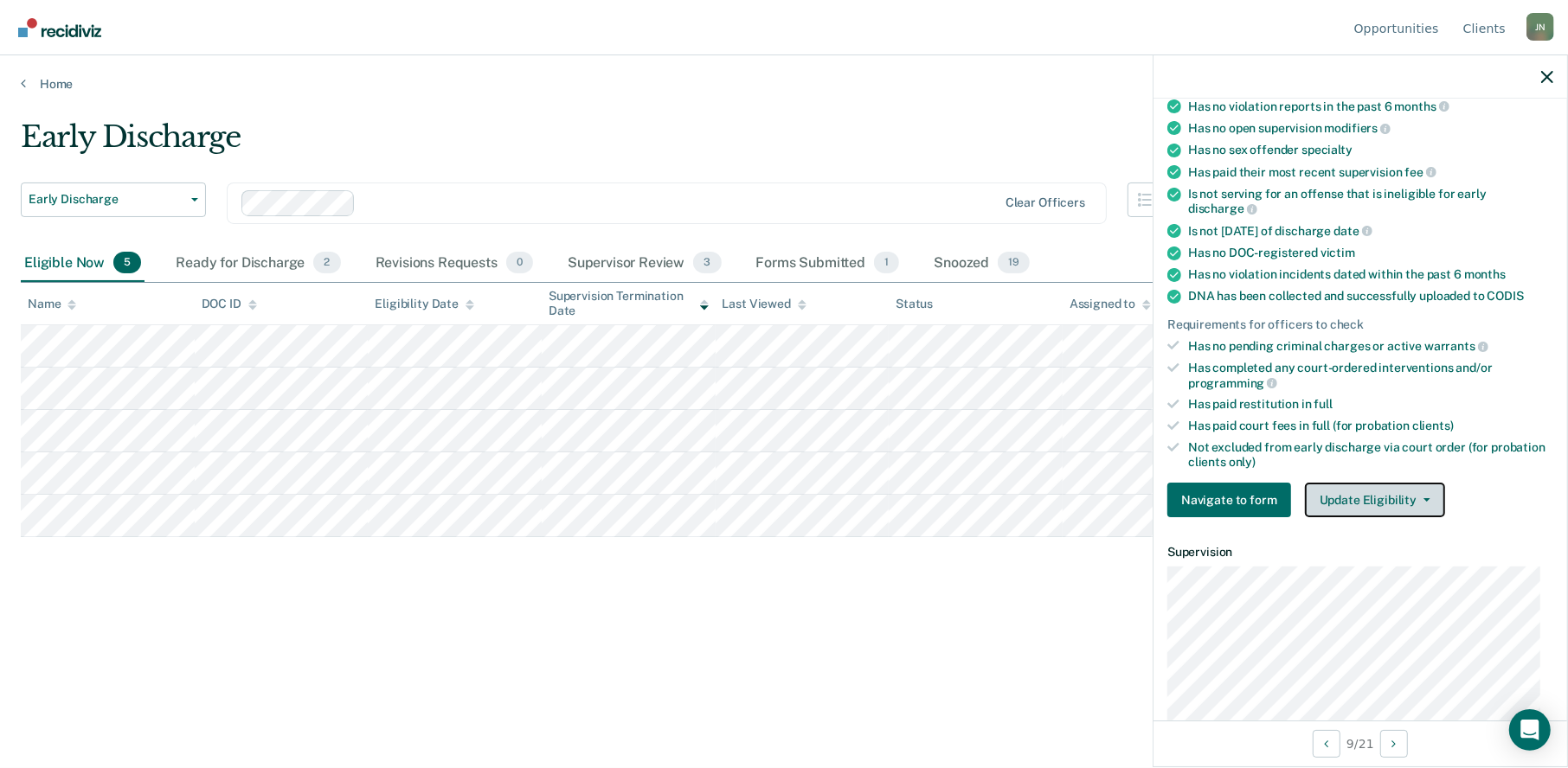
click at [1411, 500] on button "Update Eligibility" at bounding box center [1374, 500] width 140 height 35
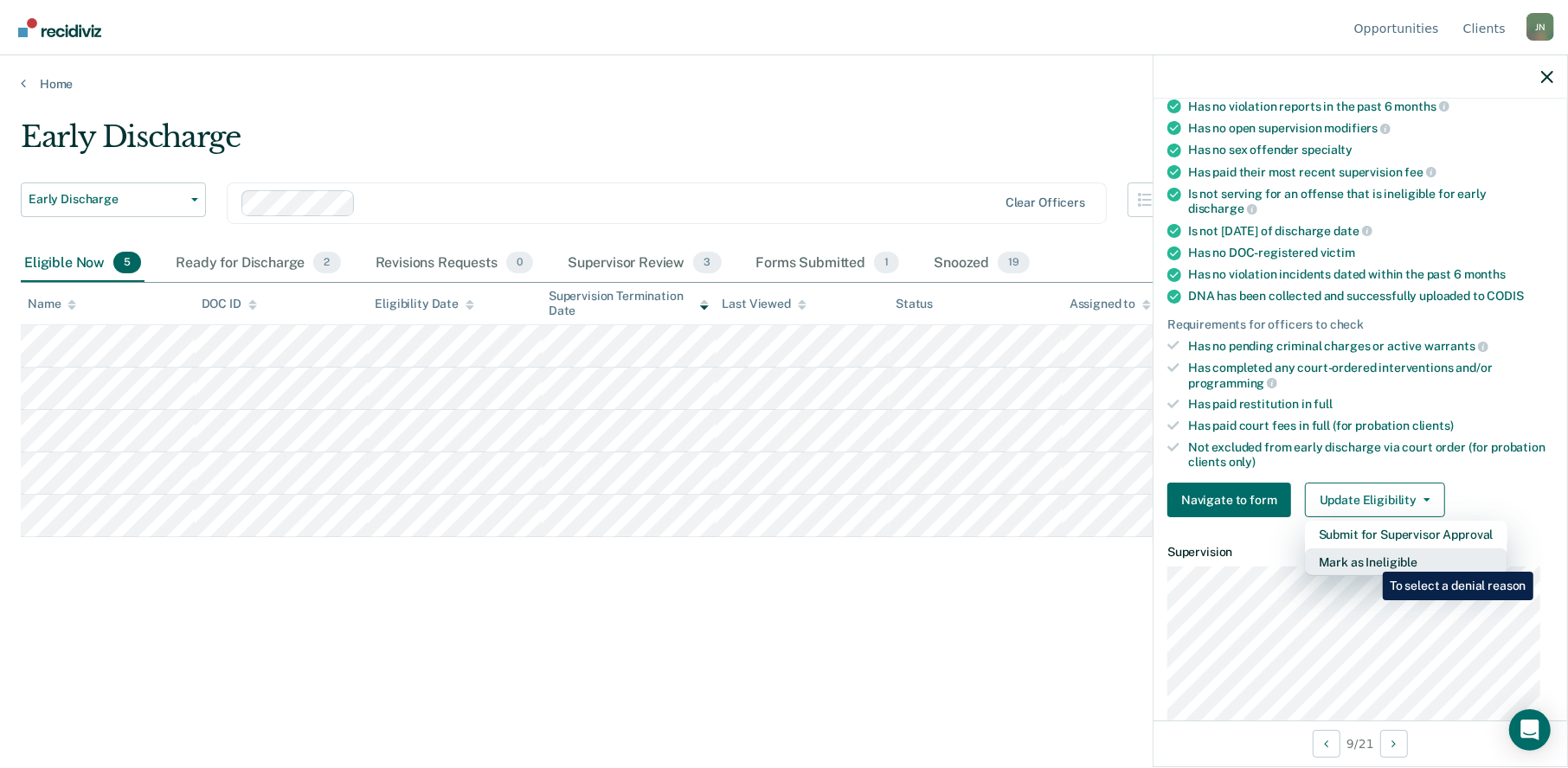
click at [1369, 558] on button "Mark as Ineligible" at bounding box center [1406, 562] width 203 height 28
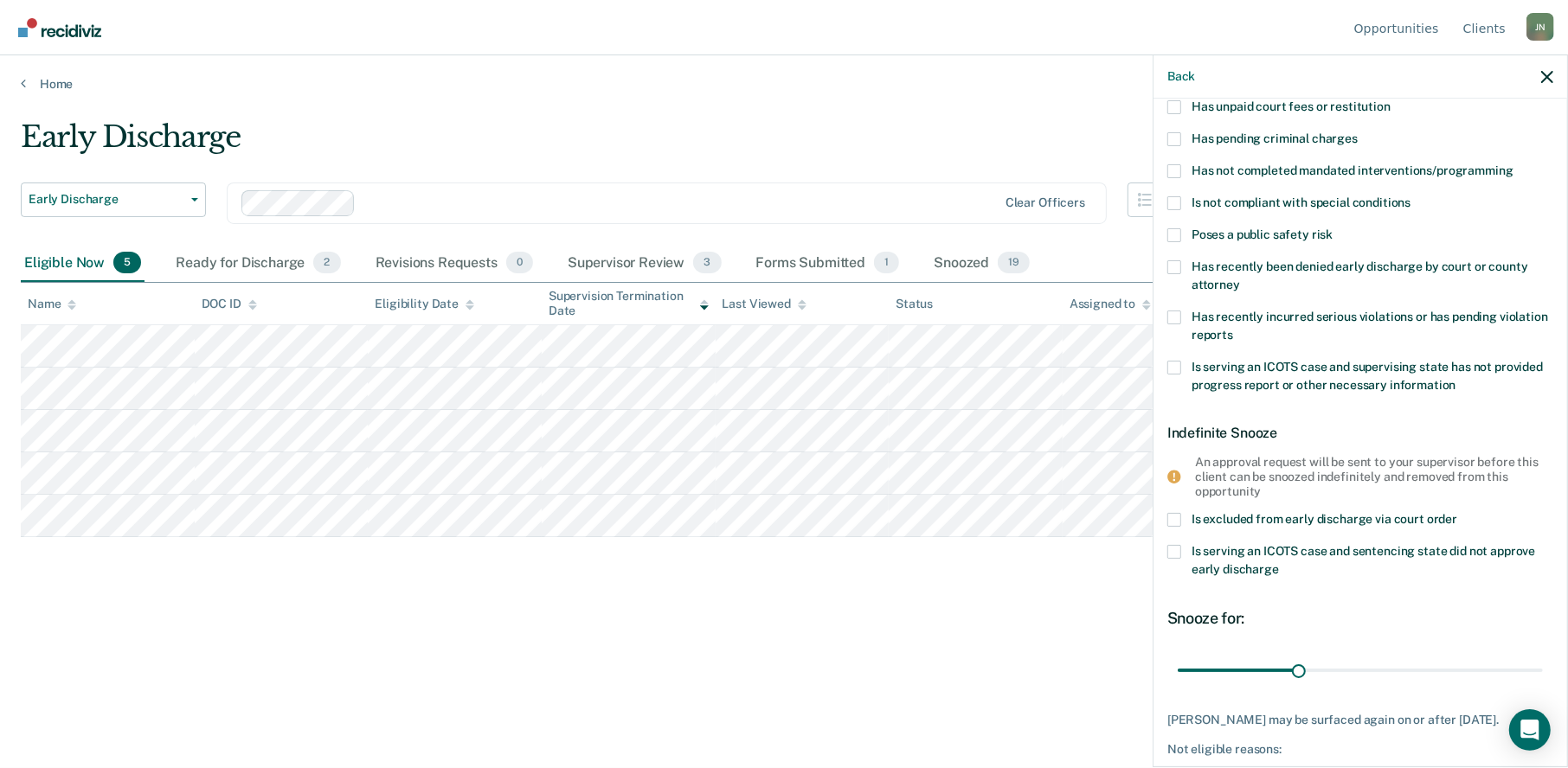
scroll to position [0, 0]
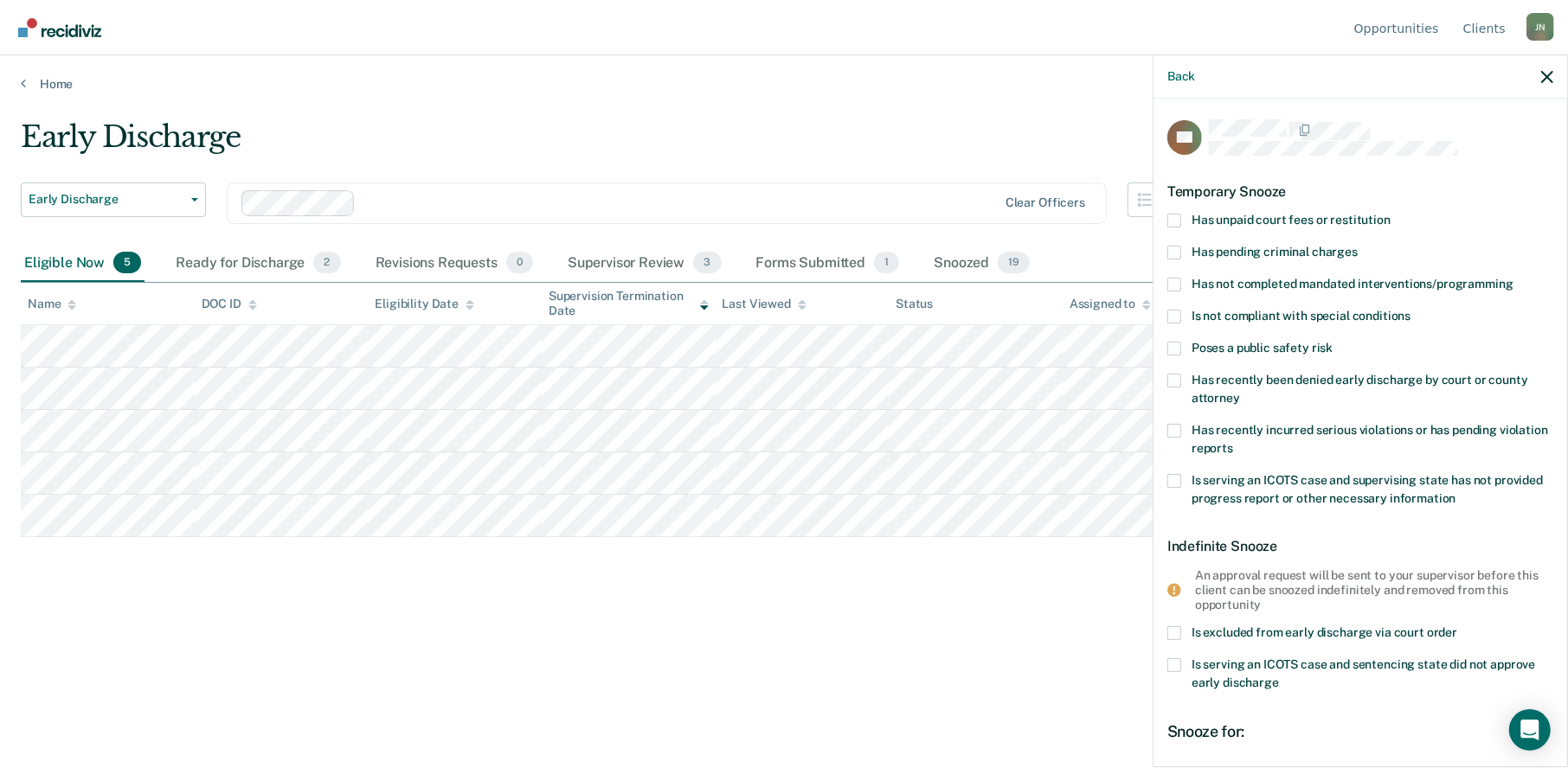
click at [1177, 224] on span at bounding box center [1174, 220] width 14 height 14
click at [1390, 213] on input "Has unpaid court fees or restitution" at bounding box center [1390, 213] width 0 height 0
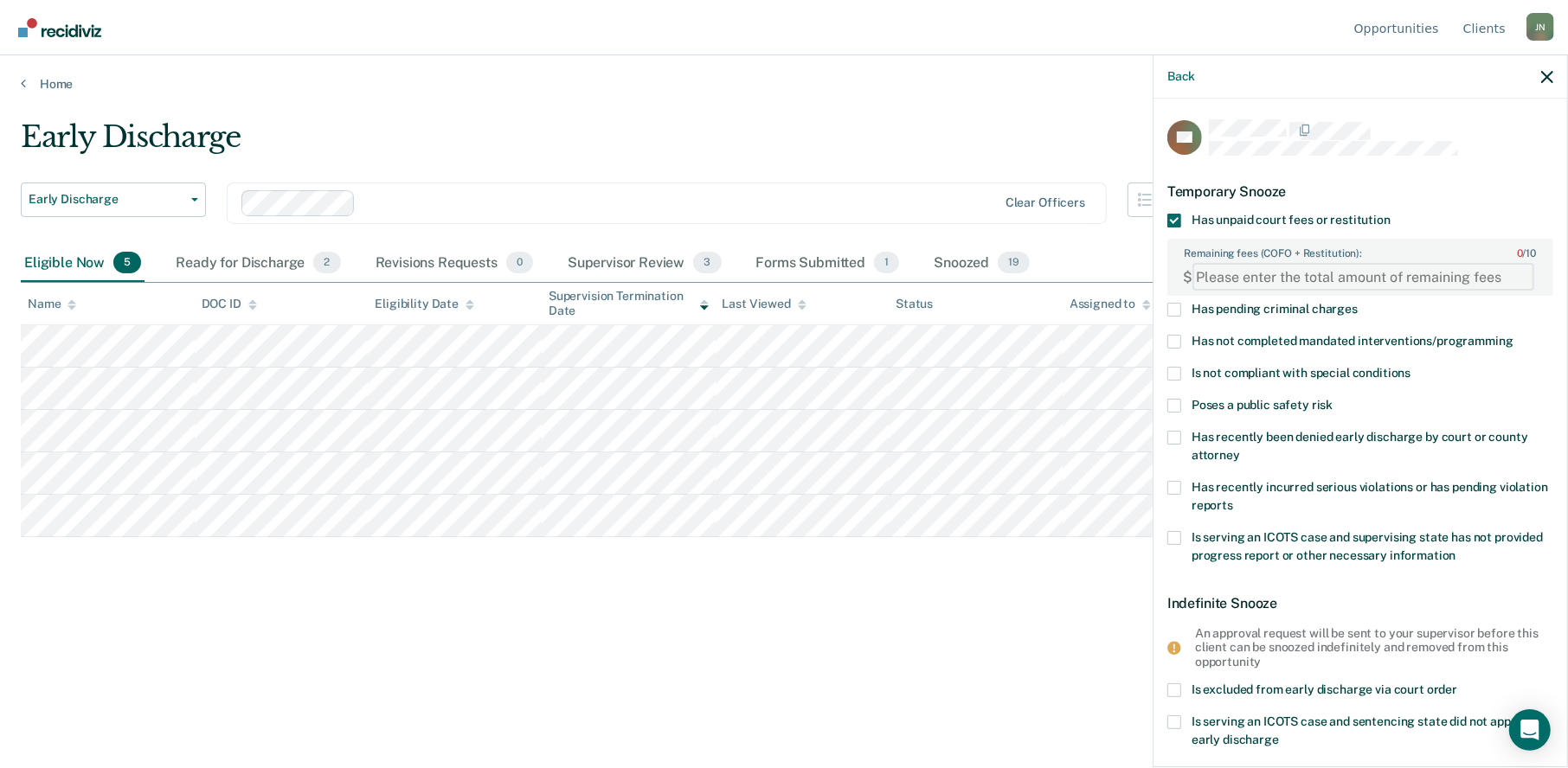
click at [1245, 275] on FEESReasonInput "Remaining fees (COFO + Restitution): 0 / 10" at bounding box center [1363, 276] width 342 height 28
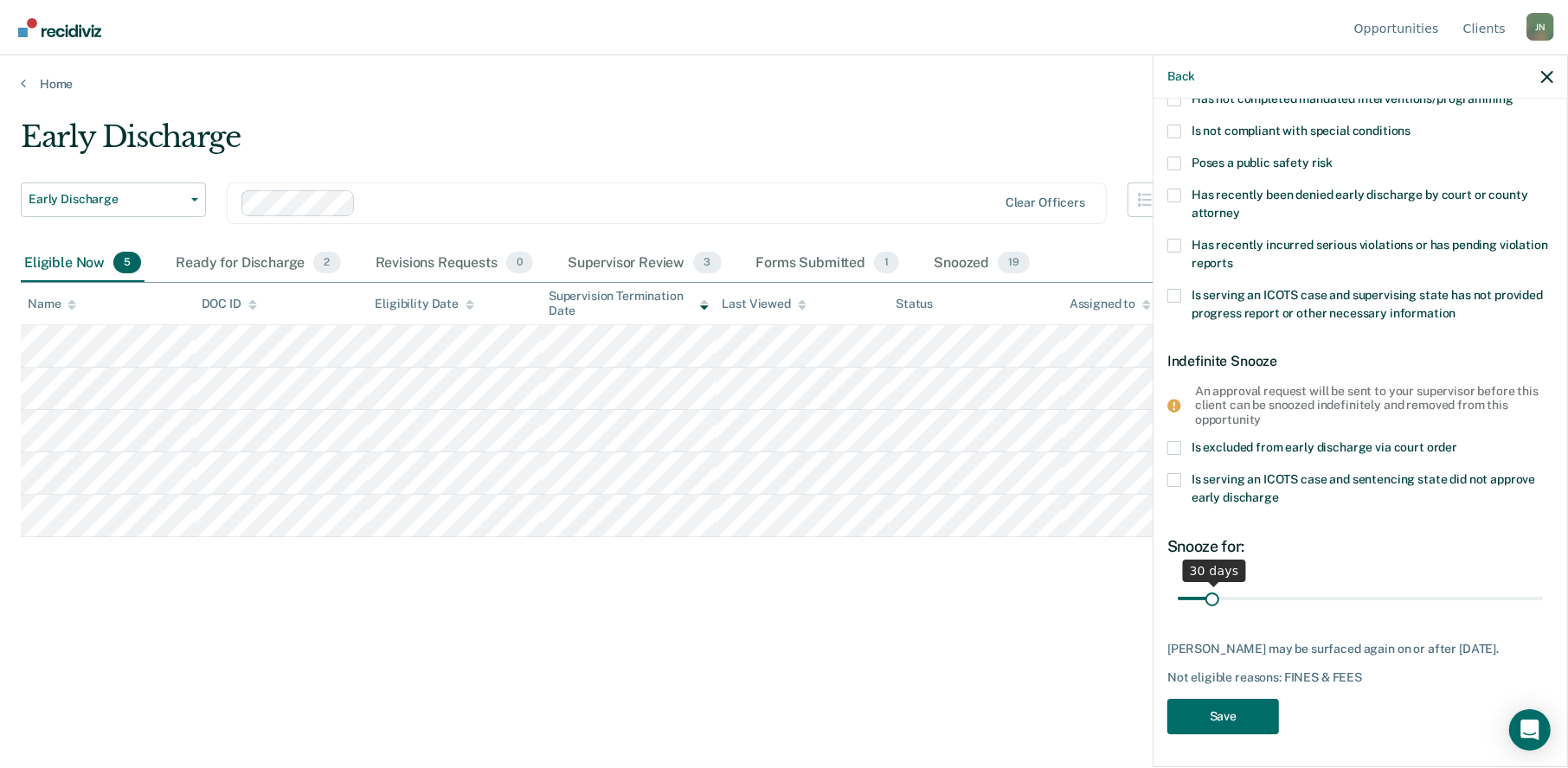
type FEESReasonInput "2303"
drag, startPoint x: 1212, startPoint y: 594, endPoint x: 1566, endPoint y: 595, distance: 354.0
type input "365"
click at [1543, 595] on input "range" at bounding box center [1360, 598] width 365 height 30
click at [1222, 716] on button "Save" at bounding box center [1223, 717] width 112 height 36
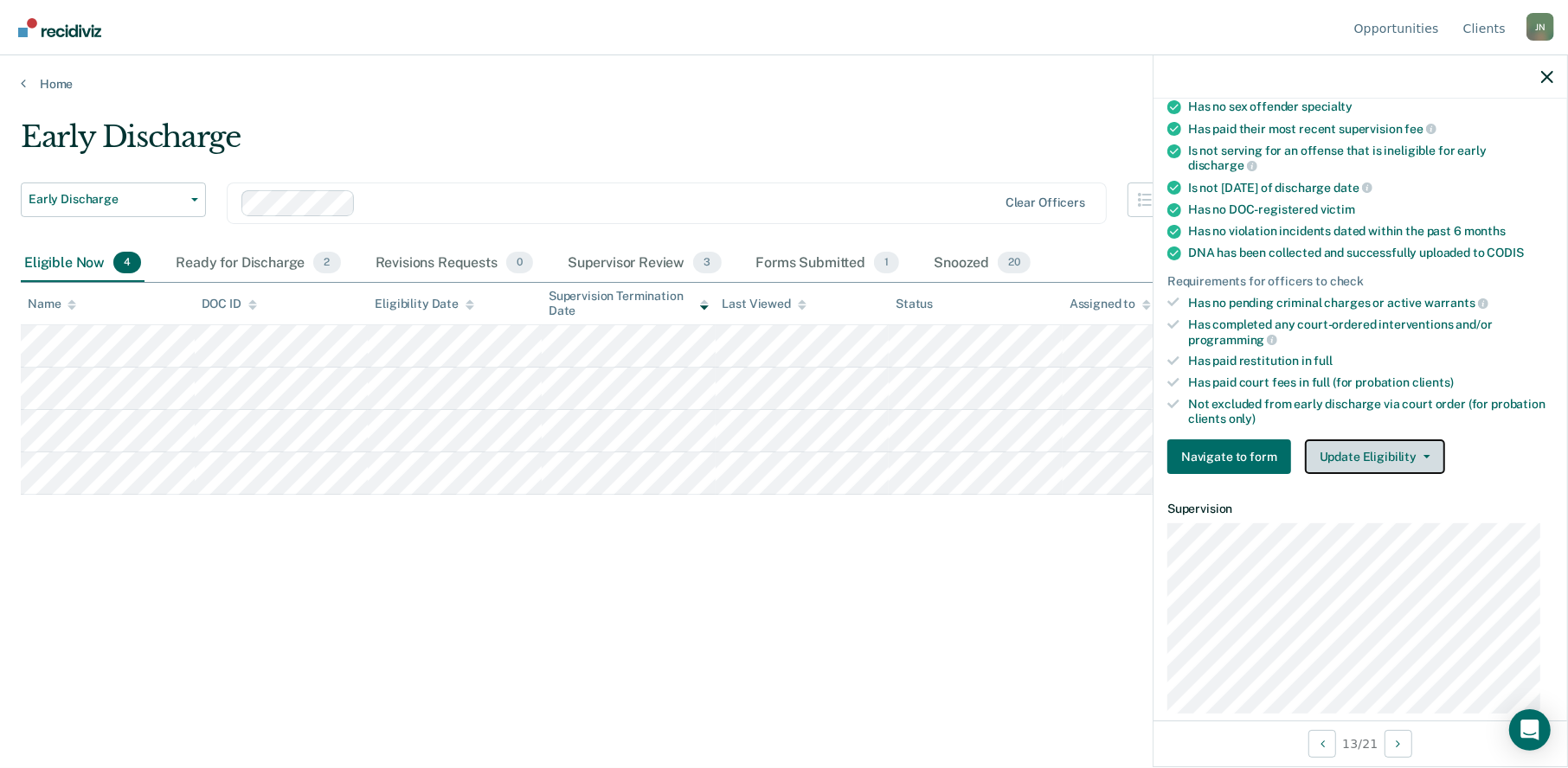
click at [1433, 455] on button "Update Eligibility" at bounding box center [1374, 457] width 140 height 35
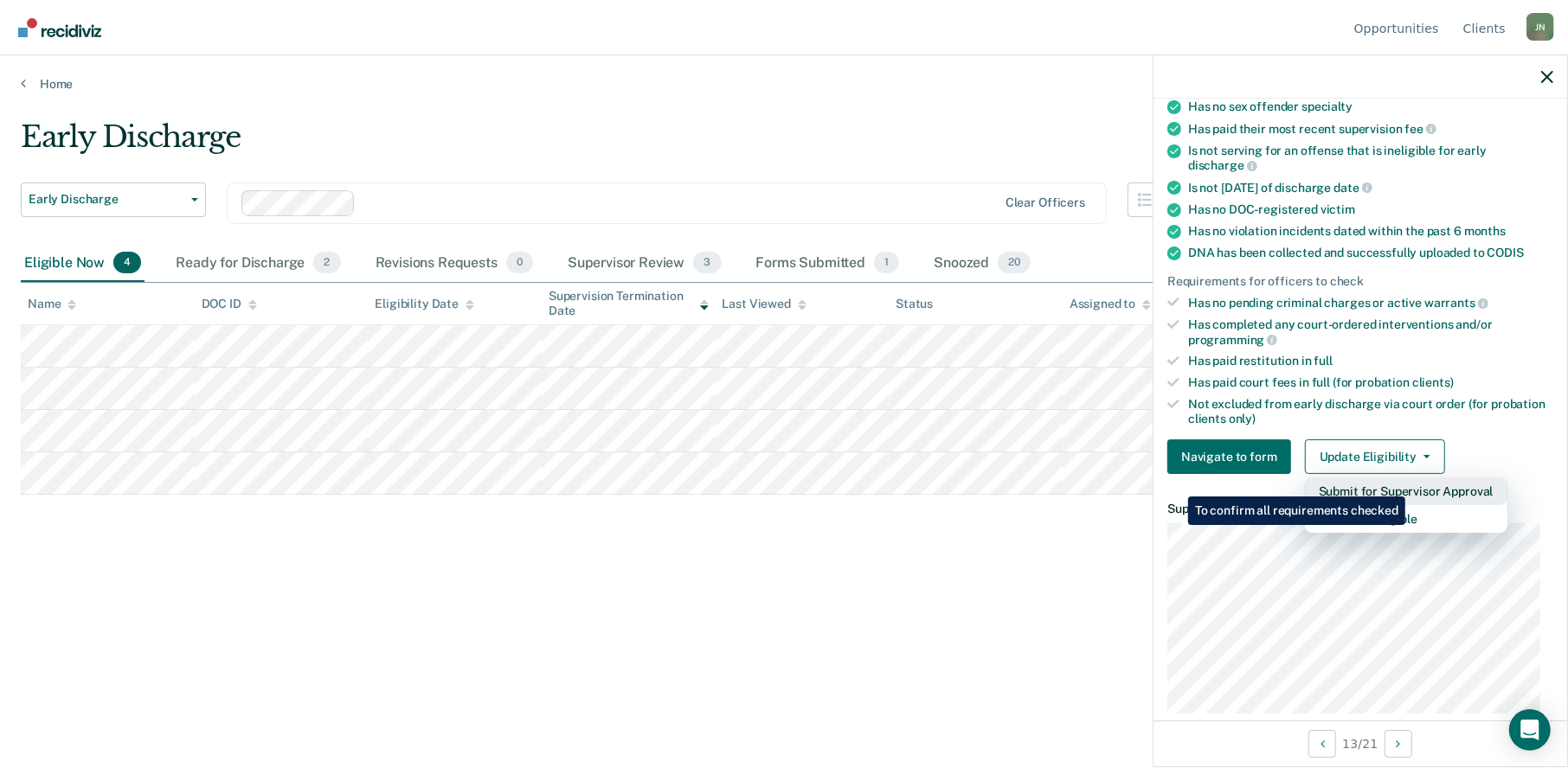
click at [1408, 484] on button "Submit for Supervisor Approval" at bounding box center [1406, 491] width 203 height 28
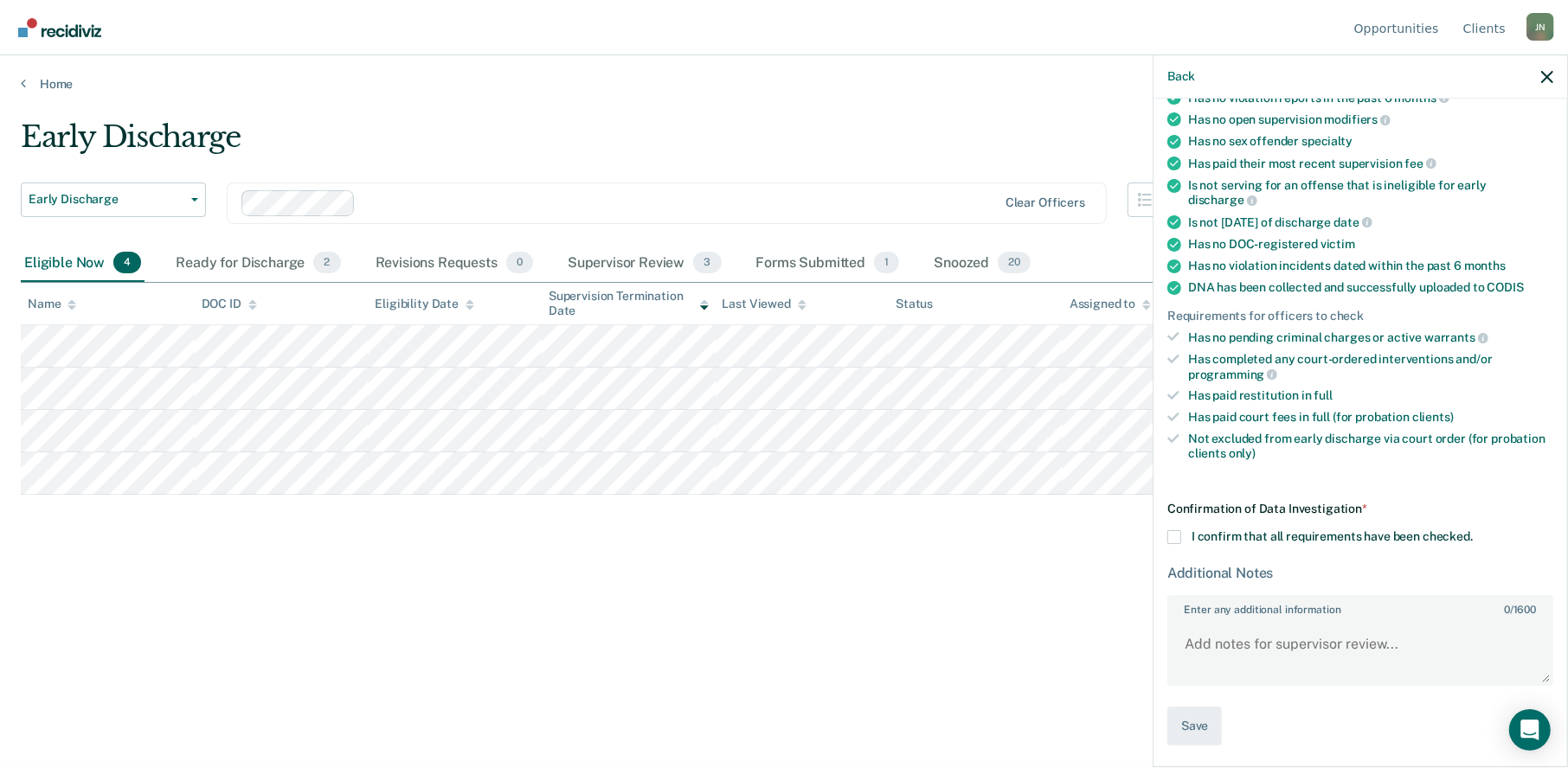
click at [1169, 534] on span at bounding box center [1174, 537] width 14 height 14
click at [1472, 530] on input "I confirm that all requirements have been checked." at bounding box center [1472, 530] width 0 height 0
click at [1197, 725] on button "Save" at bounding box center [1194, 726] width 54 height 39
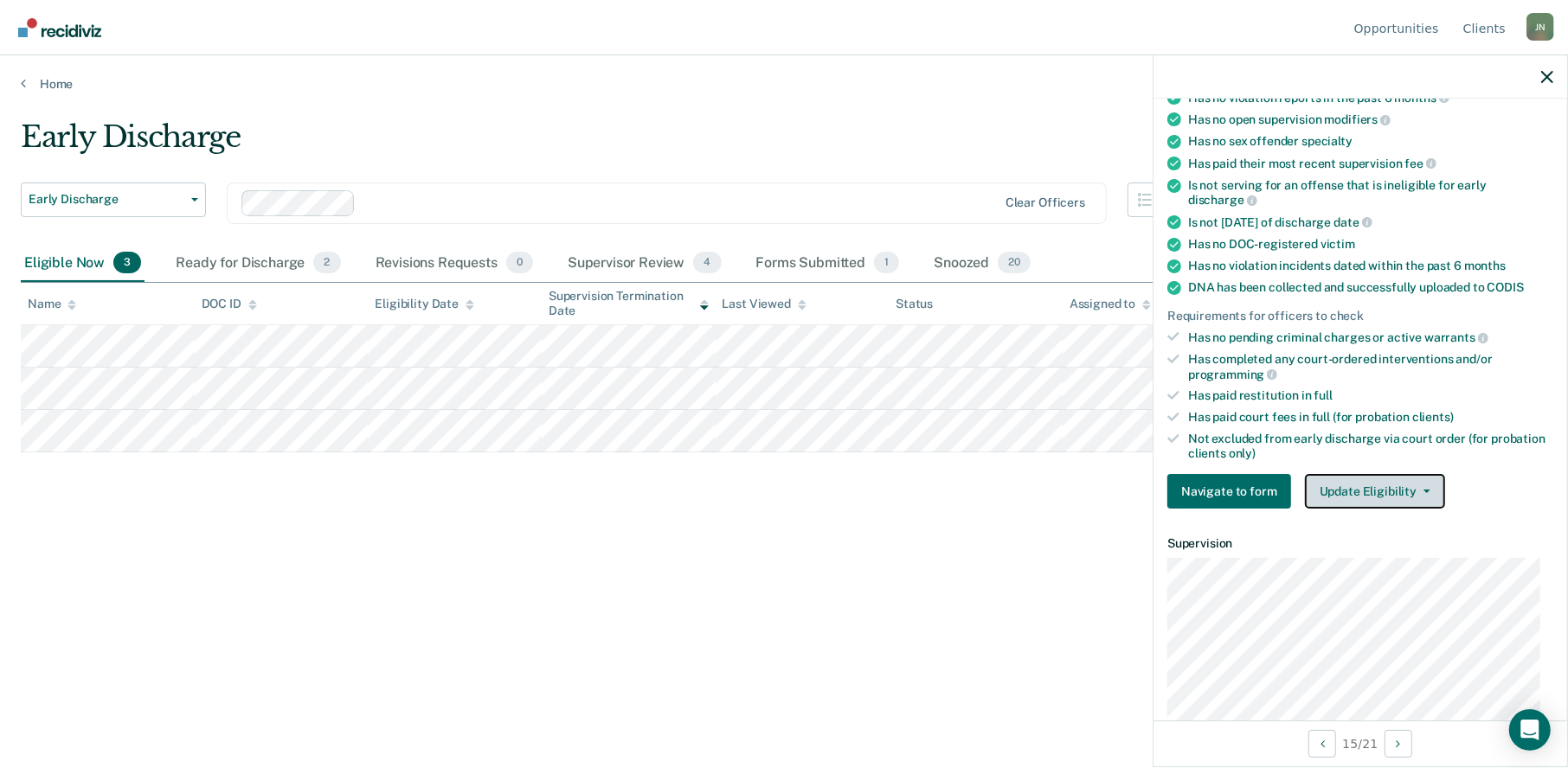
click at [1419, 482] on button "Update Eligibility" at bounding box center [1374, 492] width 140 height 35
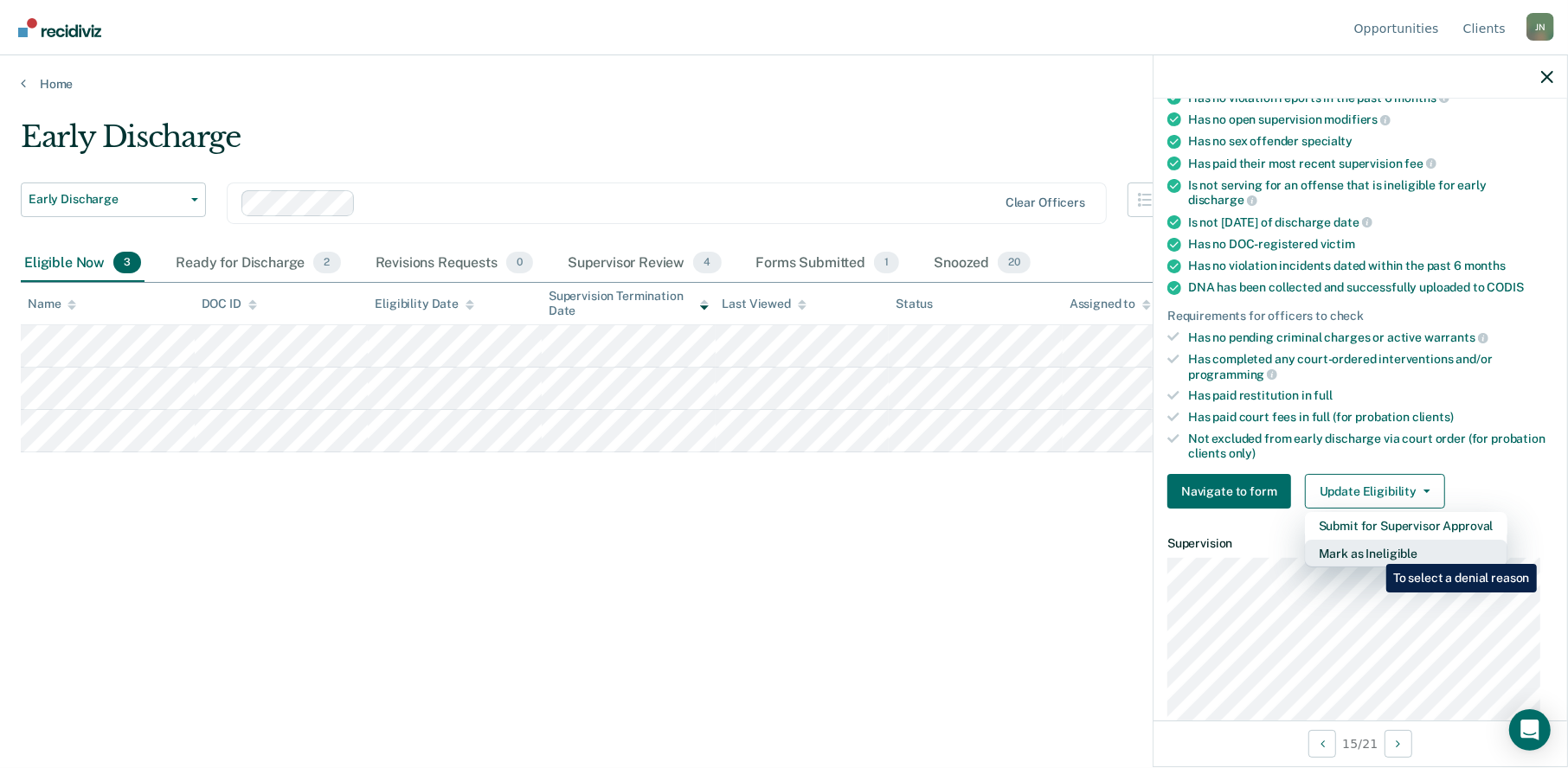
click at [1373, 551] on button "Mark as Ineligible" at bounding box center [1406, 554] width 203 height 28
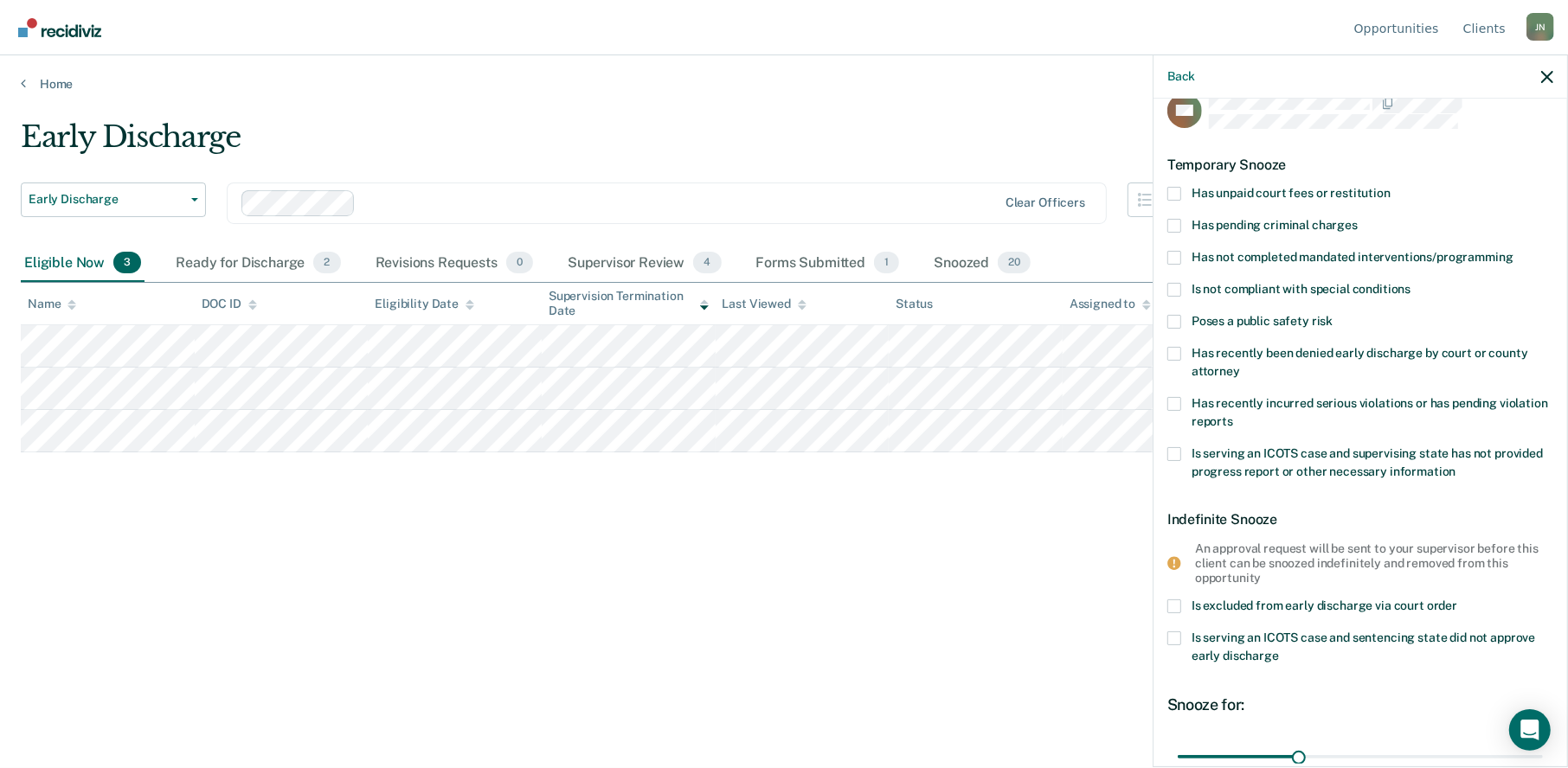
scroll to position [26, 0]
click at [1169, 319] on span at bounding box center [1174, 323] width 14 height 14
click at [1332, 316] on input "Poses a public safety risk" at bounding box center [1332, 316] width 0 height 0
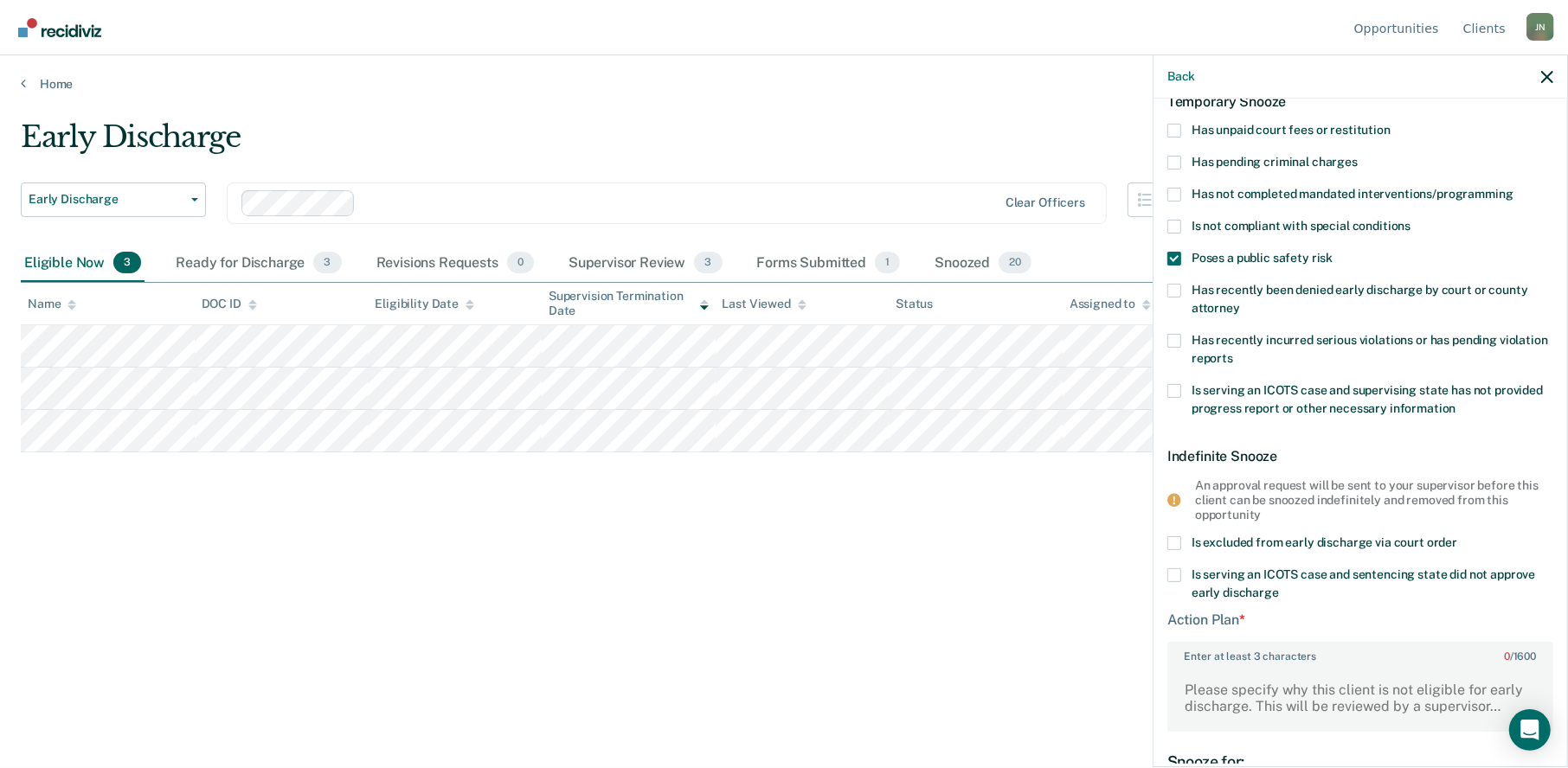
scroll to position [0, 0]
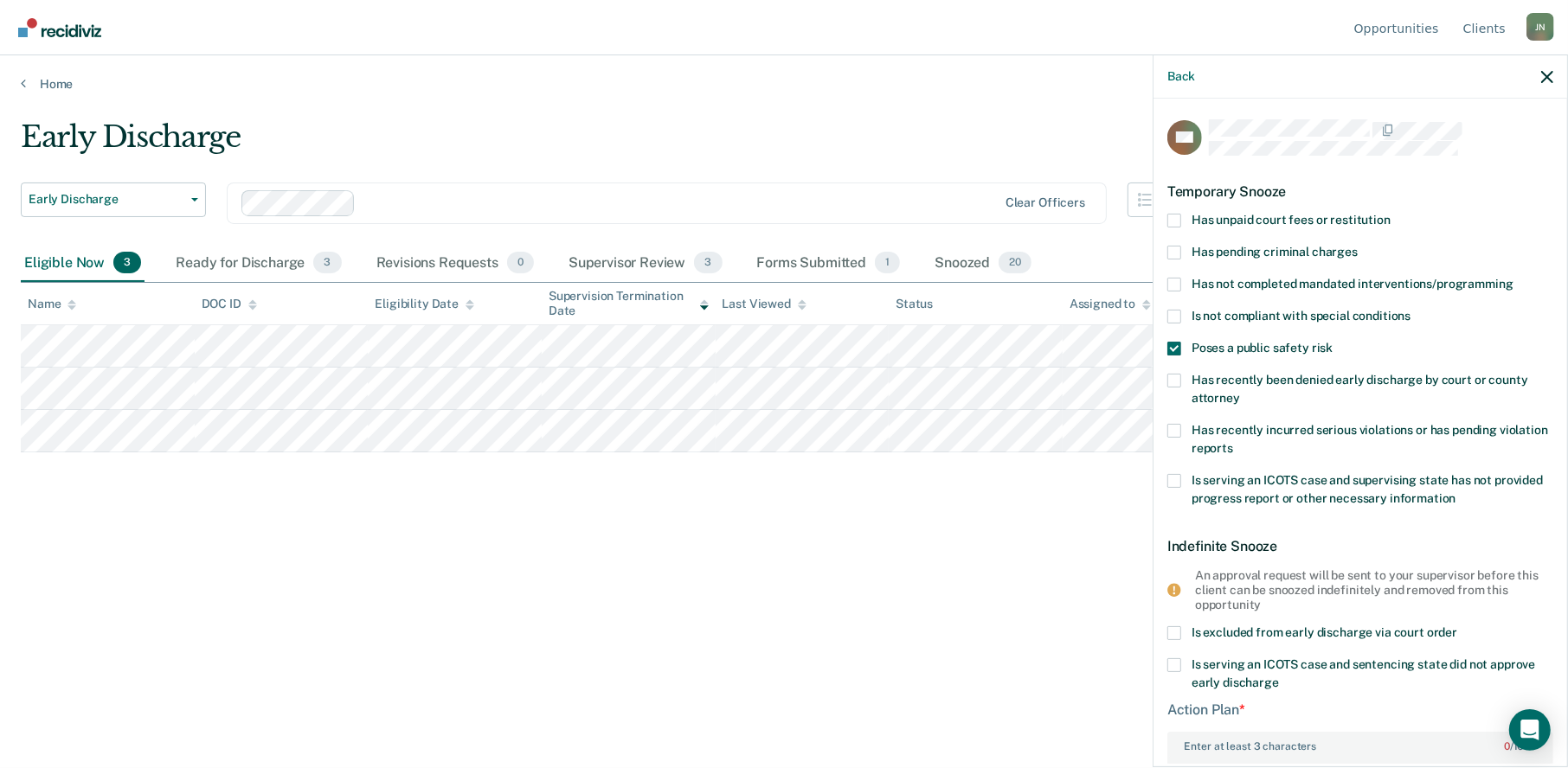
click at [1171, 347] on span at bounding box center [1174, 349] width 14 height 14
click at [1332, 342] on input "Poses a public safety risk" at bounding box center [1332, 342] width 0 height 0
click at [1171, 317] on span at bounding box center [1174, 317] width 14 height 14
click at [1411, 310] on input "Is not compliant with special conditions" at bounding box center [1411, 310] width 0 height 0
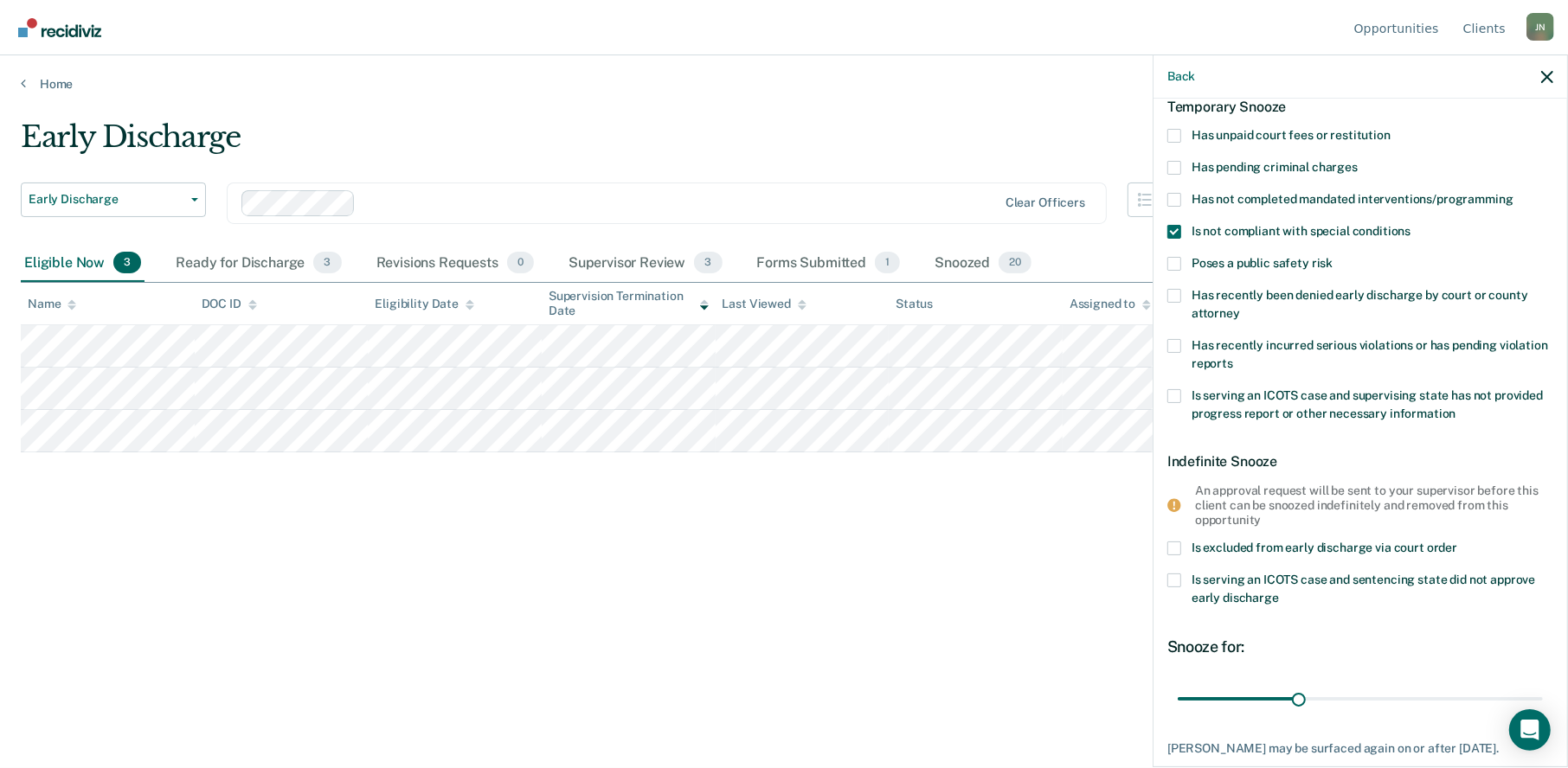
scroll to position [199, 0]
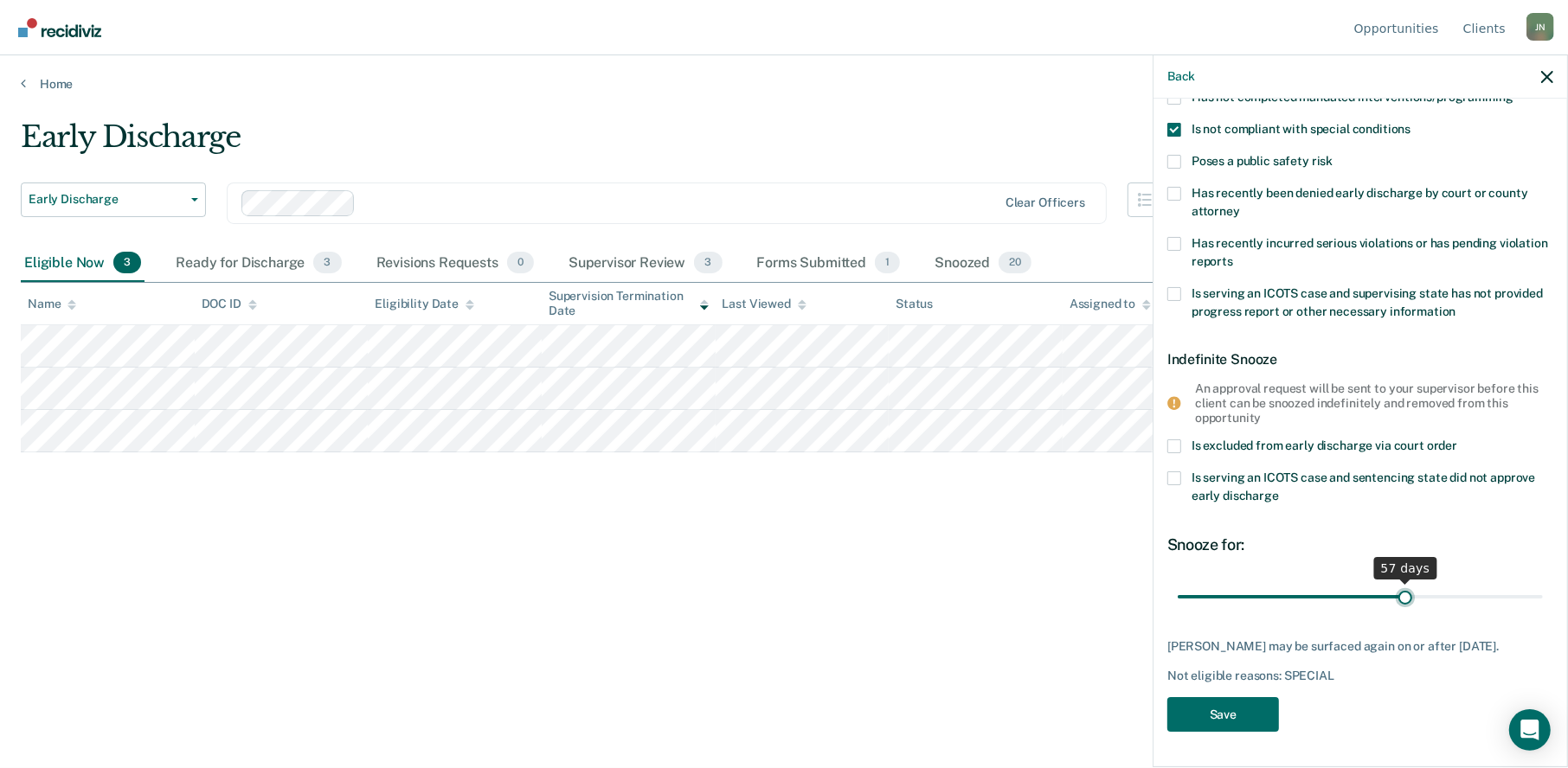
click at [1398, 582] on input "range" at bounding box center [1360, 596] width 365 height 30
click at [1444, 582] on input "range" at bounding box center [1360, 596] width 365 height 30
click at [1494, 582] on input "range" at bounding box center [1360, 596] width 365 height 30
type input "89"
click at [1519, 583] on input "range" at bounding box center [1360, 596] width 365 height 30
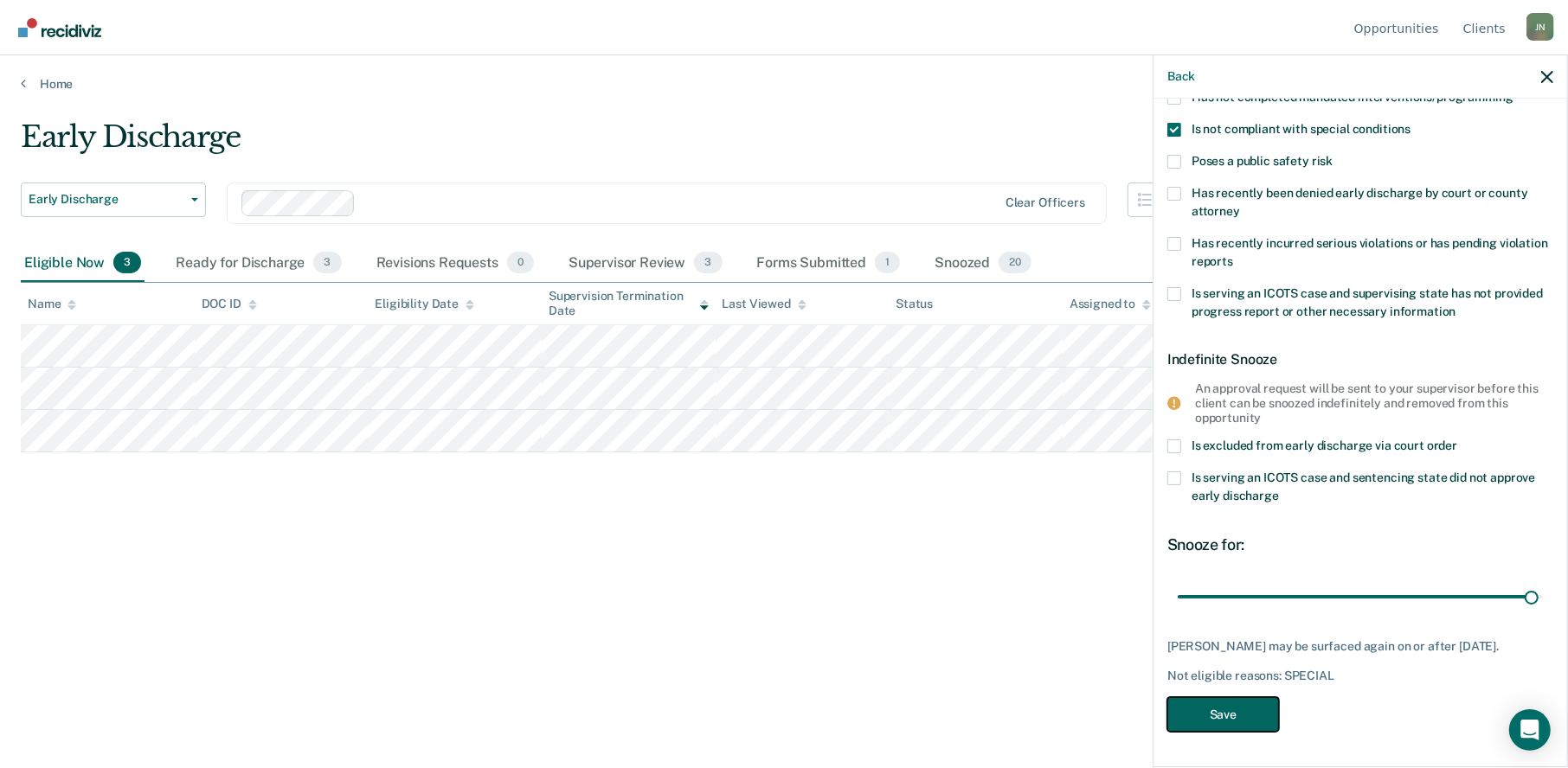
click at [1240, 707] on button "Save" at bounding box center [1223, 715] width 112 height 36
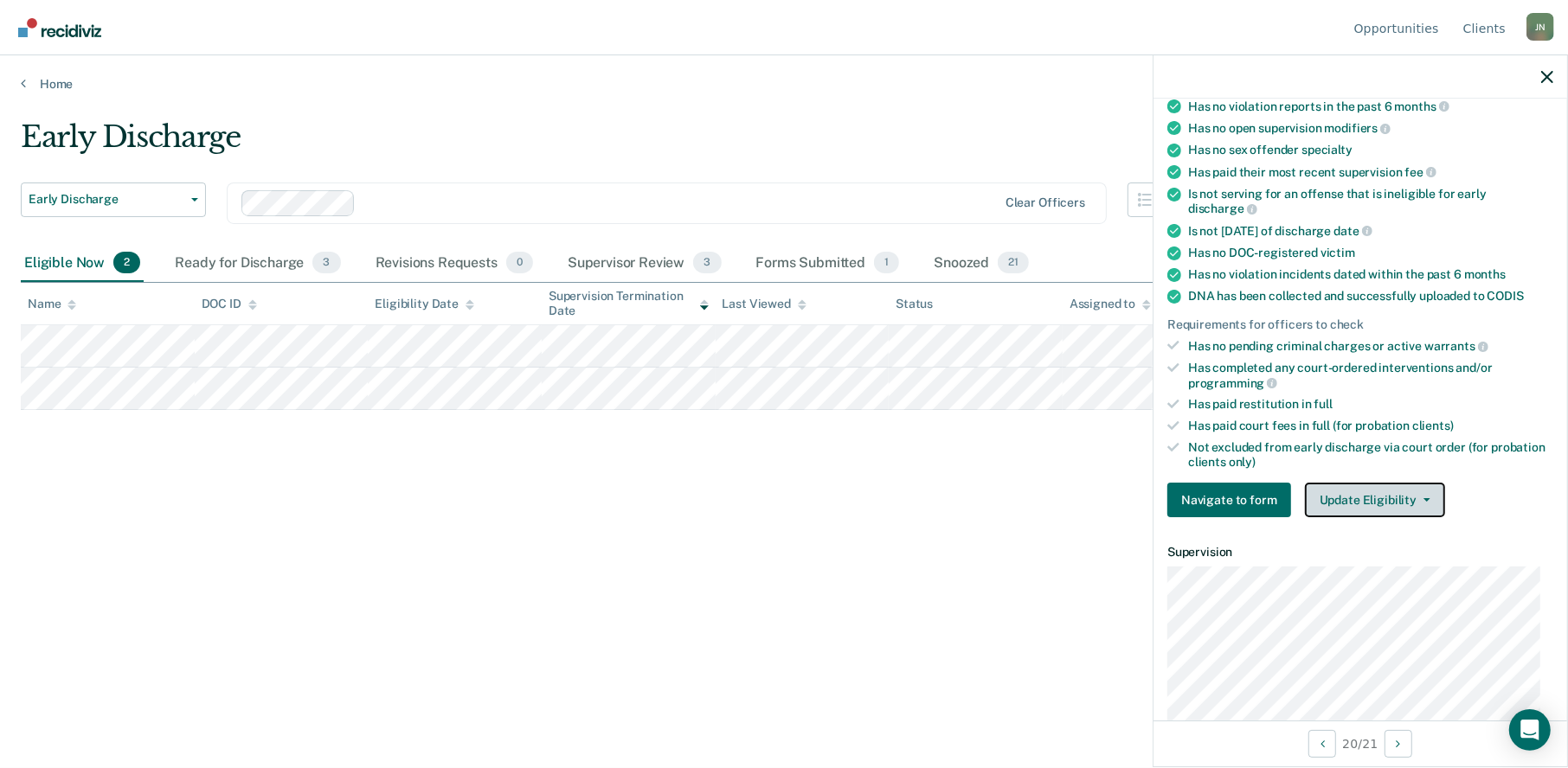
click at [1423, 498] on icon "button" at bounding box center [1426, 500] width 7 height 4
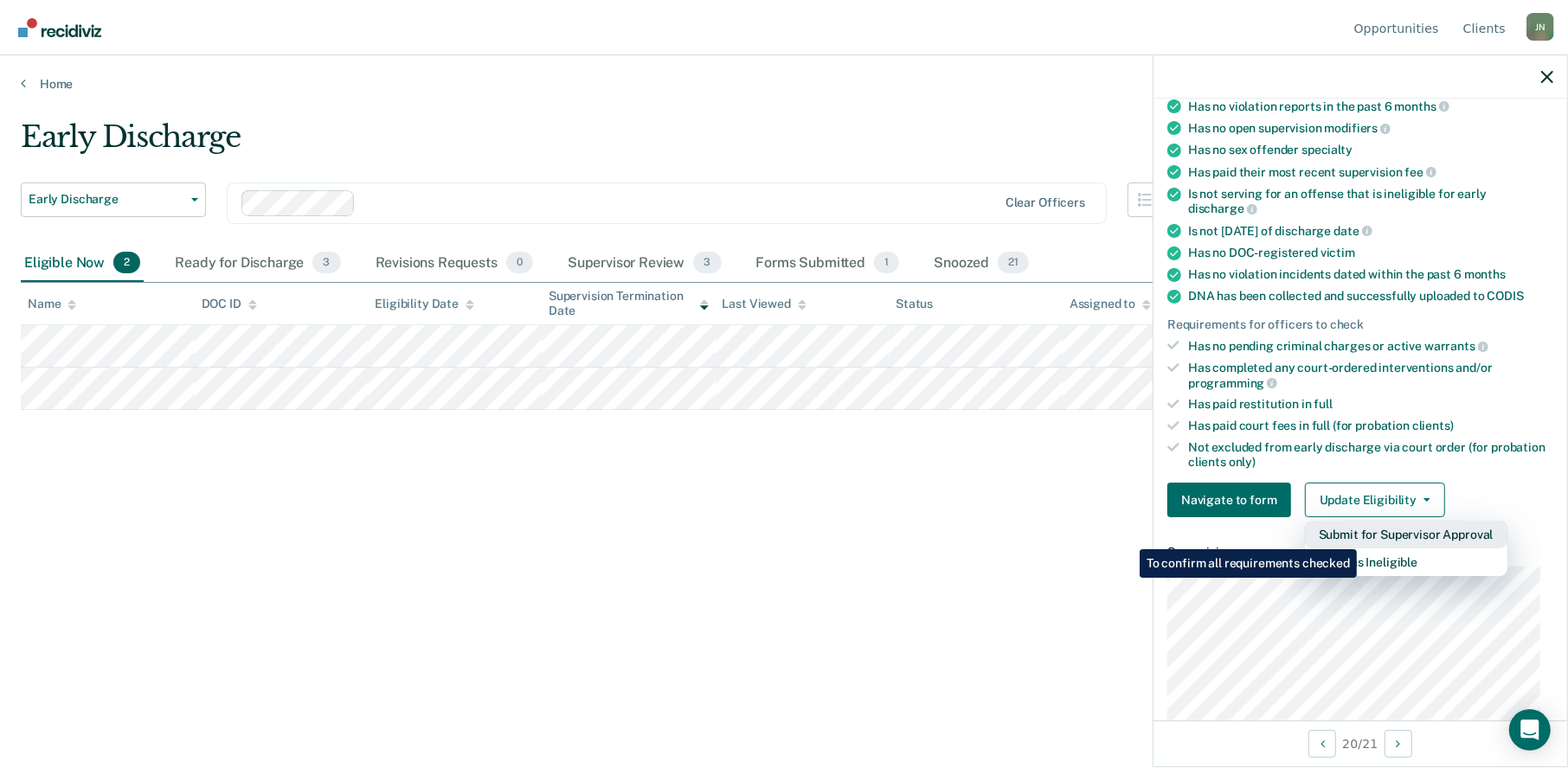
click at [1359, 536] on button "Submit for Supervisor Approval" at bounding box center [1406, 534] width 203 height 28
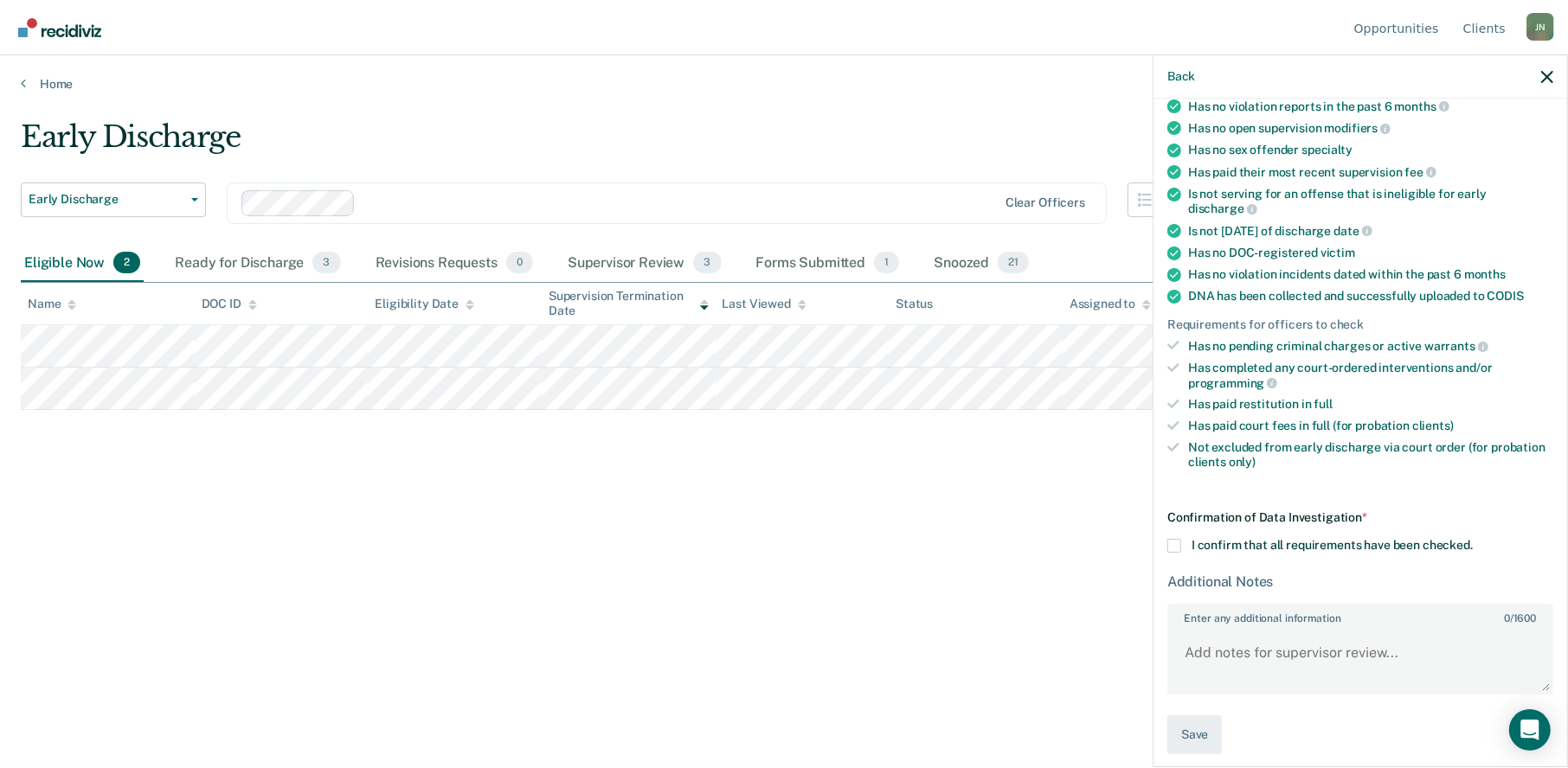
click at [1179, 539] on span at bounding box center [1174, 546] width 14 height 14
click at [1472, 539] on input "I confirm that all requirements have been checked." at bounding box center [1472, 539] width 0 height 0
click at [1188, 740] on button "Save" at bounding box center [1194, 735] width 54 height 39
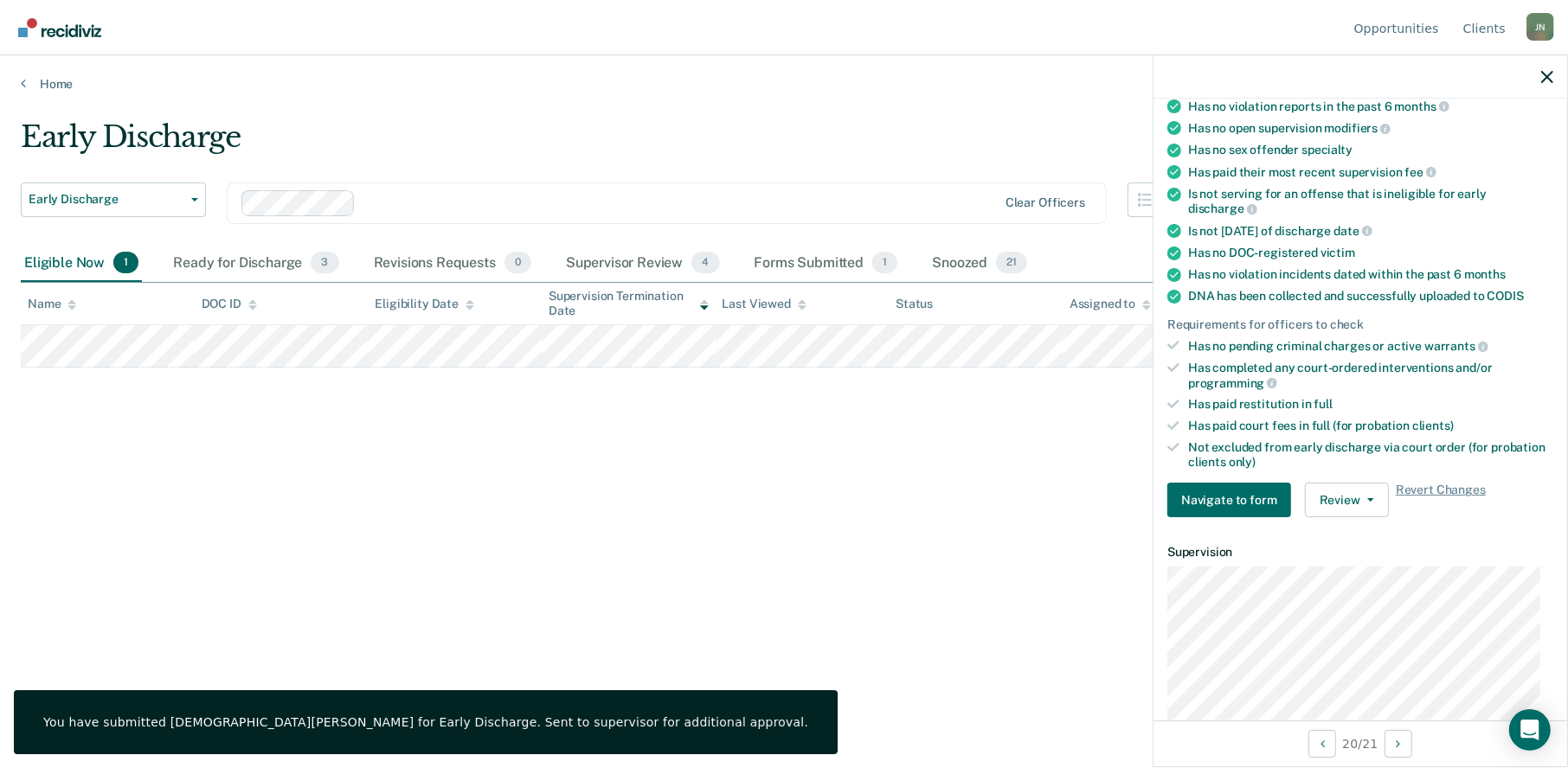
scroll to position [270, 0]
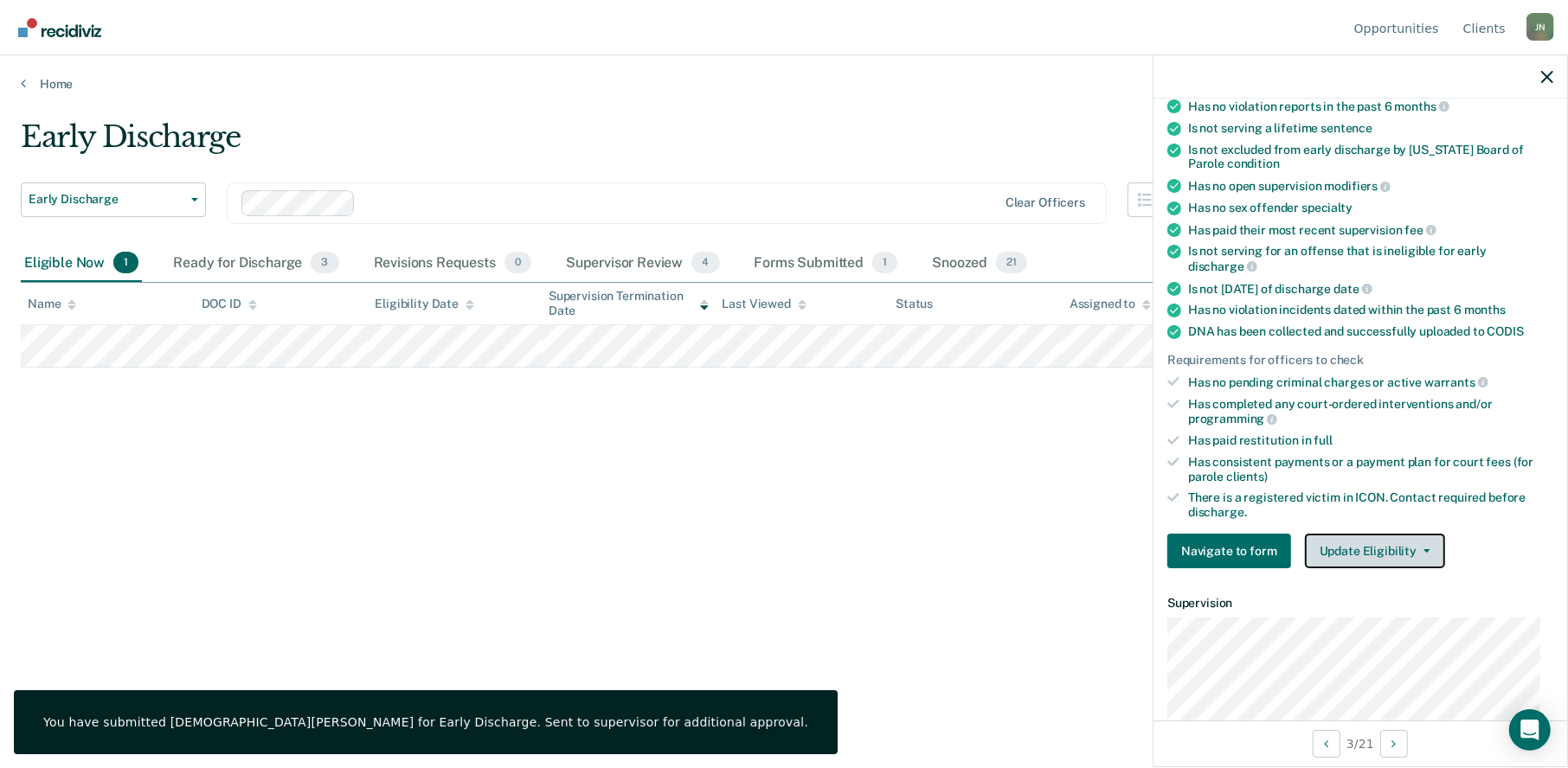
click at [1368, 550] on button "Update Eligibility" at bounding box center [1374, 551] width 140 height 35
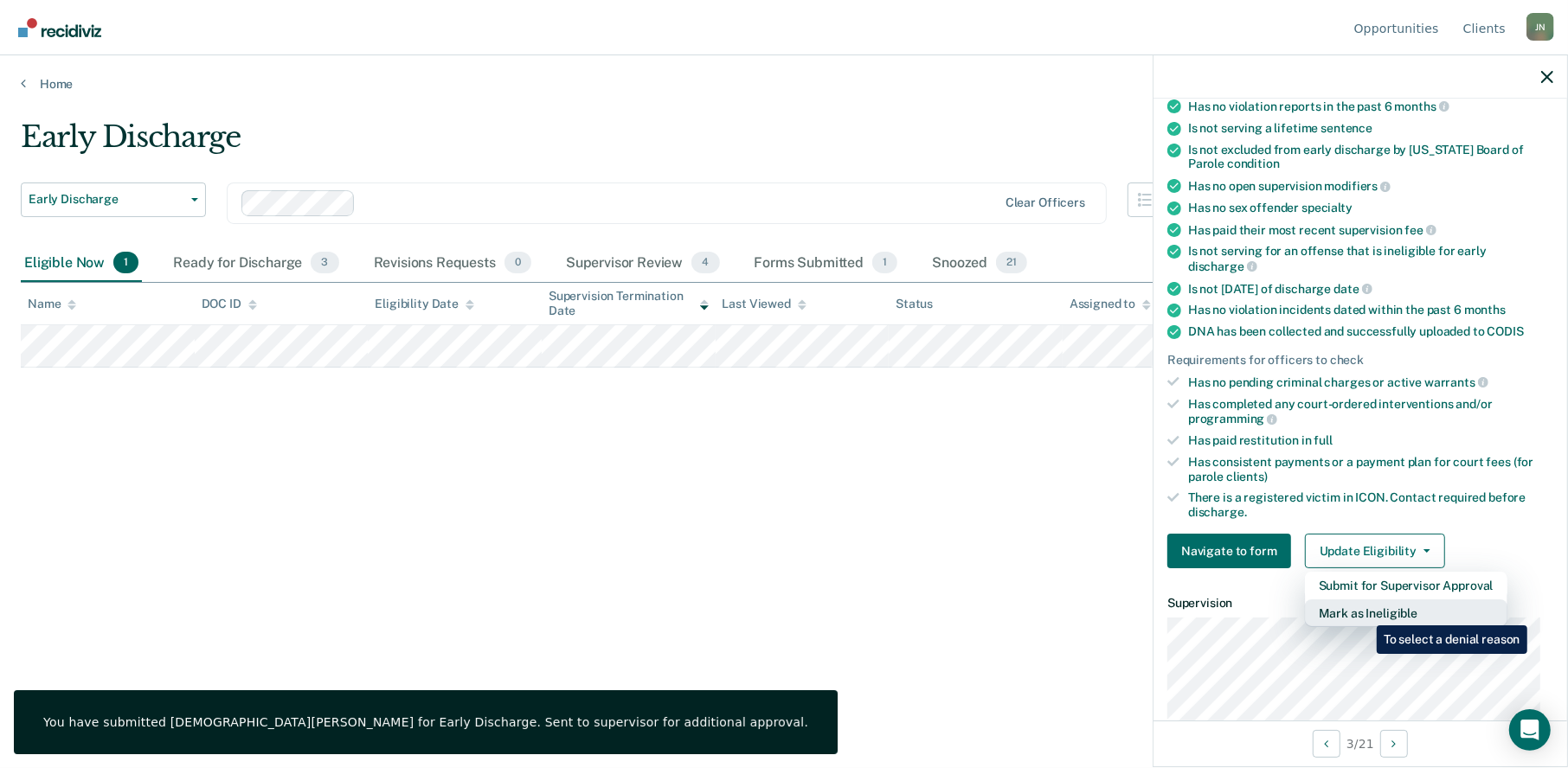
click at [1363, 612] on button "Mark as Ineligible" at bounding box center [1406, 613] width 203 height 28
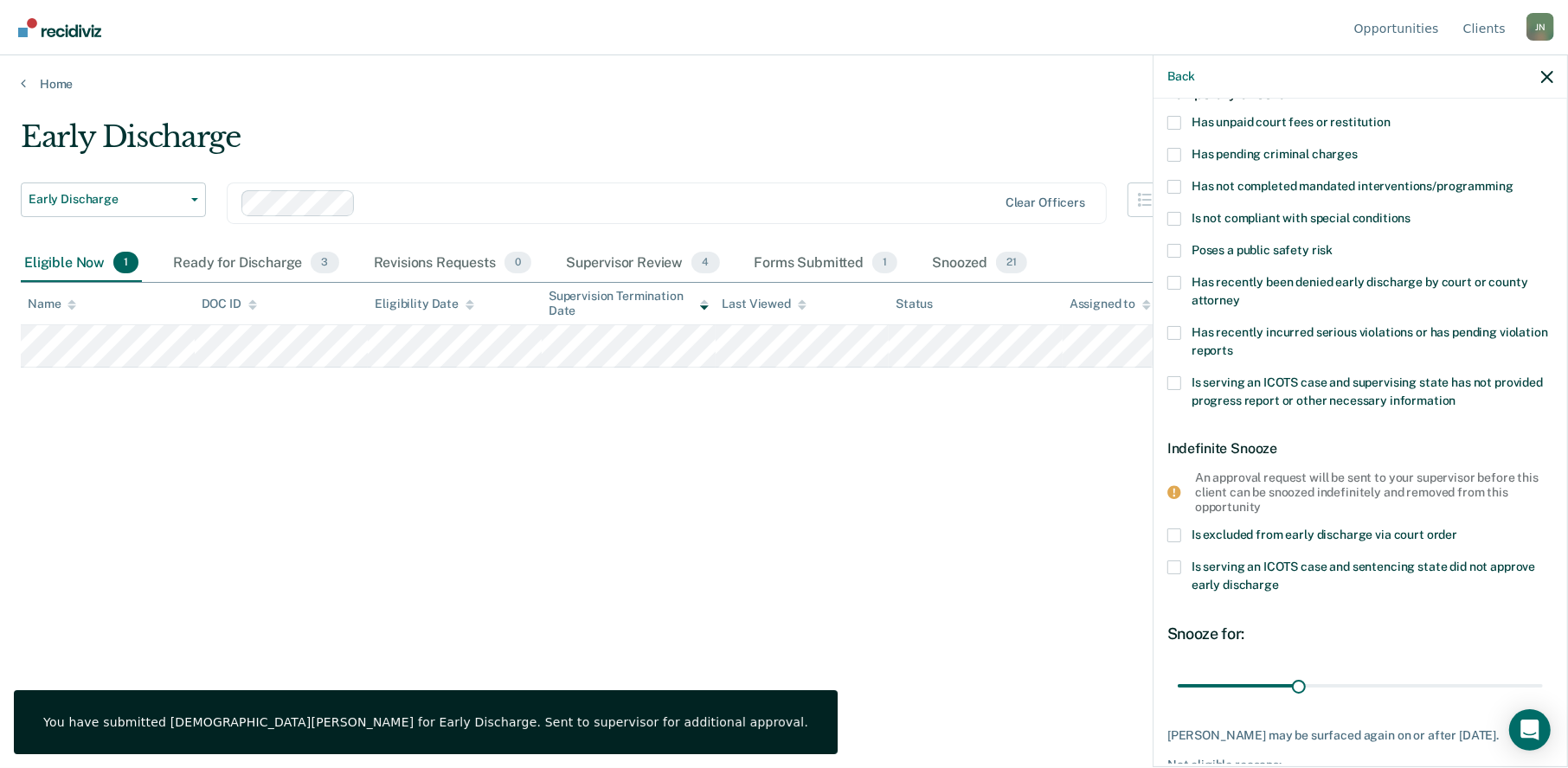
scroll to position [0, 0]
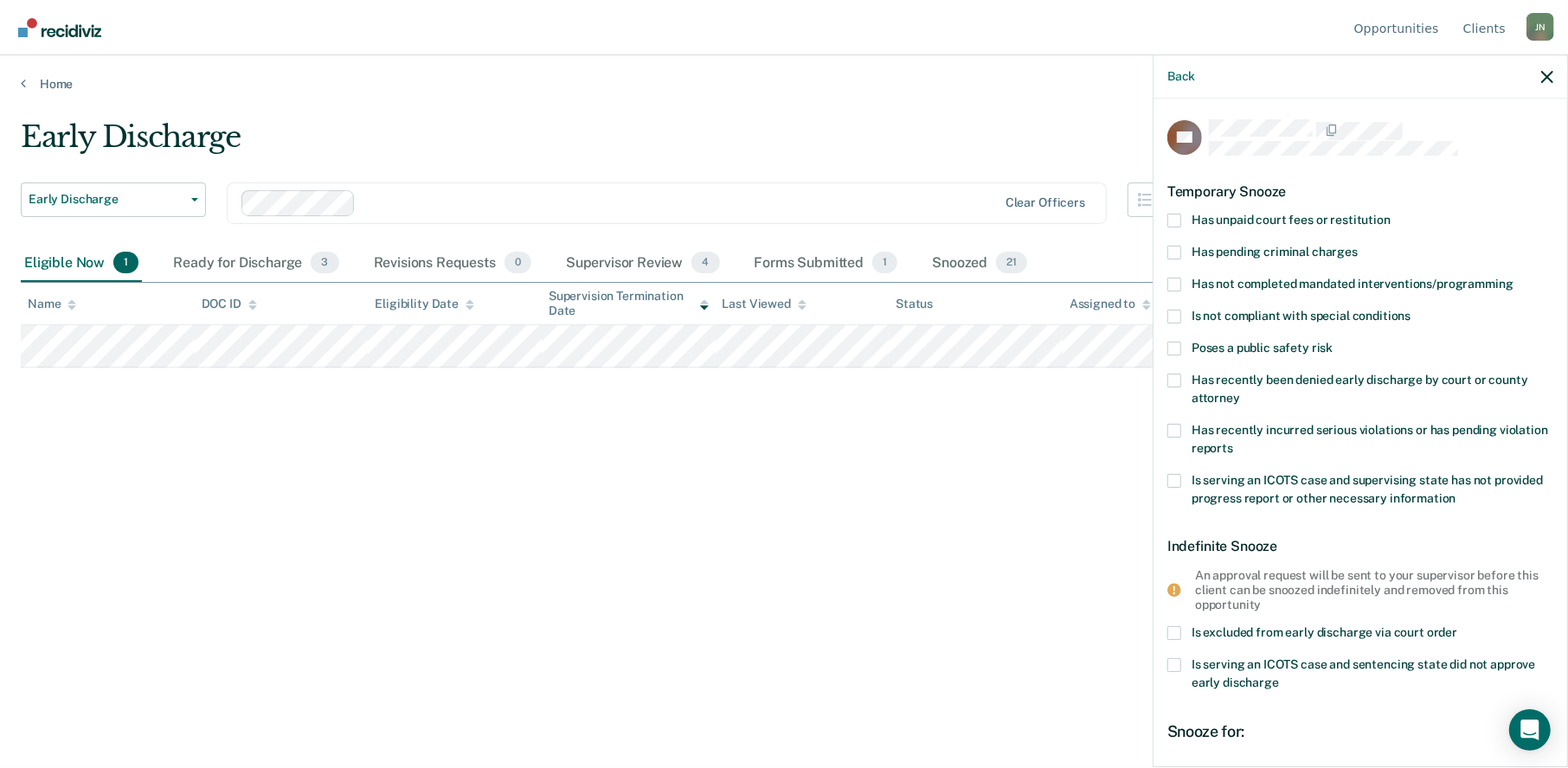
click at [1171, 219] on span at bounding box center [1174, 220] width 14 height 14
click at [1390, 213] on input "Has unpaid court fees or restitution" at bounding box center [1390, 213] width 0 height 0
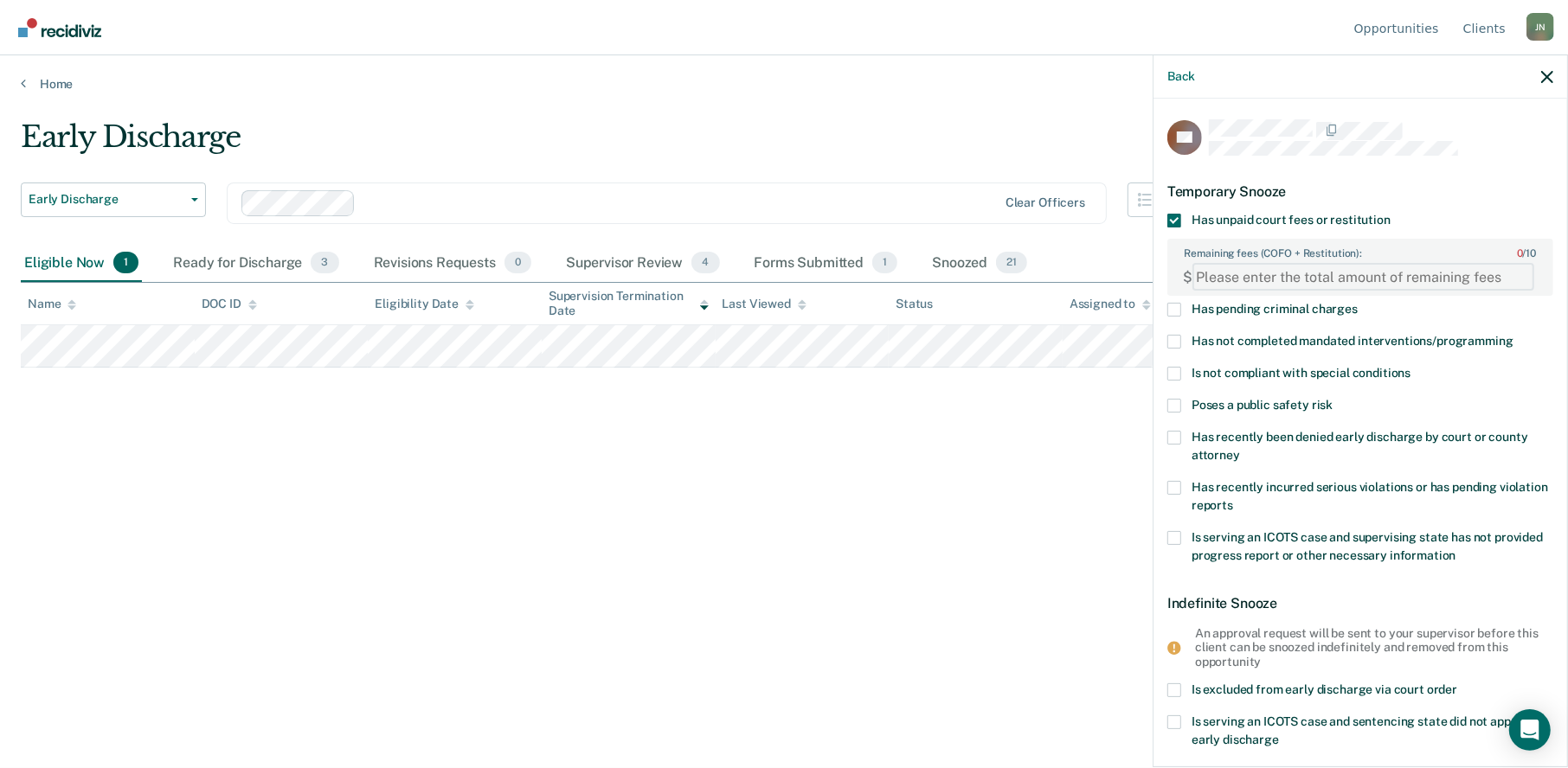
click at [1226, 274] on FEESReasonInput "Remaining fees (COFO + Restitution): 0 / 10" at bounding box center [1363, 276] width 342 height 28
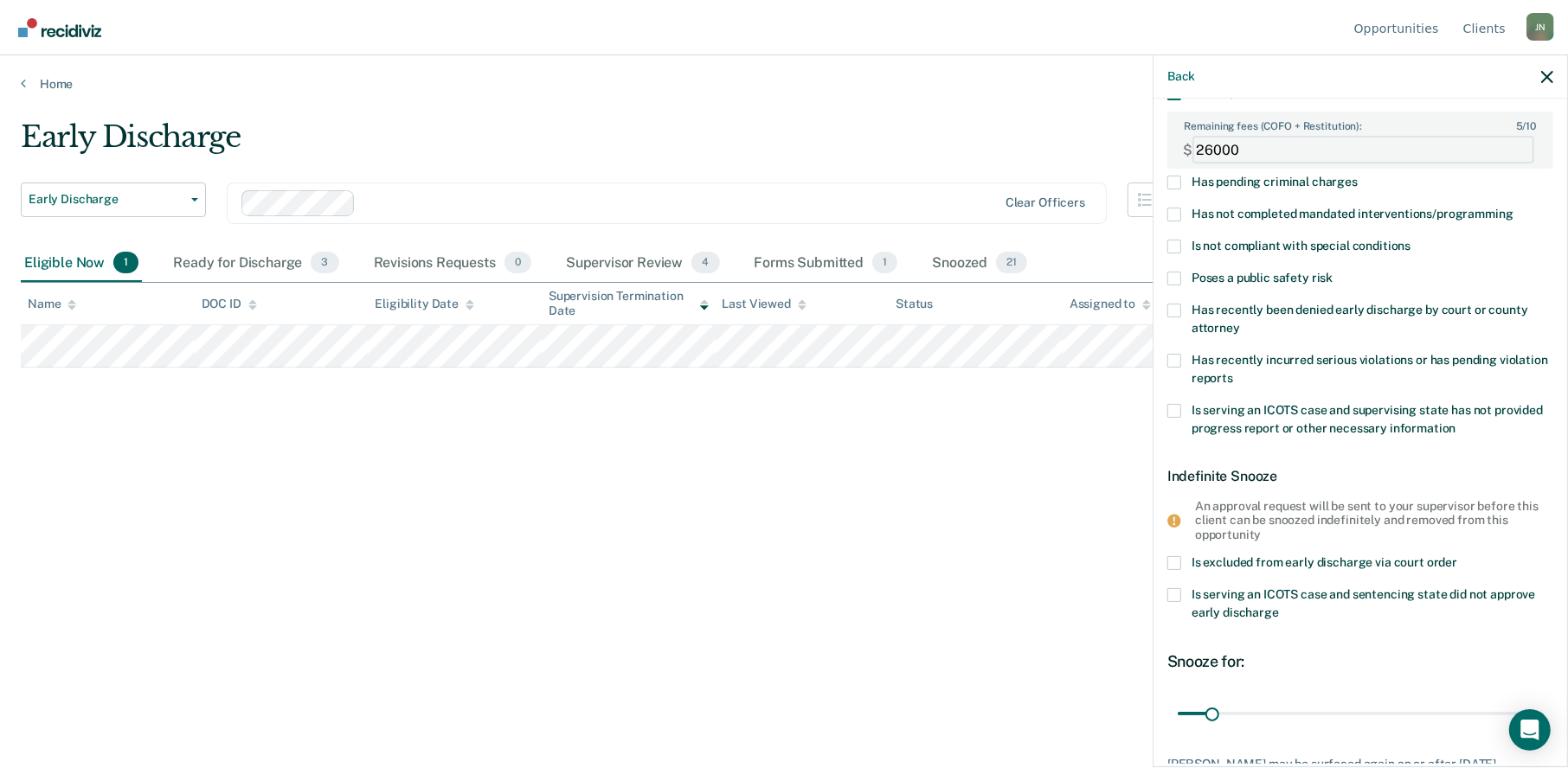
scroll to position [256, 0]
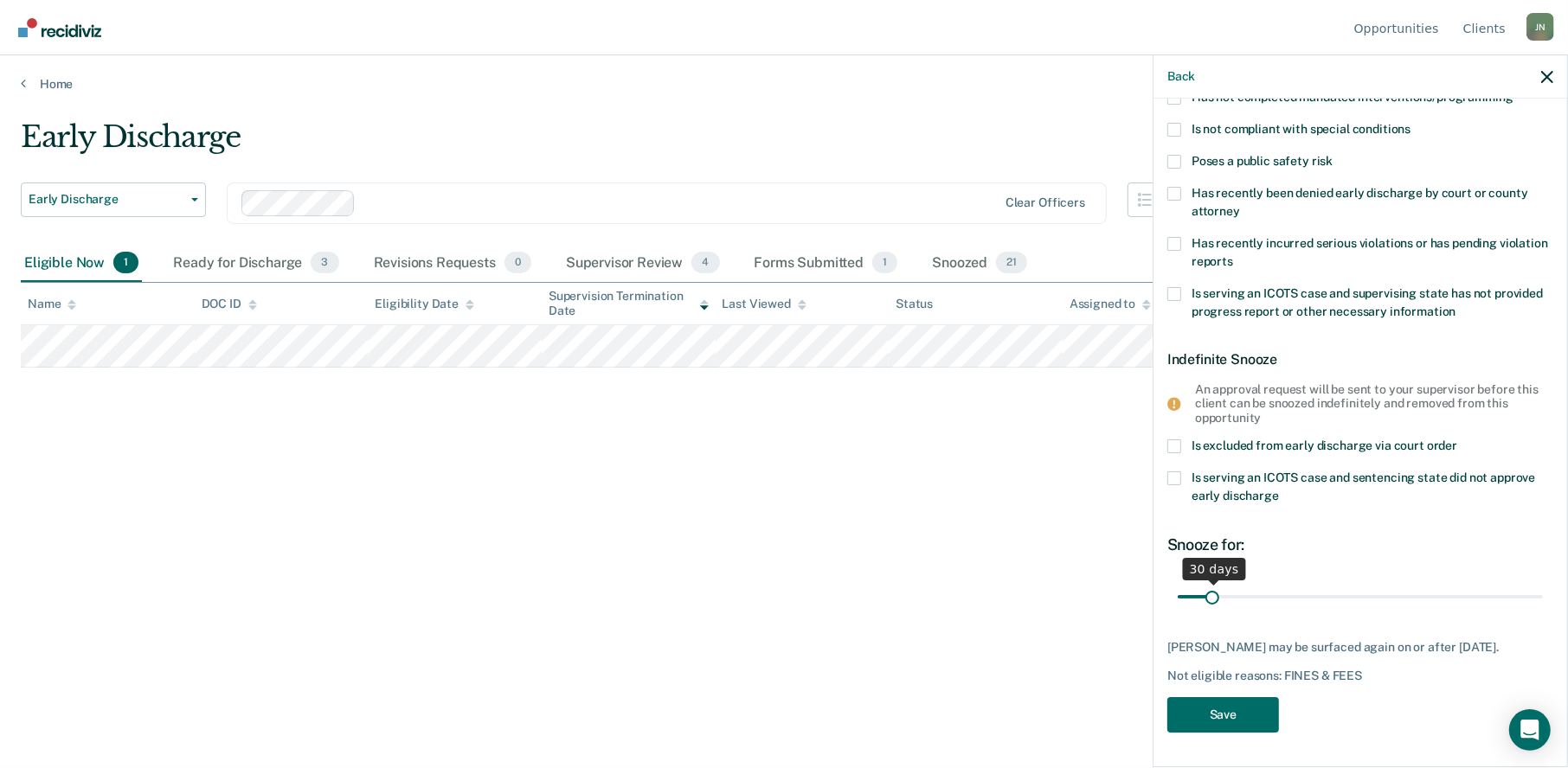
type FEESReasonInput "26000"
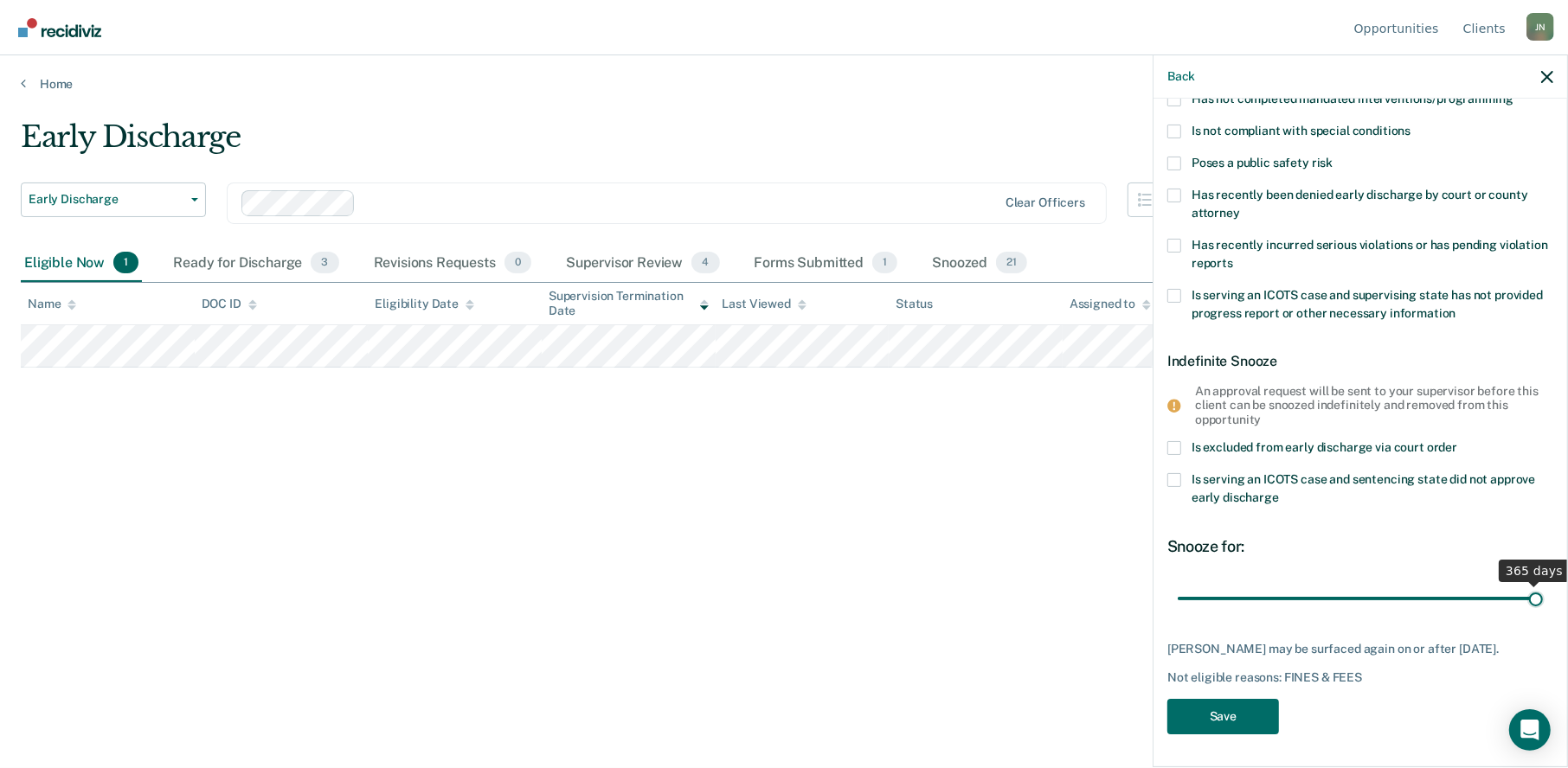
scroll to position [242, 0]
drag, startPoint x: 1216, startPoint y: 580, endPoint x: 1566, endPoint y: 587, distance: 350.1
type input "365"
click at [1543, 587] on input "range" at bounding box center [1360, 598] width 365 height 30
click at [1201, 710] on button "Save" at bounding box center [1223, 717] width 112 height 36
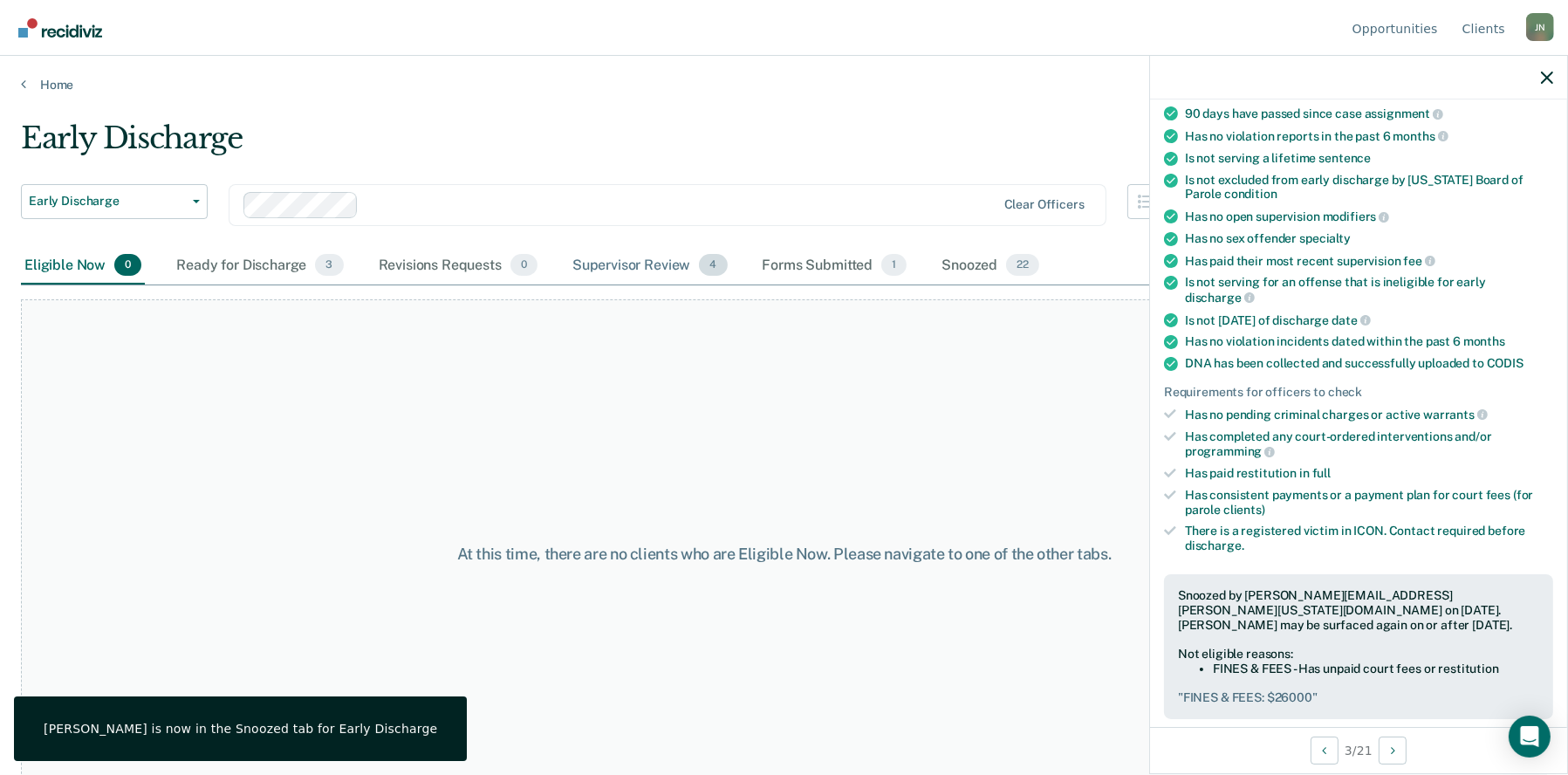
click at [633, 262] on div "Supervisor Review 4" at bounding box center [650, 265] width 163 height 38
